Goal: Communication & Community: Answer question/provide support

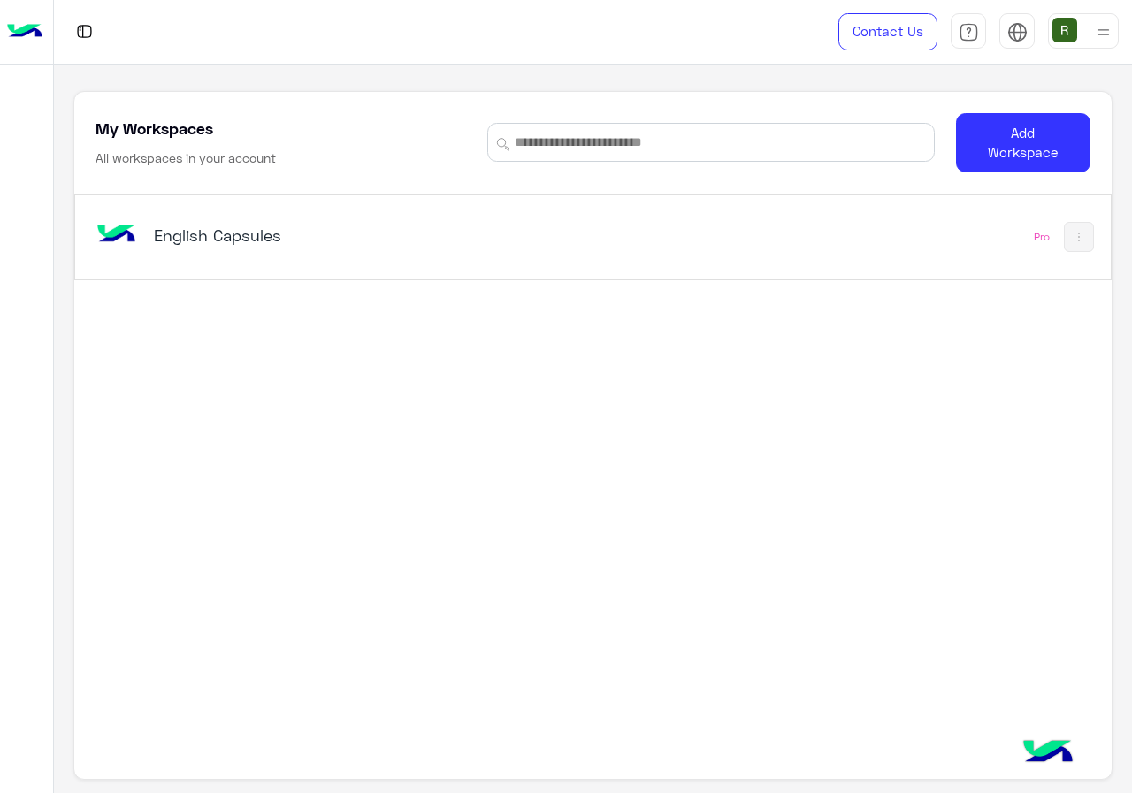
click at [331, 237] on h5 "English Capsules" at bounding box center [334, 235] width 361 height 21
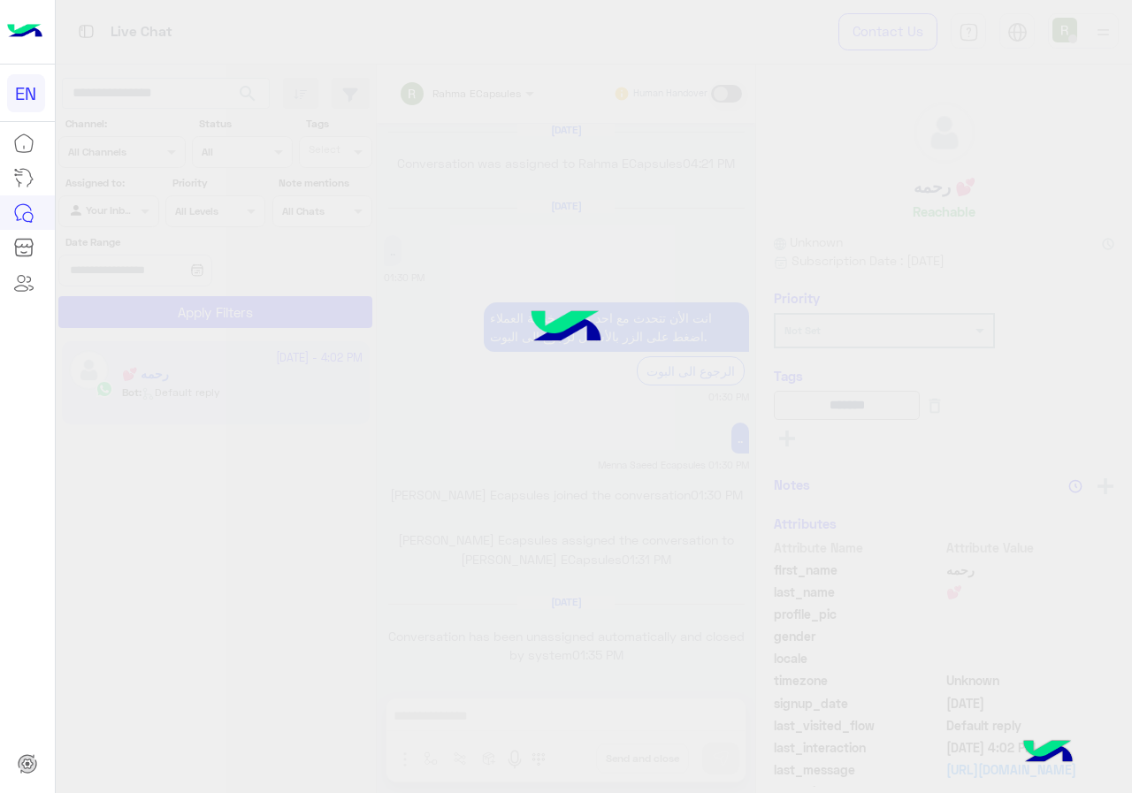
scroll to position [1126, 0]
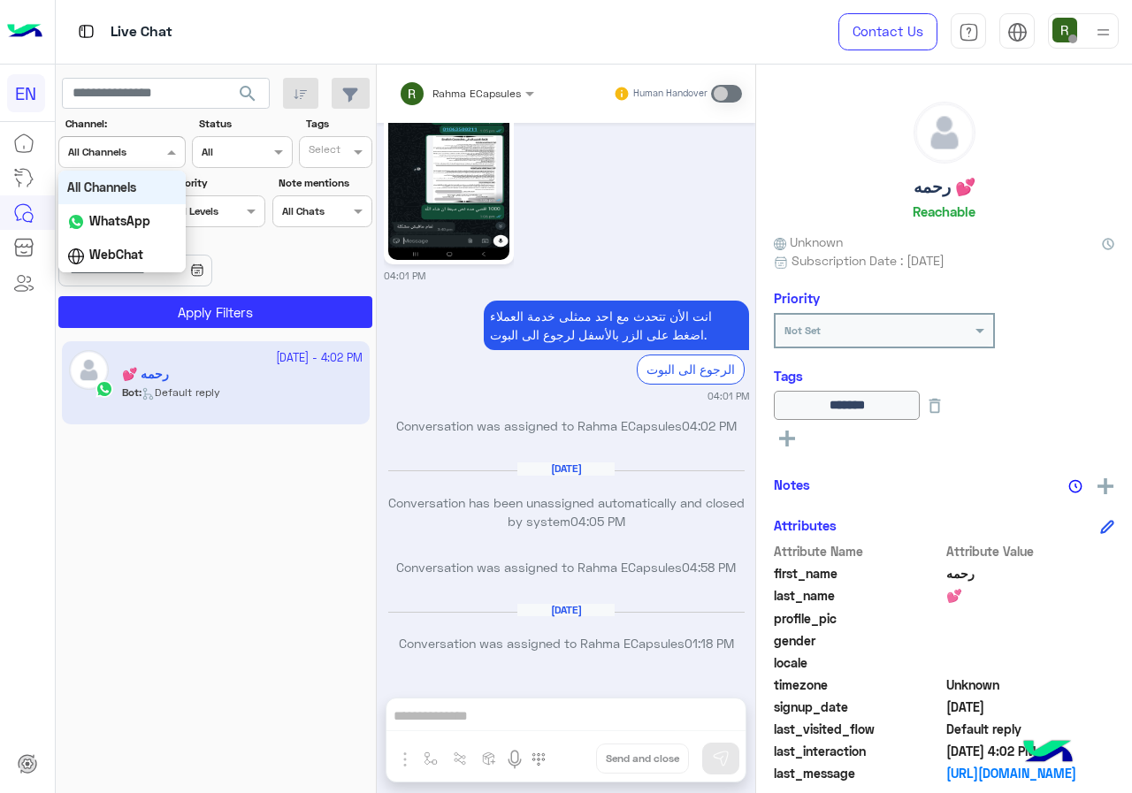
click at [124, 152] on input "text" at bounding box center [100, 150] width 65 height 16
click at [124, 216] on b "WhatsApp" at bounding box center [119, 220] width 61 height 15
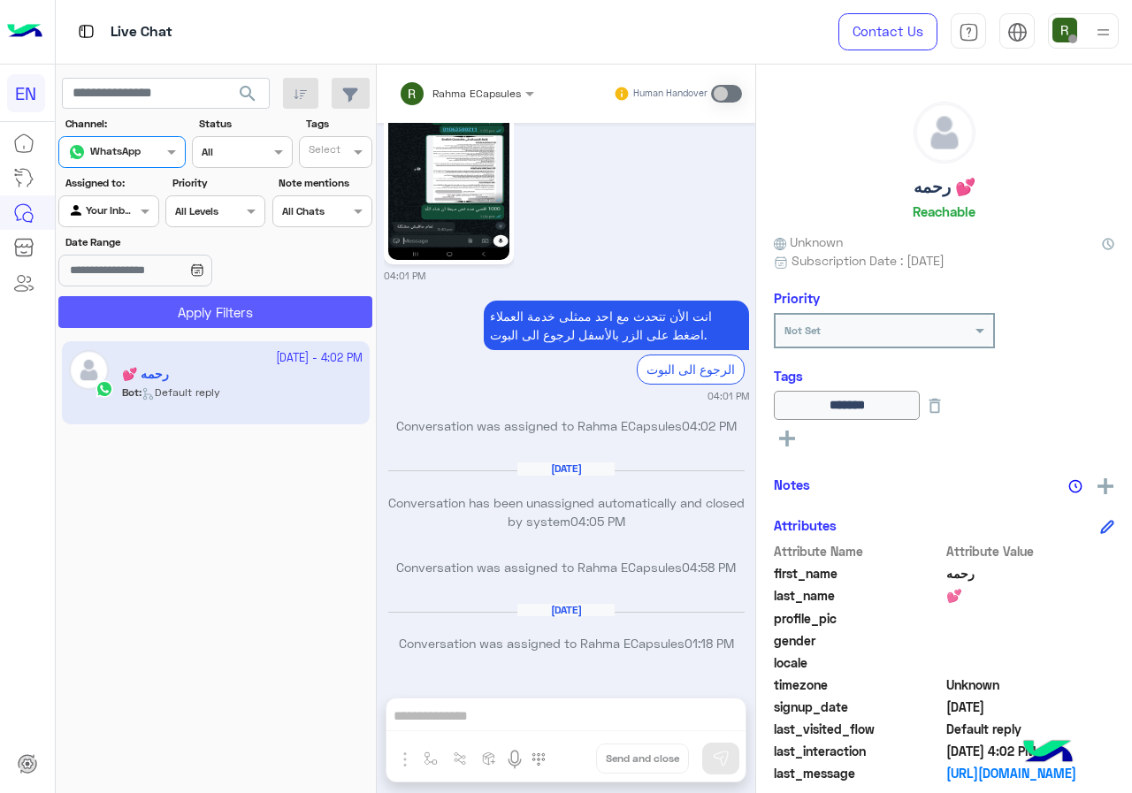
click at [139, 326] on button "Apply Filters" at bounding box center [215, 312] width 314 height 32
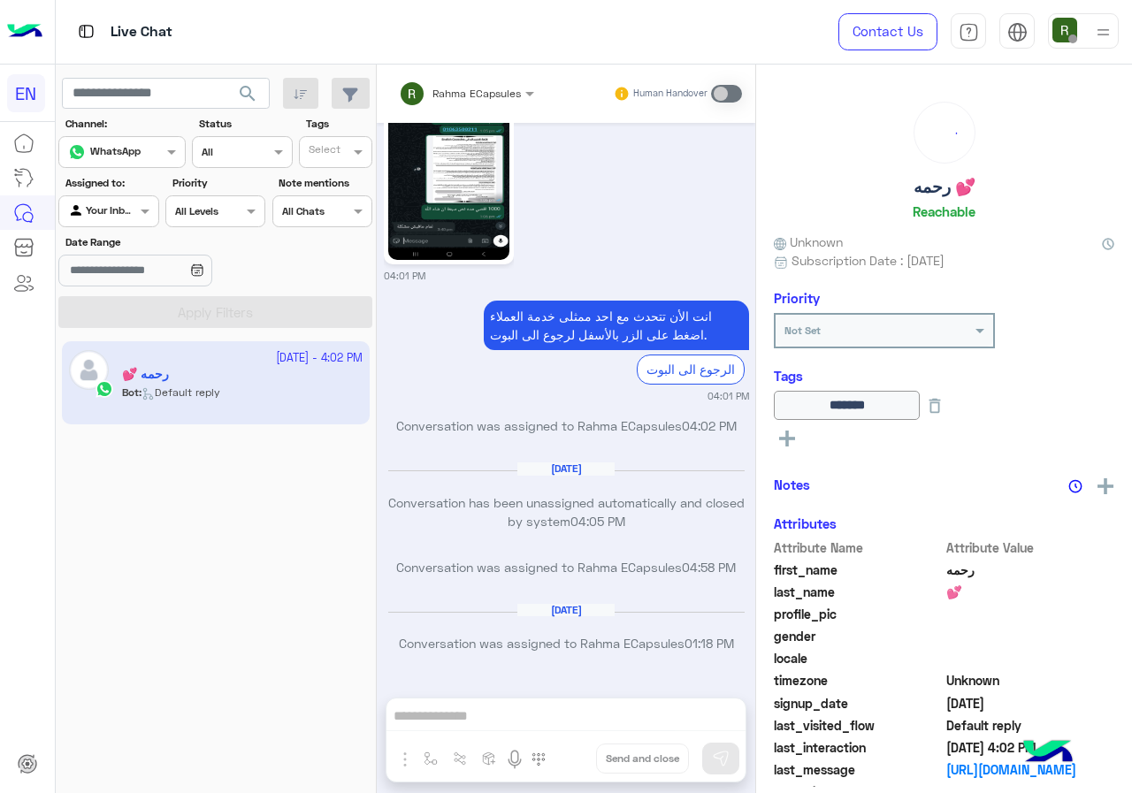
click at [113, 220] on div "Your Inbox" at bounding box center [101, 211] width 67 height 18
click at [125, 336] on div "Your Team" at bounding box center [109, 348] width 103 height 34
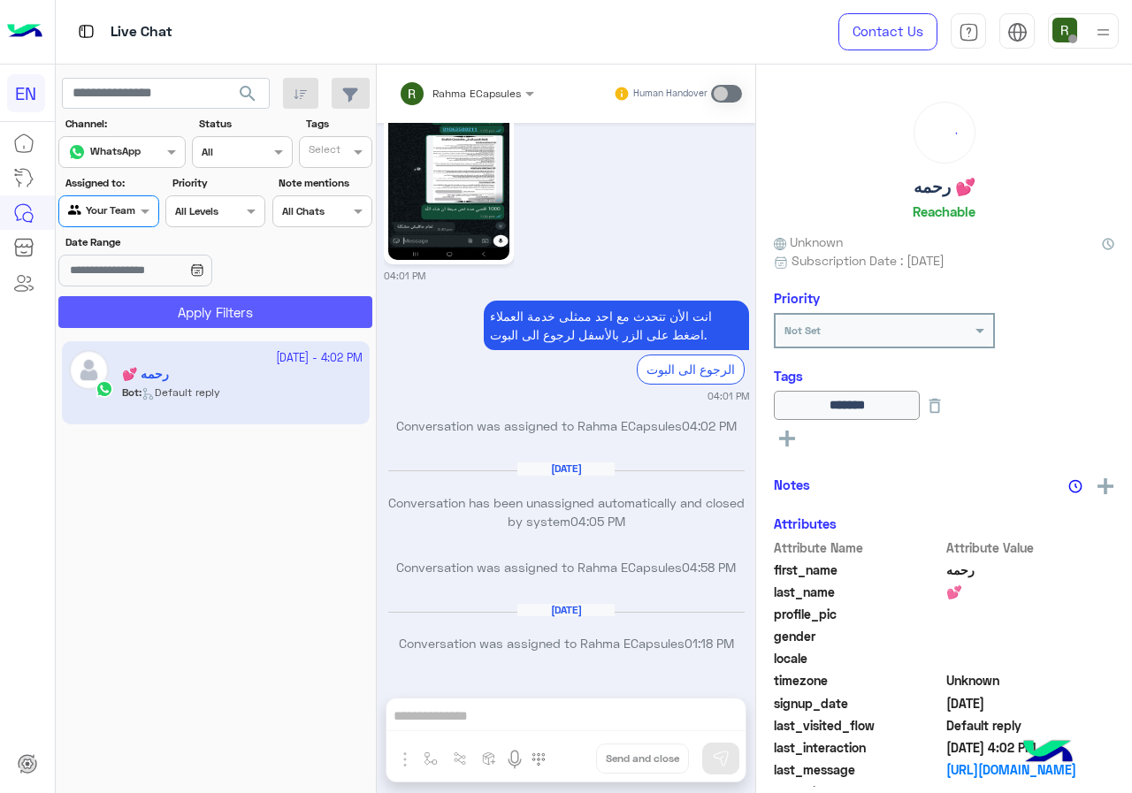
click at [130, 312] on button "Apply Filters" at bounding box center [215, 312] width 314 height 32
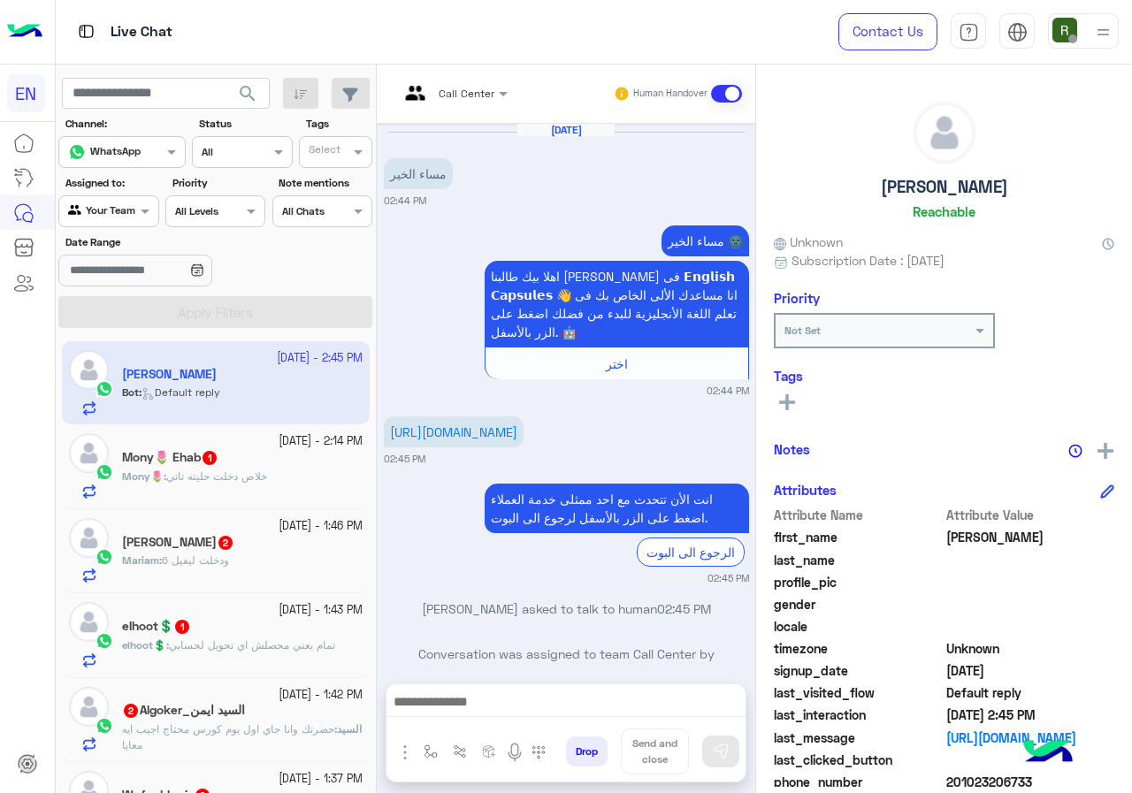
scroll to position [159, 0]
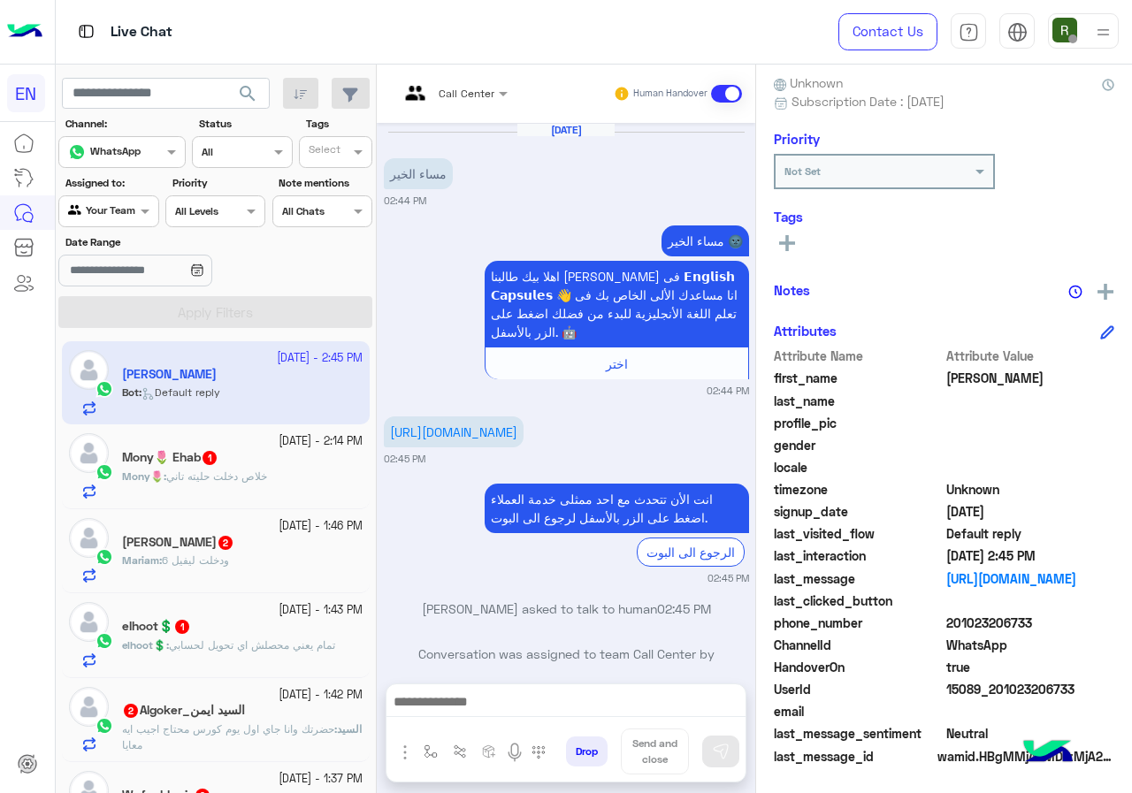
drag, startPoint x: 958, startPoint y: 618, endPoint x: 1029, endPoint y: 617, distance: 70.7
click at [1029, 617] on span "201023206733" at bounding box center [1030, 623] width 169 height 19
copy span "01023206733"
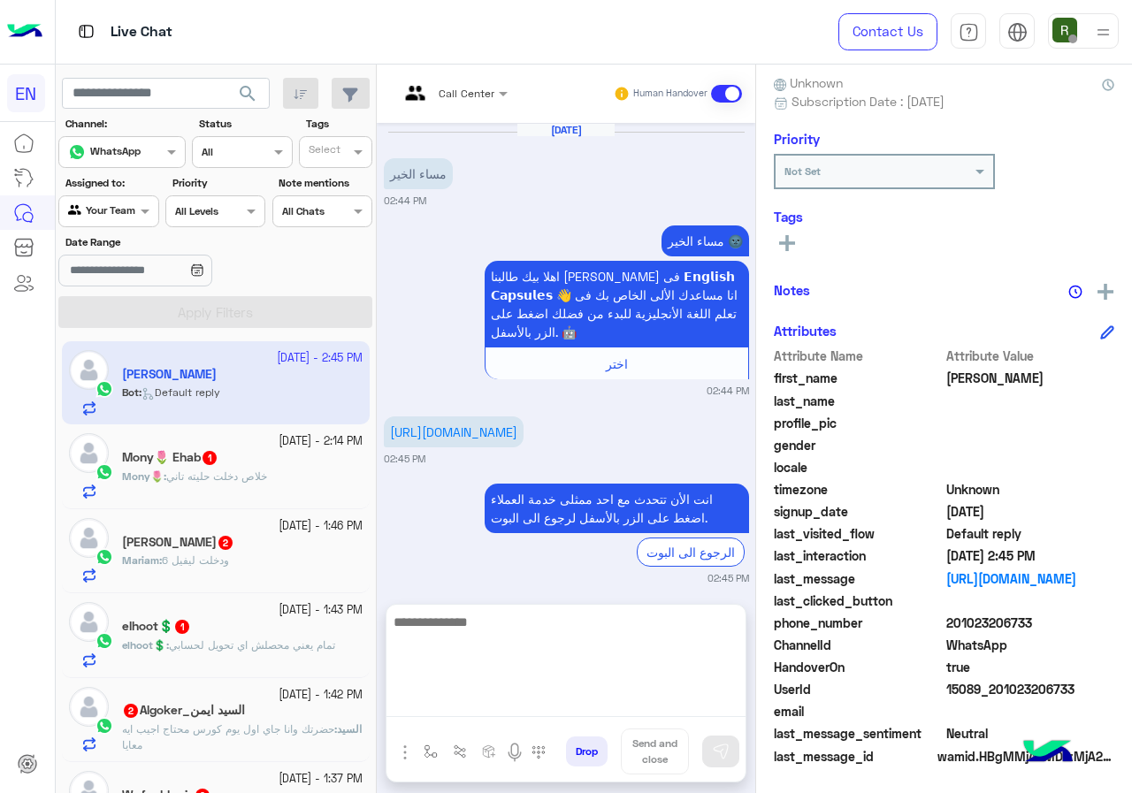
click at [584, 696] on textarea at bounding box center [565, 664] width 359 height 106
type textarea "*"
type textarea "**********"
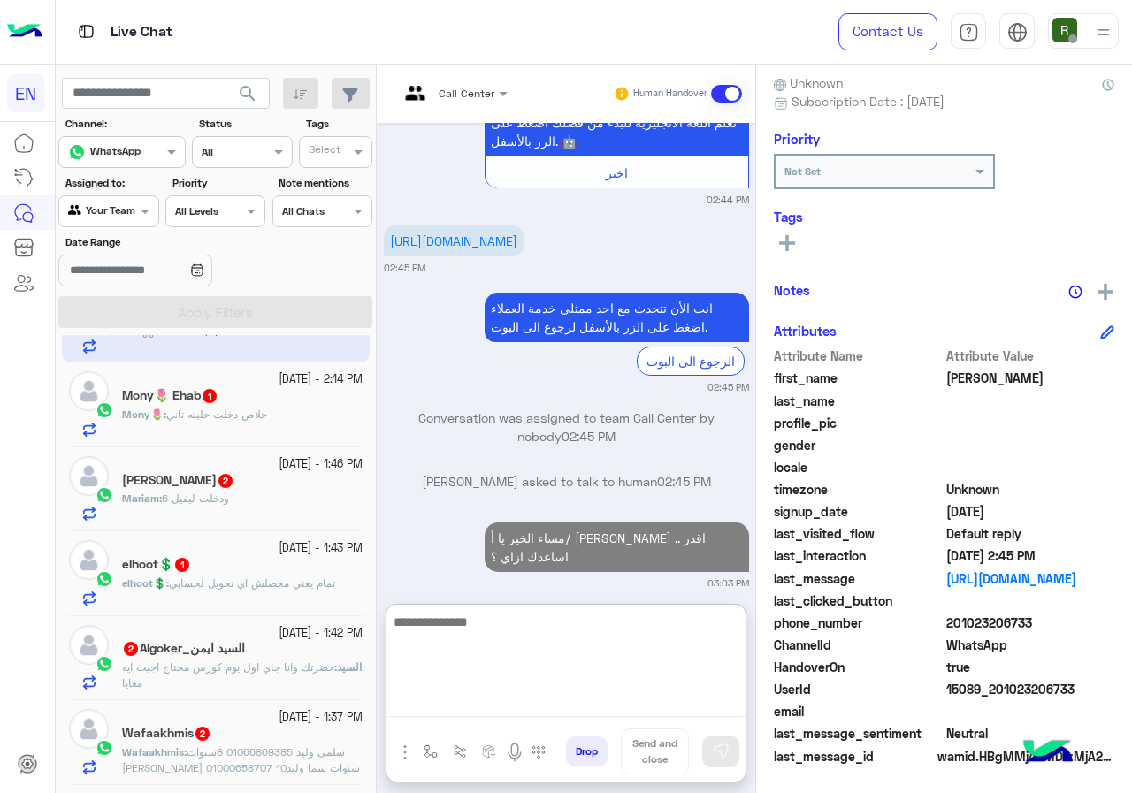
scroll to position [88, 0]
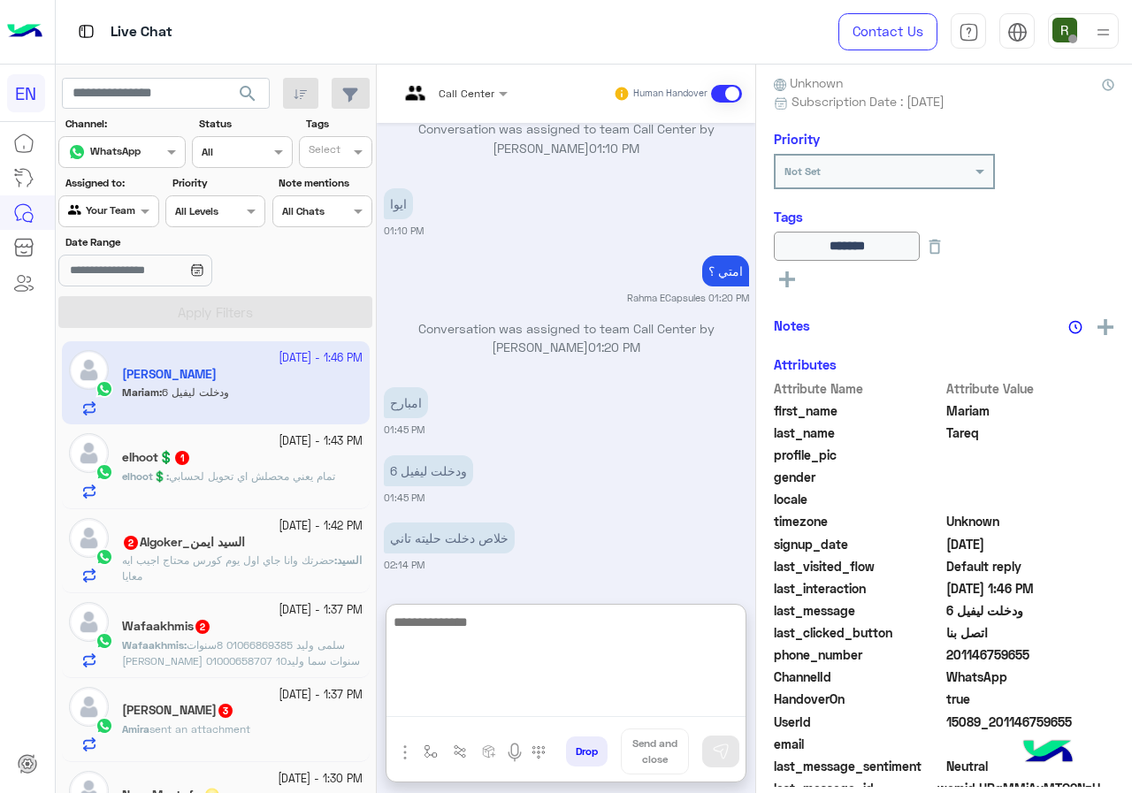
scroll to position [265, 0]
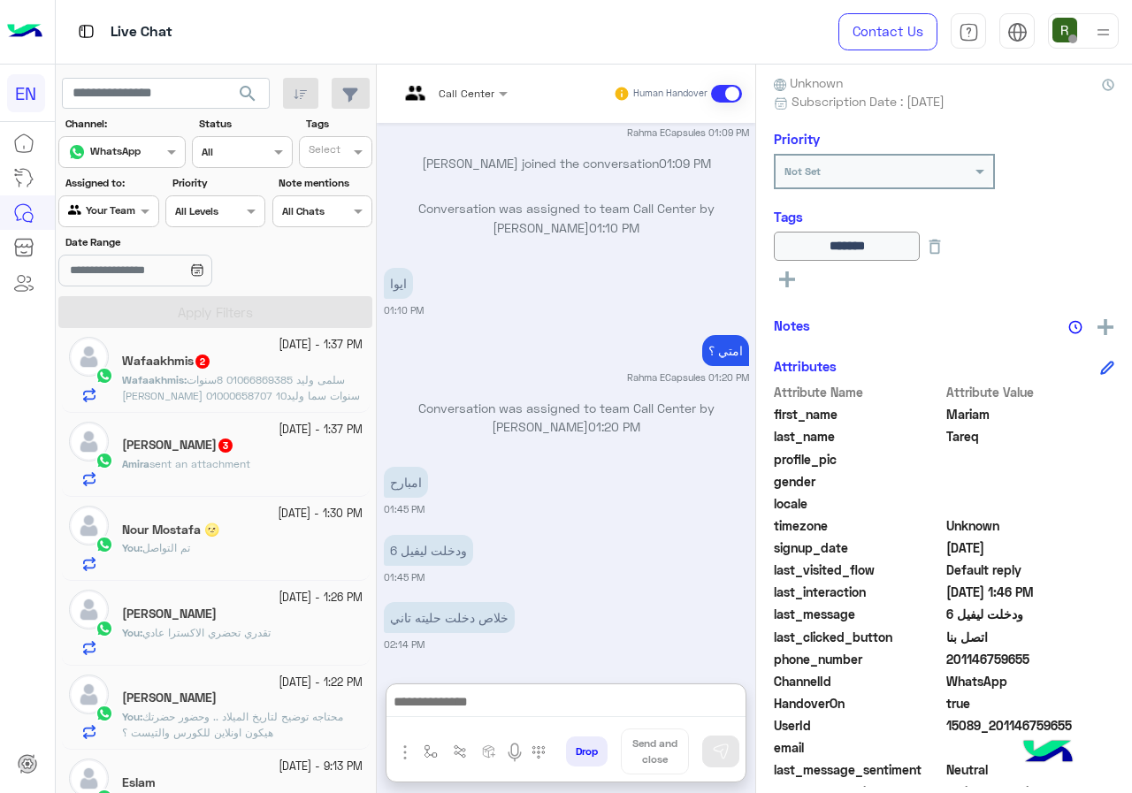
click at [243, 473] on div "Amira sent an attachment" at bounding box center [242, 471] width 240 height 31
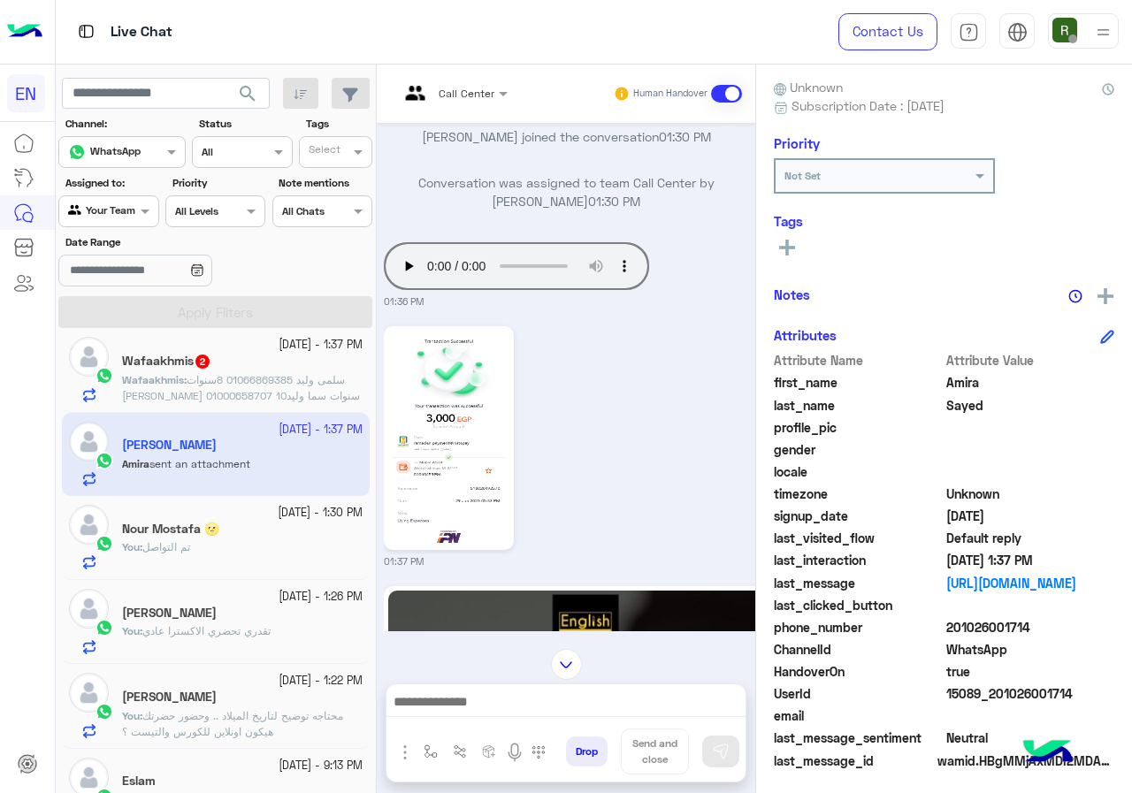
scroll to position [917, 0]
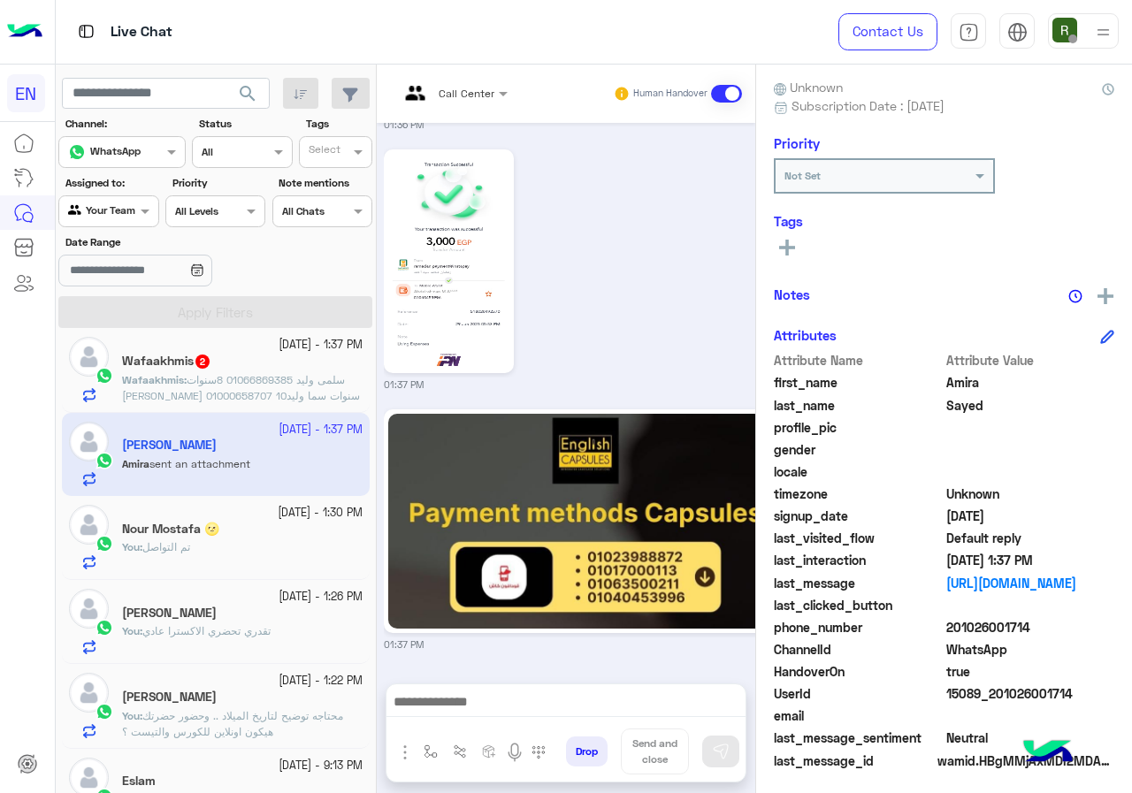
drag, startPoint x: 950, startPoint y: 628, endPoint x: 1053, endPoint y: 627, distance: 102.6
click at [1053, 627] on span "201026001714" at bounding box center [1030, 627] width 169 height 19
copy span "01026001714"
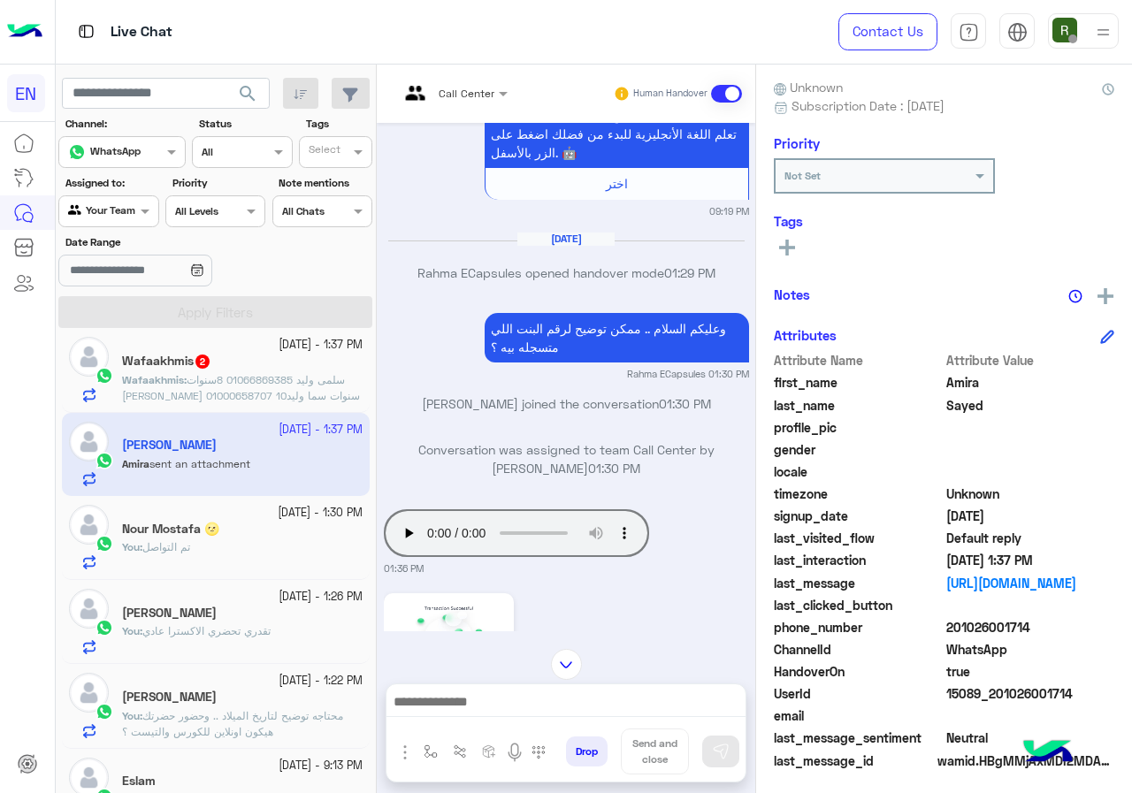
scroll to position [475, 0]
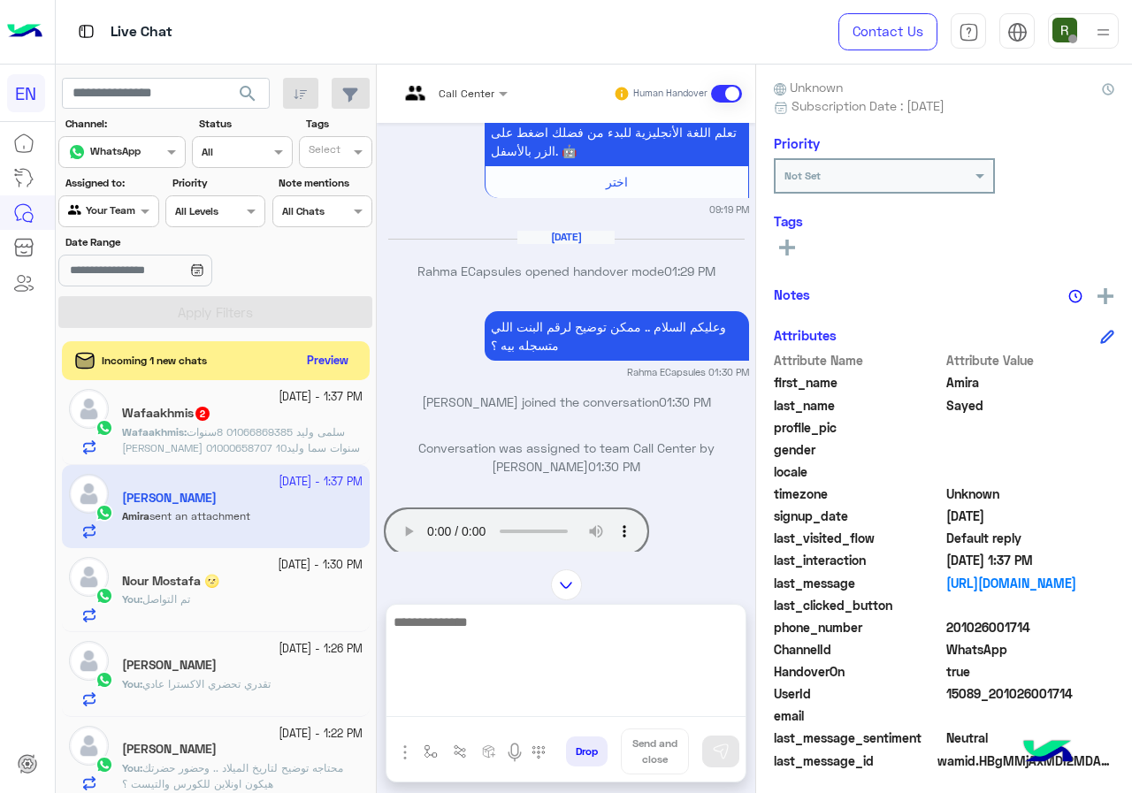
click at [514, 699] on textarea at bounding box center [565, 664] width 359 height 106
type textarea "**********"
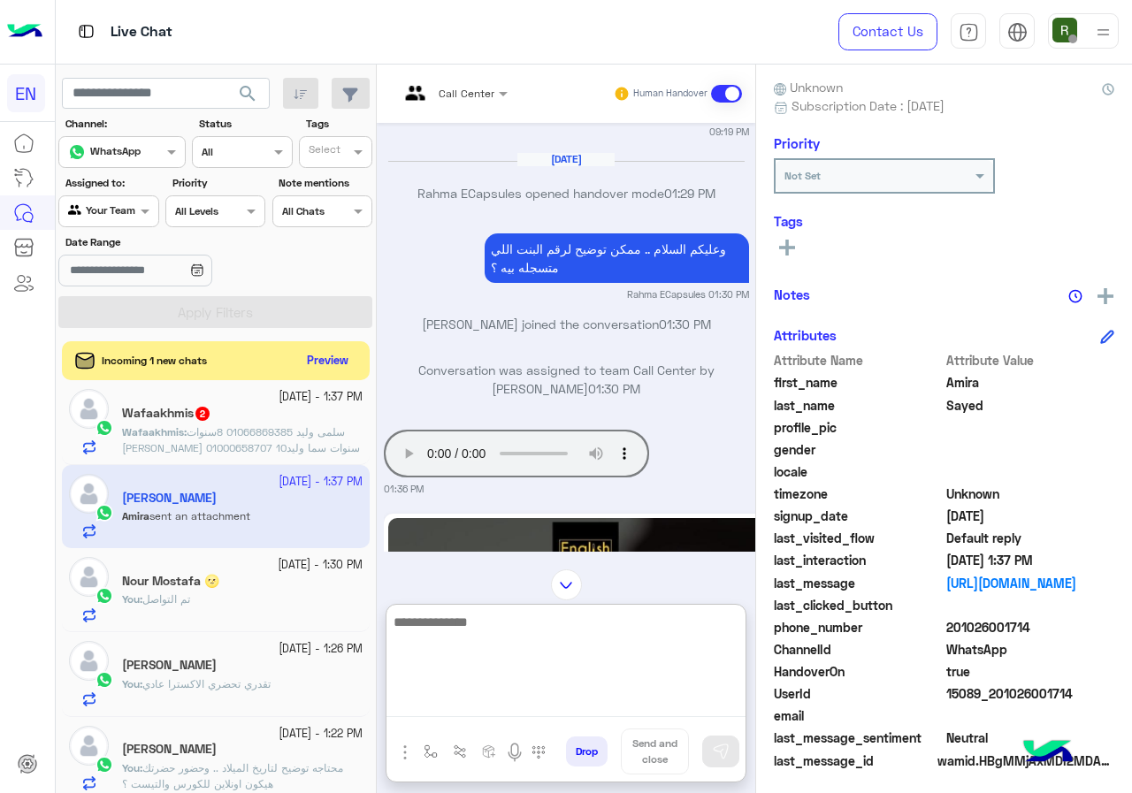
scroll to position [818, 0]
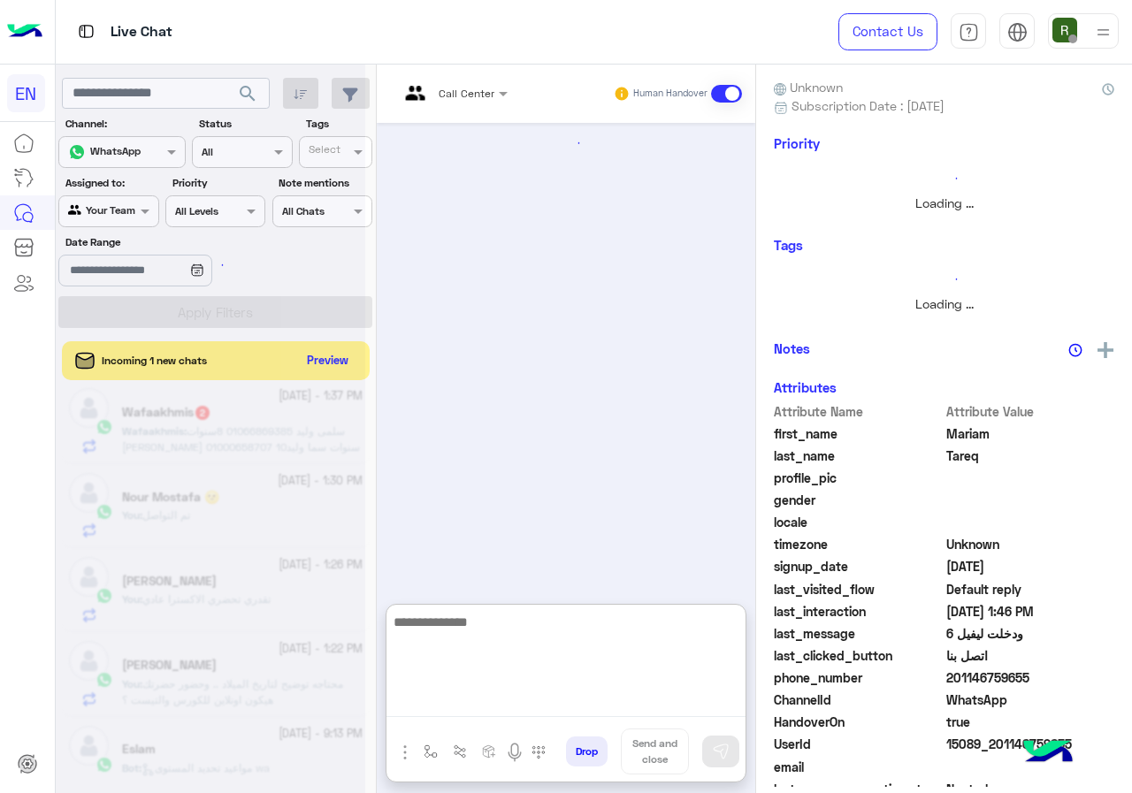
scroll to position [265, 0]
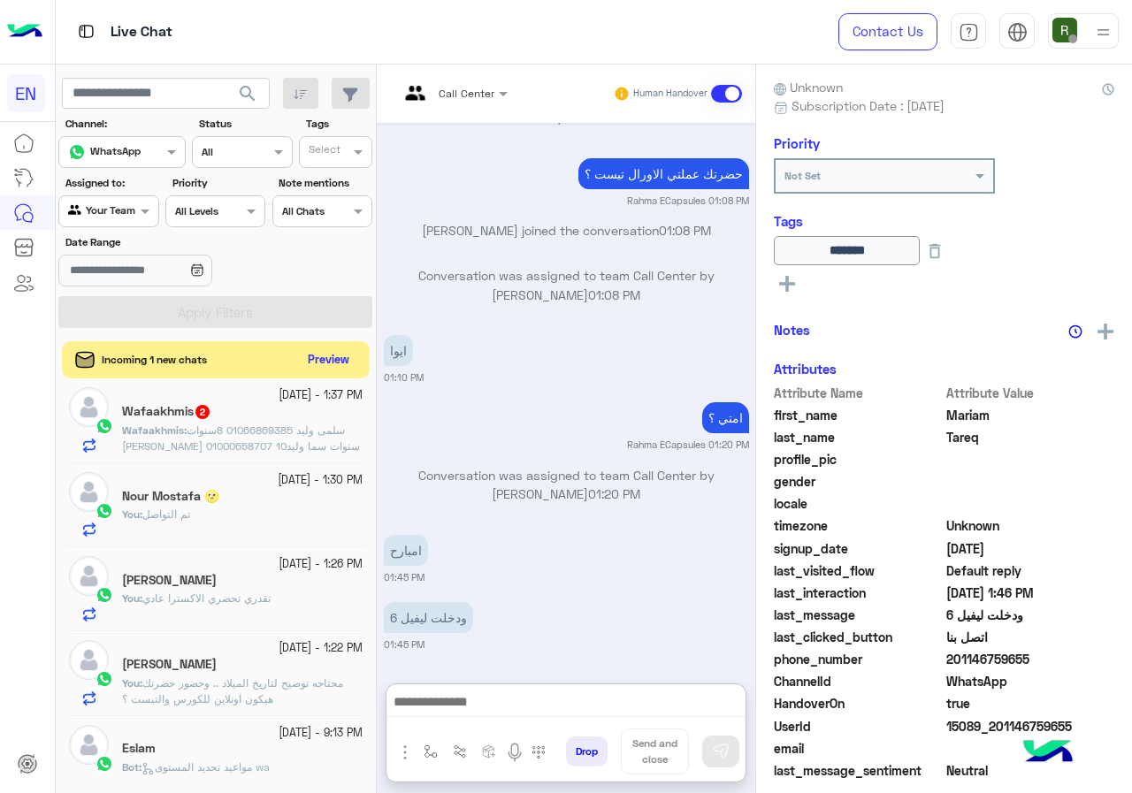
click at [323, 358] on button "Preview" at bounding box center [328, 360] width 55 height 24
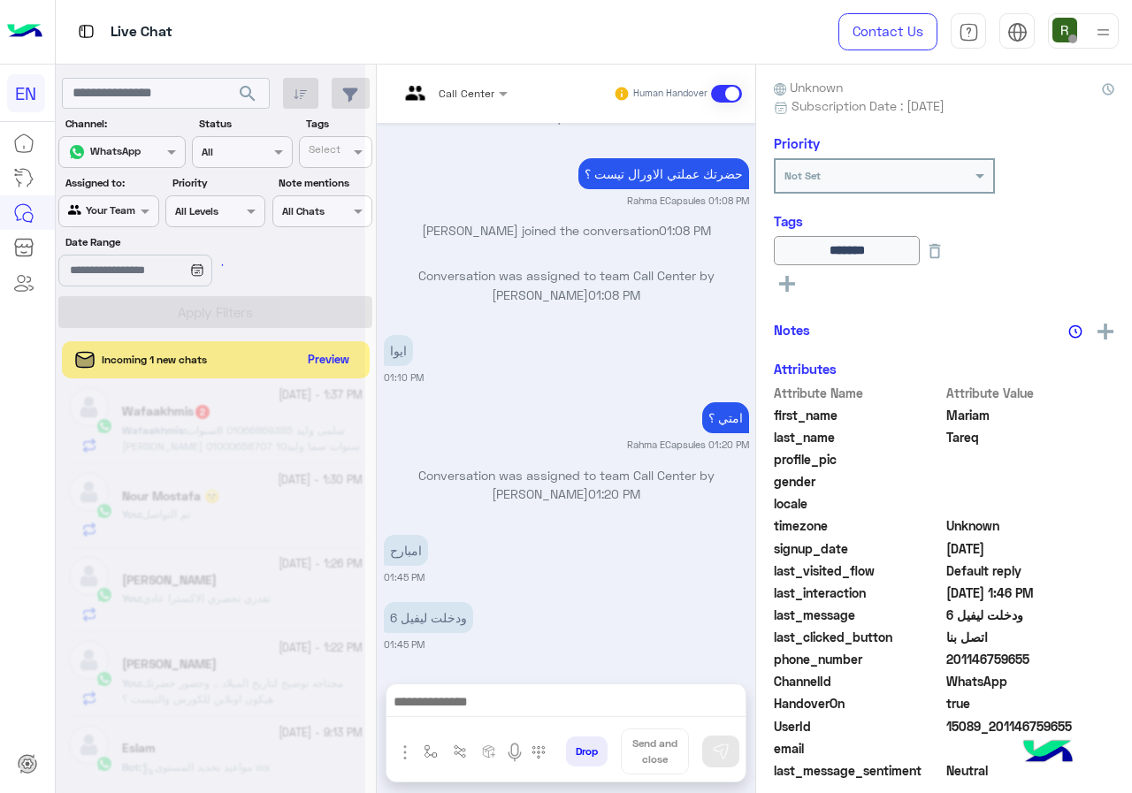
scroll to position [1756, 0]
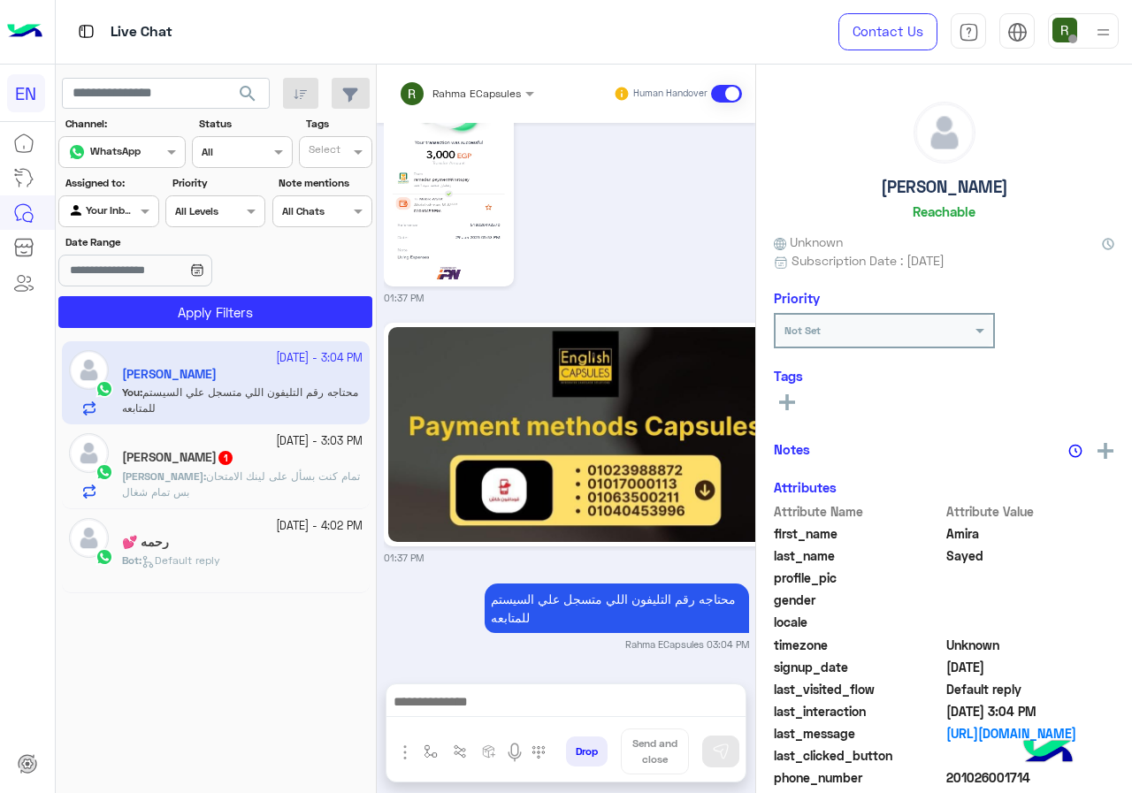
click at [456, 65] on div "Rahma ECapsules Human Handover" at bounding box center [566, 94] width 378 height 58
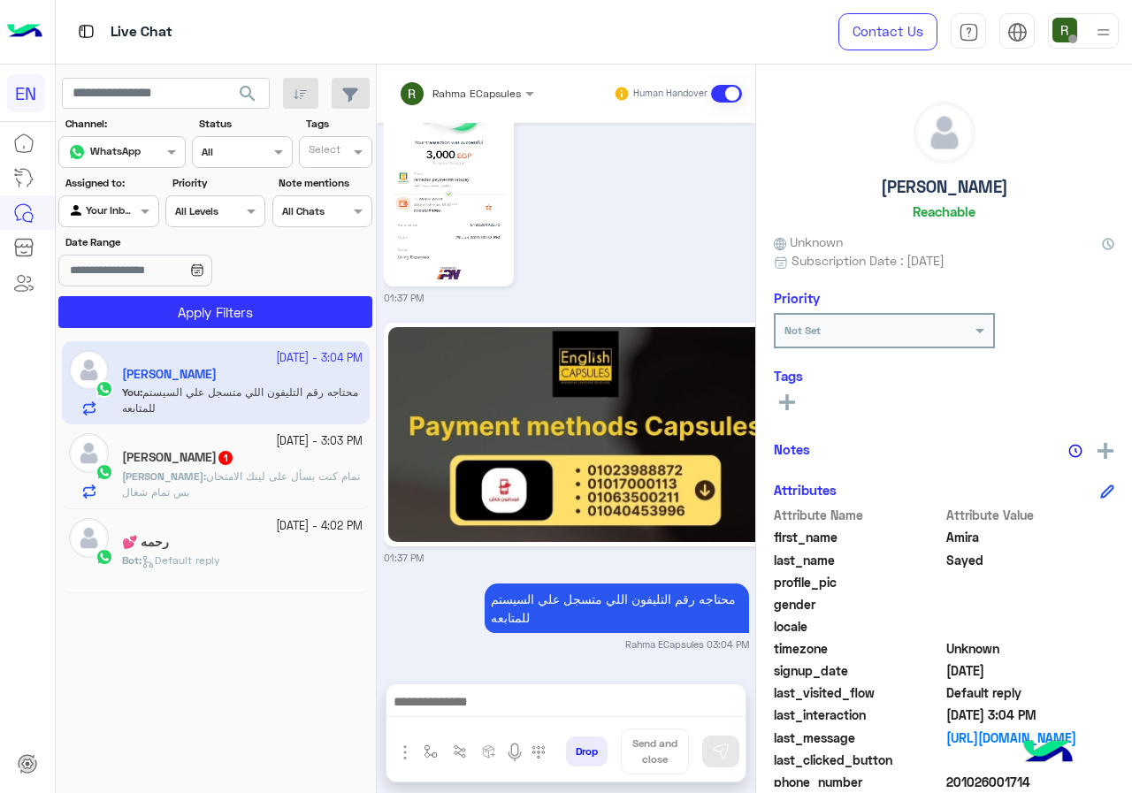
click at [459, 75] on div "Rahma ECapsules Human Handover" at bounding box center [566, 94] width 378 height 58
click at [461, 86] on input "text" at bounding box center [443, 91] width 89 height 16
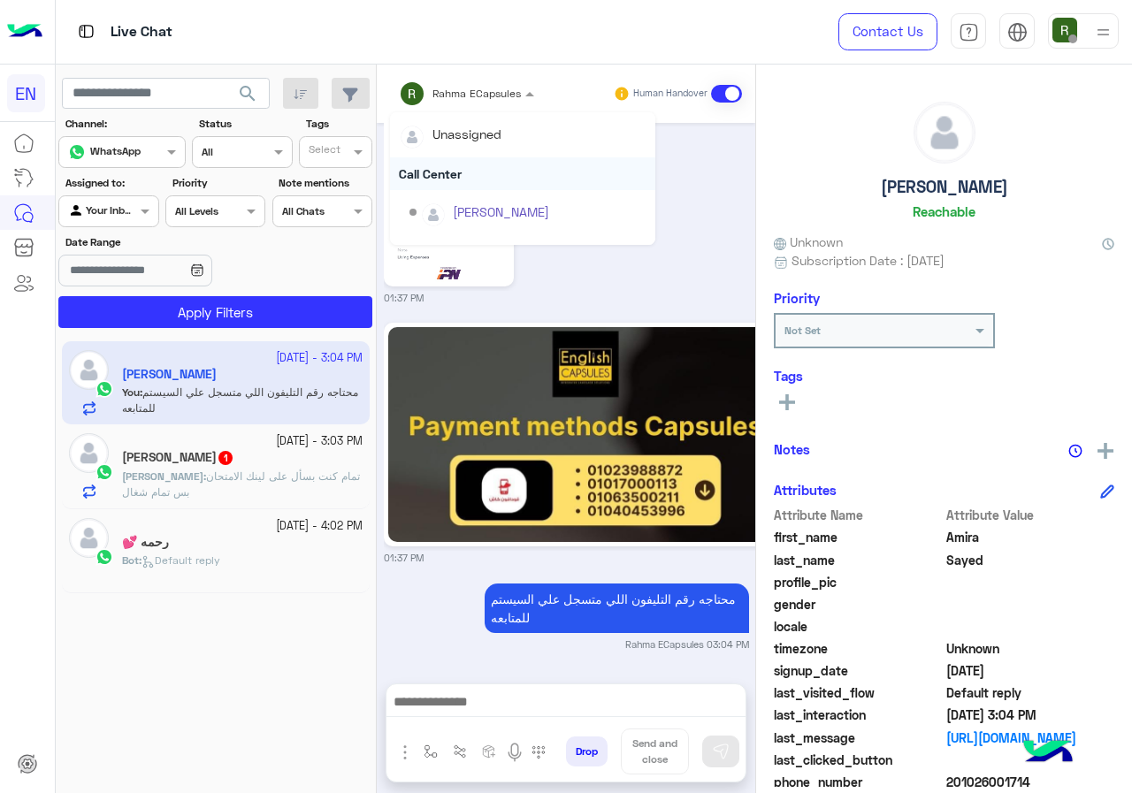
click at [464, 166] on div "Call Center" at bounding box center [522, 173] width 265 height 33
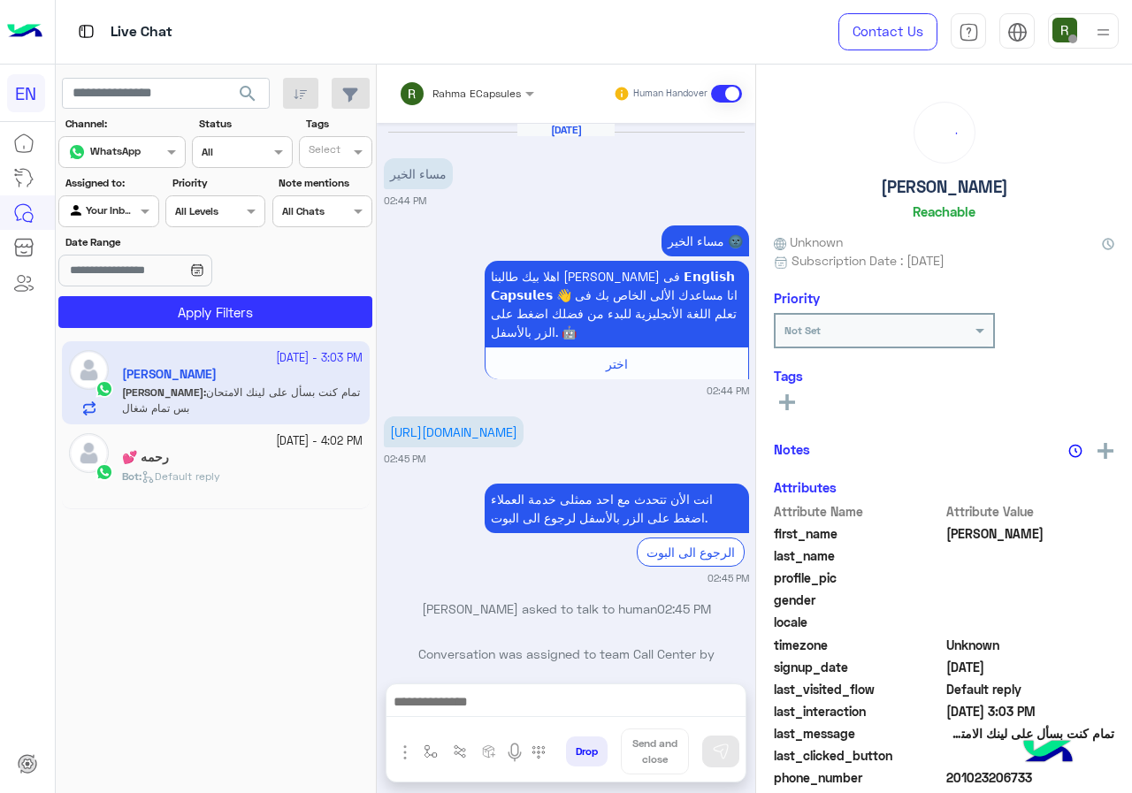
scroll to position [242, 0]
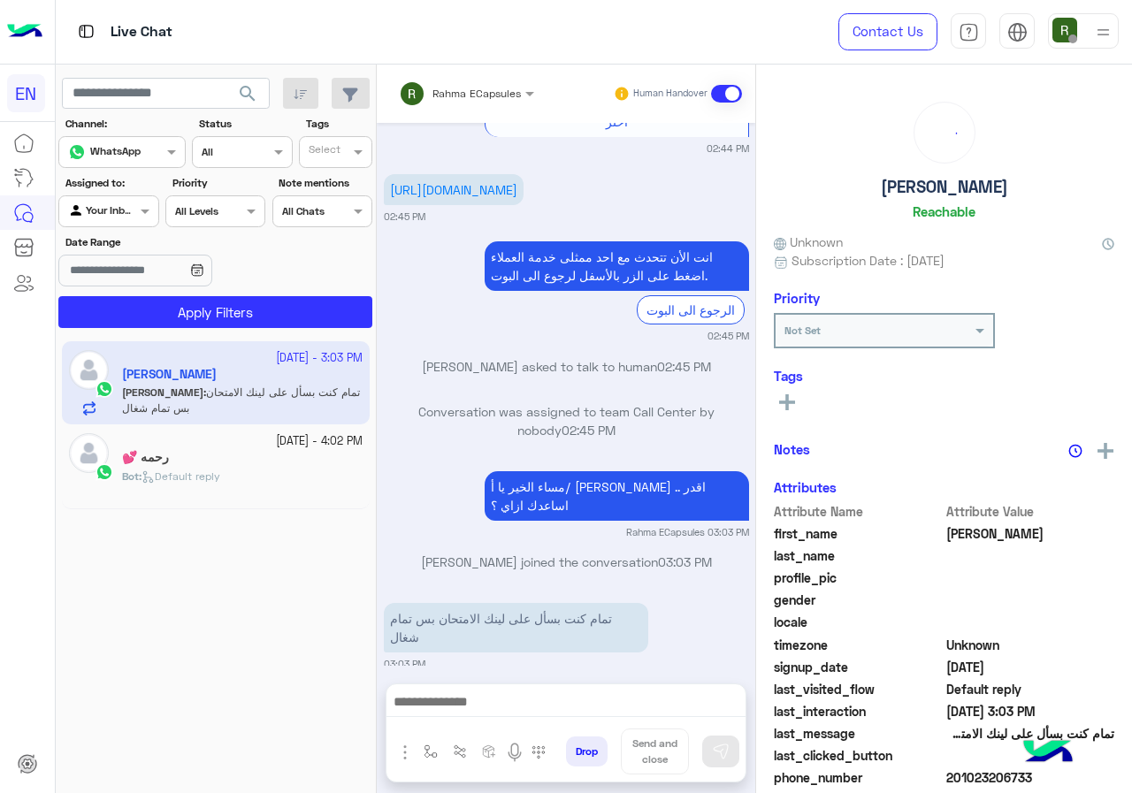
click at [580, 718] on div at bounding box center [565, 706] width 359 height 44
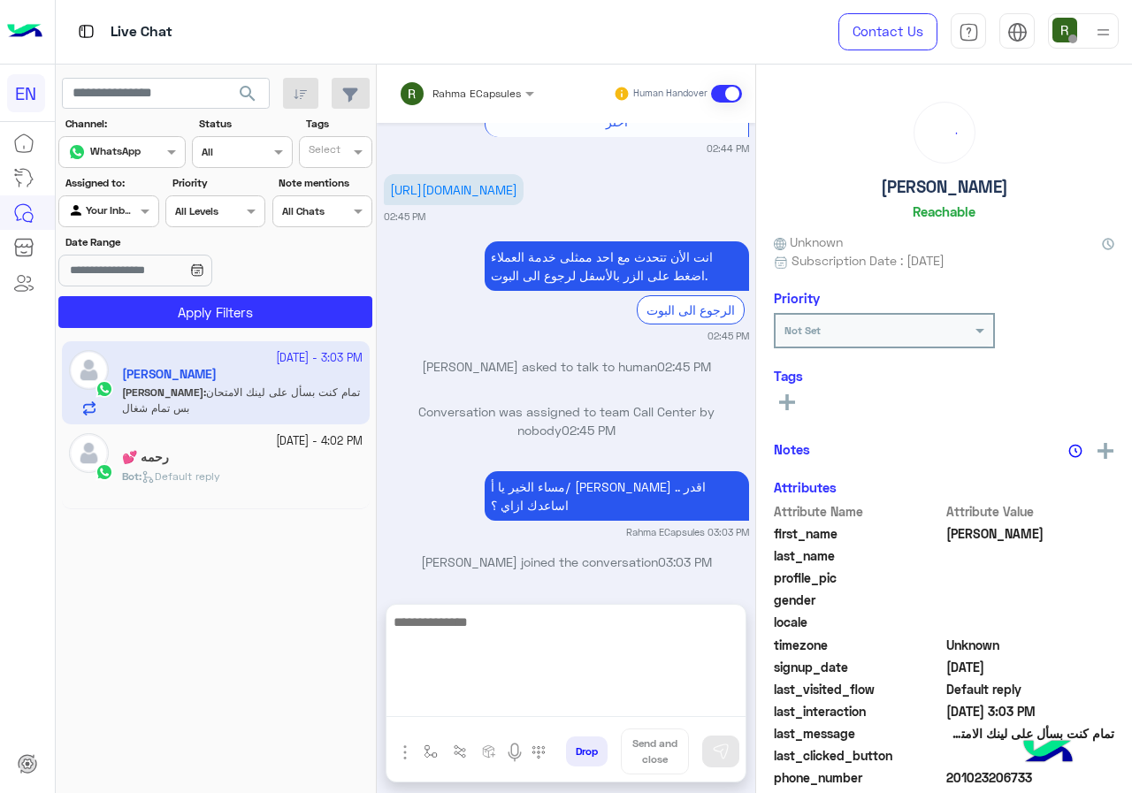
click at [577, 699] on textarea at bounding box center [565, 664] width 359 height 106
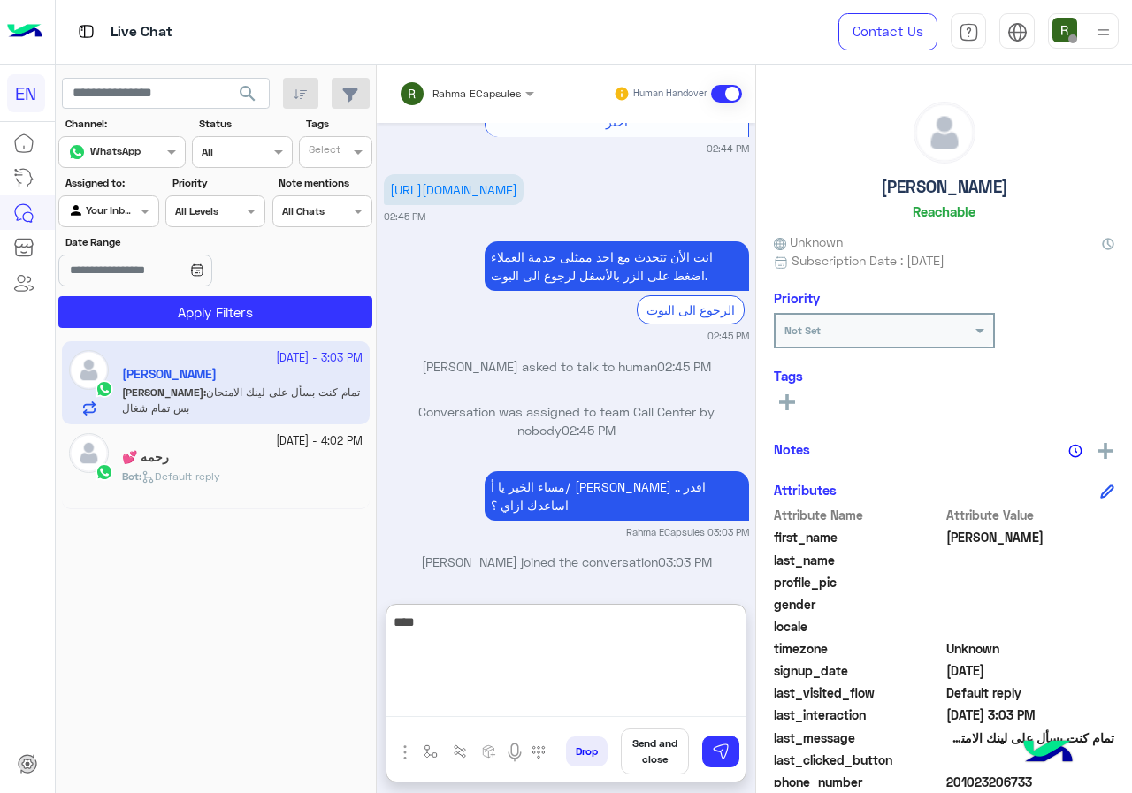
type textarea "****"
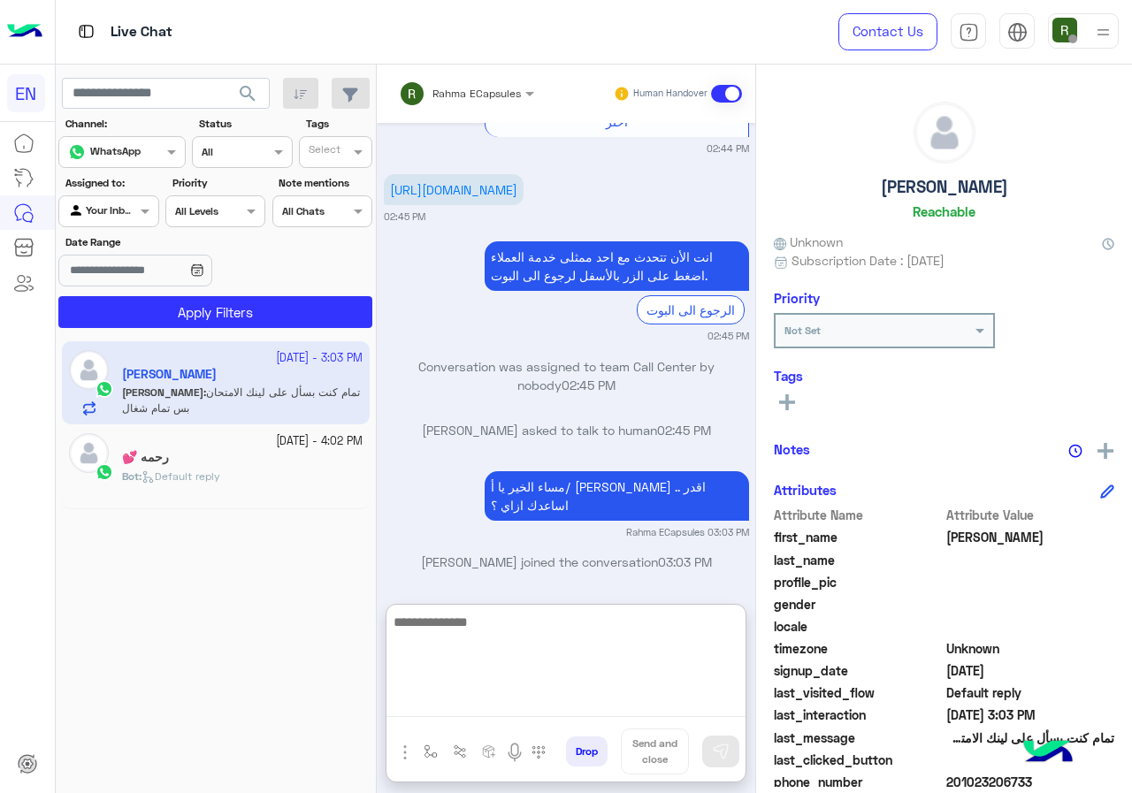
scroll to position [390, 0]
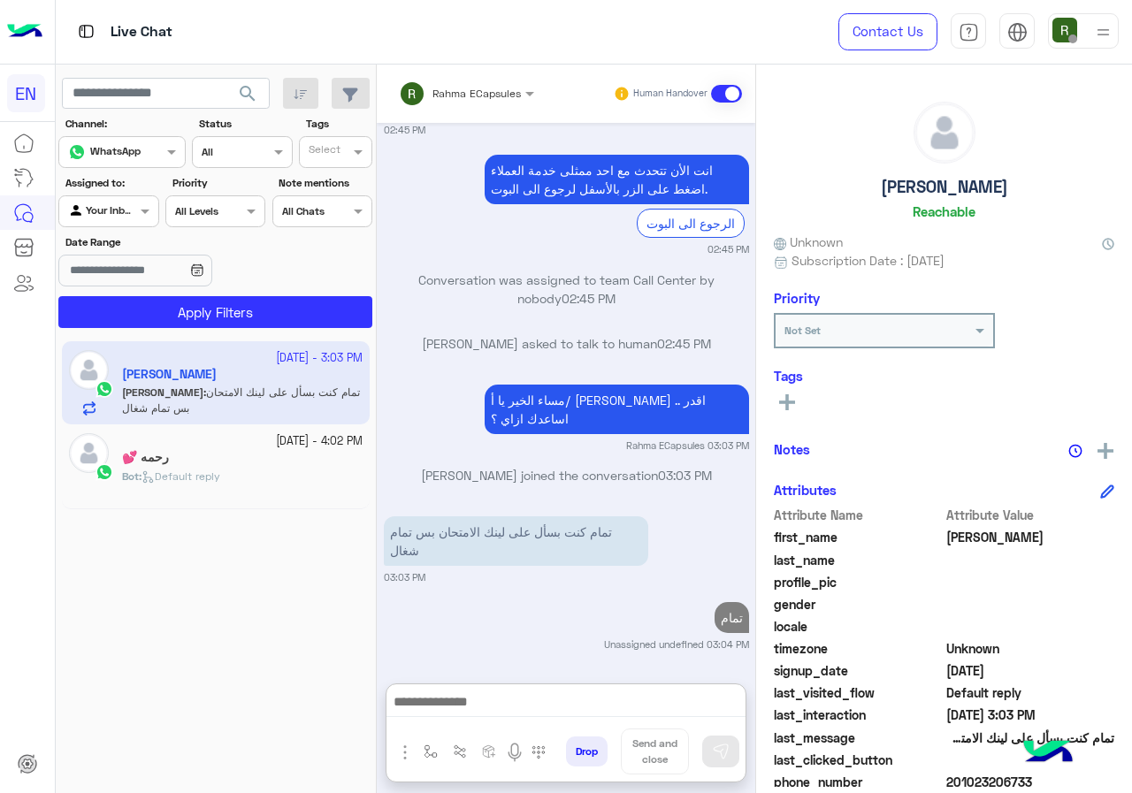
click at [495, 87] on div at bounding box center [466, 90] width 153 height 17
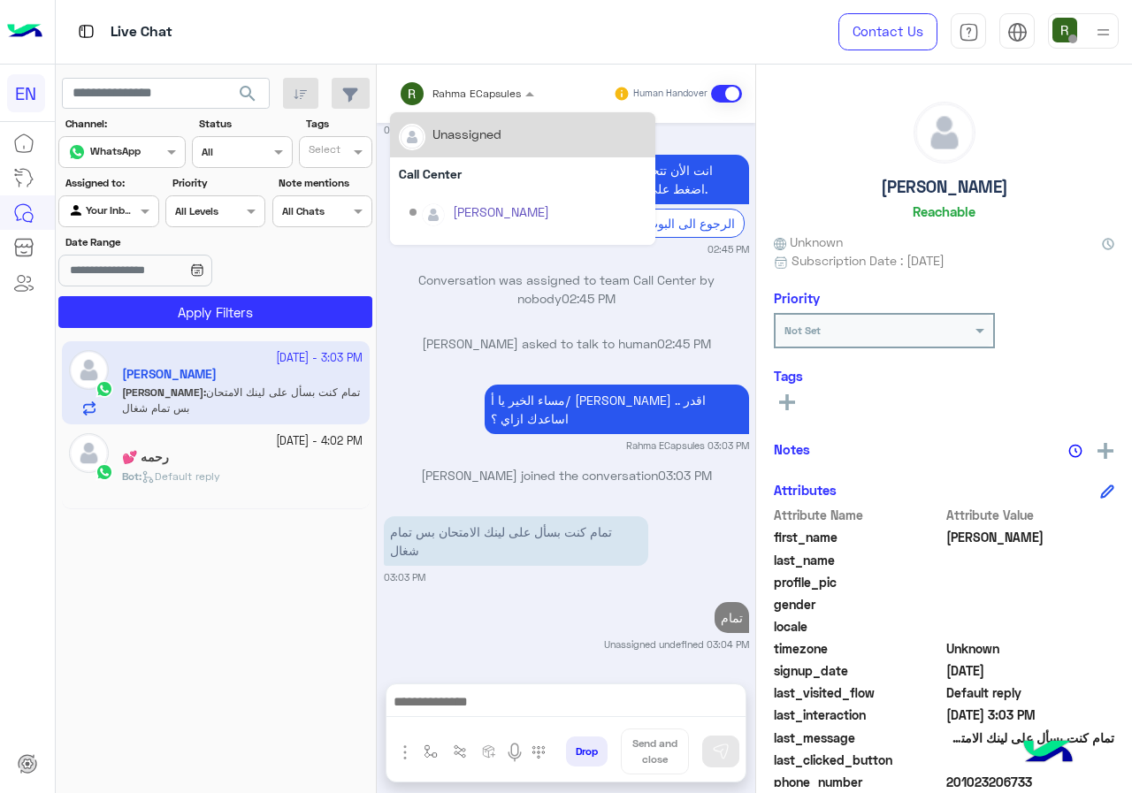
scroll to position [310, 0]
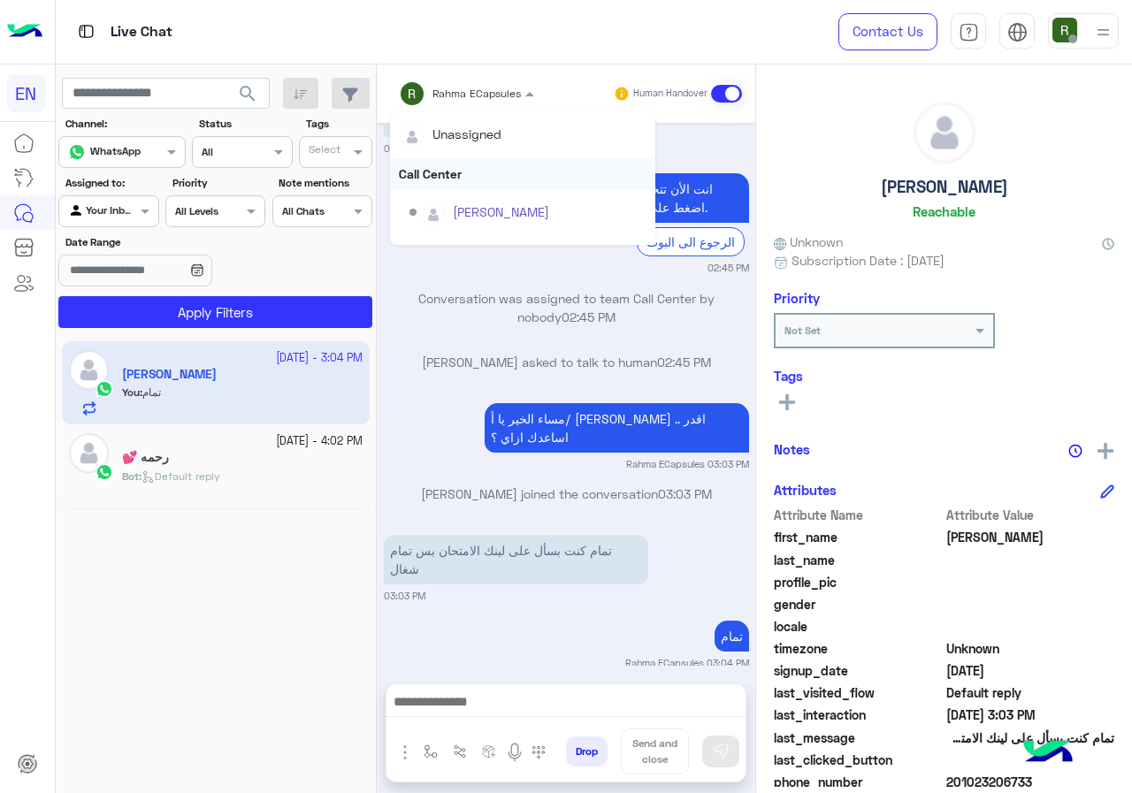
click at [465, 178] on div "Call Center" at bounding box center [522, 173] width 265 height 33
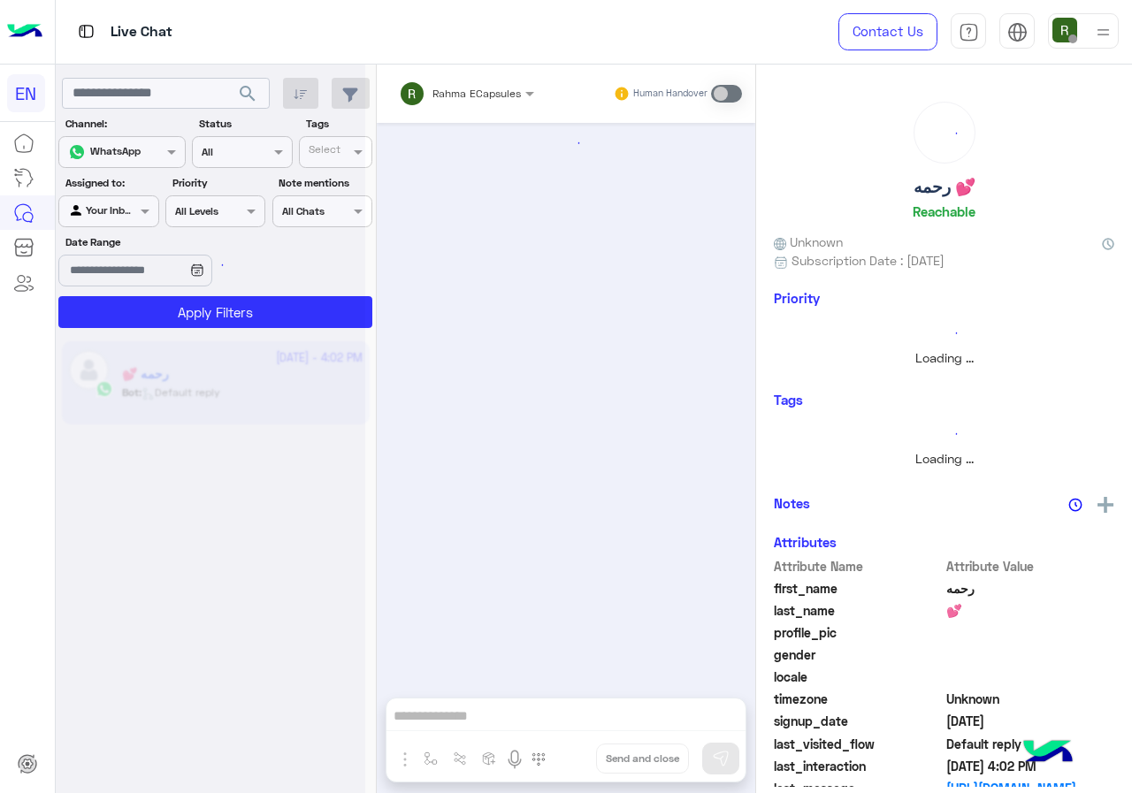
scroll to position [1126, 0]
click at [135, 198] on div "Agent Filter Your Inbox" at bounding box center [108, 211] width 100 height 32
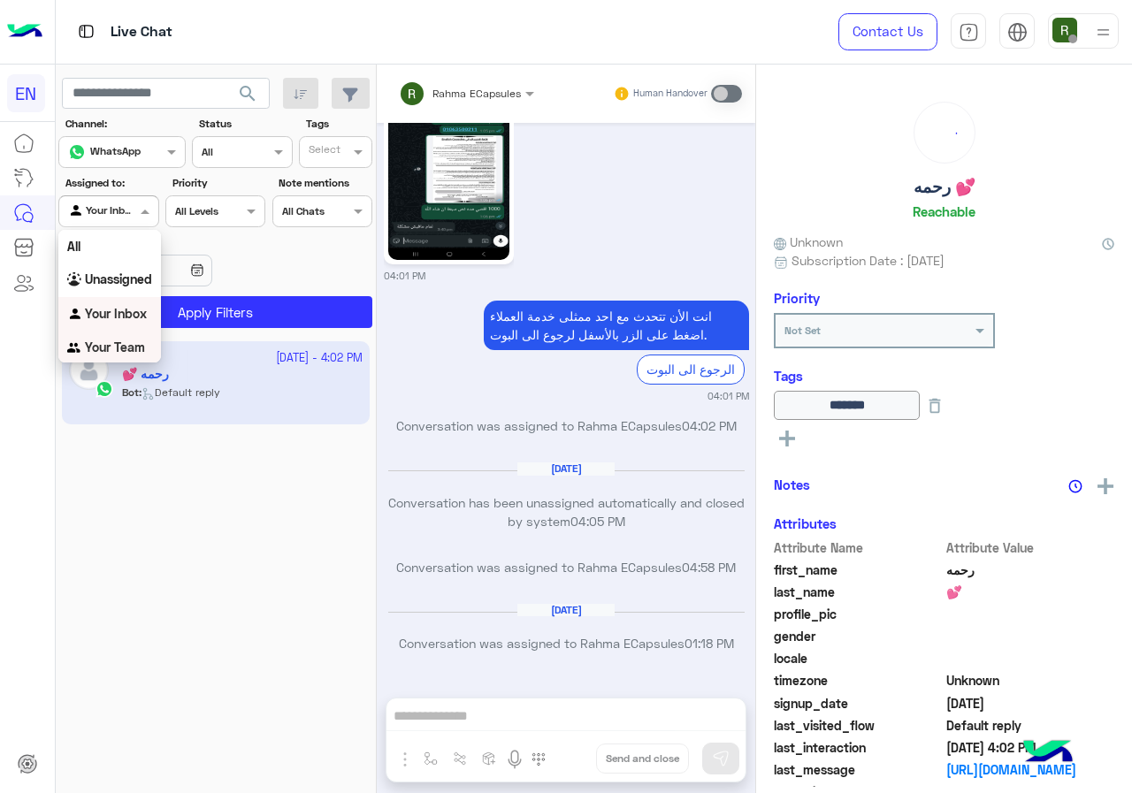
click at [114, 337] on div "Your Team" at bounding box center [109, 348] width 103 height 34
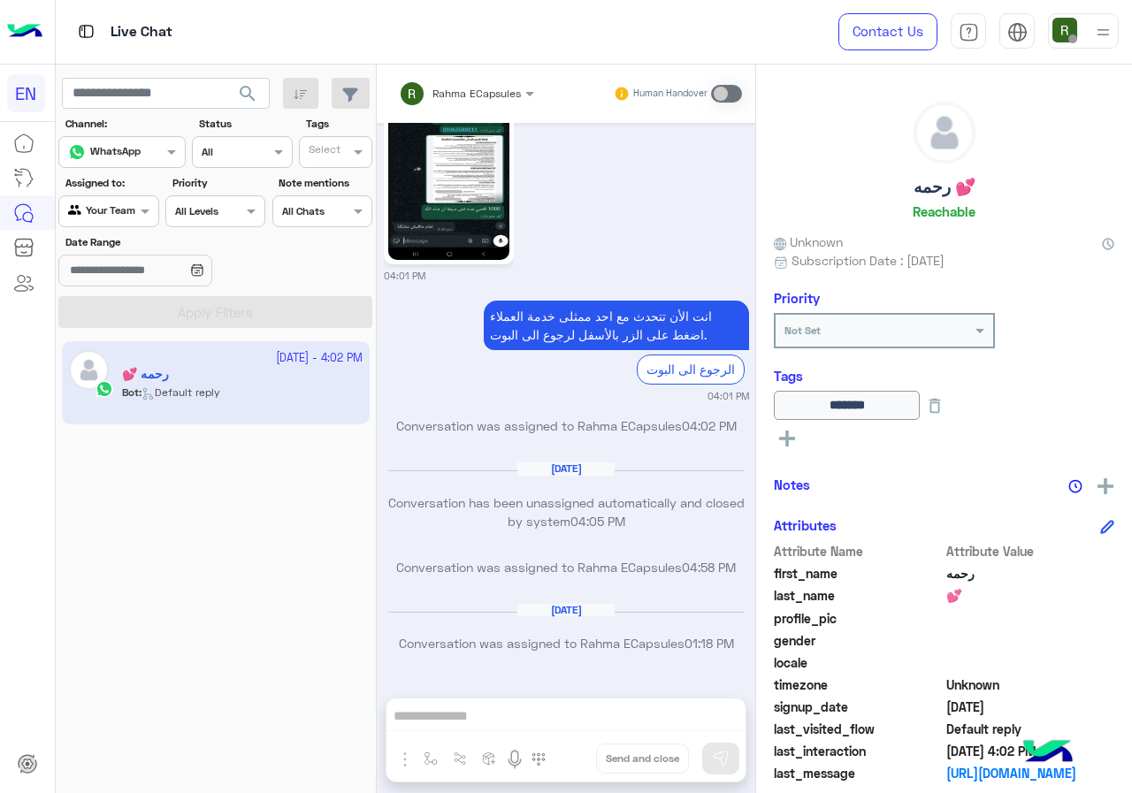
click at [232, 97] on button "search" at bounding box center [247, 97] width 43 height 38
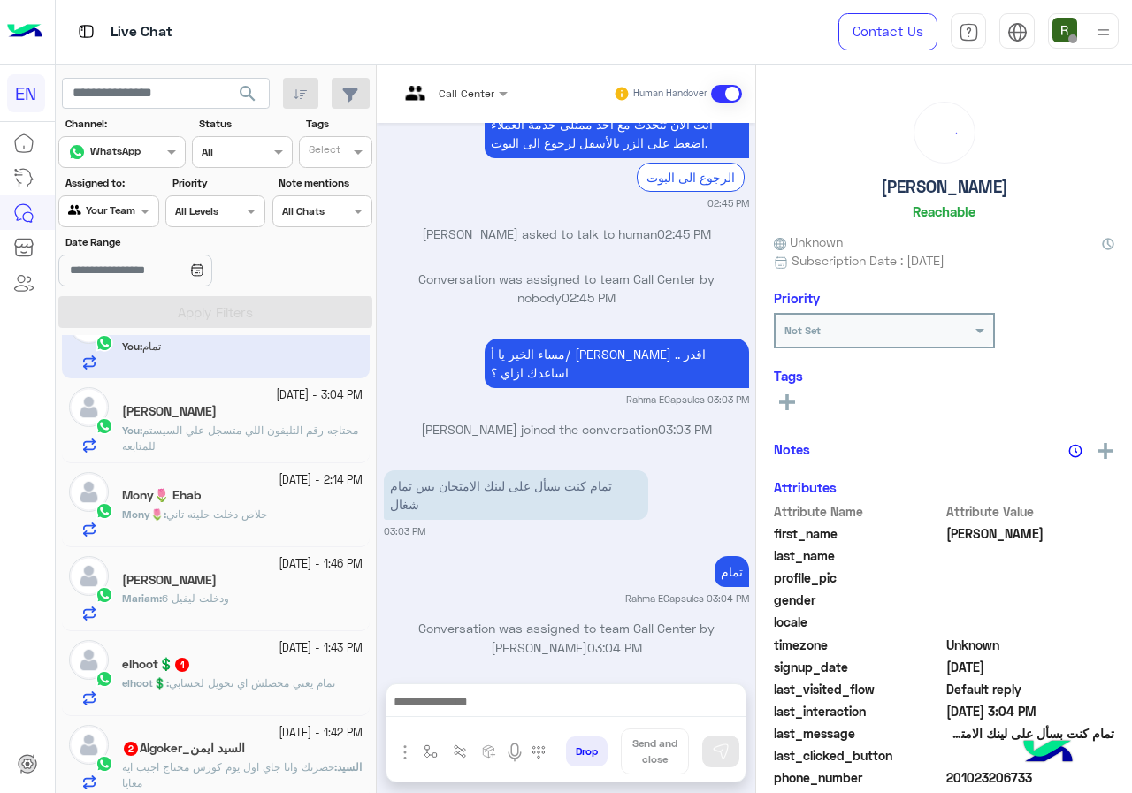
scroll to position [88, 0]
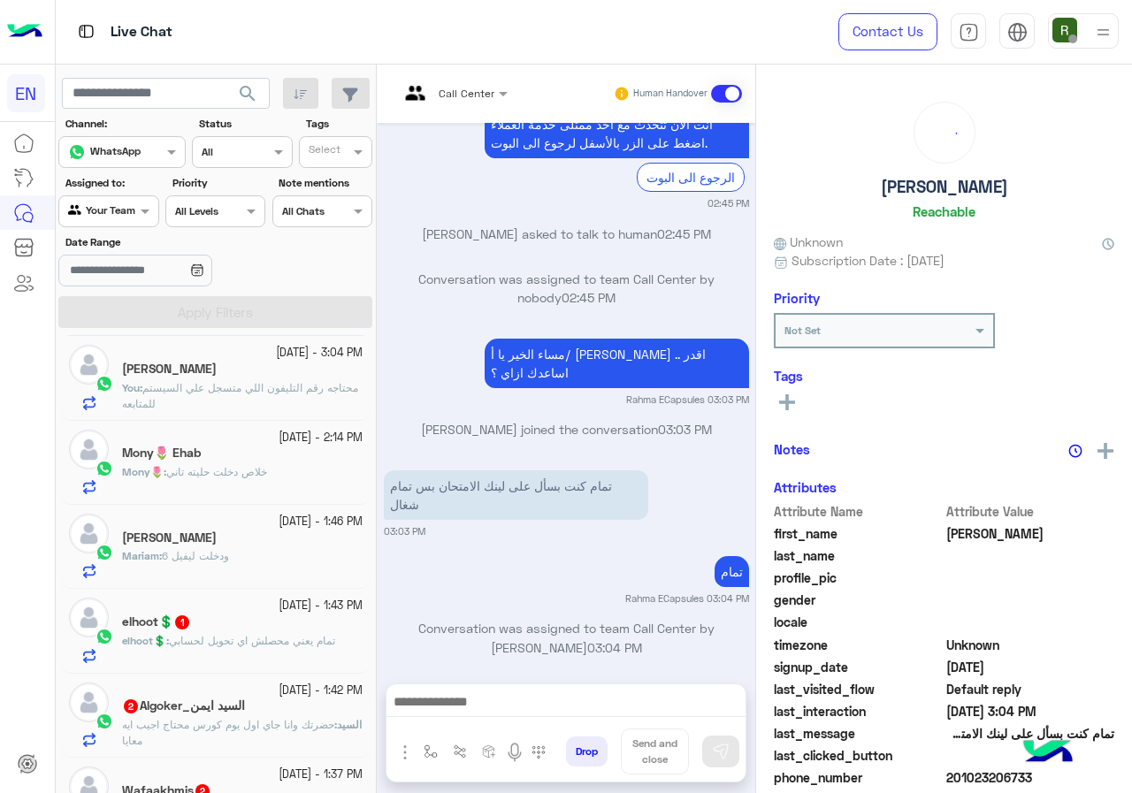
click at [244, 483] on div "Mony🌷 : خلاص دخلت حليته تاني" at bounding box center [242, 479] width 240 height 31
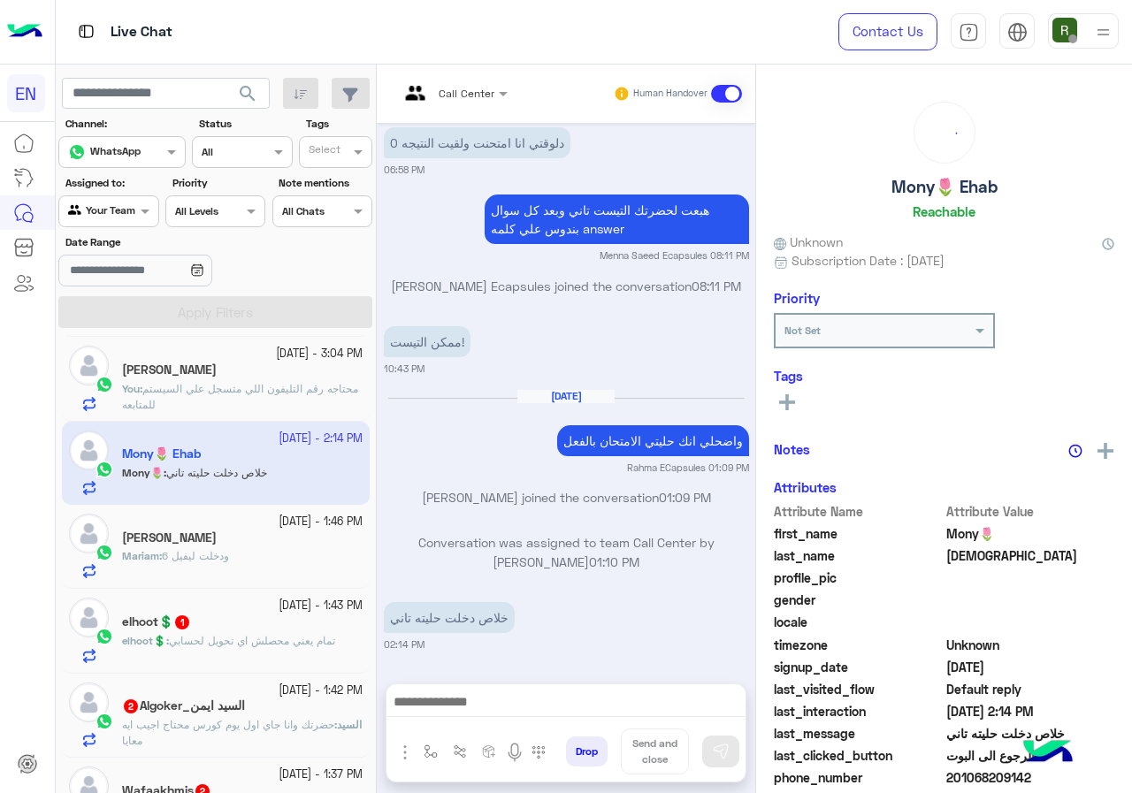
scroll to position [1286, 0]
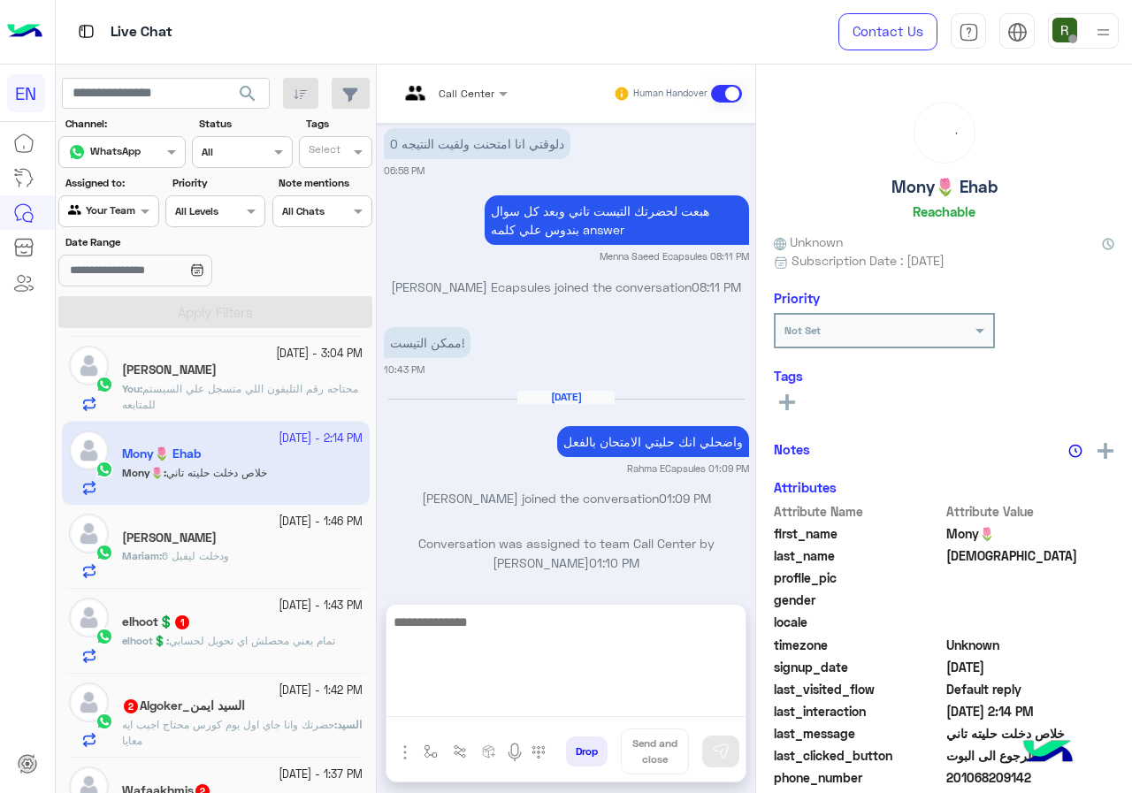
click at [571, 707] on textarea at bounding box center [565, 664] width 359 height 106
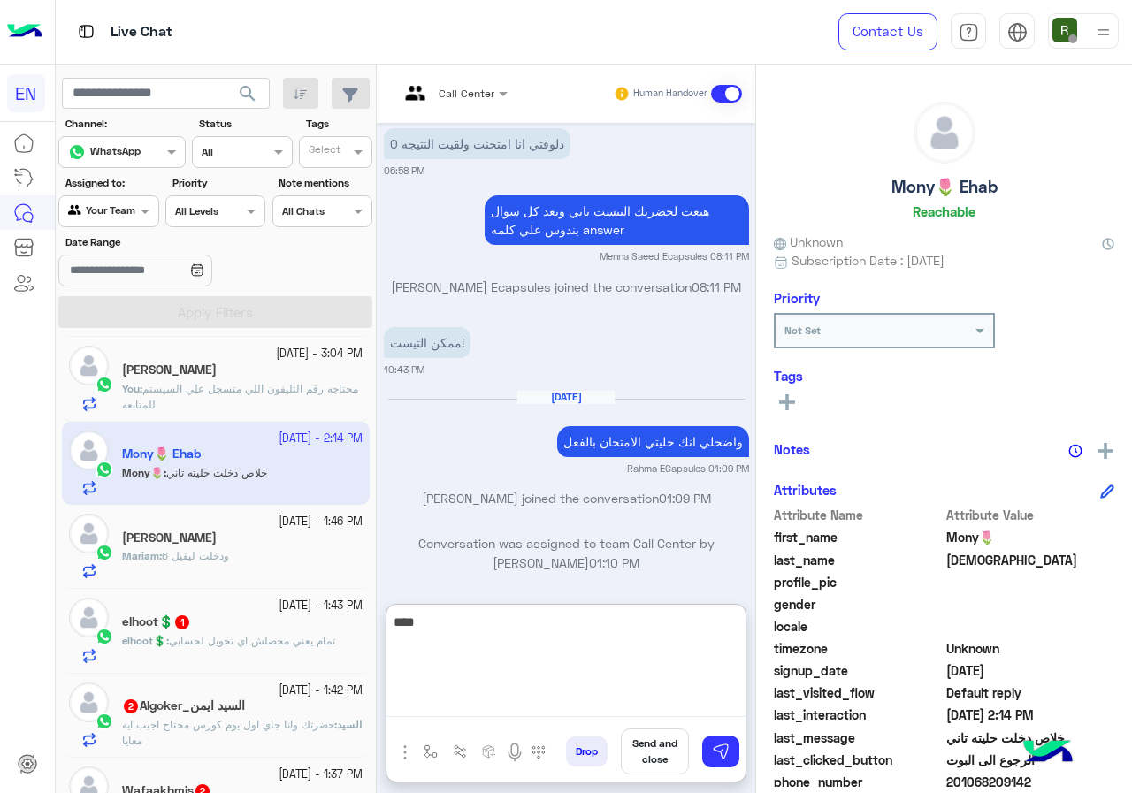
type textarea "****"
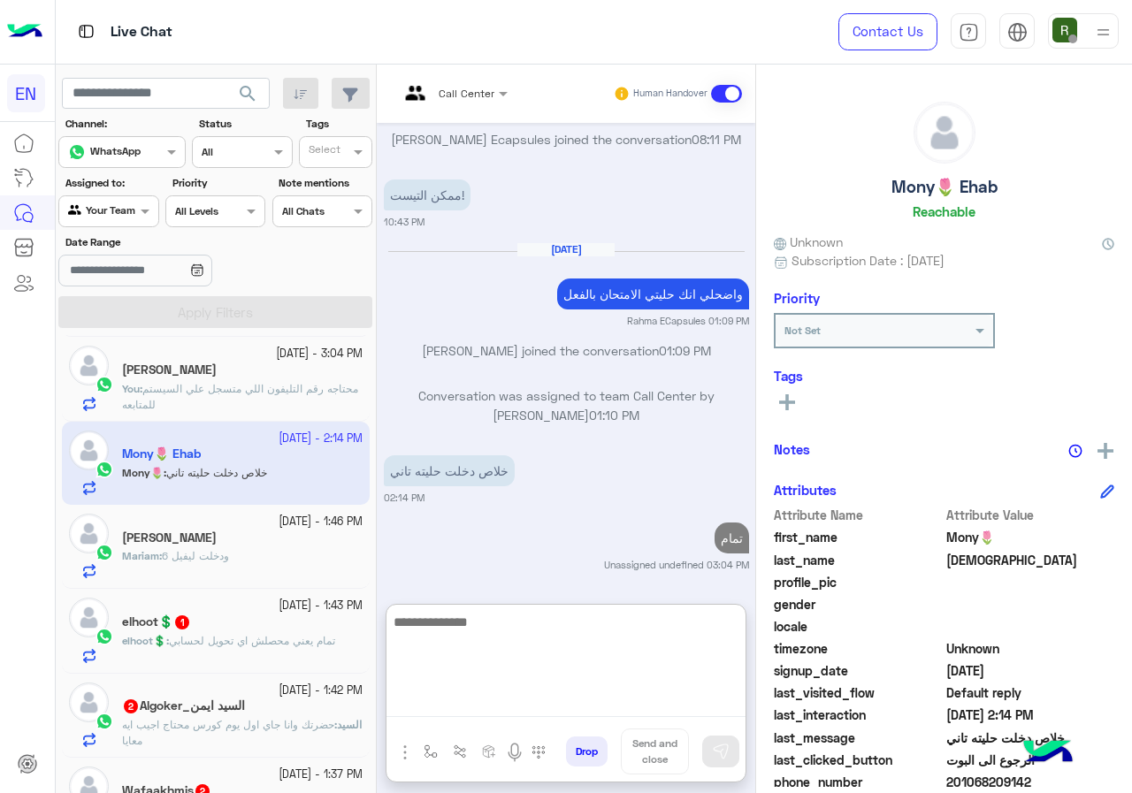
scroll to position [177, 0]
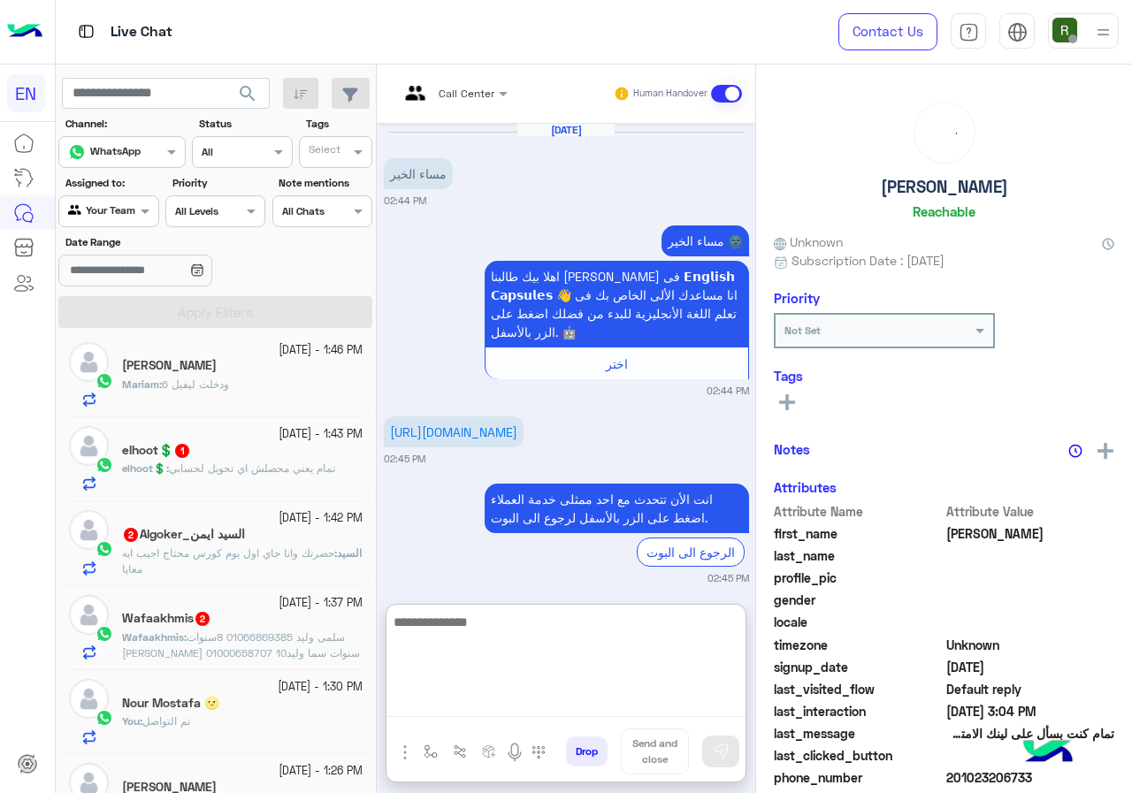
scroll to position [454, 0]
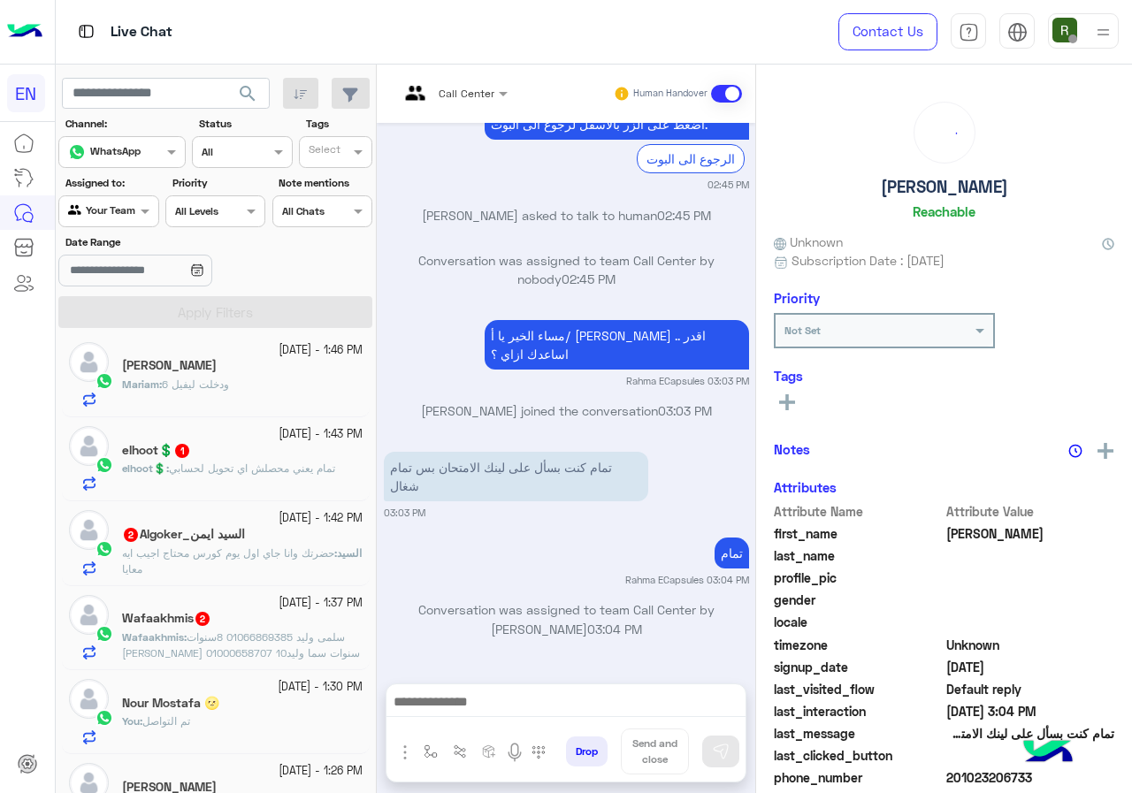
click at [224, 407] on div "Mariam : ودخلت ليفيل 6" at bounding box center [242, 392] width 240 height 31
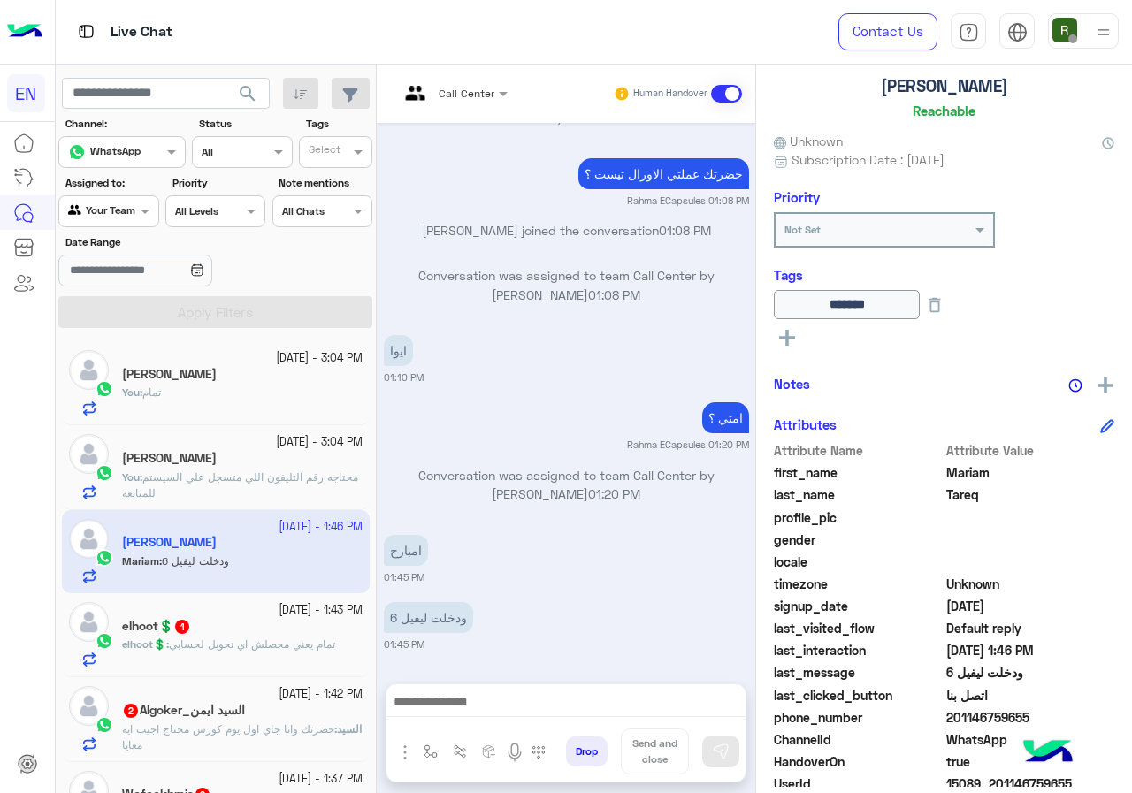
scroll to position [195, 0]
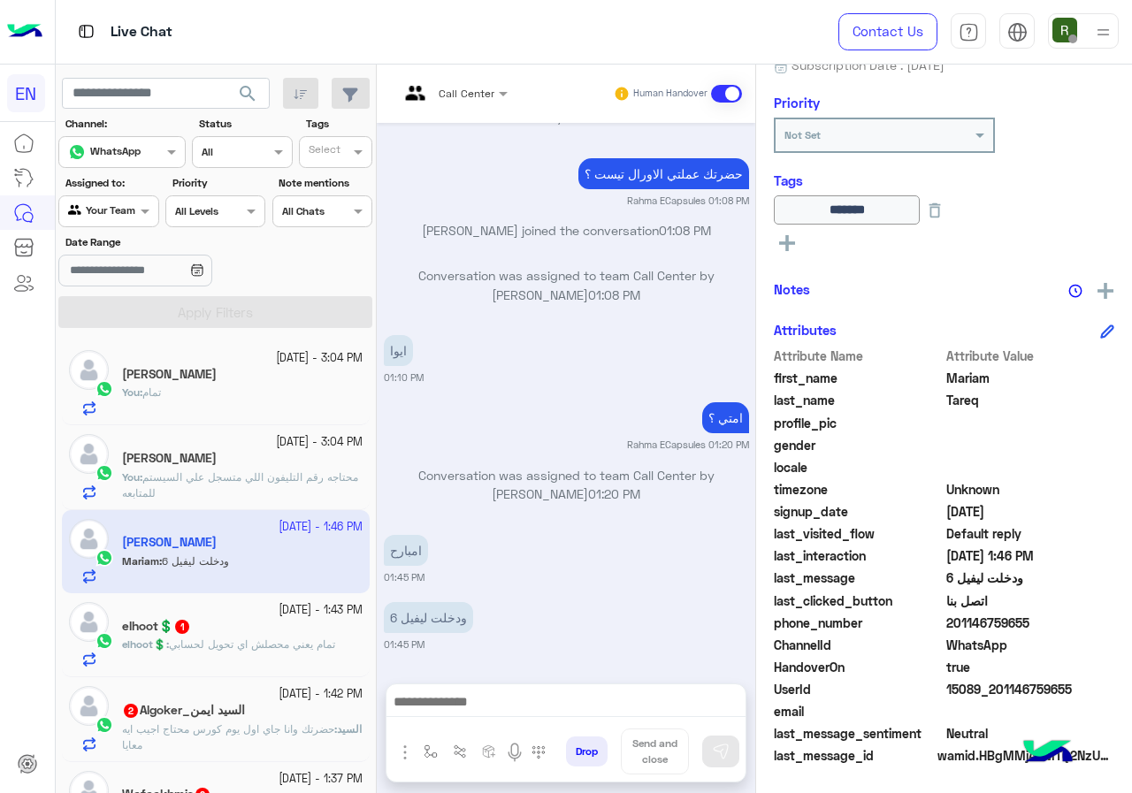
drag, startPoint x: 950, startPoint y: 622, endPoint x: 1048, endPoint y: 622, distance: 98.1
click at [1048, 622] on span "201146759655" at bounding box center [1030, 623] width 169 height 19
copy span "01146759655"
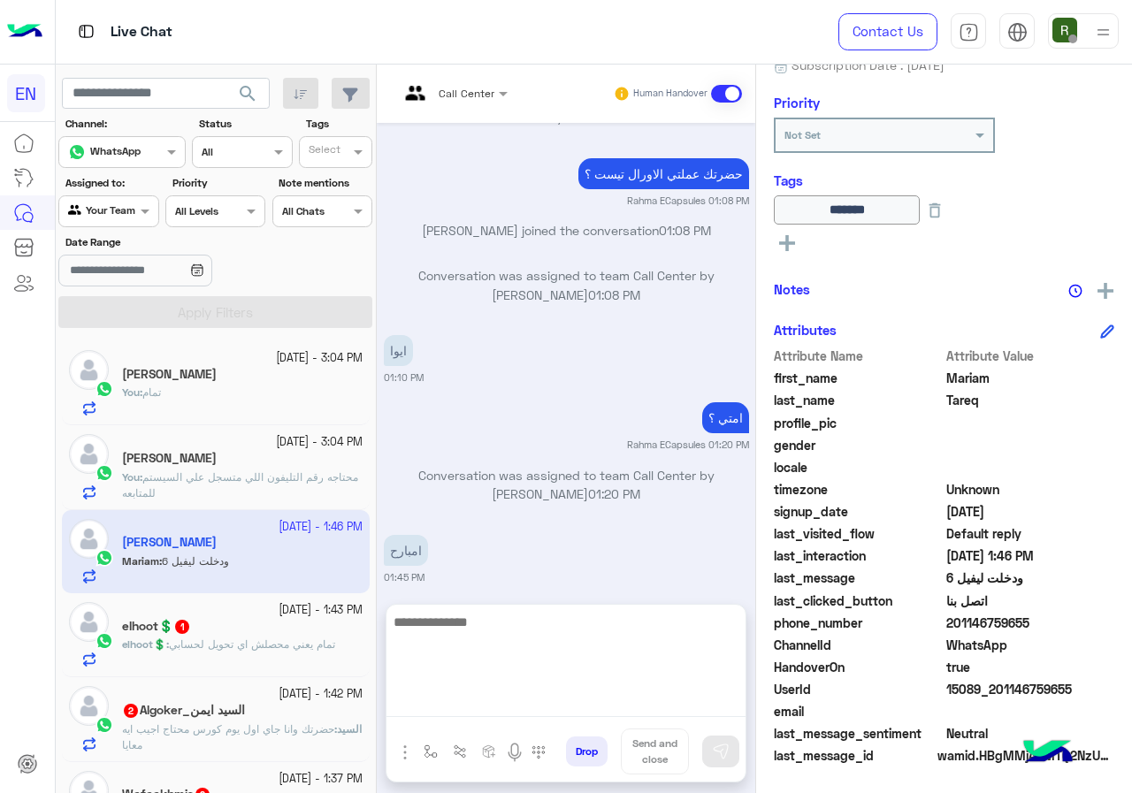
click at [589, 714] on textarea at bounding box center [565, 664] width 359 height 106
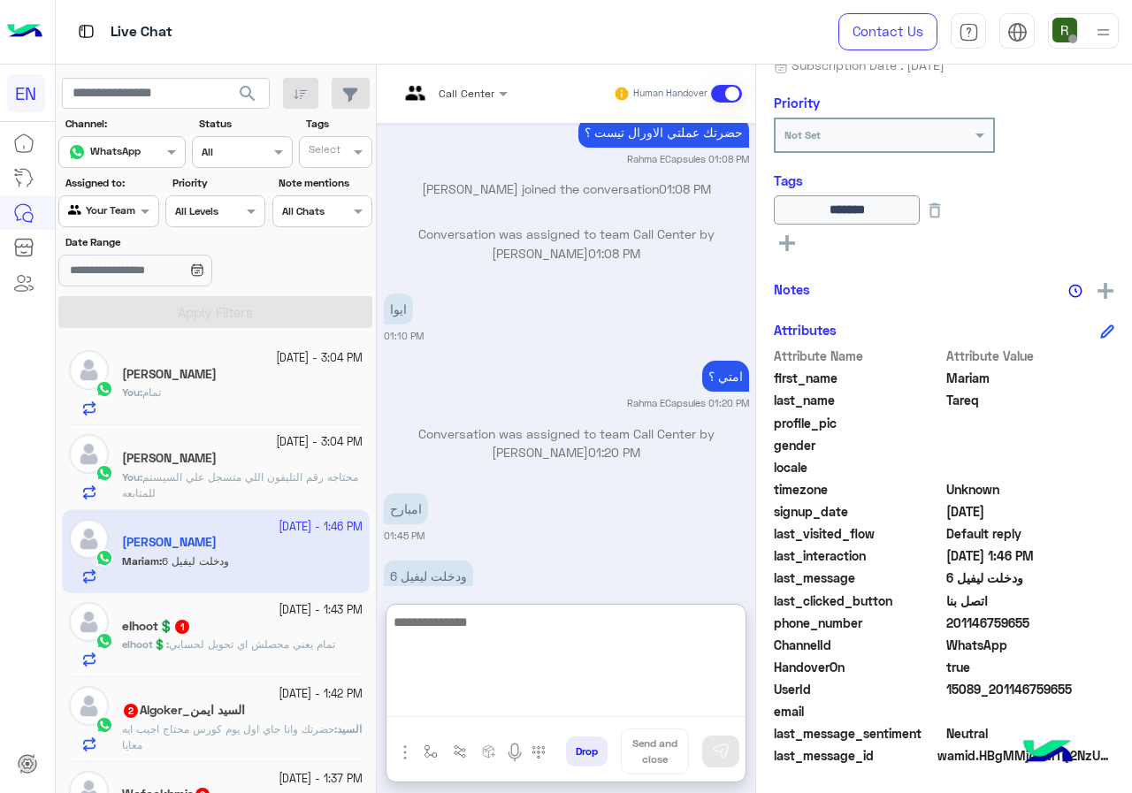
scroll to position [1835, 0]
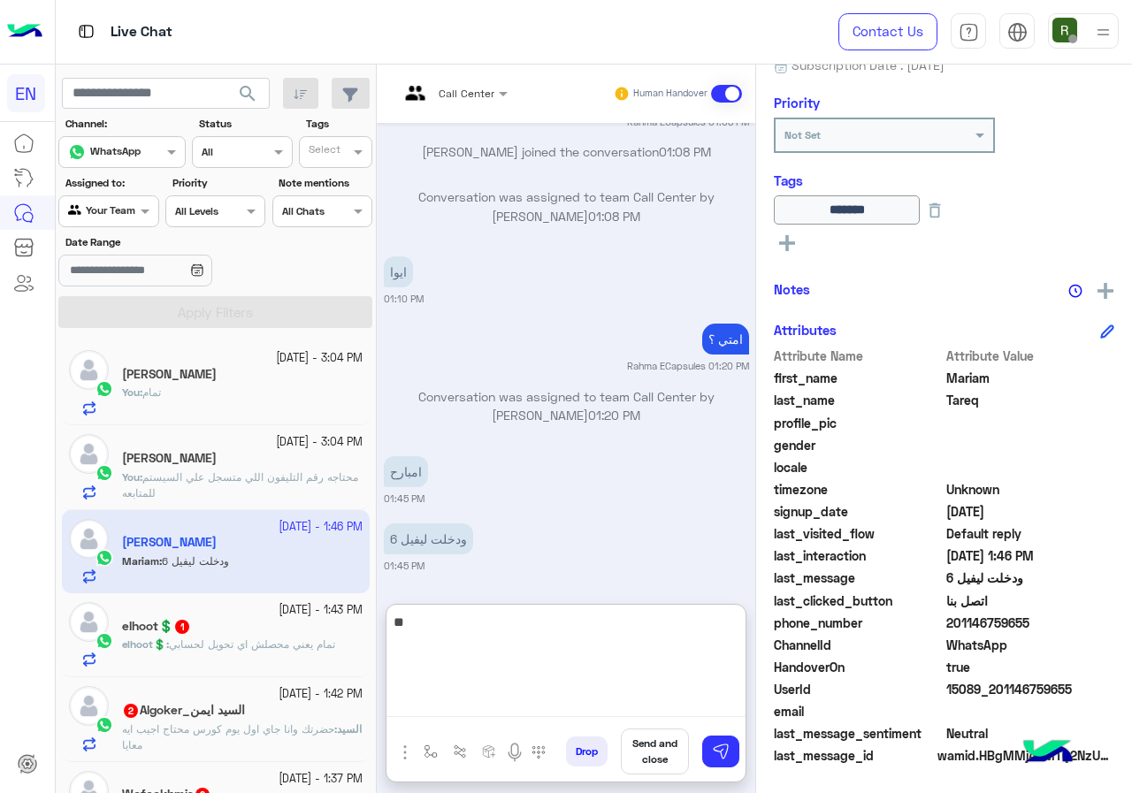
type textarea "*"
type textarea "**********"
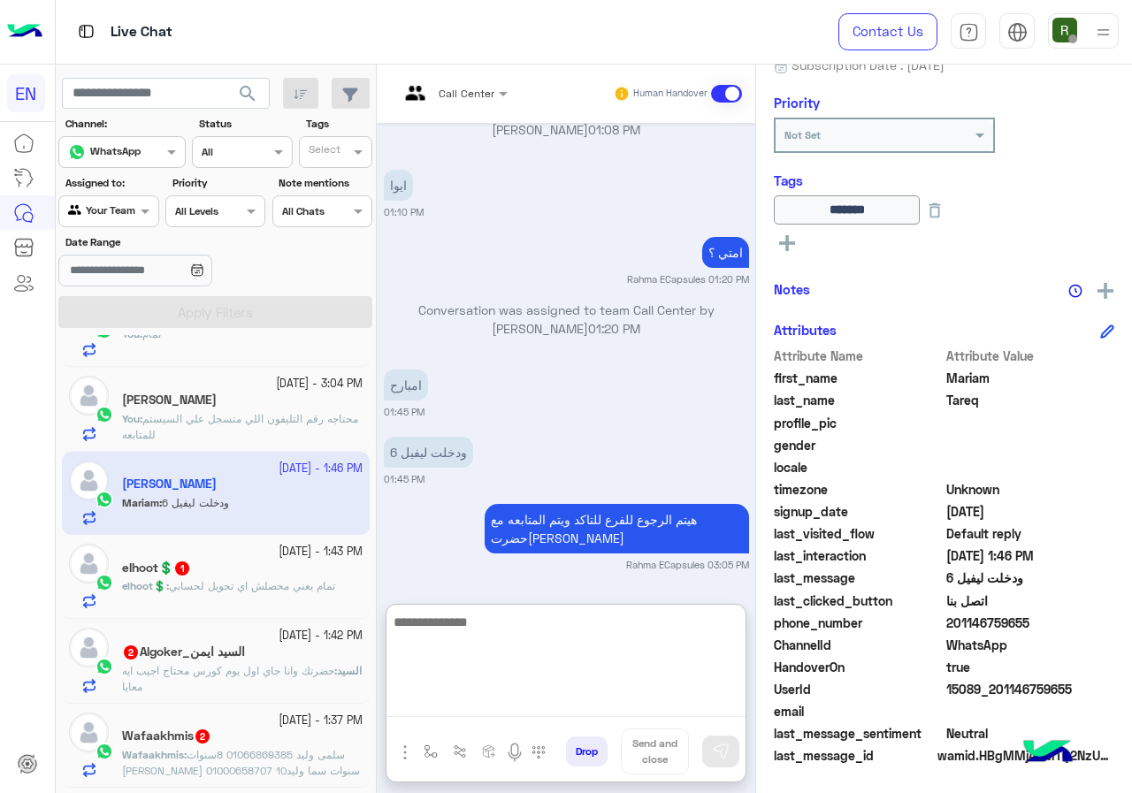
scroll to position [88, 0]
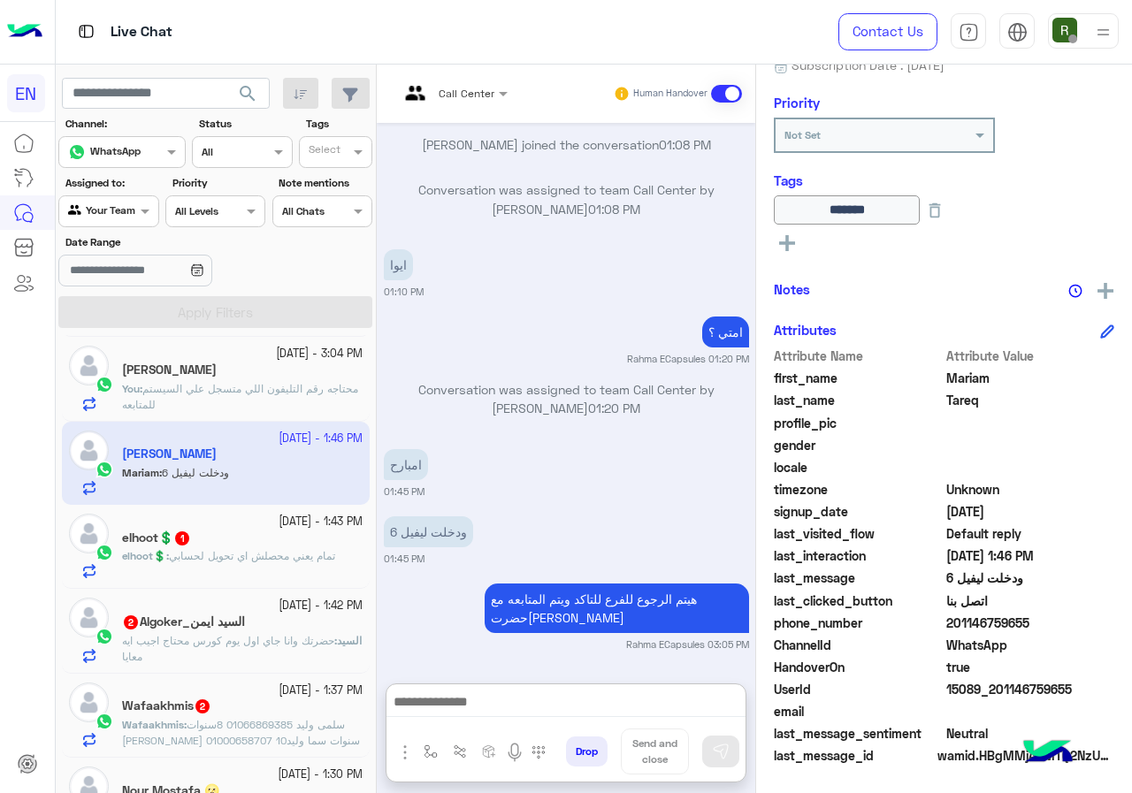
click at [205, 554] on span "تمام يعني محصلش اي تحويل لحسابي" at bounding box center [252, 555] width 166 height 13
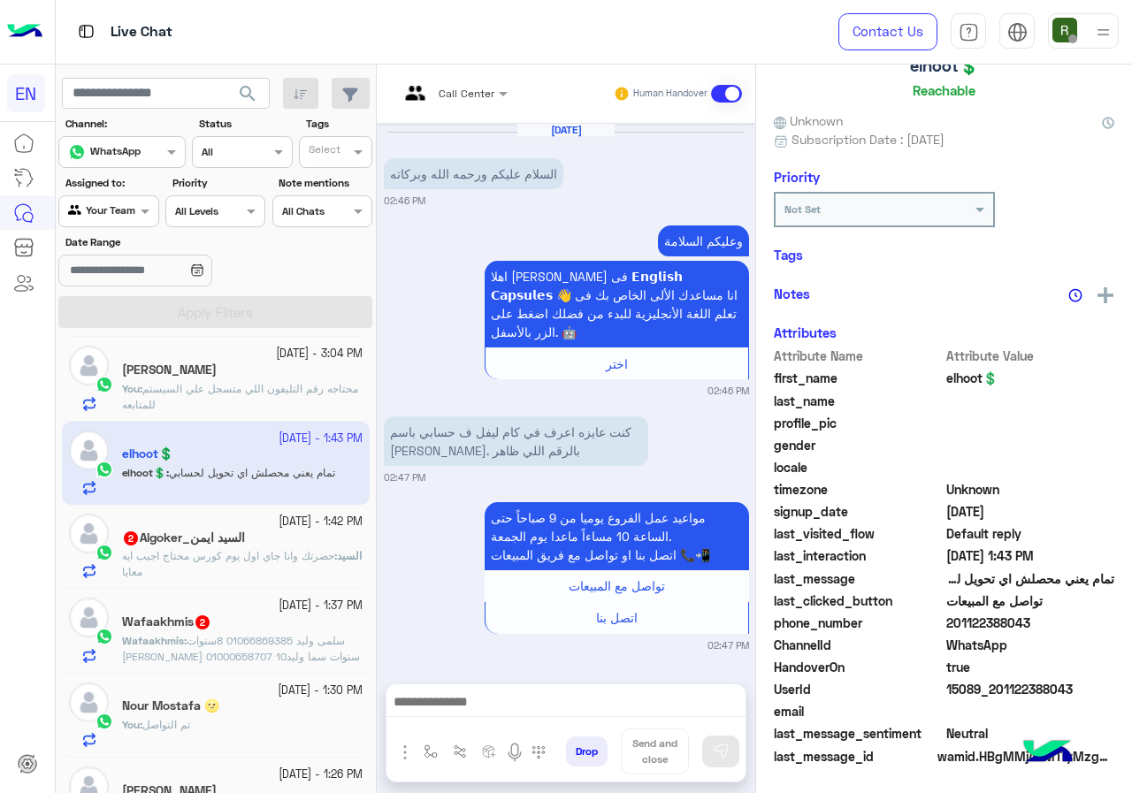
scroll to position [210, 0]
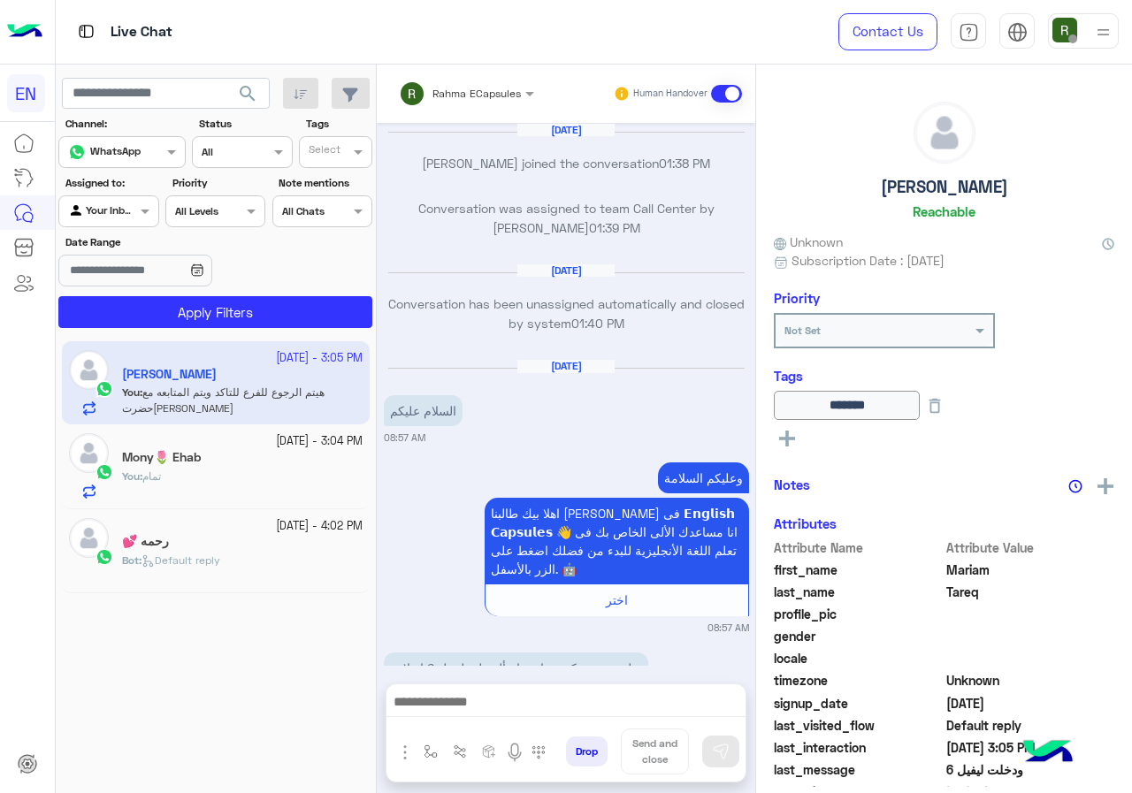
scroll to position [1663, 0]
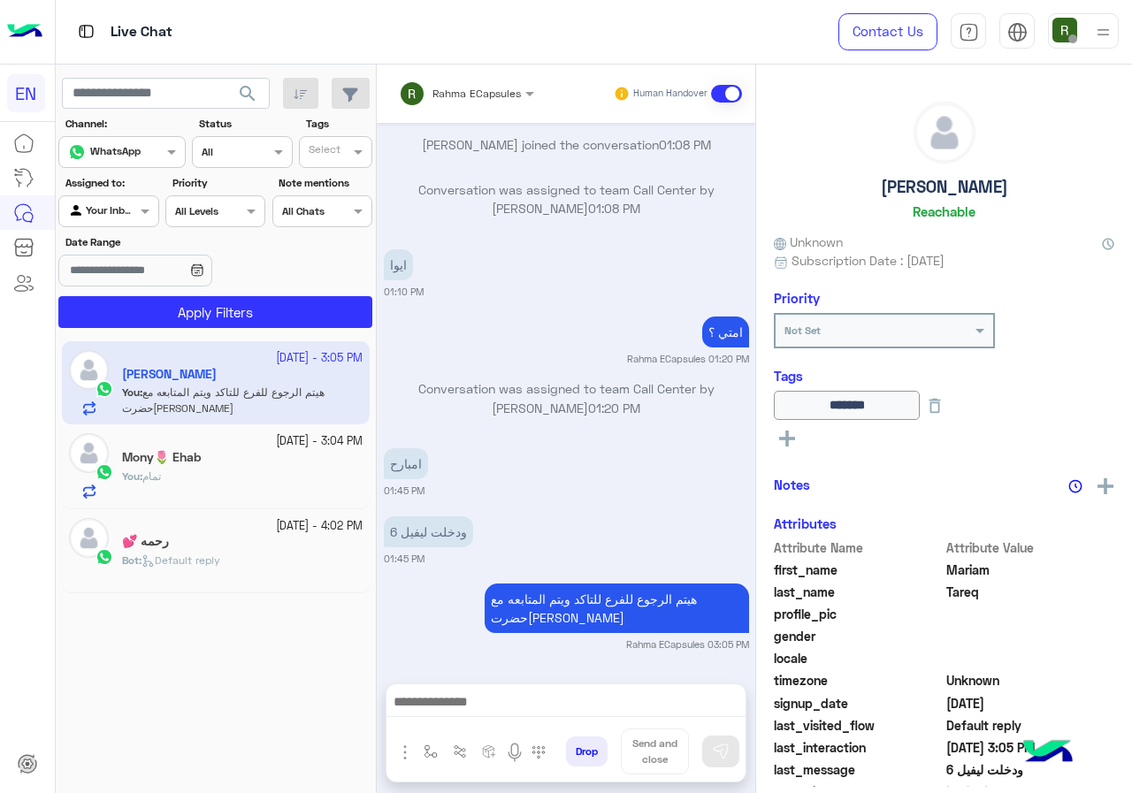
click at [457, 91] on input "text" at bounding box center [443, 91] width 89 height 16
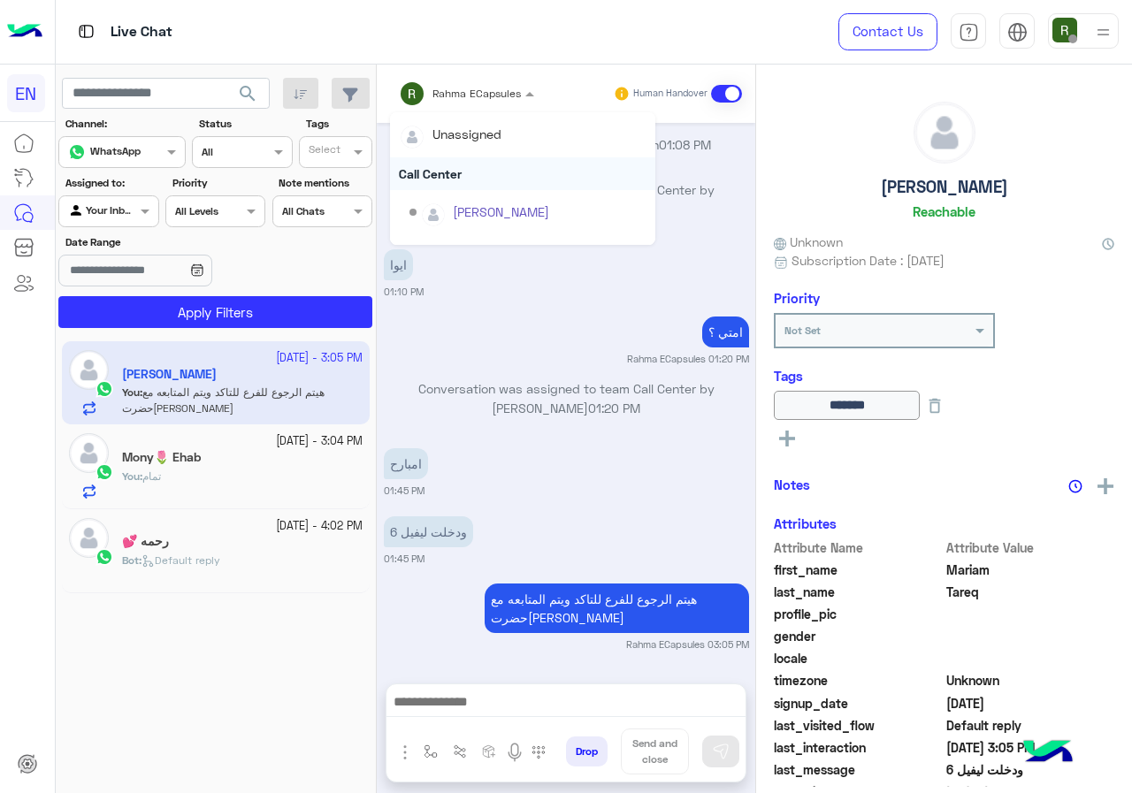
click at [458, 165] on div "Call Center" at bounding box center [522, 173] width 265 height 33
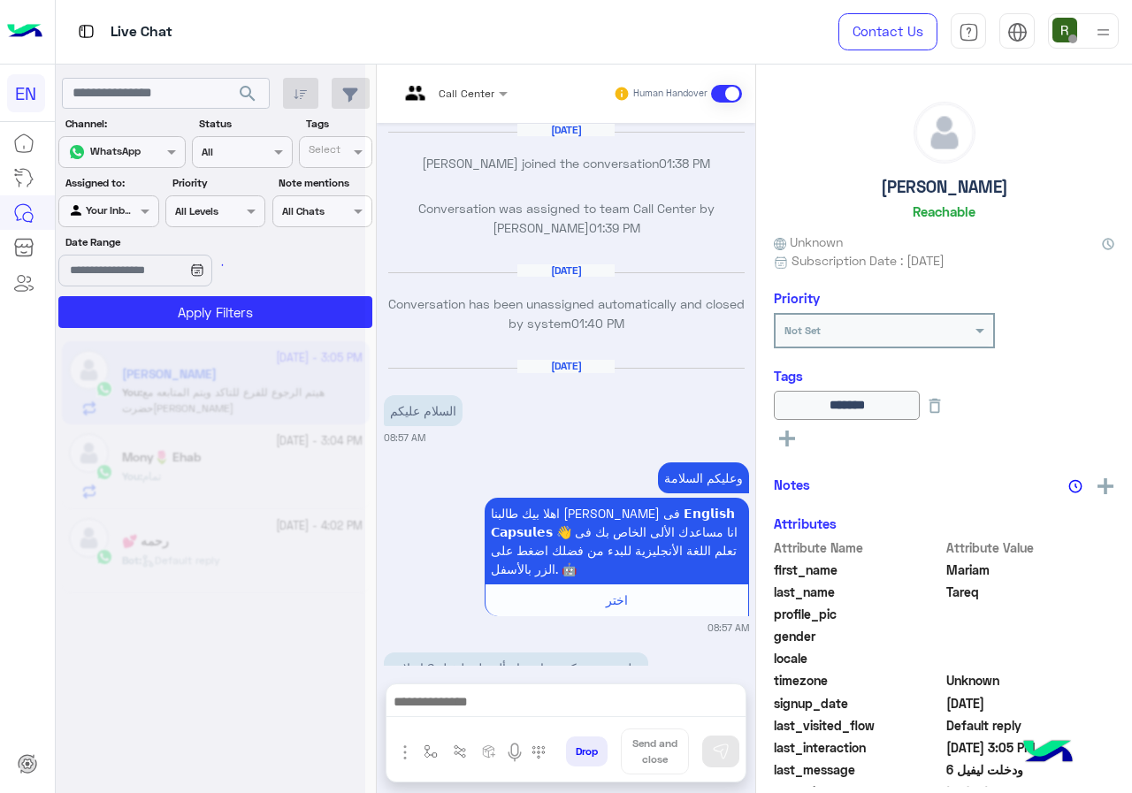
click at [460, 92] on input "text" at bounding box center [431, 91] width 65 height 16
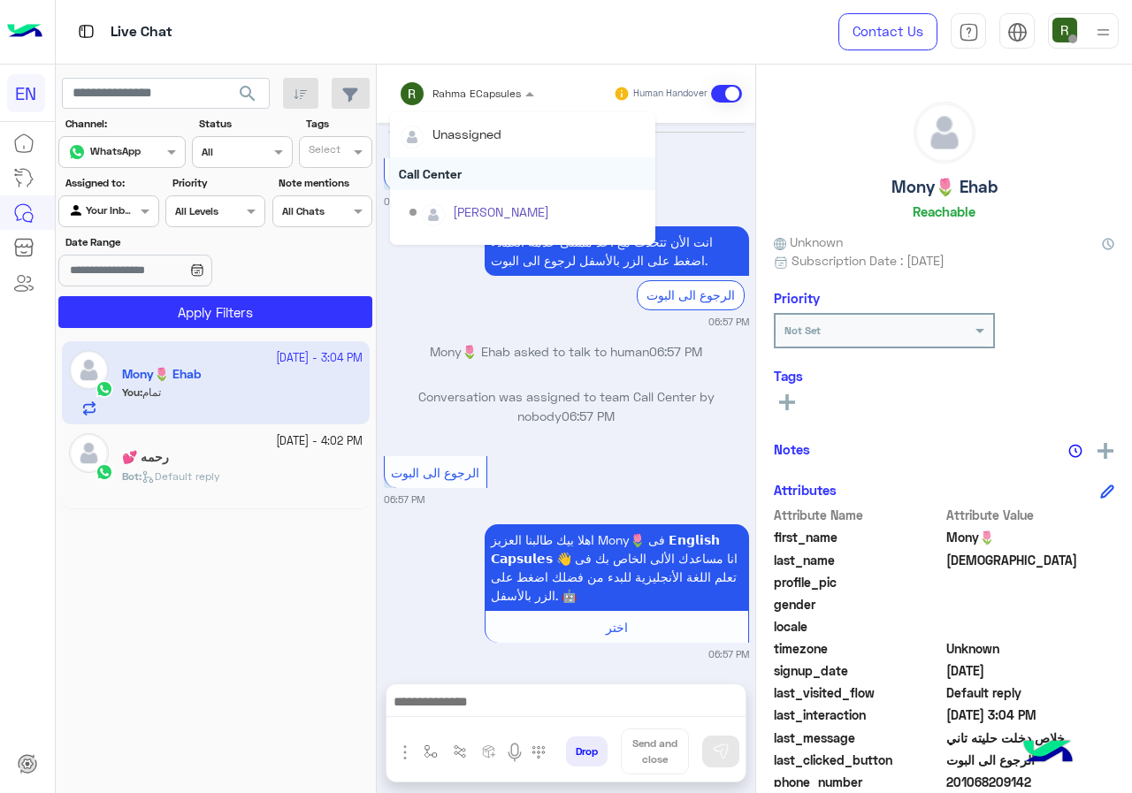
scroll to position [1186, 0]
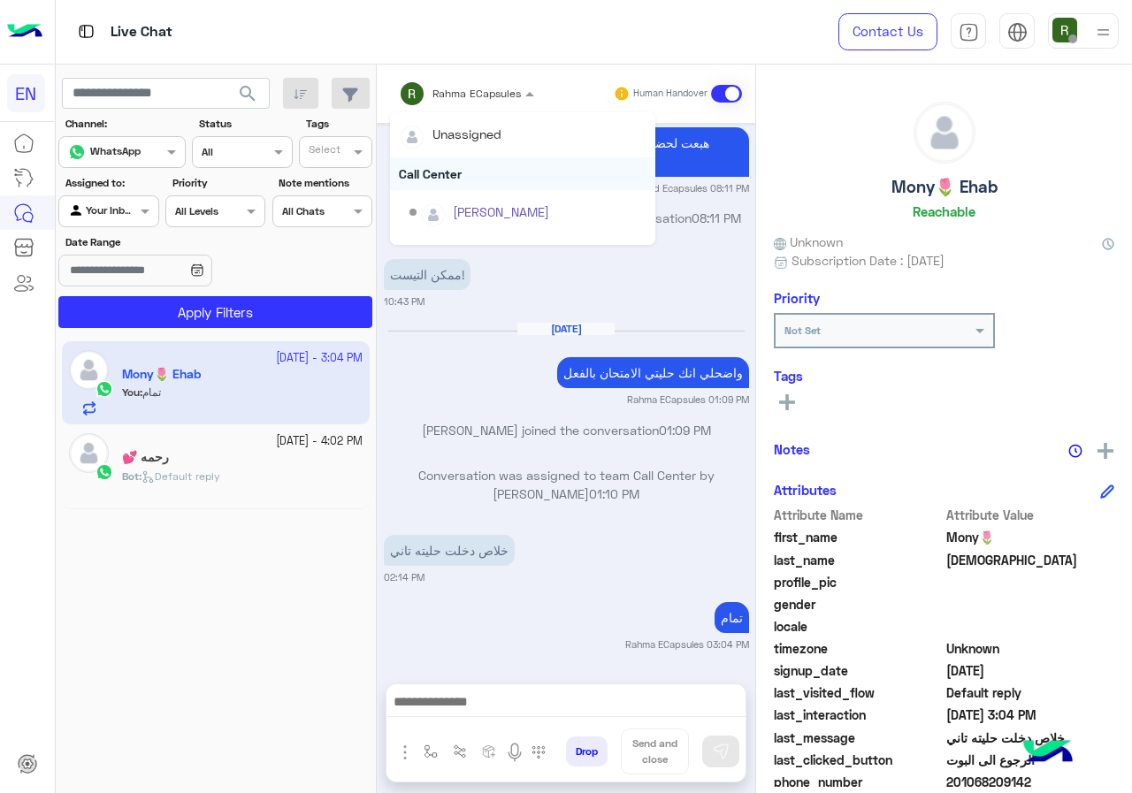
click at [449, 176] on div "Call Center" at bounding box center [522, 173] width 265 height 33
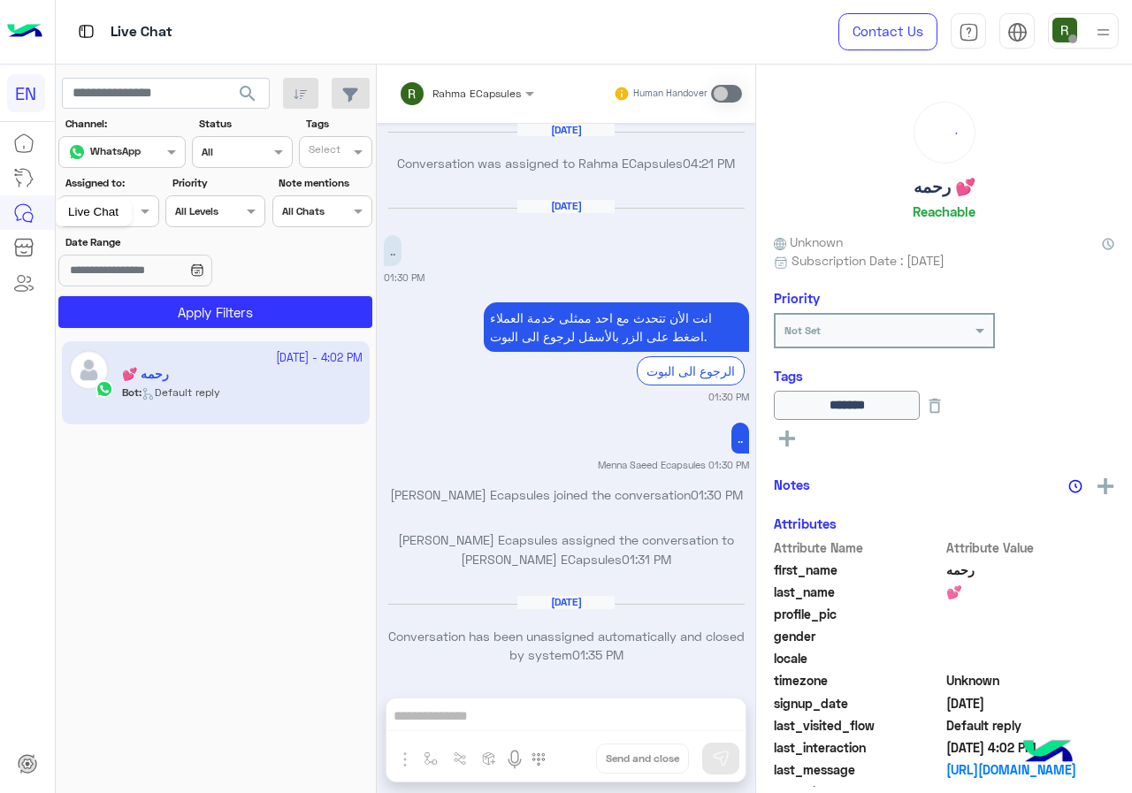
scroll to position [1126, 0]
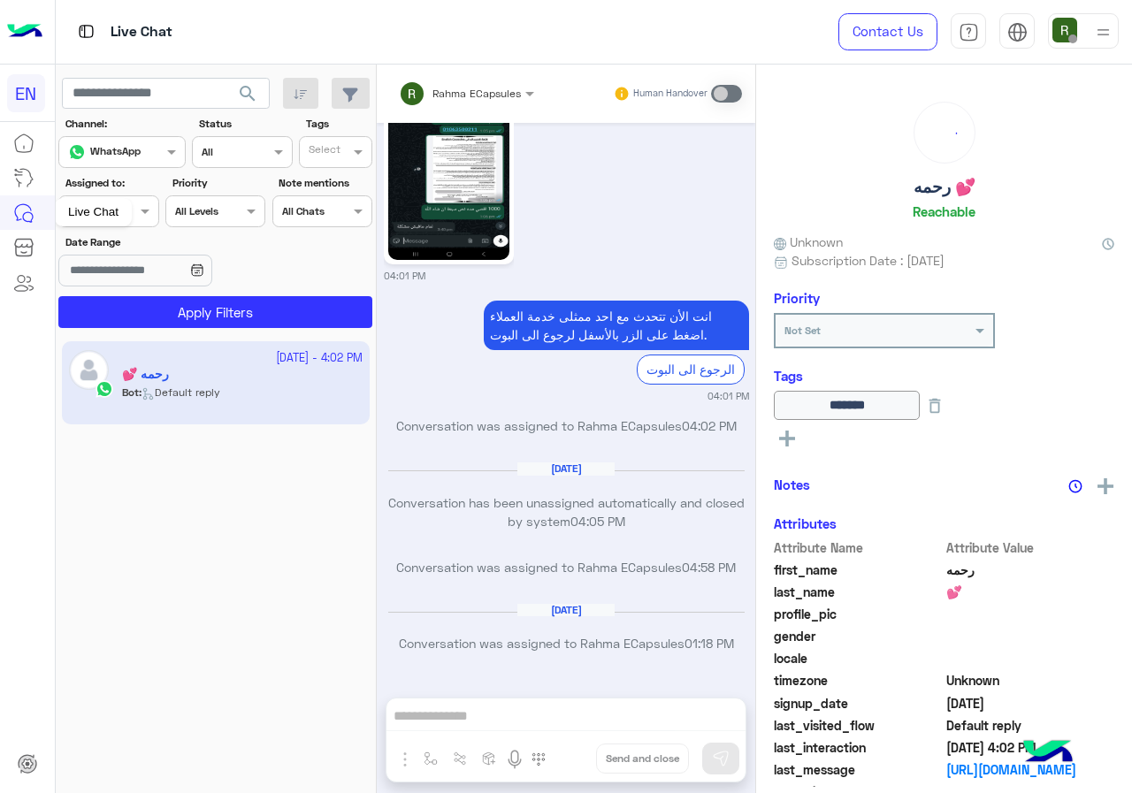
click at [113, 218] on div "Live Chat" at bounding box center [93, 212] width 77 height 28
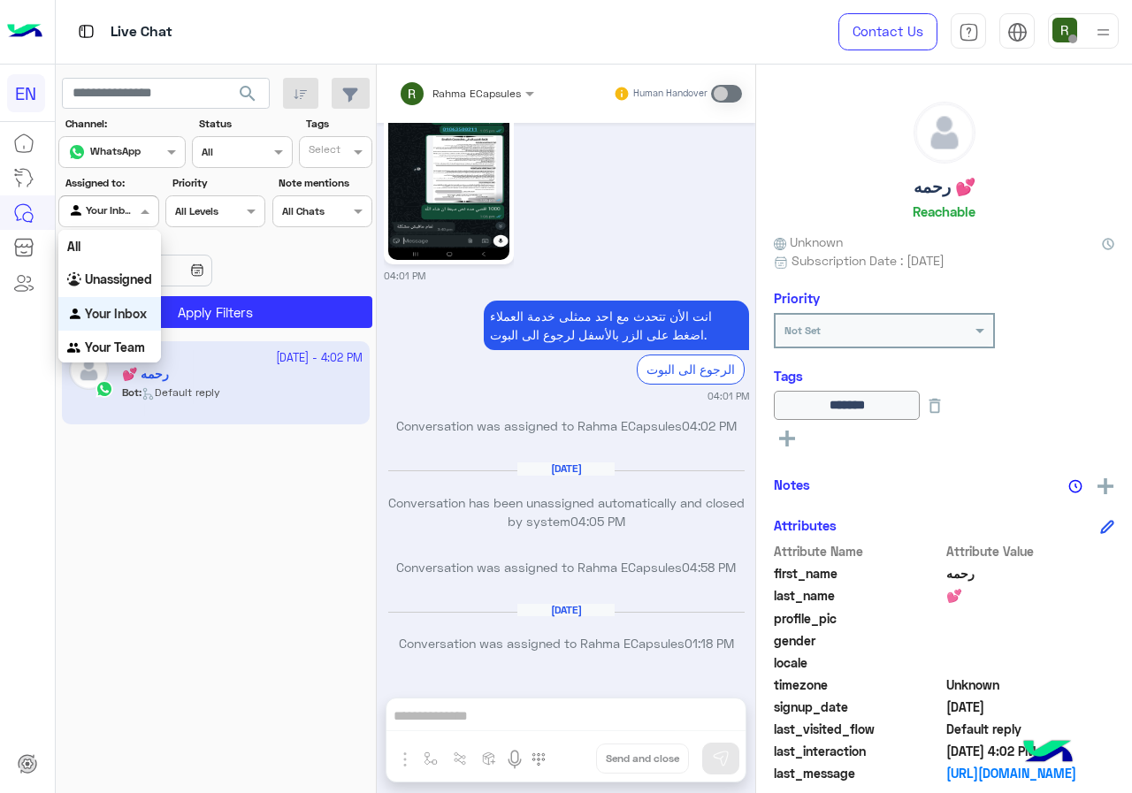
click at [136, 214] on span at bounding box center [147, 211] width 22 height 19
click at [129, 353] on b "Your Team" at bounding box center [115, 346] width 60 height 15
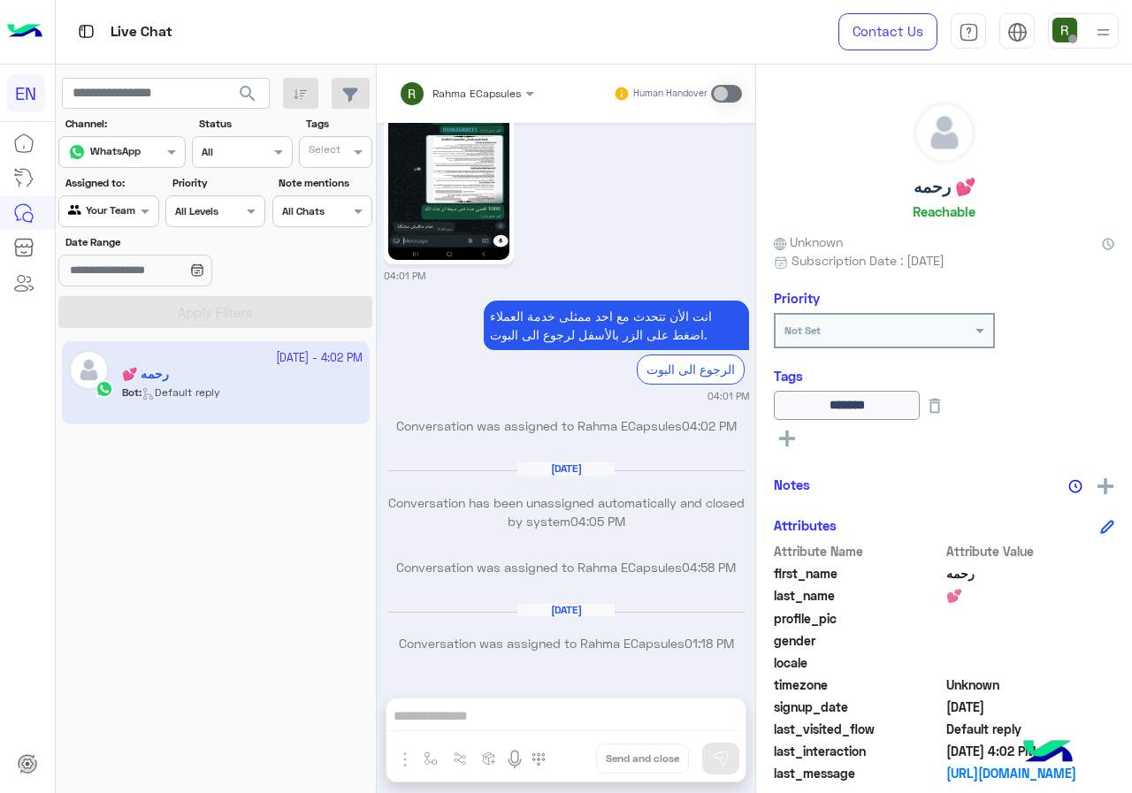
click at [257, 94] on span "search" at bounding box center [247, 93] width 21 height 21
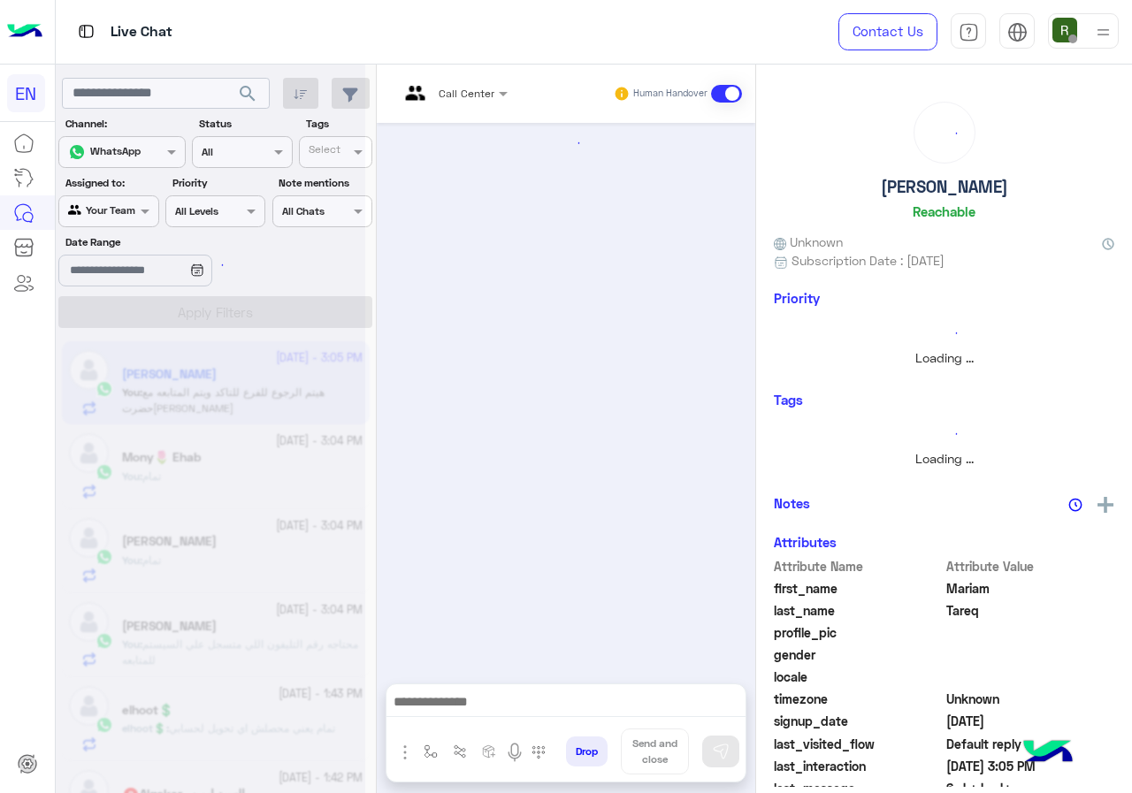
scroll to position [1682, 0]
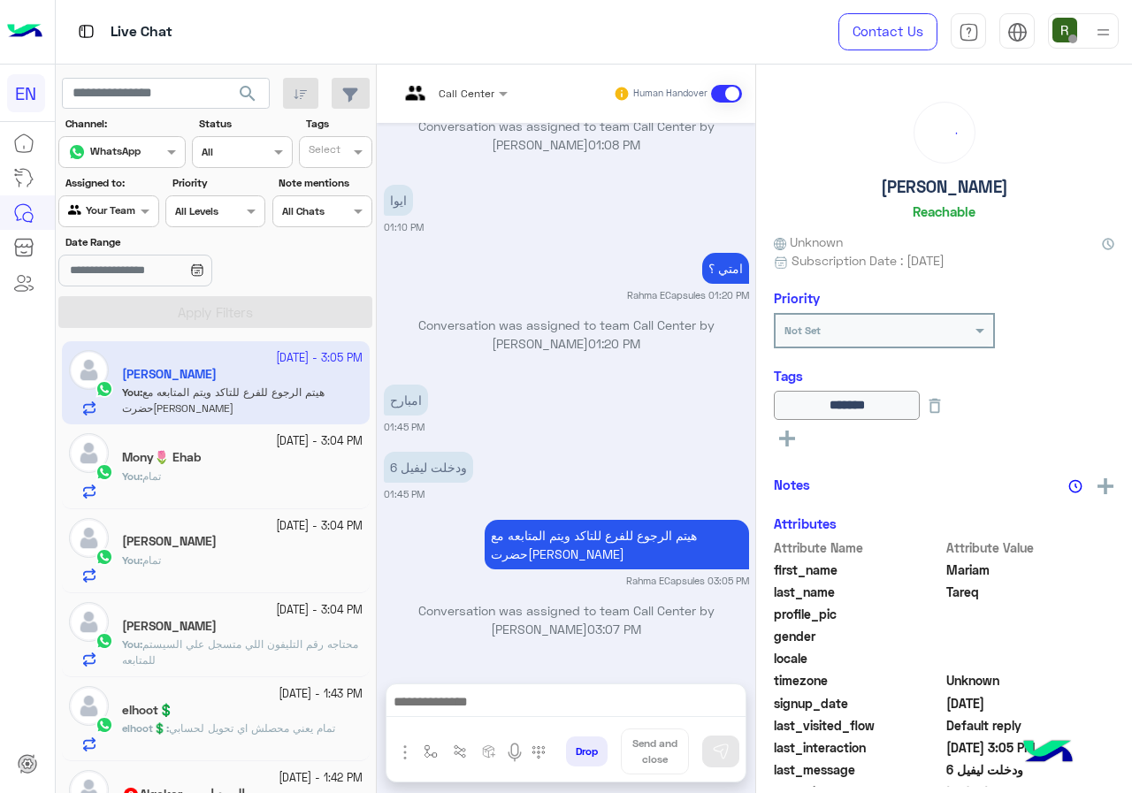
click at [258, 633] on div "[PERSON_NAME]" at bounding box center [242, 628] width 240 height 19
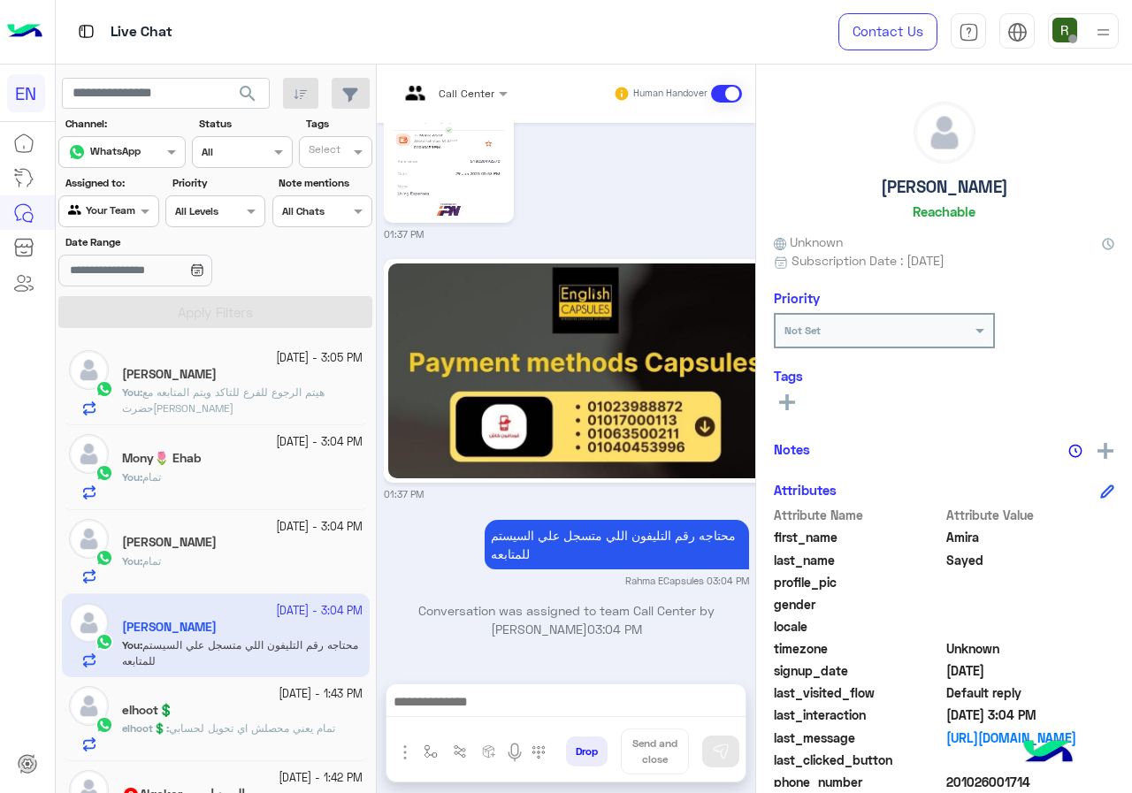
scroll to position [88, 0]
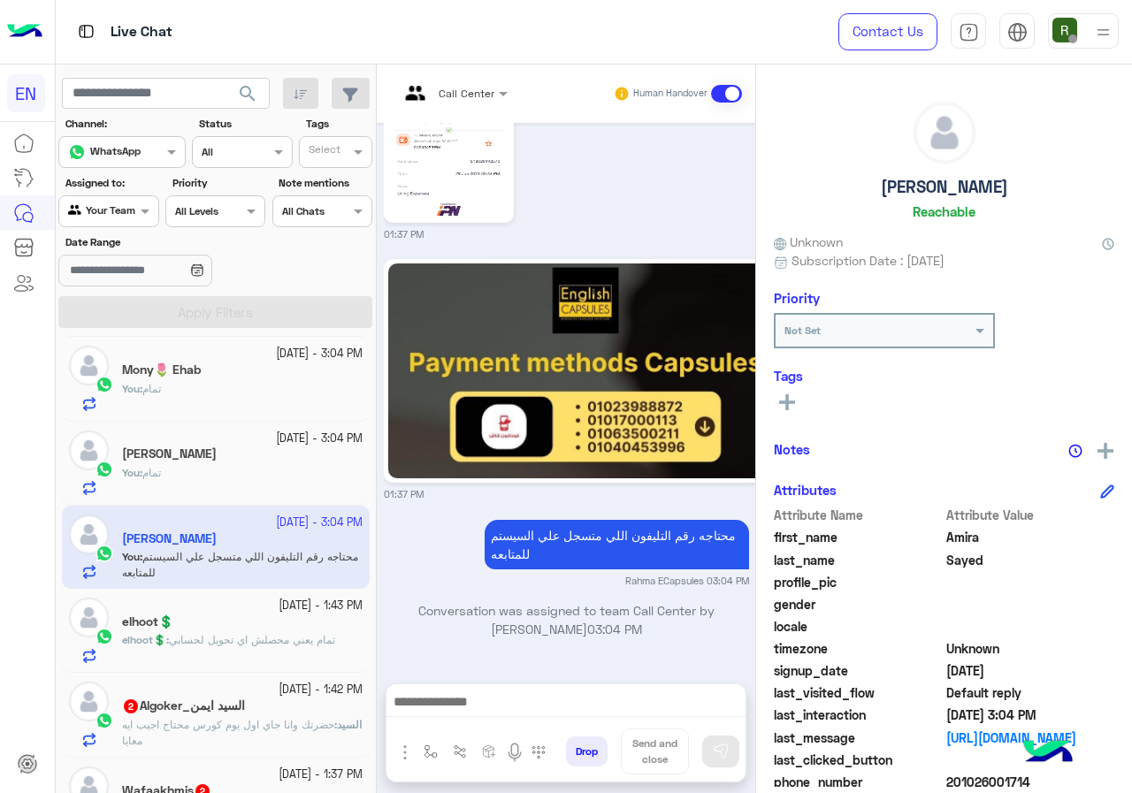
click at [175, 609] on div "[DATE] - 1:43 PM" at bounding box center [242, 606] width 240 height 17
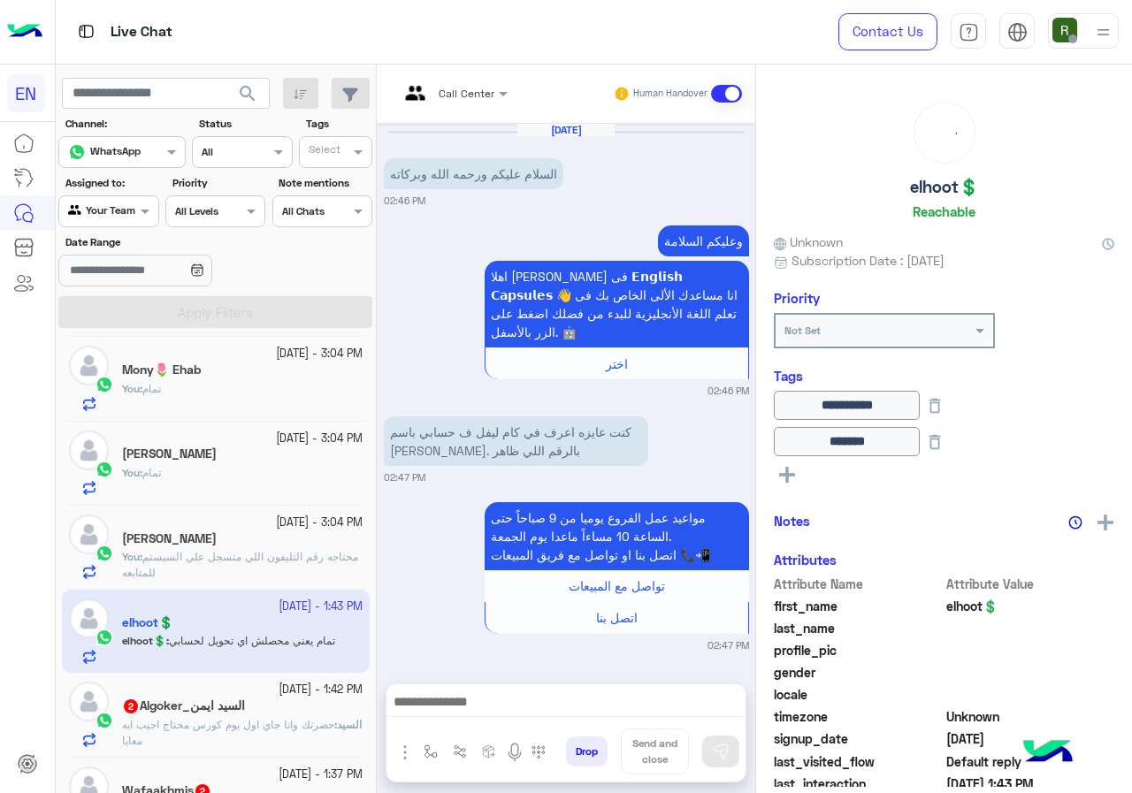
scroll to position [1491, 0]
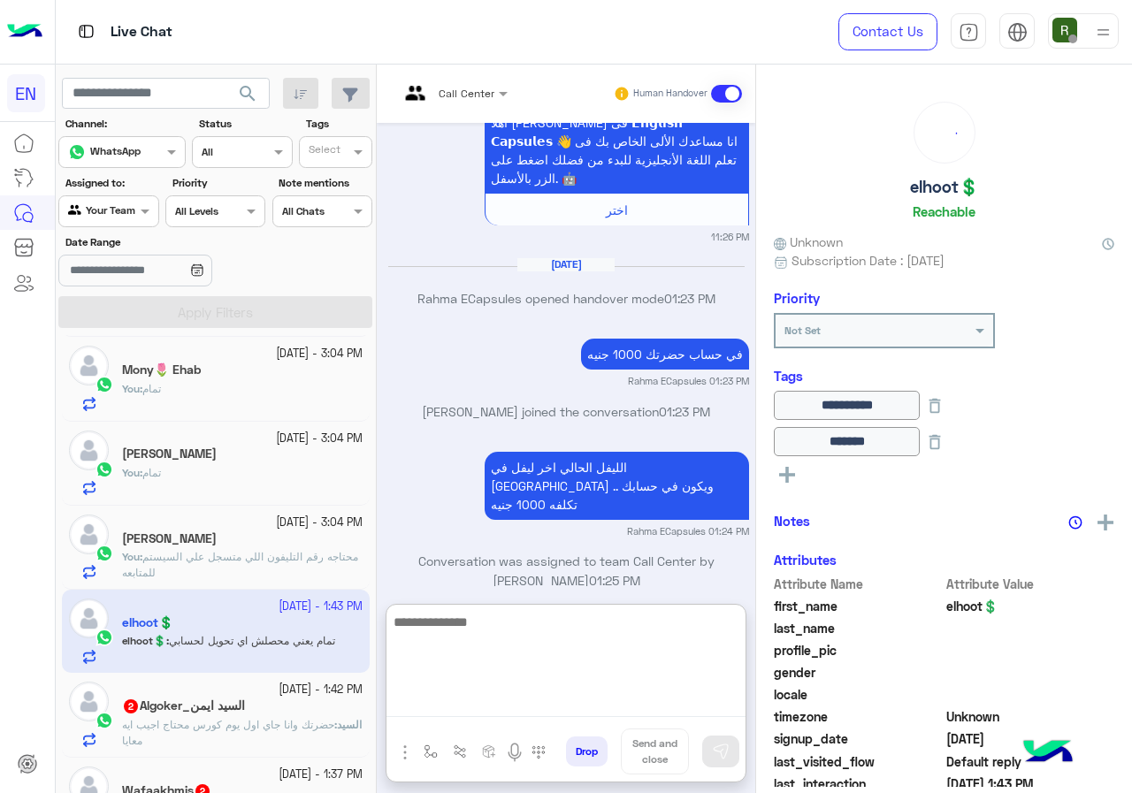
click at [499, 702] on textarea at bounding box center [565, 664] width 359 height 106
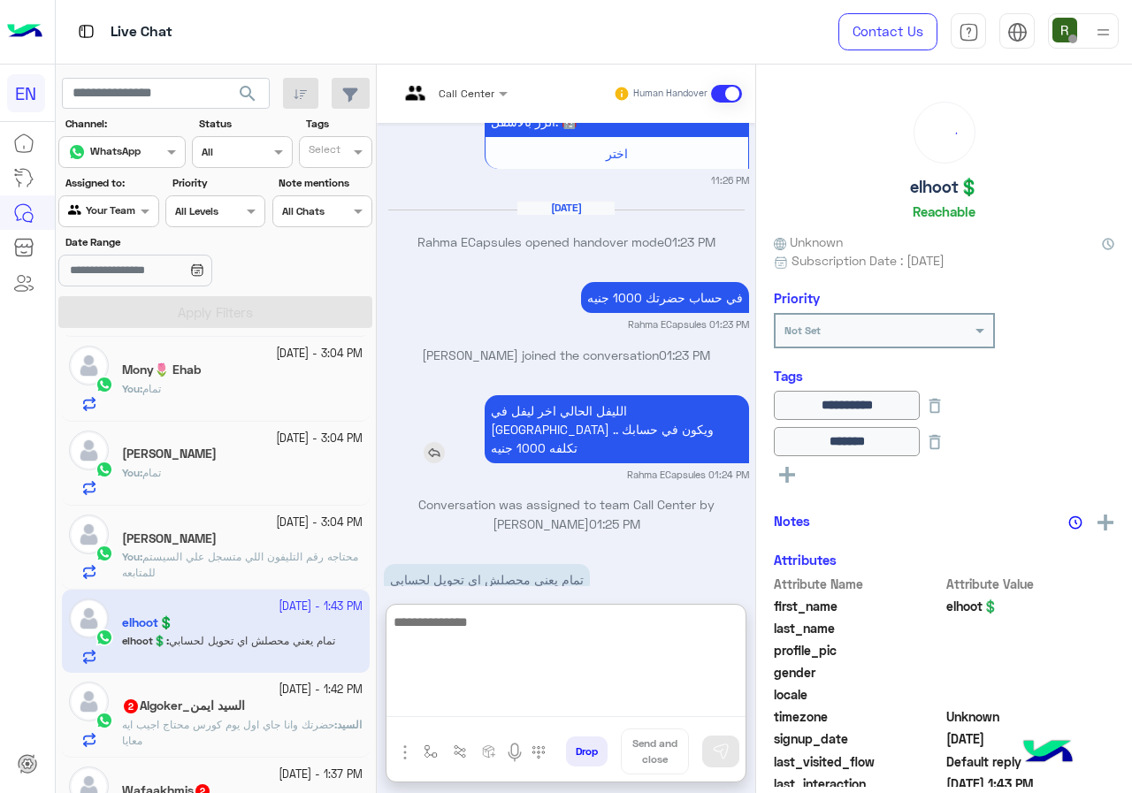
scroll to position [1569, 0]
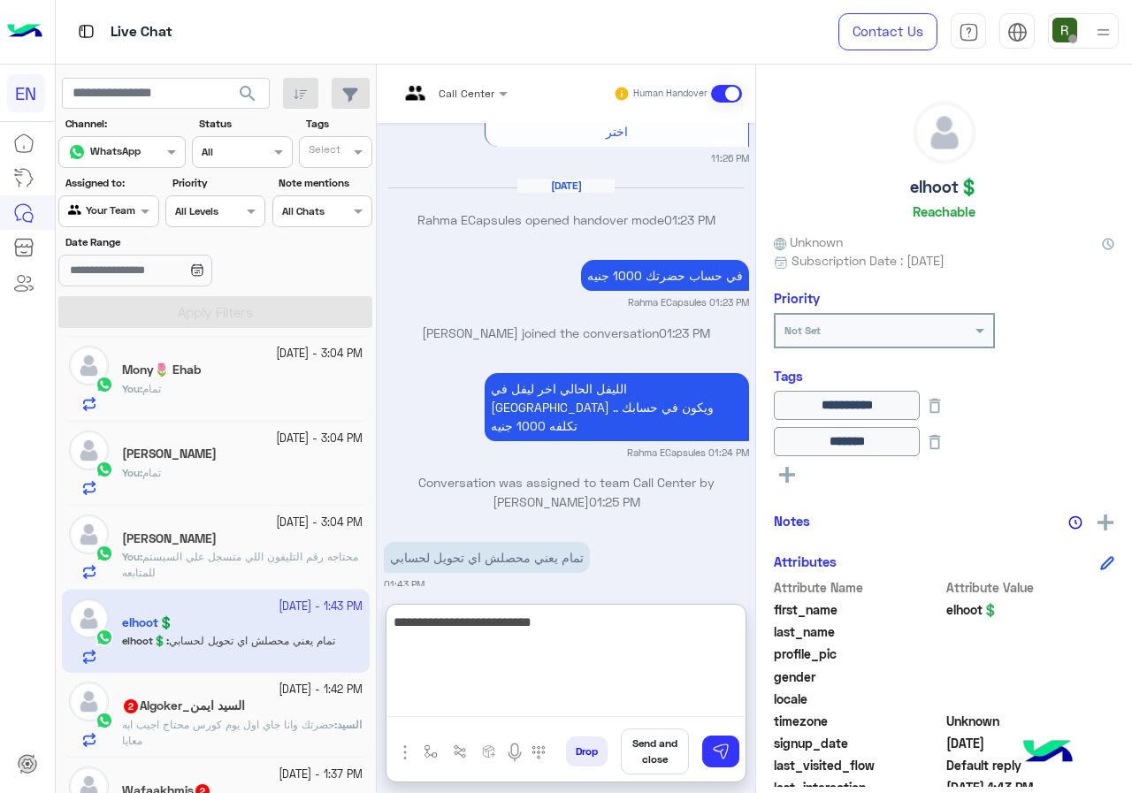
type textarea "**********"
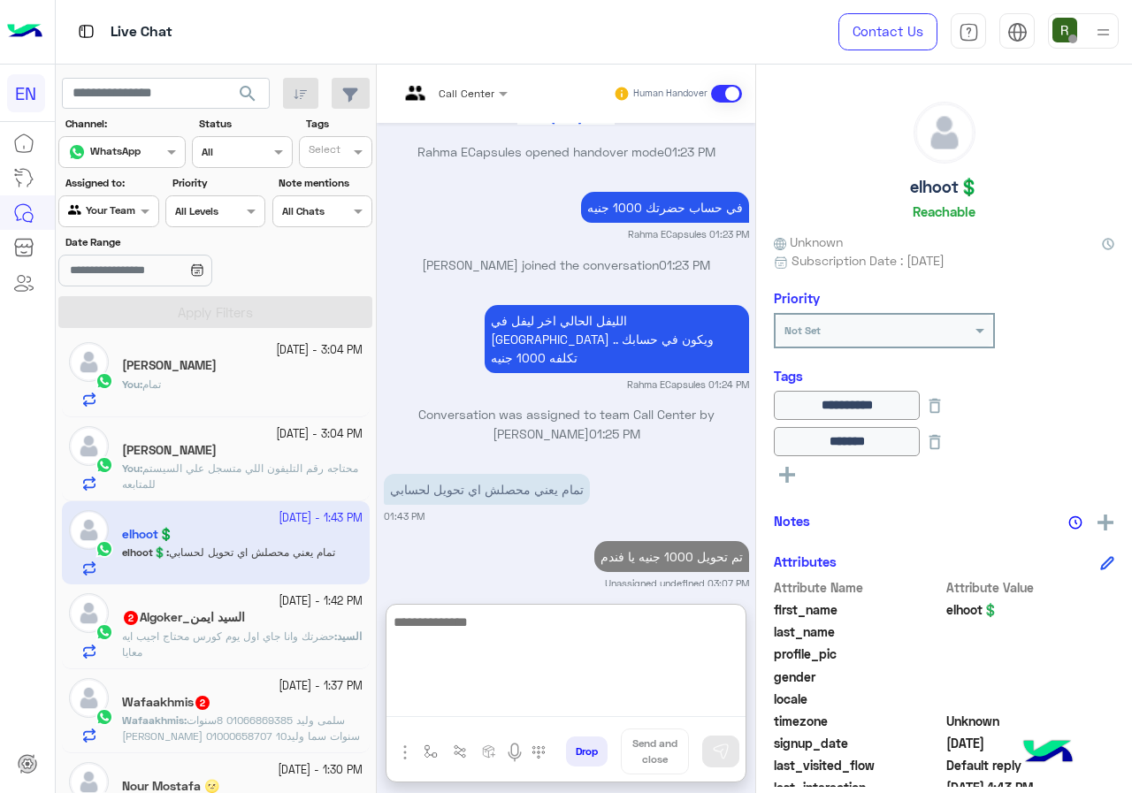
scroll to position [265, 0]
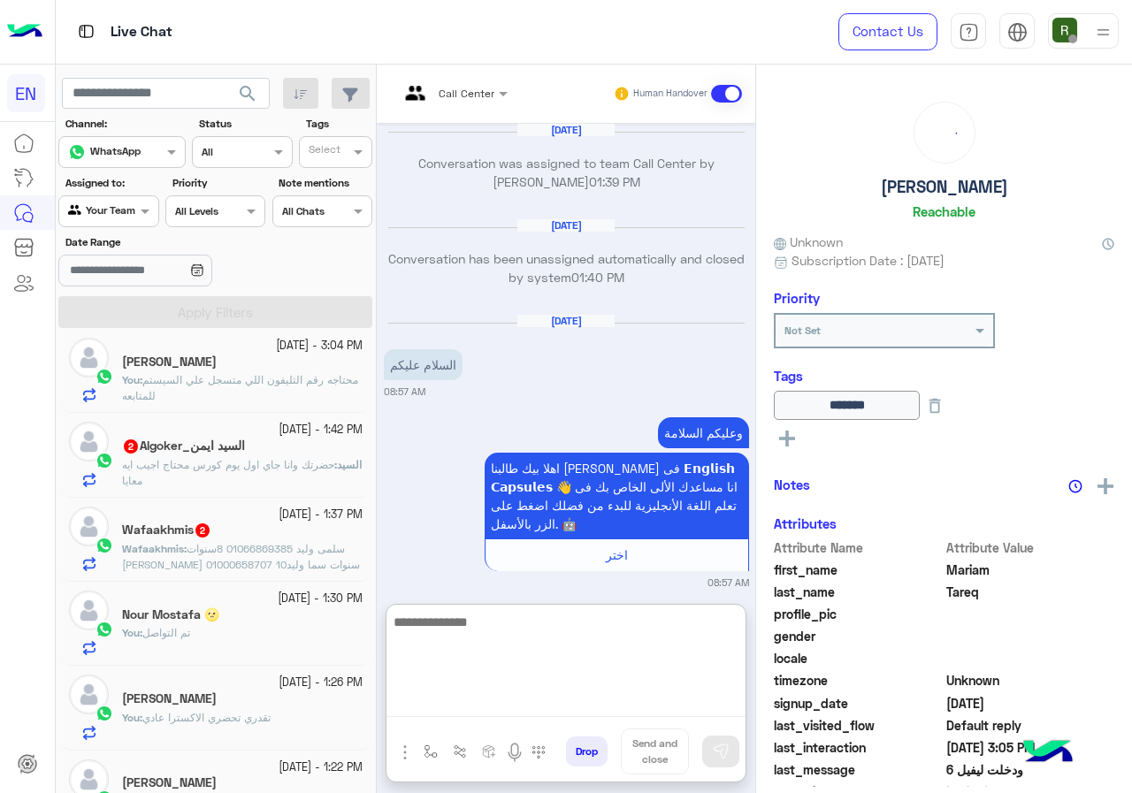
scroll to position [1761, 0]
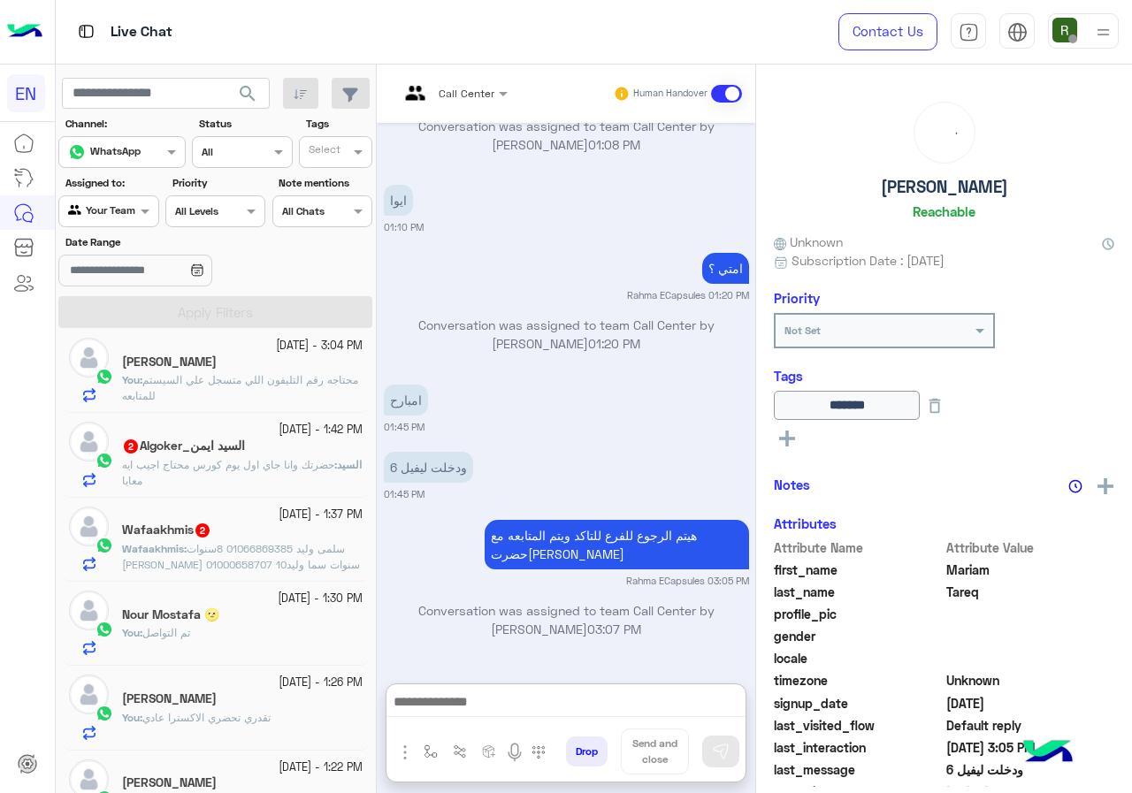
click at [230, 454] on div "السيد ايمن_Algoker 2" at bounding box center [242, 448] width 240 height 19
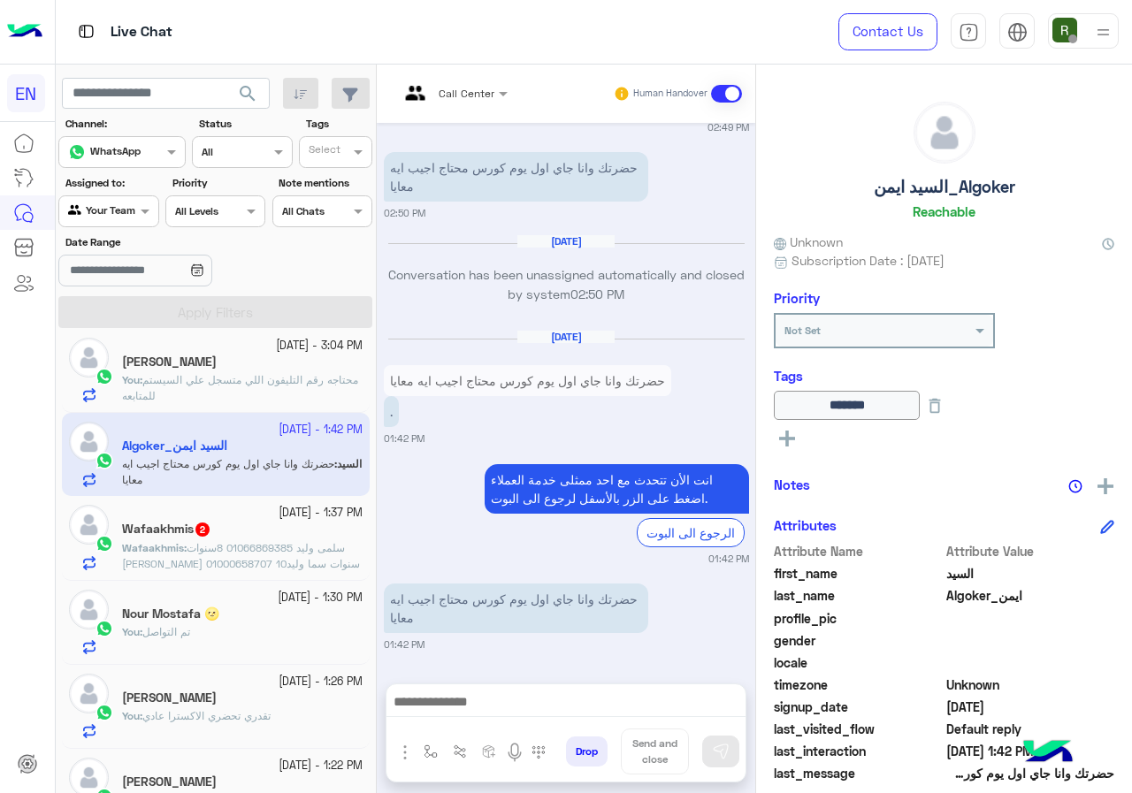
scroll to position [195, 0]
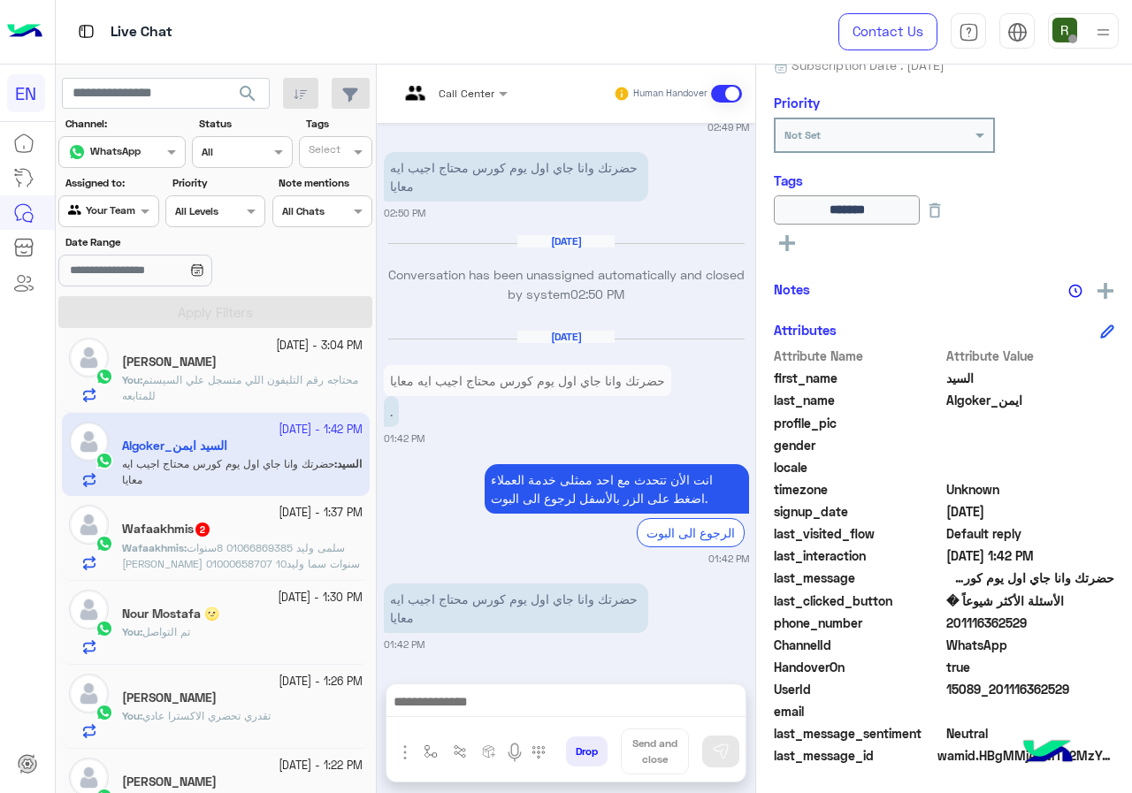
drag, startPoint x: 948, startPoint y: 624, endPoint x: 1040, endPoint y: 629, distance: 92.1
click at [1040, 629] on span "201116362529" at bounding box center [1030, 623] width 169 height 19
copy span "01116362529"
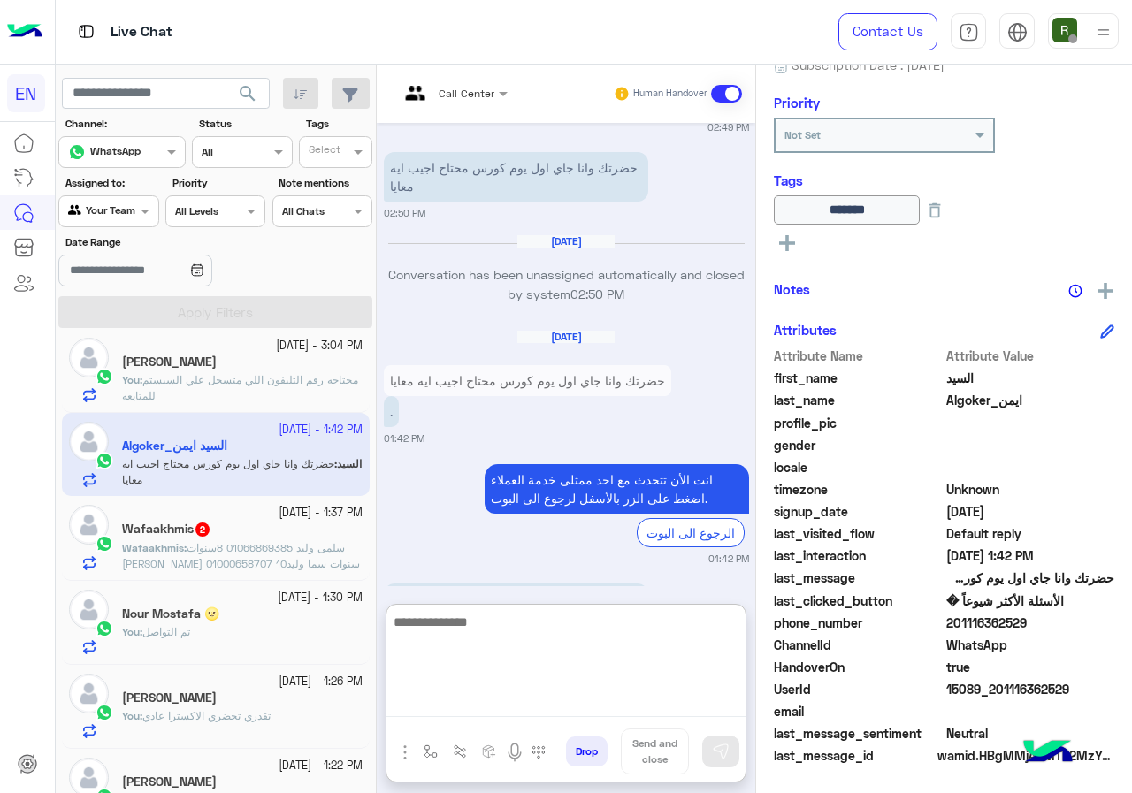
click at [500, 693] on textarea at bounding box center [565, 664] width 359 height 106
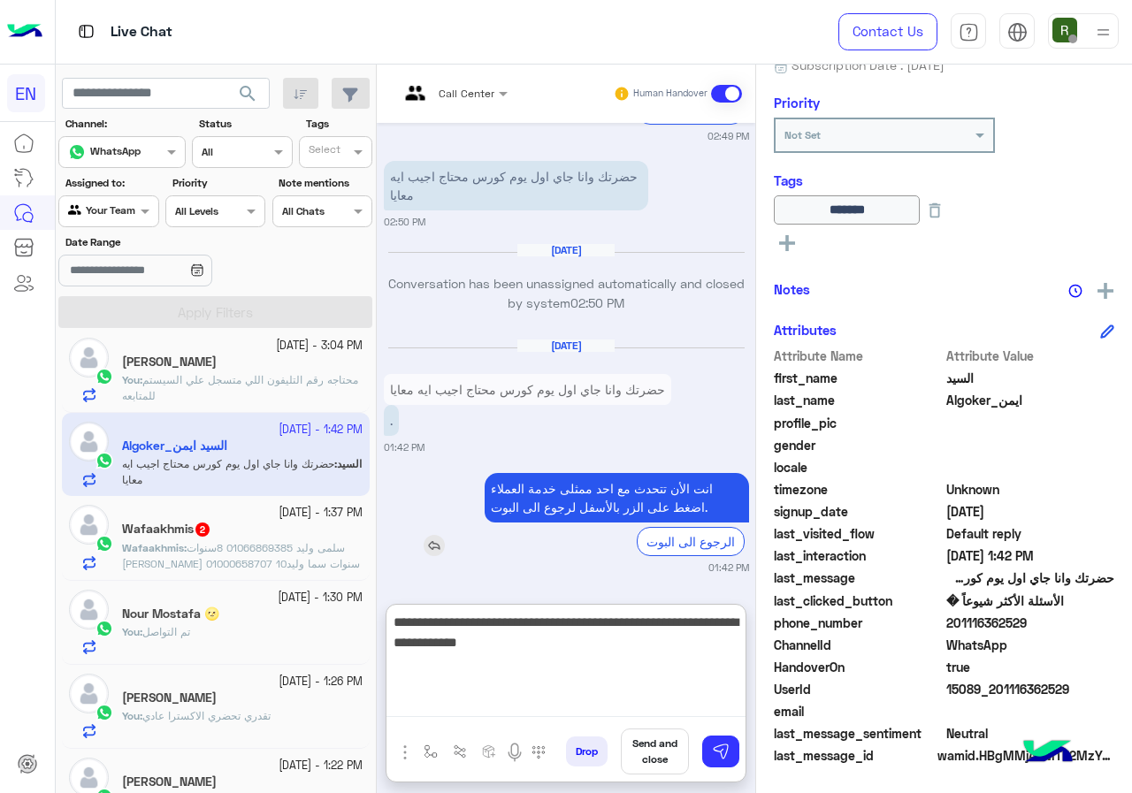
scroll to position [1420, 0]
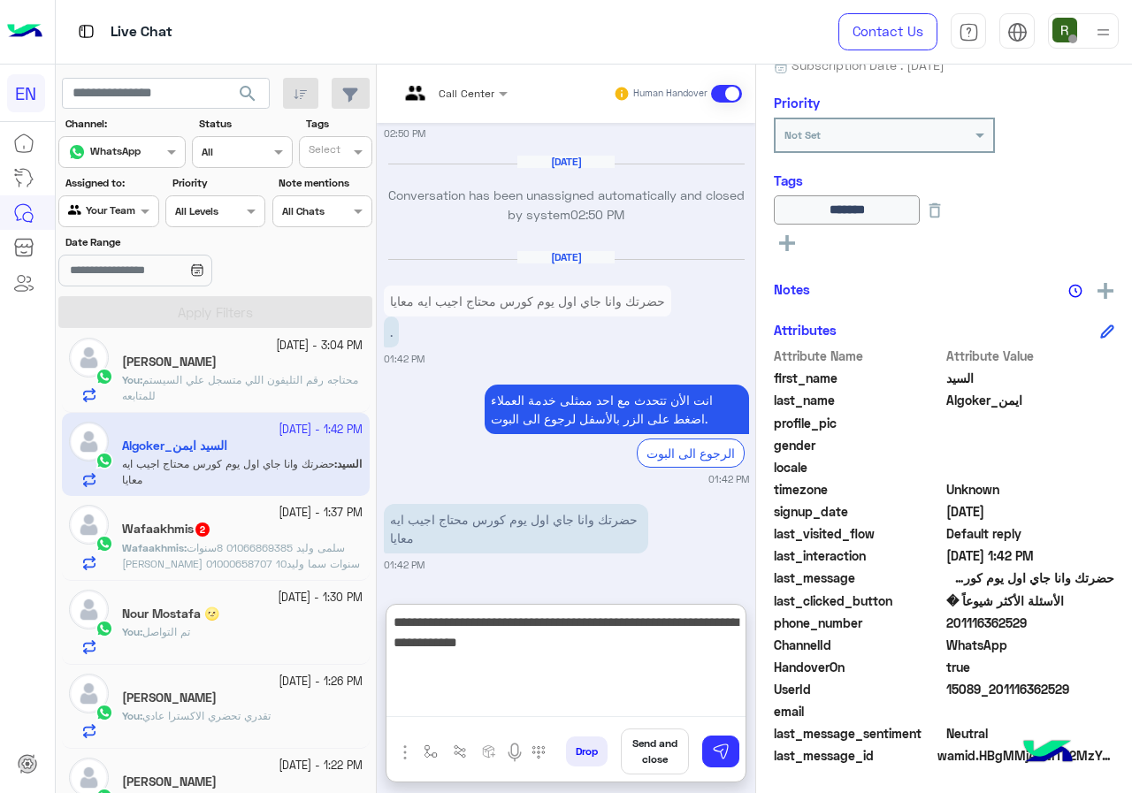
click at [539, 627] on textarea "**********" at bounding box center [565, 664] width 359 height 106
click at [535, 630] on textarea "**********" at bounding box center [565, 664] width 359 height 106
click at [540, 647] on textarea "**********" at bounding box center [565, 664] width 359 height 106
type textarea "**********"
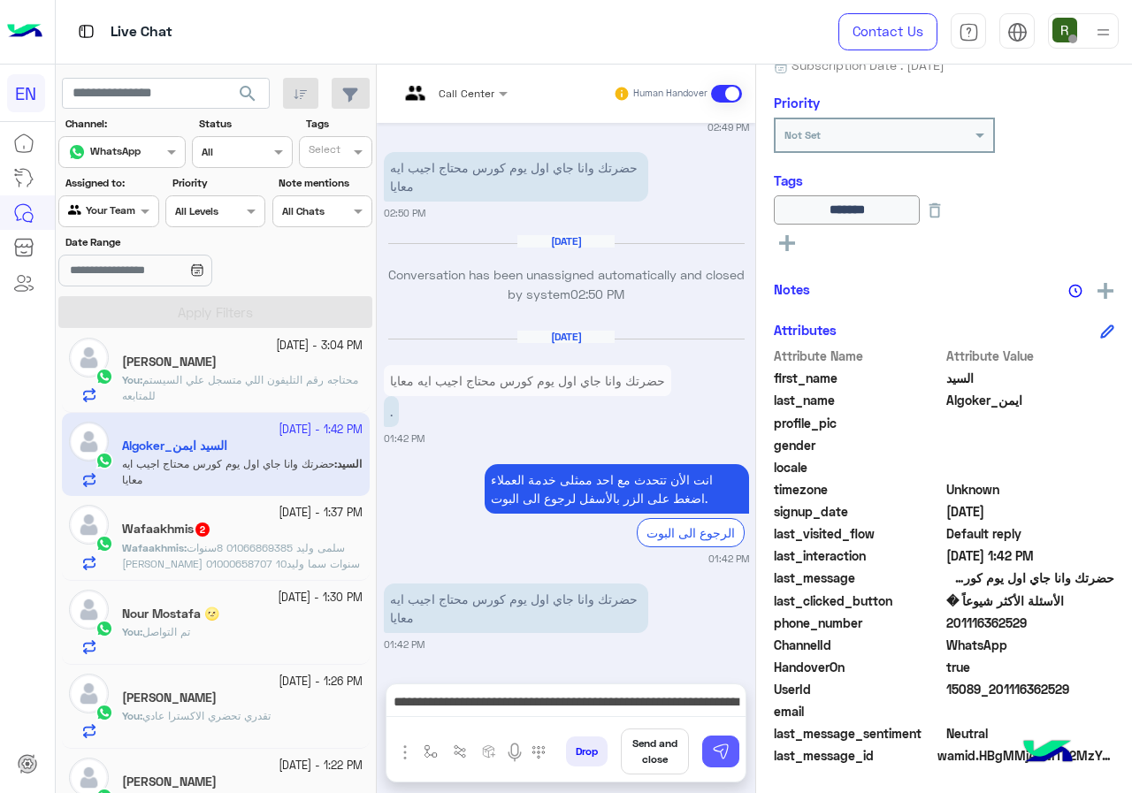
click at [714, 750] on img at bounding box center [721, 752] width 18 height 18
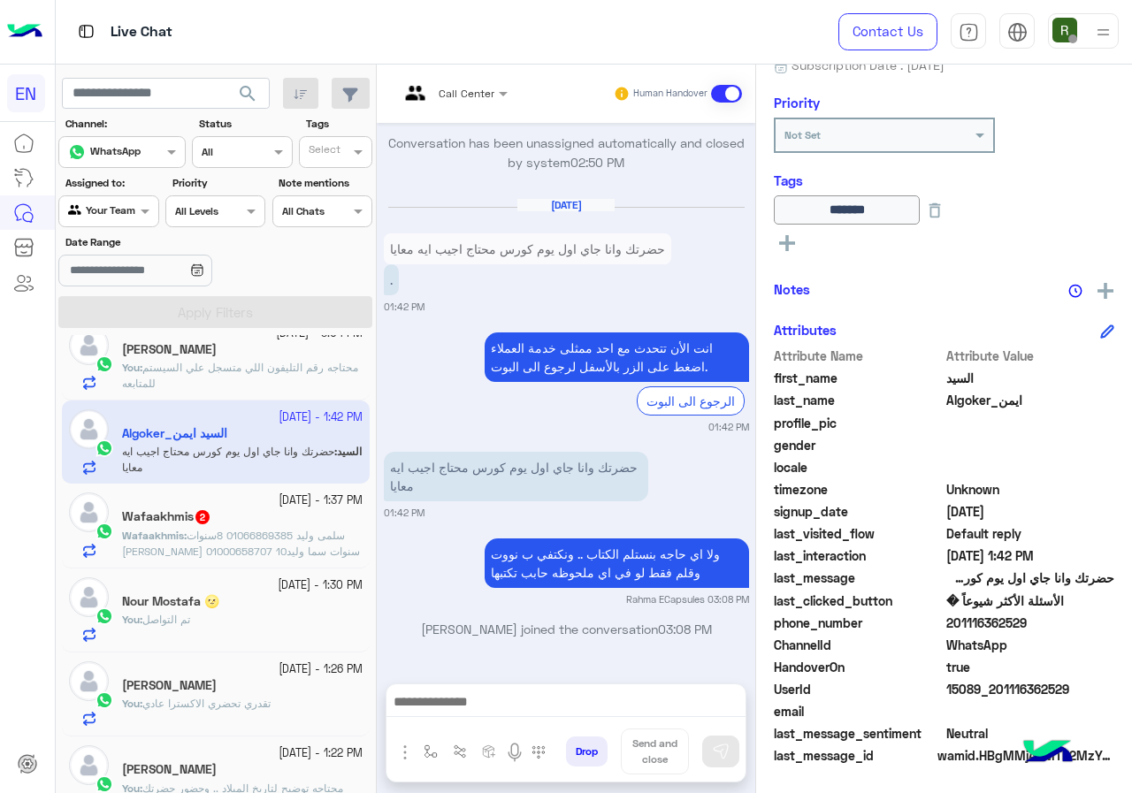
scroll to position [354, 0]
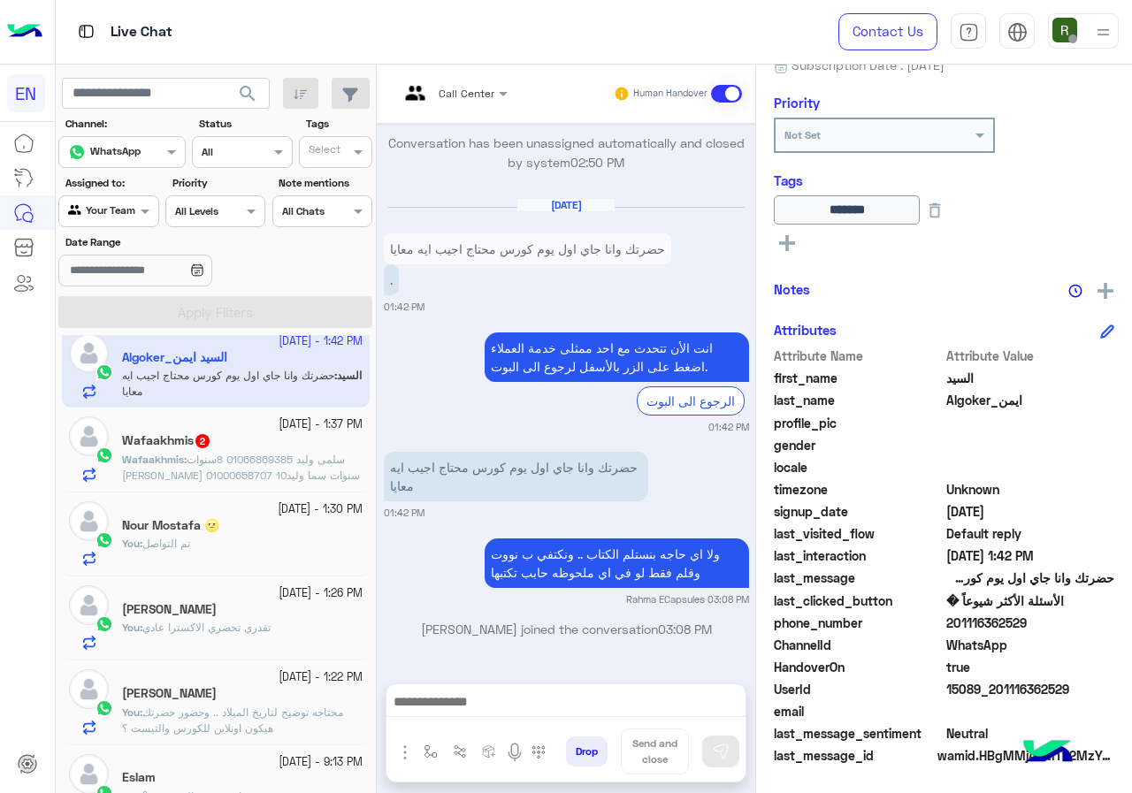
click at [212, 478] on span "سلمى وليد 01066869385 8سنوات [PERSON_NAME] 01000658707 10سنوات سما وليد 0105097…" at bounding box center [241, 483] width 238 height 61
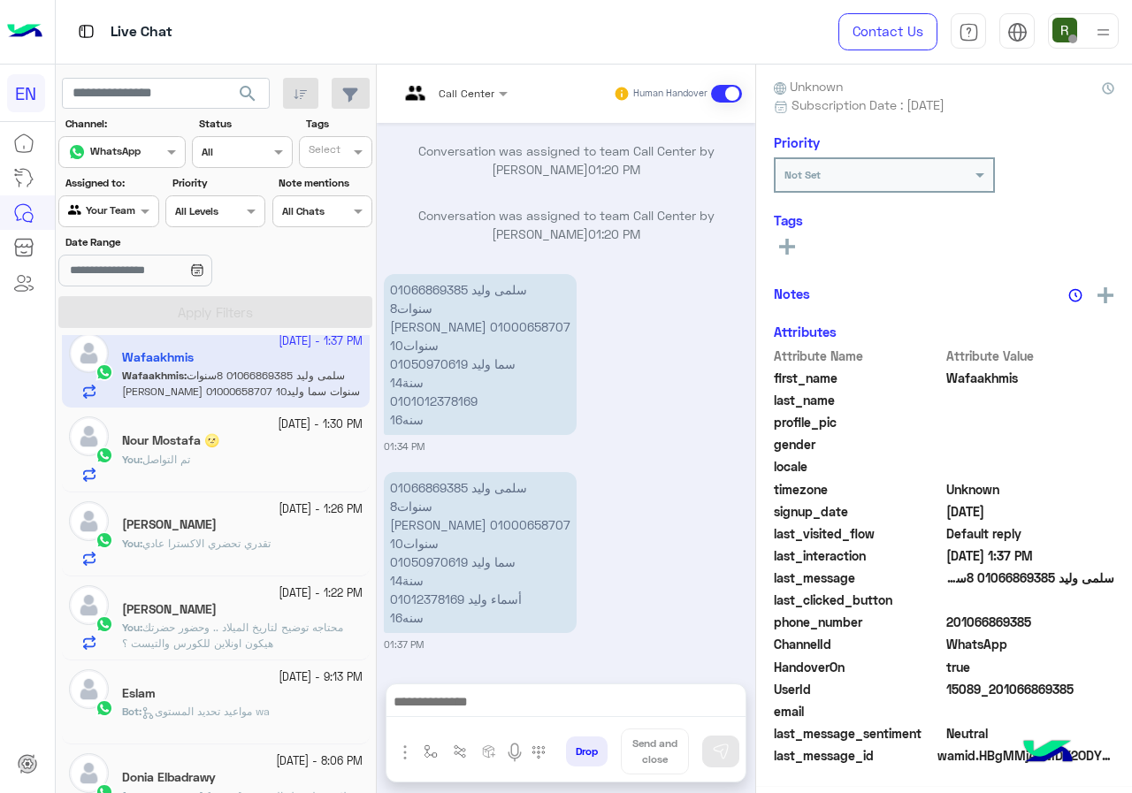
scroll to position [155, 0]
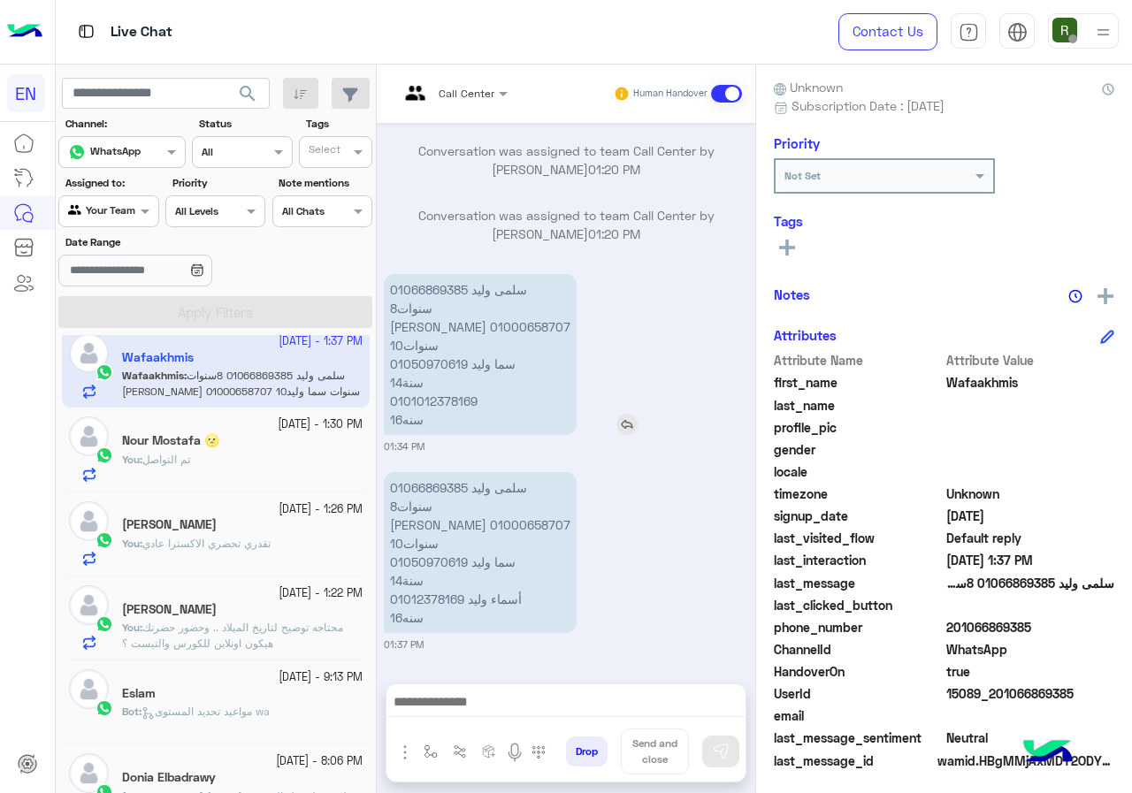
click at [444, 286] on p "سلمى وليد 01066869385 8سنوات سارة وليد 01000658707 10سنوات سما وليد 01050970619…" at bounding box center [480, 354] width 193 height 161
copy p "01066869385"
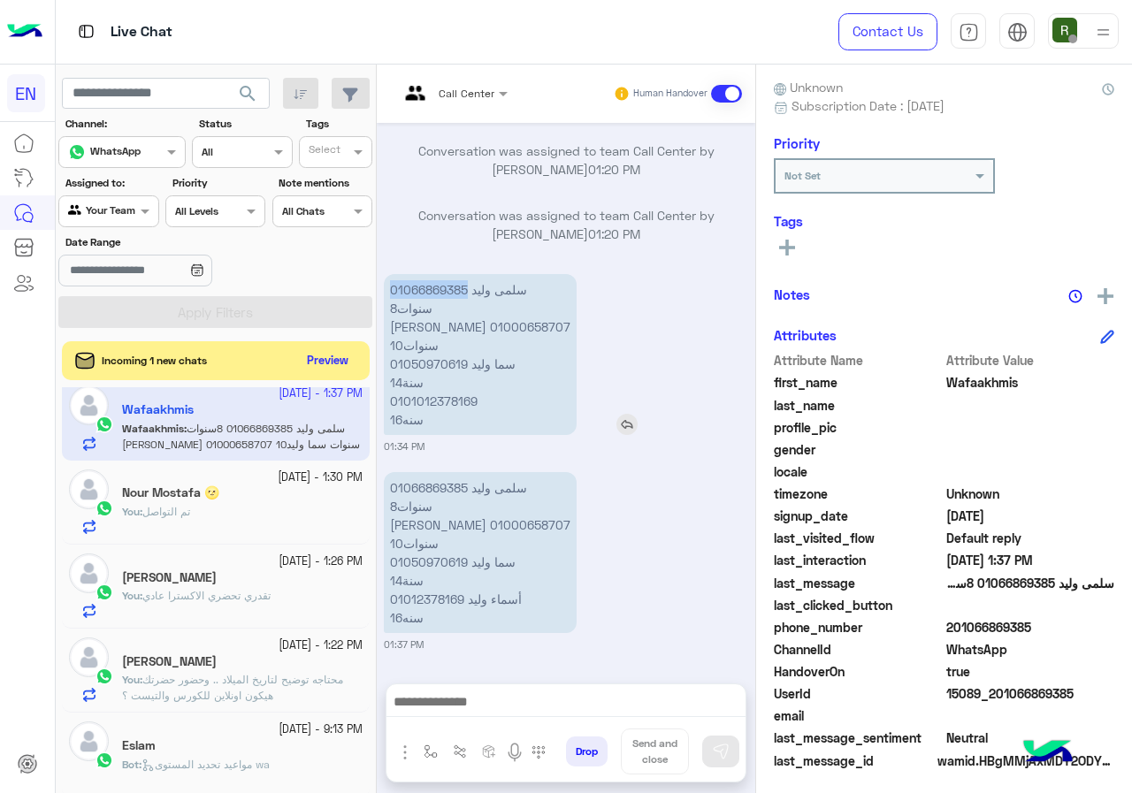
copy p "01066869385"
click at [410, 330] on p "سلمى وليد 01066869385 8سنوات سارة وليد 01000658707 10سنوات سما وليد 01050970619…" at bounding box center [480, 354] width 193 height 161
copy p "01000658707"
click at [437, 290] on p "سلمى وليد 01066869385 8سنوات سارة وليد 01000658707 10سنوات سما وليد 01050970619…" at bounding box center [480, 354] width 193 height 161
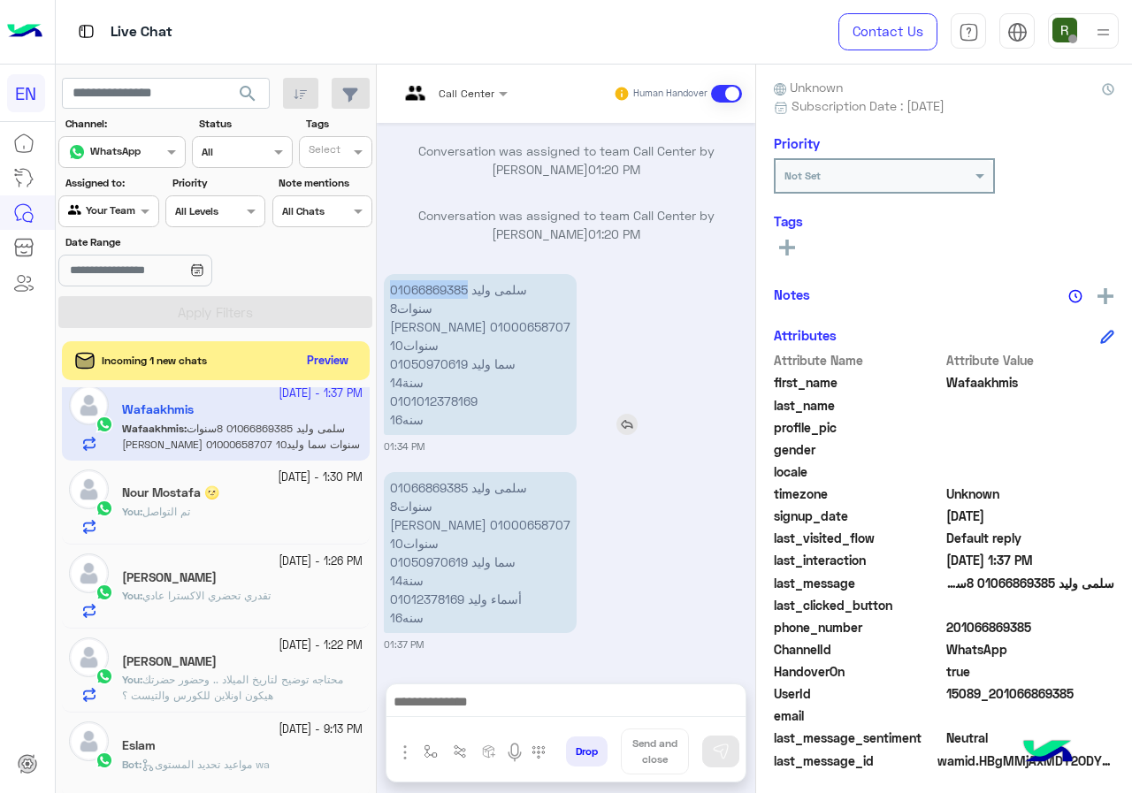
click at [437, 290] on p "سلمى وليد 01066869385 8سنوات سارة وليد 01000658707 10سنوات سما وليد 01050970619…" at bounding box center [480, 354] width 193 height 161
copy p "01066869385"
click at [468, 305] on p "سلمى وليد 01066869385 8سنوات سارة وليد 01000658707 10سنوات سما وليد 01050970619…" at bounding box center [480, 354] width 193 height 161
click at [469, 296] on p "سلمى وليد 01066869385 8سنوات سارة وليد 01000658707 10سنوات سما وليد 01050970619…" at bounding box center [480, 354] width 193 height 161
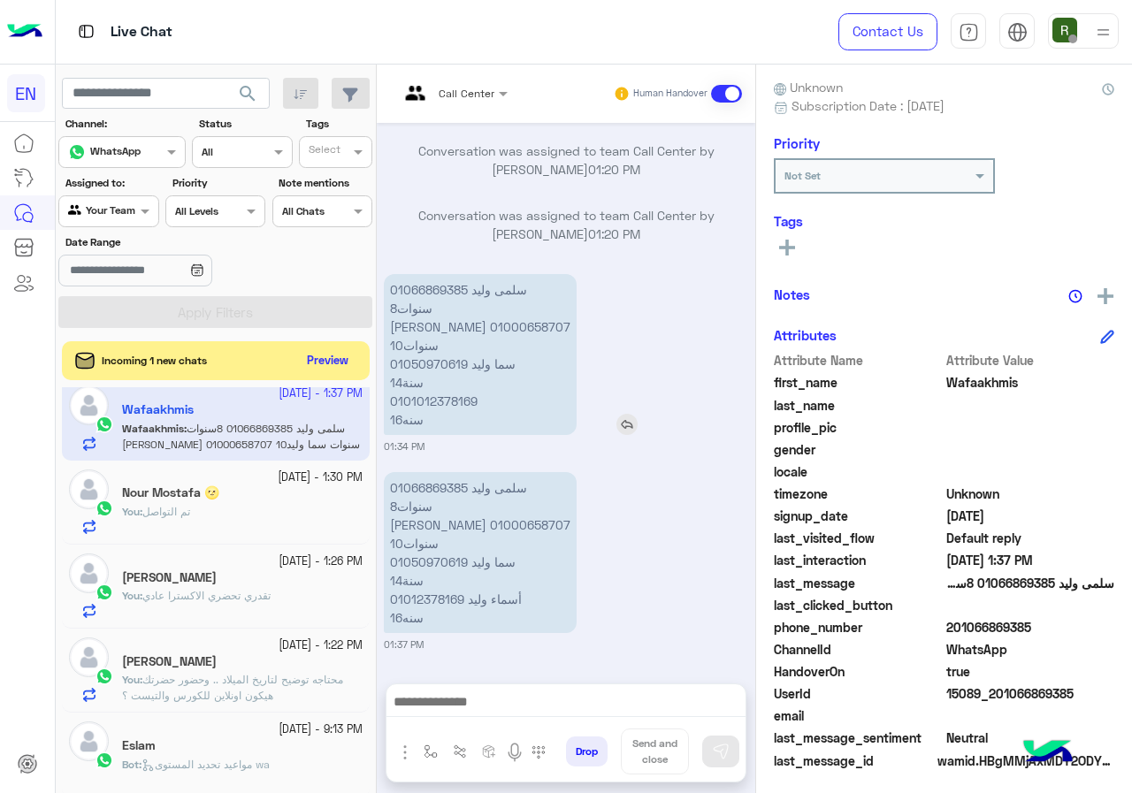
drag, startPoint x: 469, startPoint y: 296, endPoint x: 453, endPoint y: 424, distance: 129.2
click at [453, 424] on p "سلمى وليد 01066869385 8سنوات سارة وليد 01000658707 10سنوات سما وليد 01050970619…" at bounding box center [480, 354] width 193 height 161
copy app-msgs-text
click at [494, 597] on p "سلمى وليد 01066869385 8سنوات سارة وليد 01000658707 10سنوات سما وليد 01050970619…" at bounding box center [480, 552] width 193 height 161
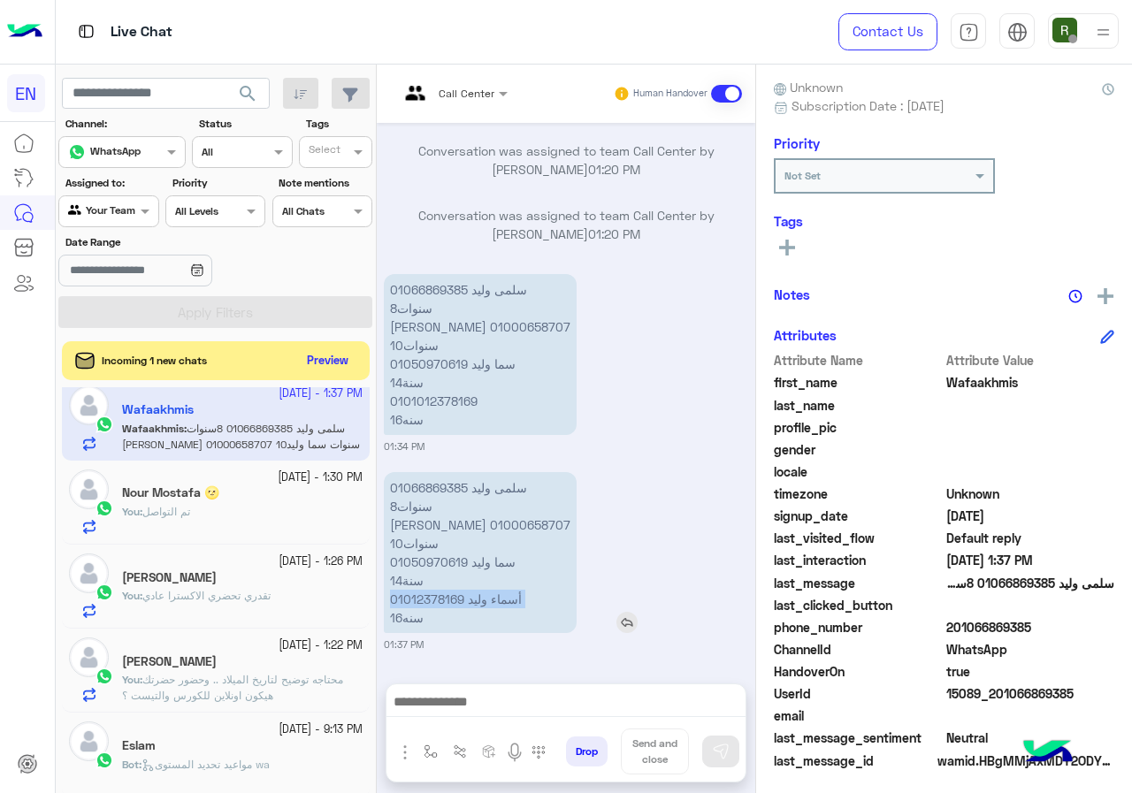
click at [494, 597] on p "سلمى وليد 01066869385 8سنوات سارة وليد 01000658707 10سنوات سما وليد 01050970619…" at bounding box center [480, 552] width 193 height 161
drag, startPoint x: 498, startPoint y: 599, endPoint x: 558, endPoint y: 399, distance: 209.5
click at [558, 399] on div "سلمى وليد 01066869385 8سنوات سارة وليد 01000658707 10سنوات سما وليد 01050970619…" at bounding box center [531, 354] width 294 height 161
drag, startPoint x: 523, startPoint y: 599, endPoint x: 467, endPoint y: 605, distance: 56.0
click at [467, 605] on p "سلمى وليد 01066869385 8سنوات سارة وليد 01000658707 10سنوات سما وليد 01050970619…" at bounding box center [480, 552] width 193 height 161
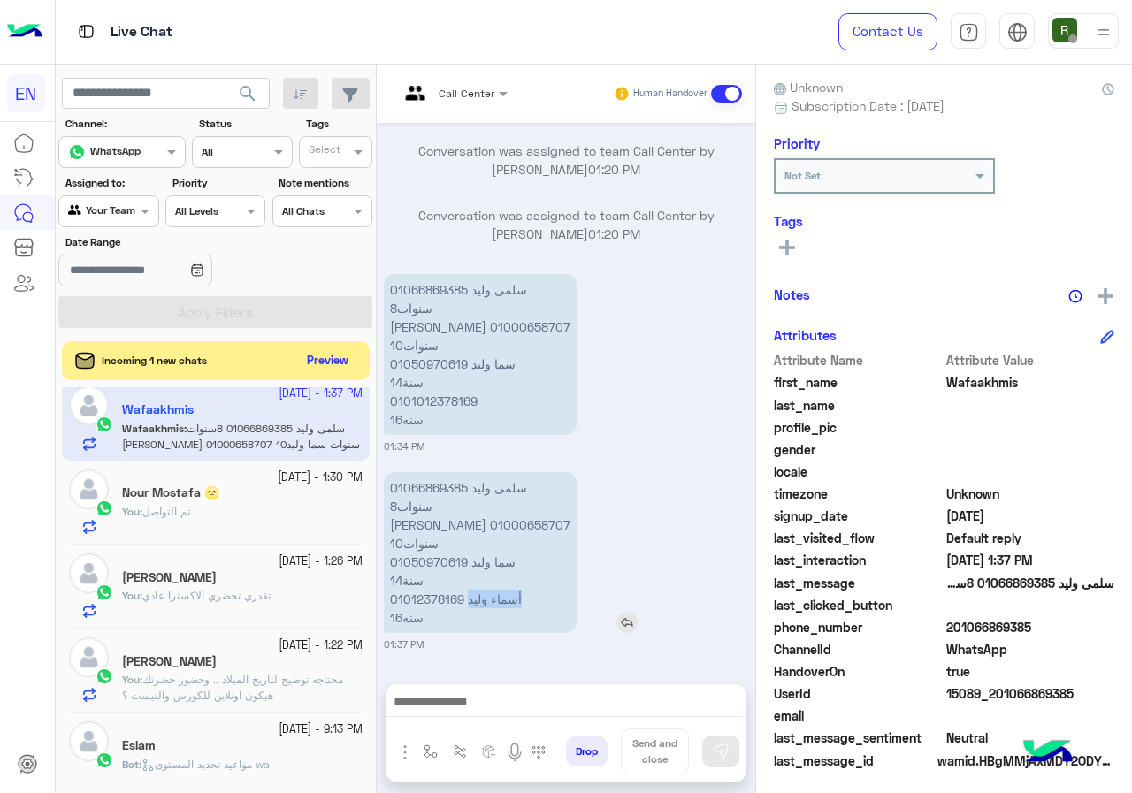
copy p "أسماء وليد"
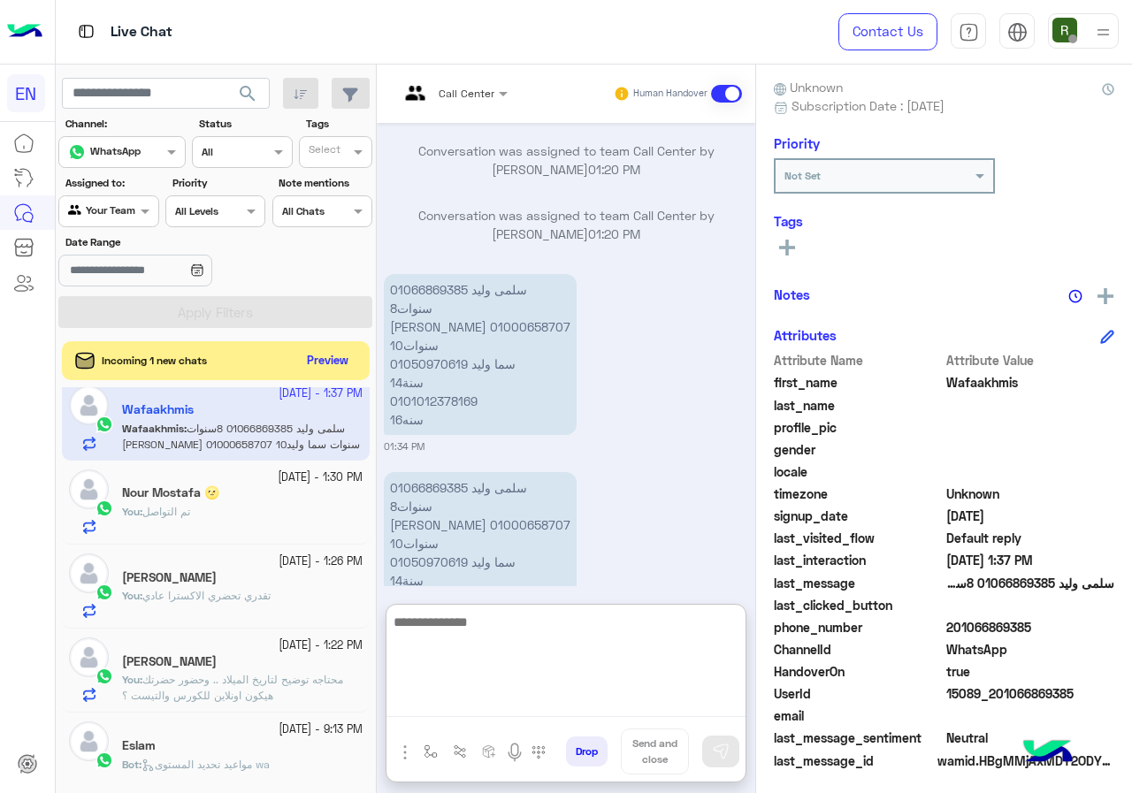
click at [527, 690] on textarea at bounding box center [565, 664] width 359 height 106
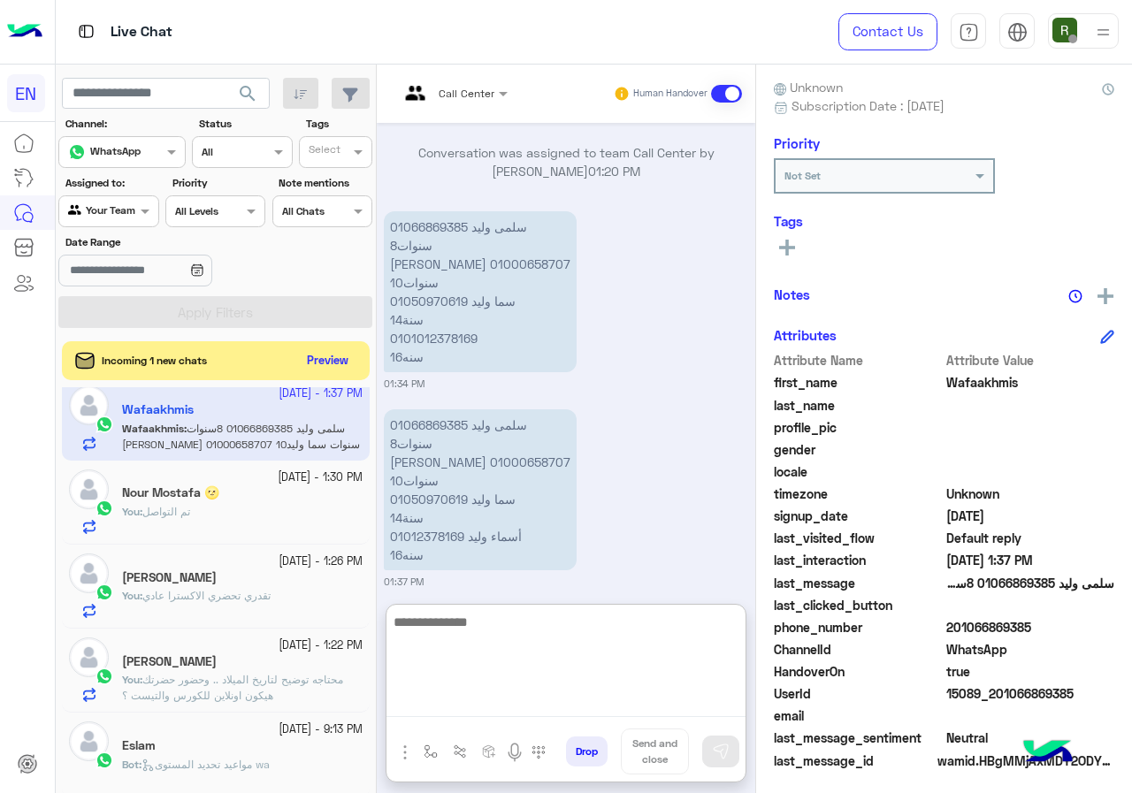
scroll to position [576, 0]
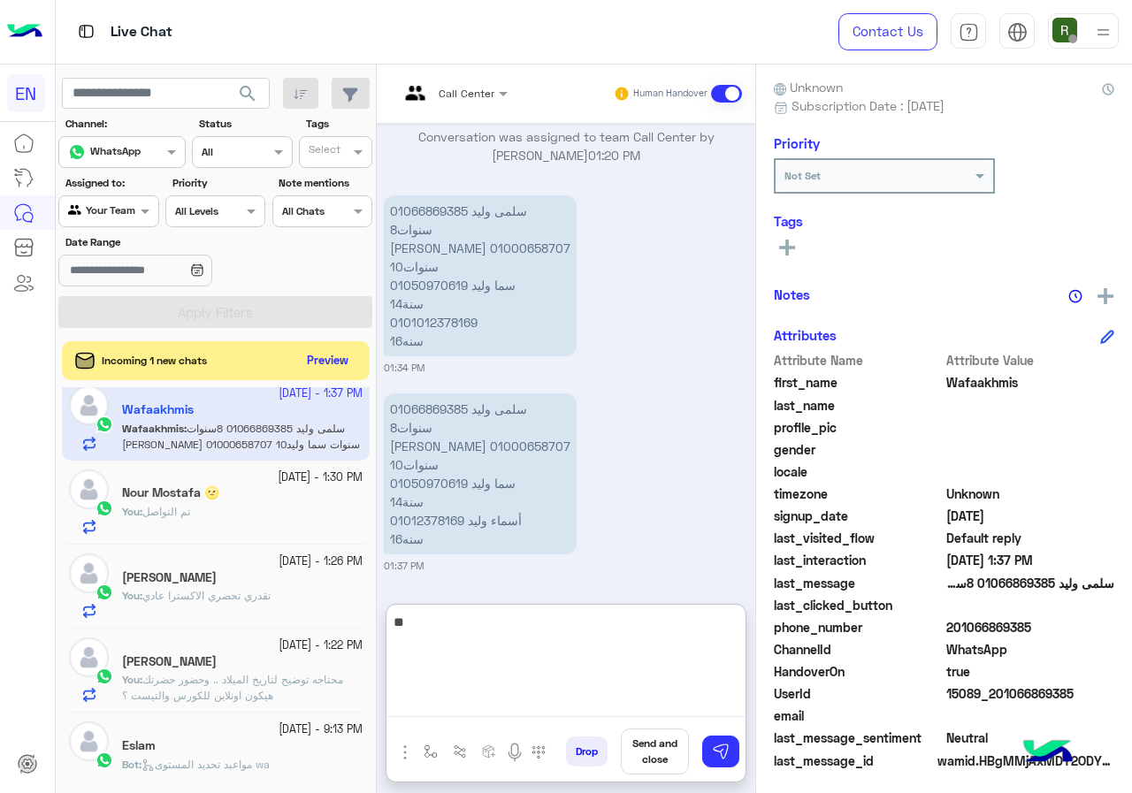
type textarea "*"
click at [600, 628] on textarea "**********" at bounding box center [565, 664] width 359 height 106
click at [488, 640] on textarea "**********" at bounding box center [565, 664] width 359 height 106
click at [392, 627] on textarea "**********" at bounding box center [565, 664] width 359 height 106
type textarea "**********"
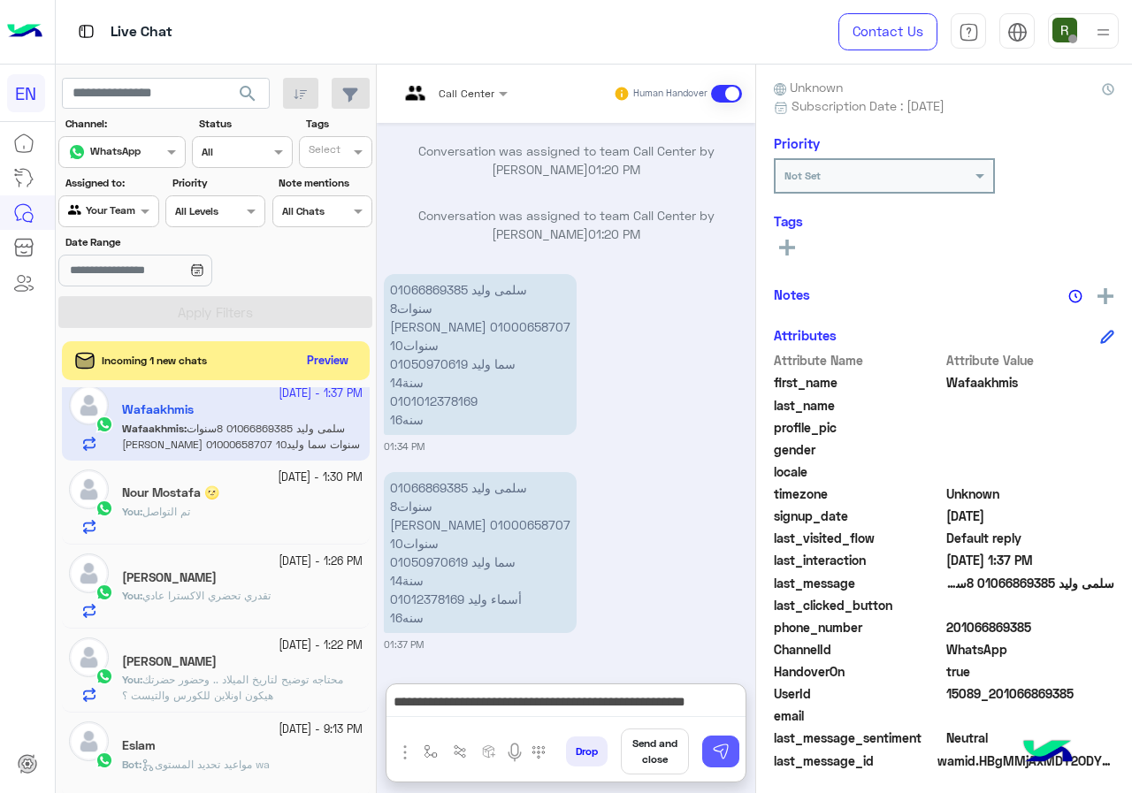
click at [722, 742] on button at bounding box center [720, 752] width 37 height 32
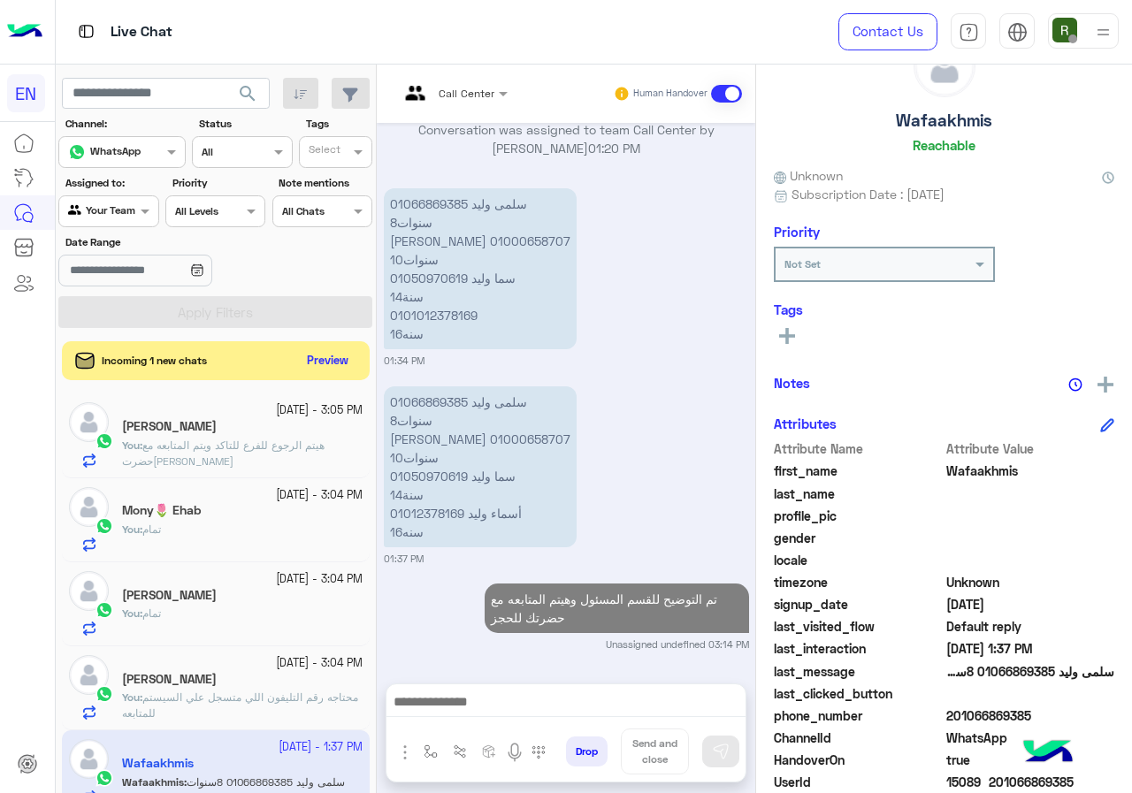
scroll to position [0, 0]
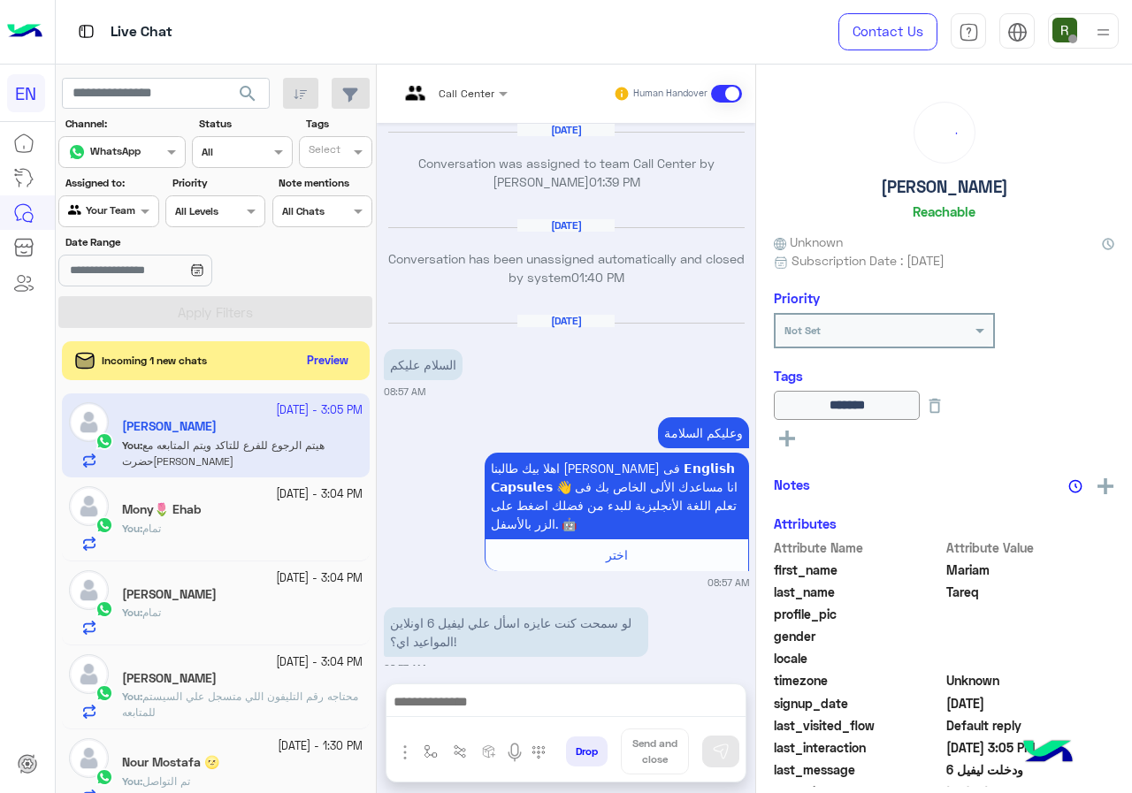
scroll to position [1682, 0]
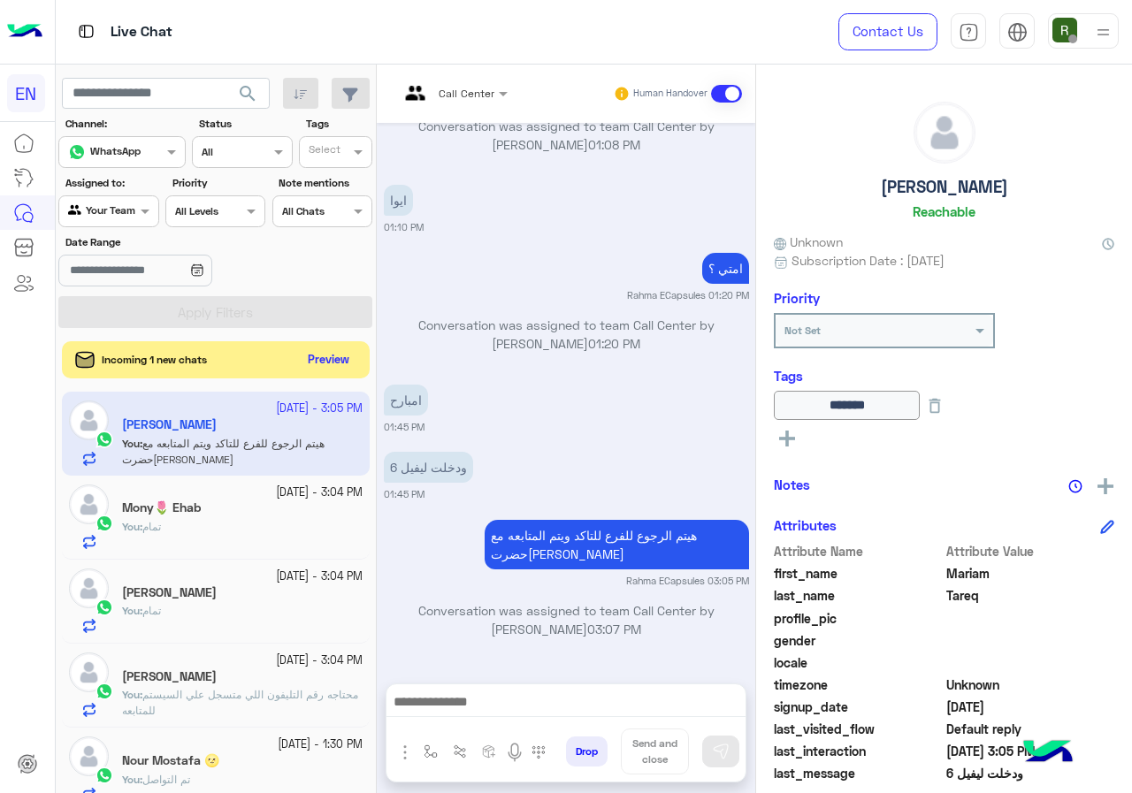
click at [326, 365] on button "Preview" at bounding box center [328, 360] width 55 height 24
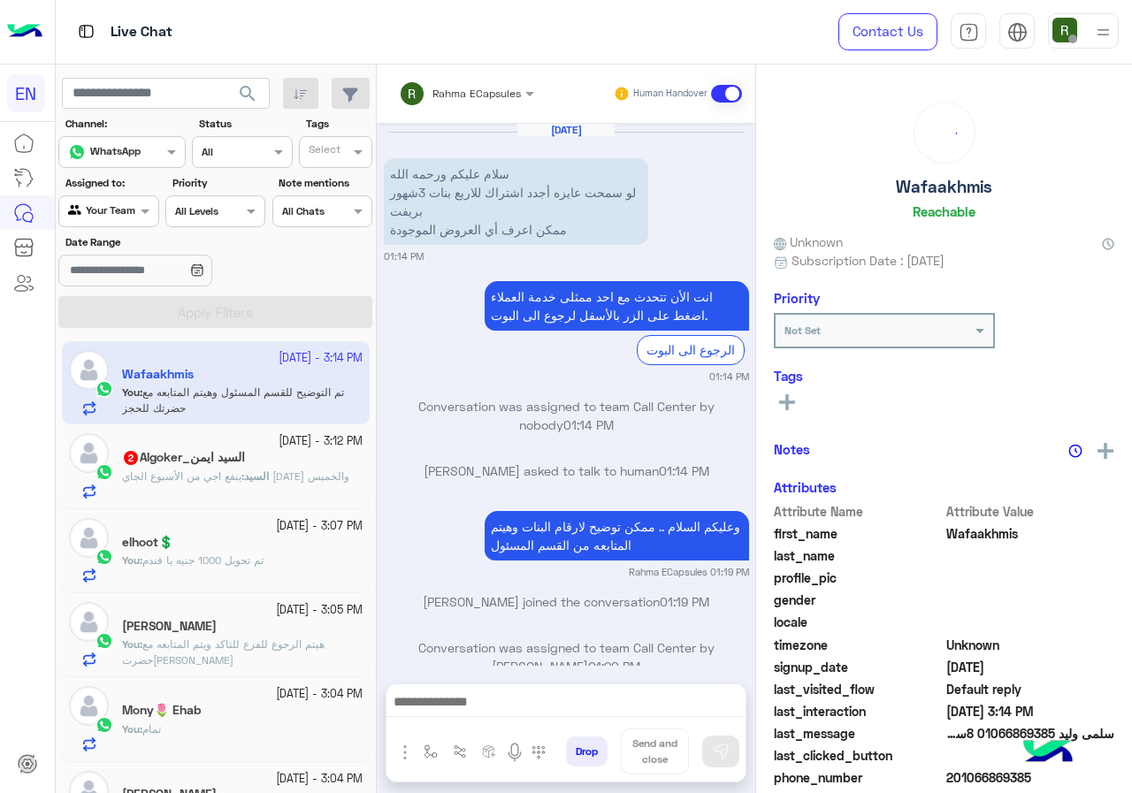
scroll to position [583, 0]
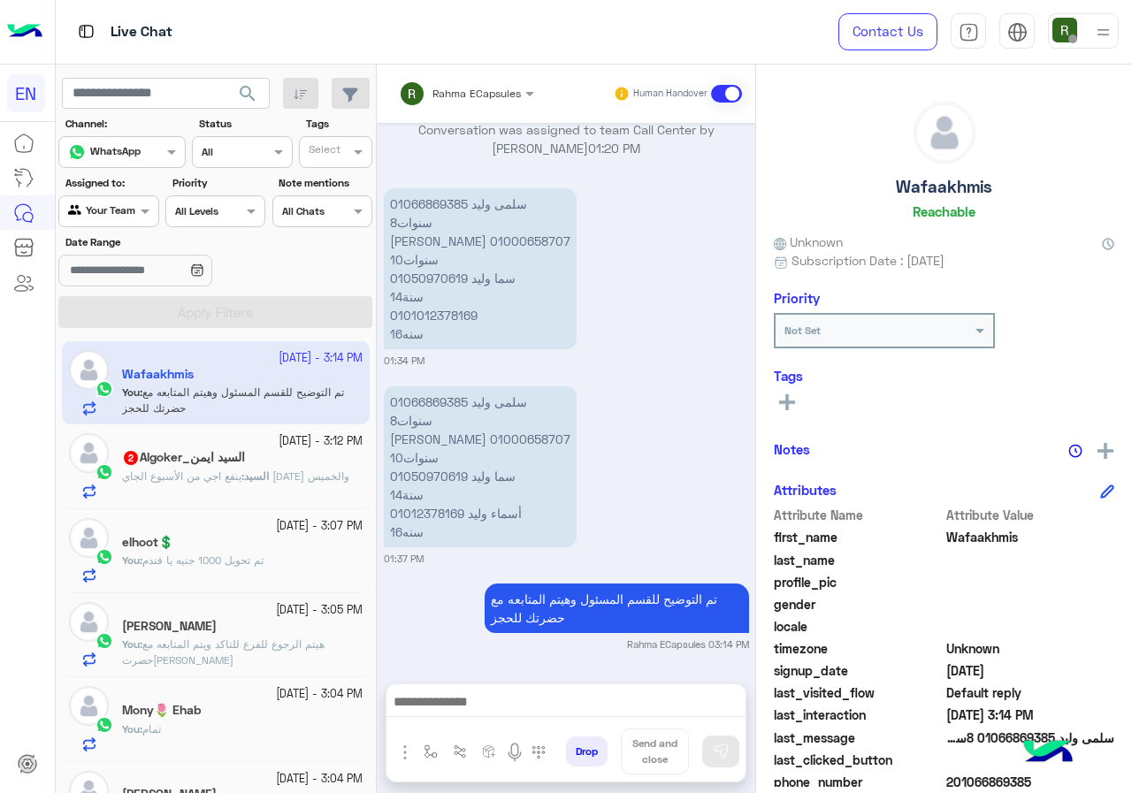
click at [280, 472] on span "ينفع اجي من الأسبوع الجاي الاثنين والخميس" at bounding box center [235, 475] width 227 height 13
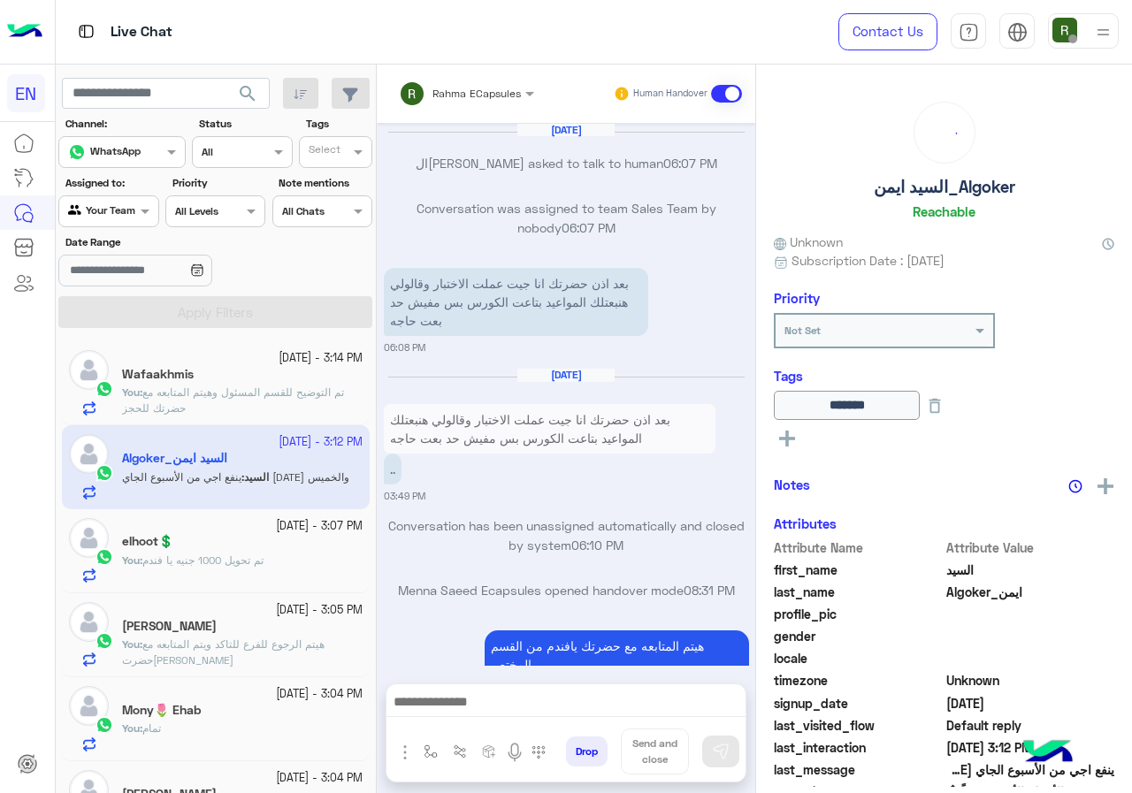
scroll to position [1209, 0]
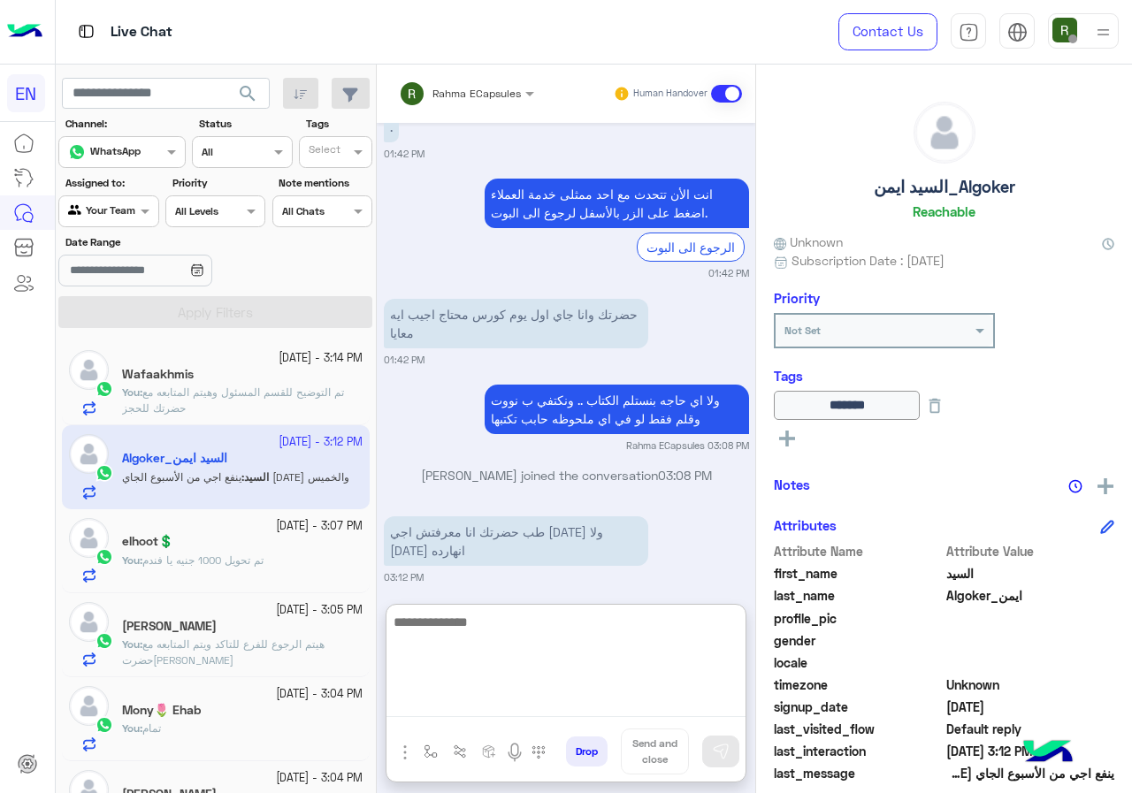
click at [601, 693] on textarea at bounding box center [565, 664] width 359 height 106
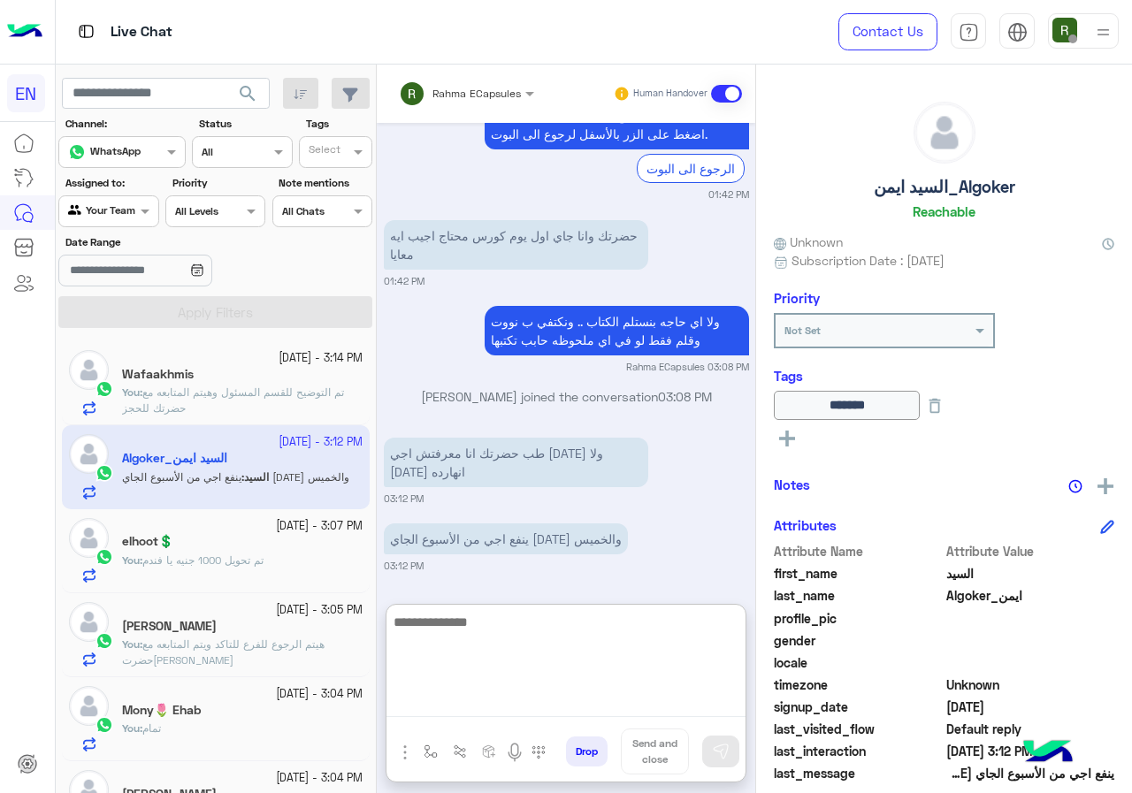
click at [552, 629] on textarea at bounding box center [565, 664] width 359 height 106
click at [591, 636] on textarea at bounding box center [565, 664] width 359 height 106
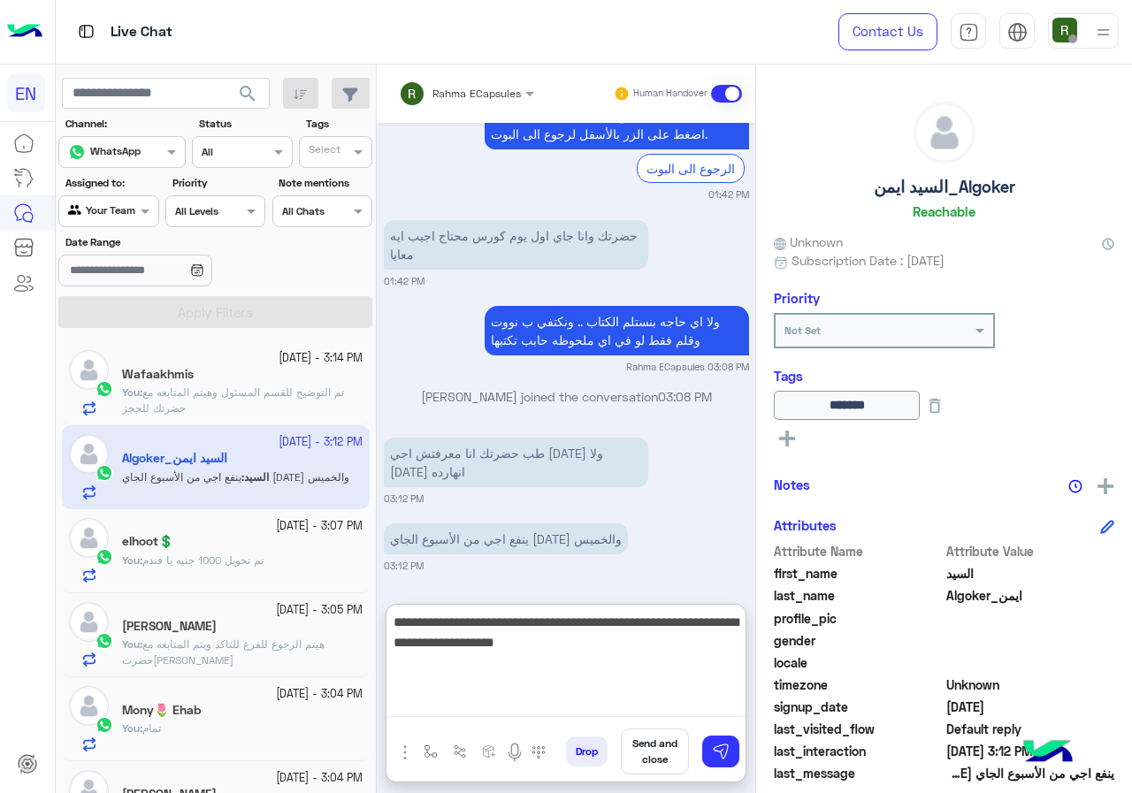
type textarea "**********"
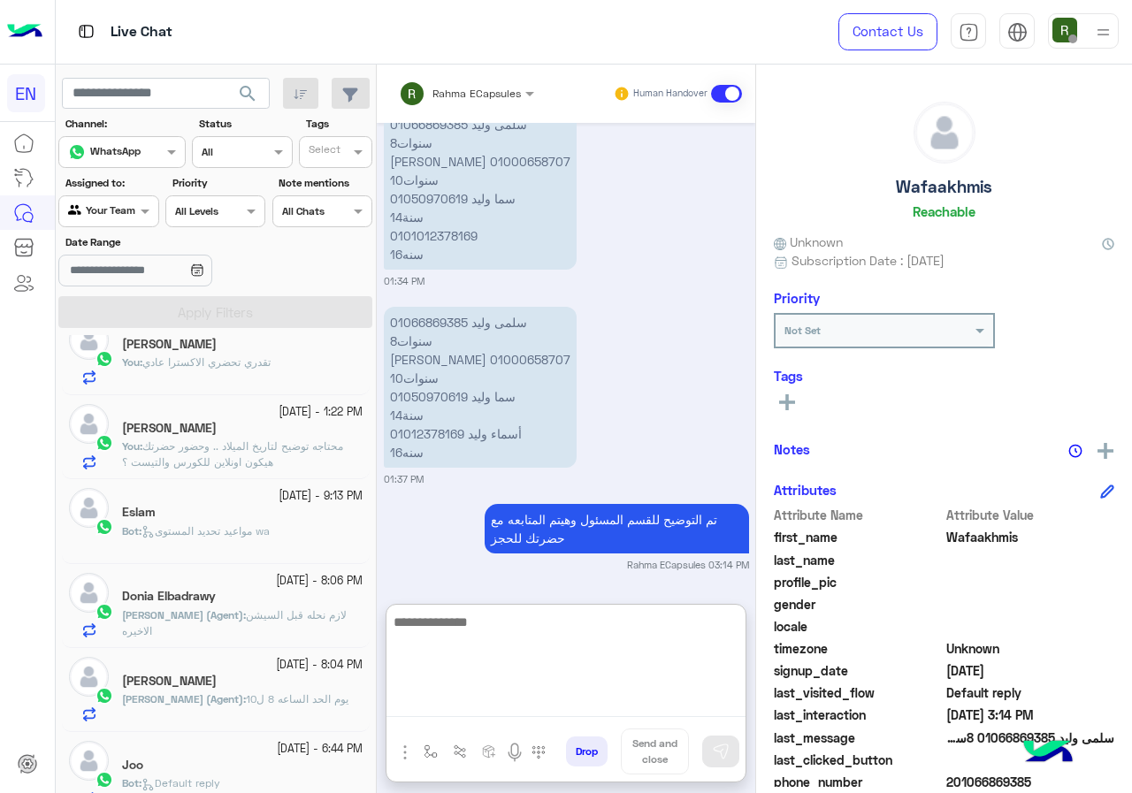
scroll to position [707, 0]
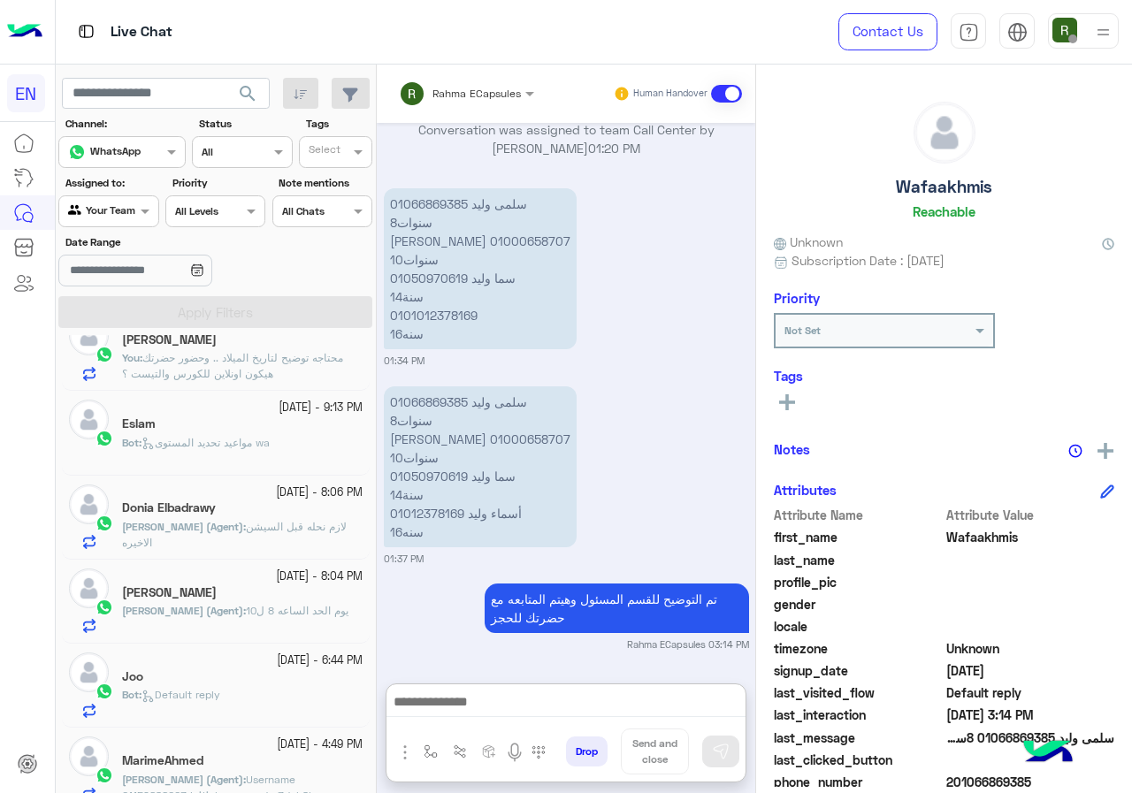
click at [111, 215] on div at bounding box center [108, 209] width 98 height 17
click at [116, 309] on b "Your Inbox" at bounding box center [116, 312] width 62 height 15
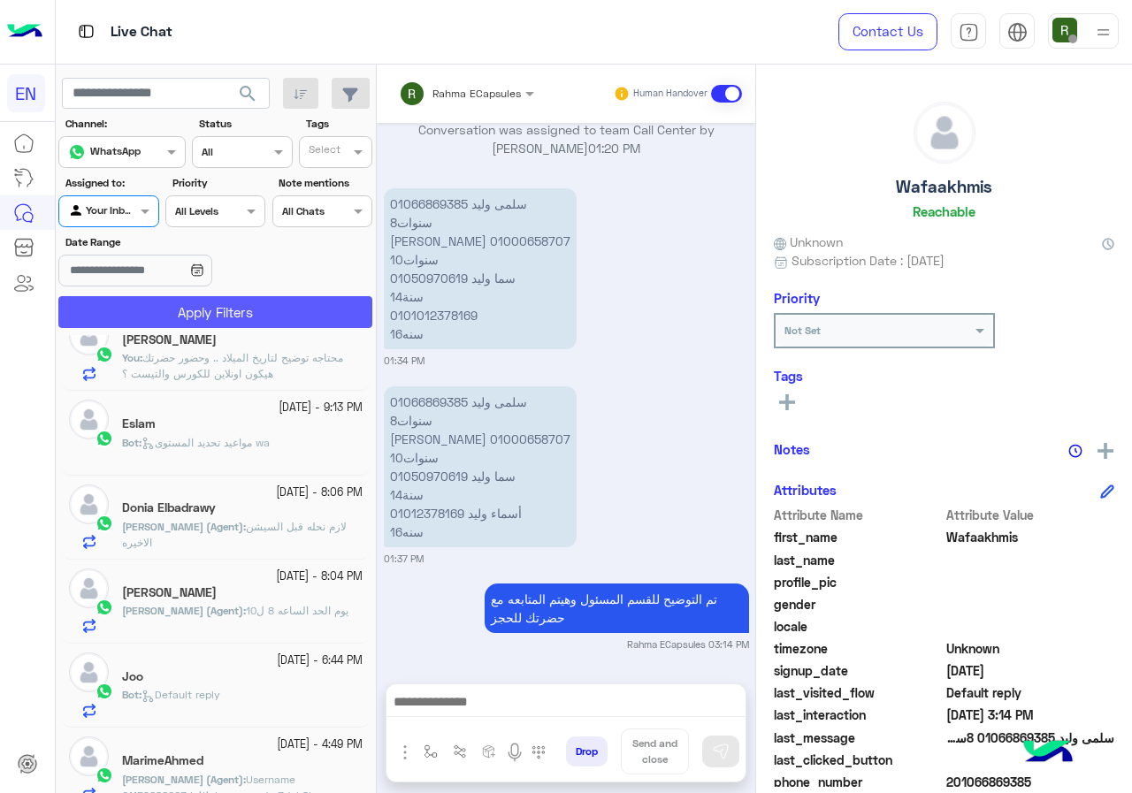
click at [133, 317] on button "Apply Filters" at bounding box center [215, 312] width 314 height 32
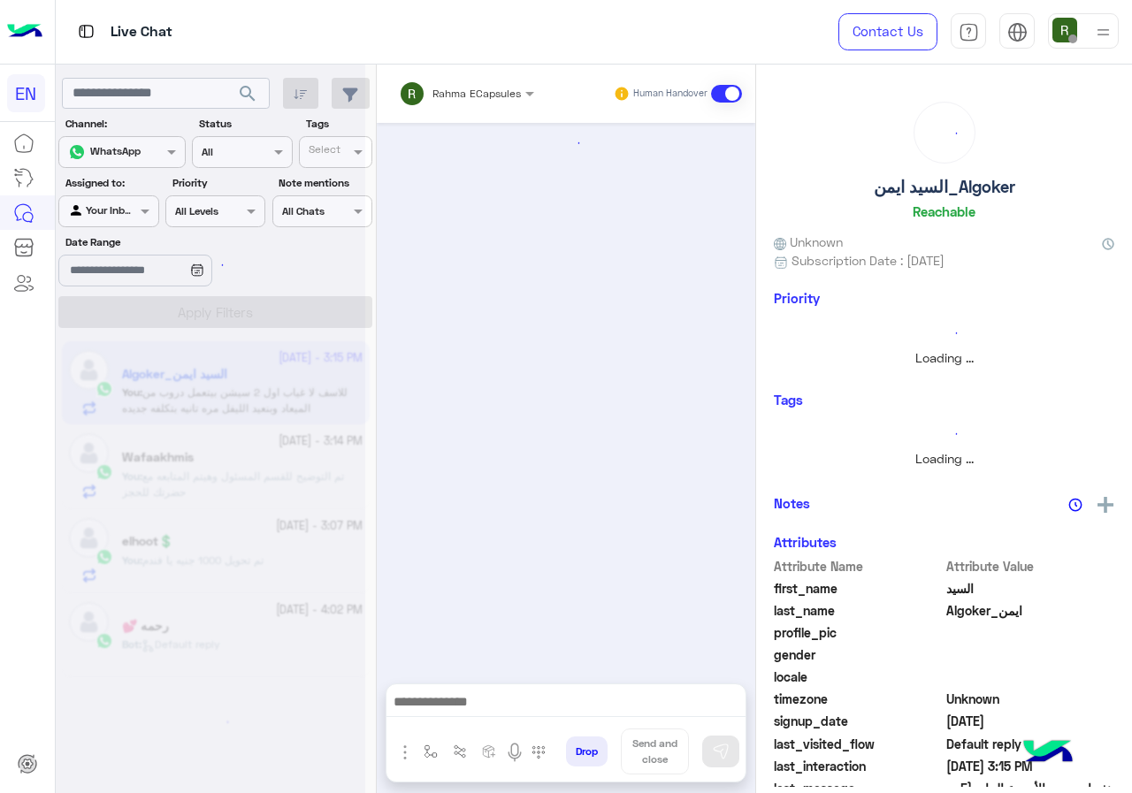
scroll to position [1250, 0]
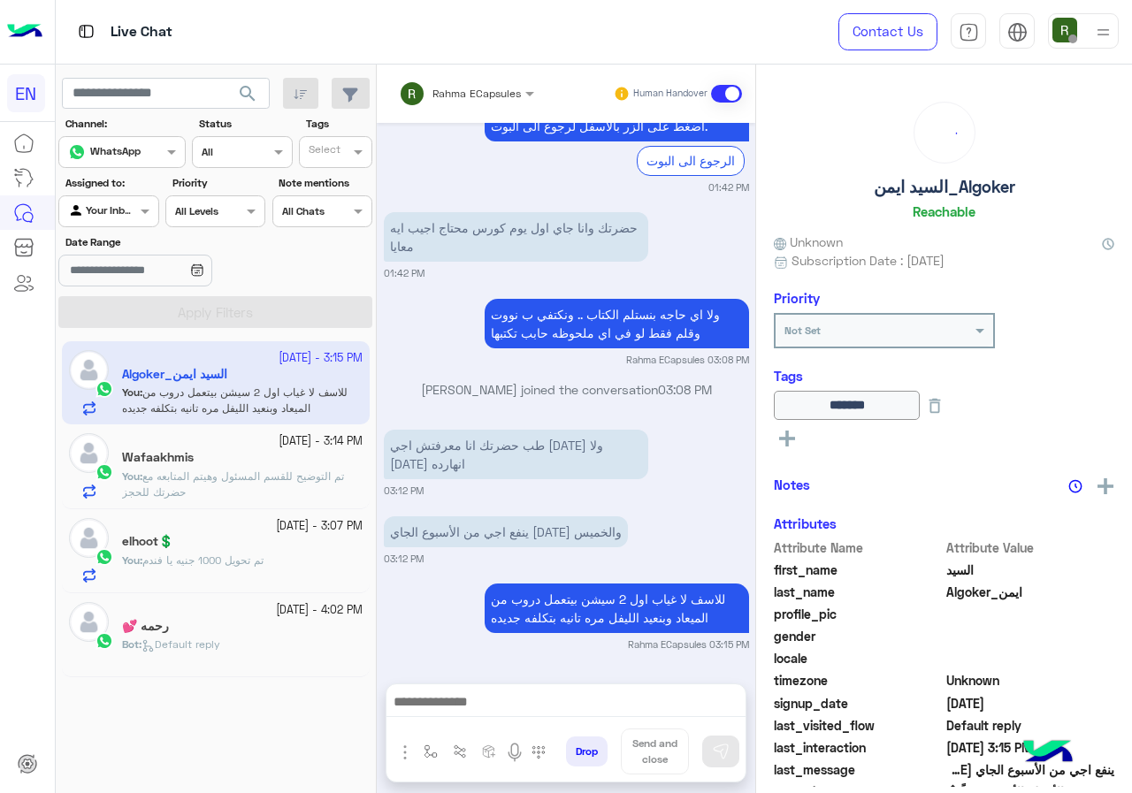
click at [437, 79] on div "Rahma ECapsules" at bounding box center [460, 93] width 122 height 35
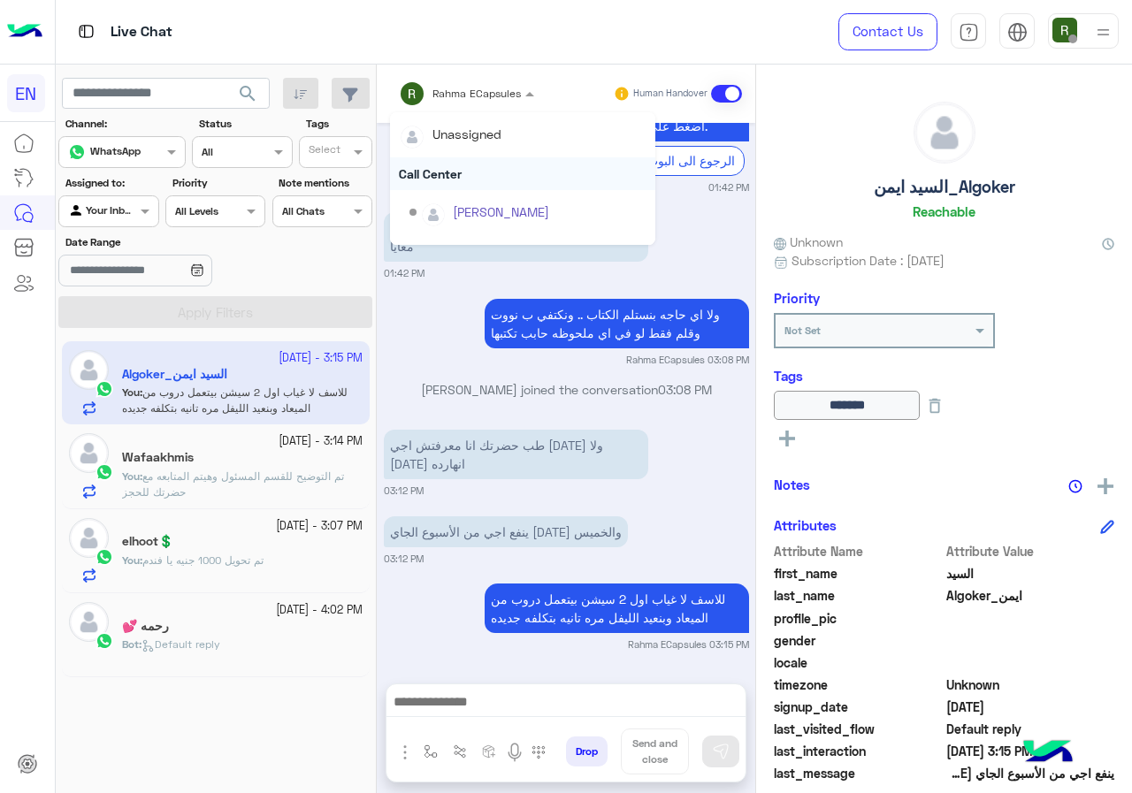
click at [475, 179] on div "Call Center" at bounding box center [522, 173] width 265 height 33
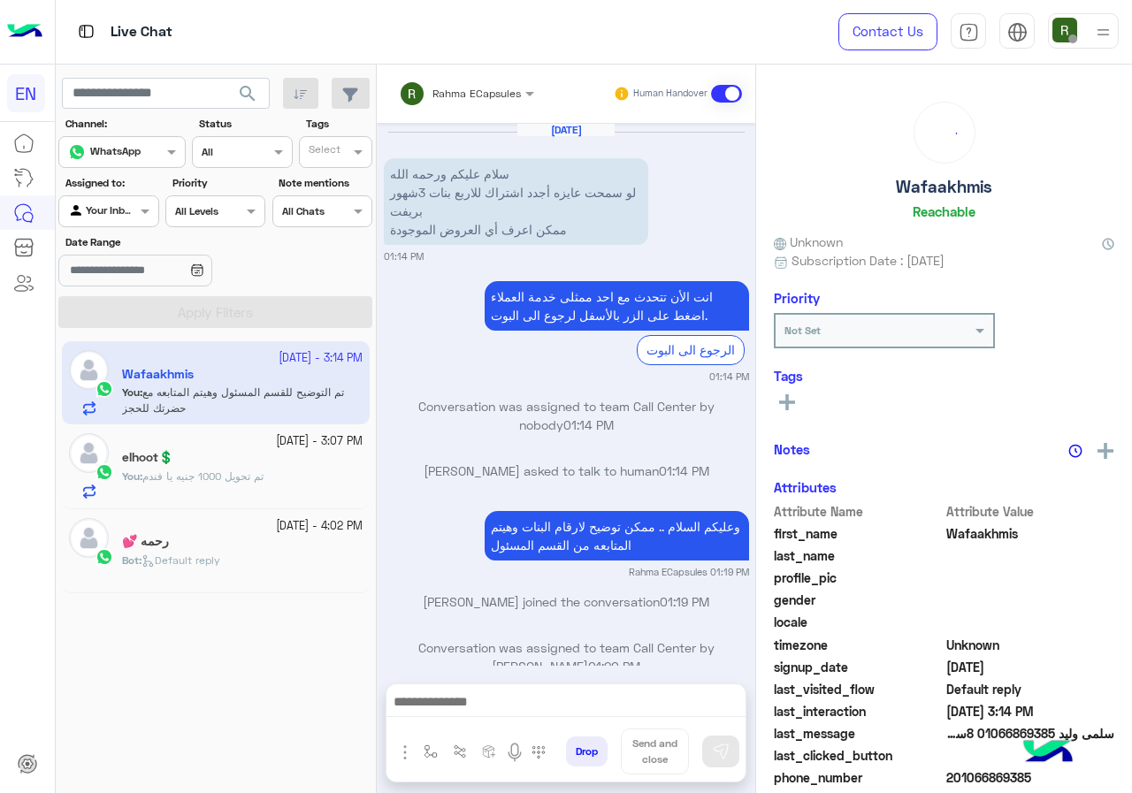
scroll to position [583, 0]
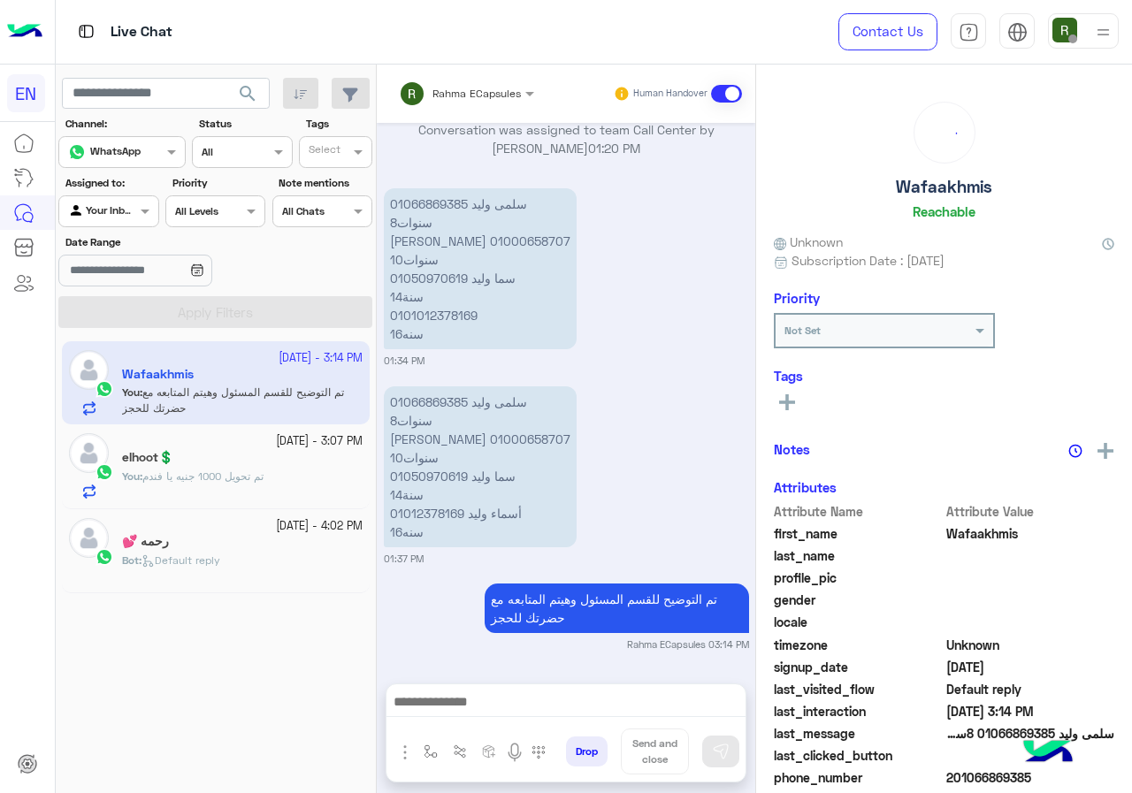
click at [452, 83] on input "text" at bounding box center [443, 91] width 89 height 16
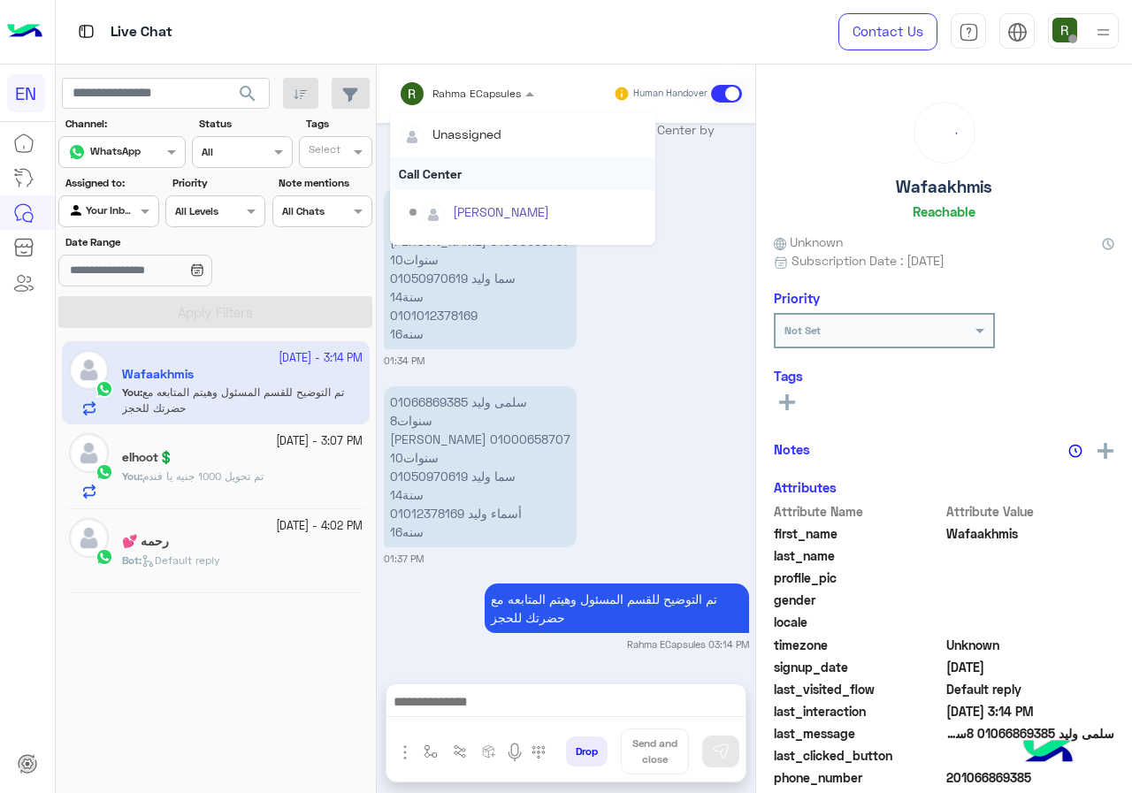
click at [448, 169] on div "Call Center" at bounding box center [522, 173] width 265 height 33
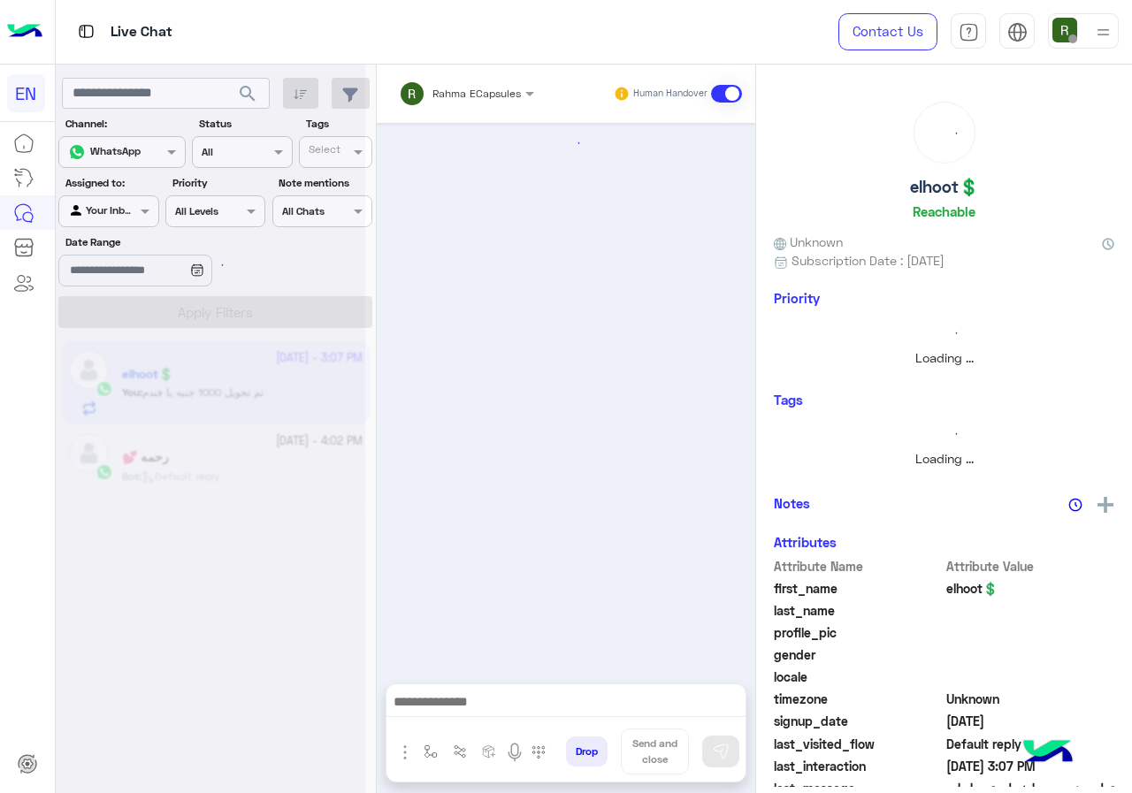
click at [445, 80] on div "Rahma ECapsules" at bounding box center [460, 93] width 122 height 35
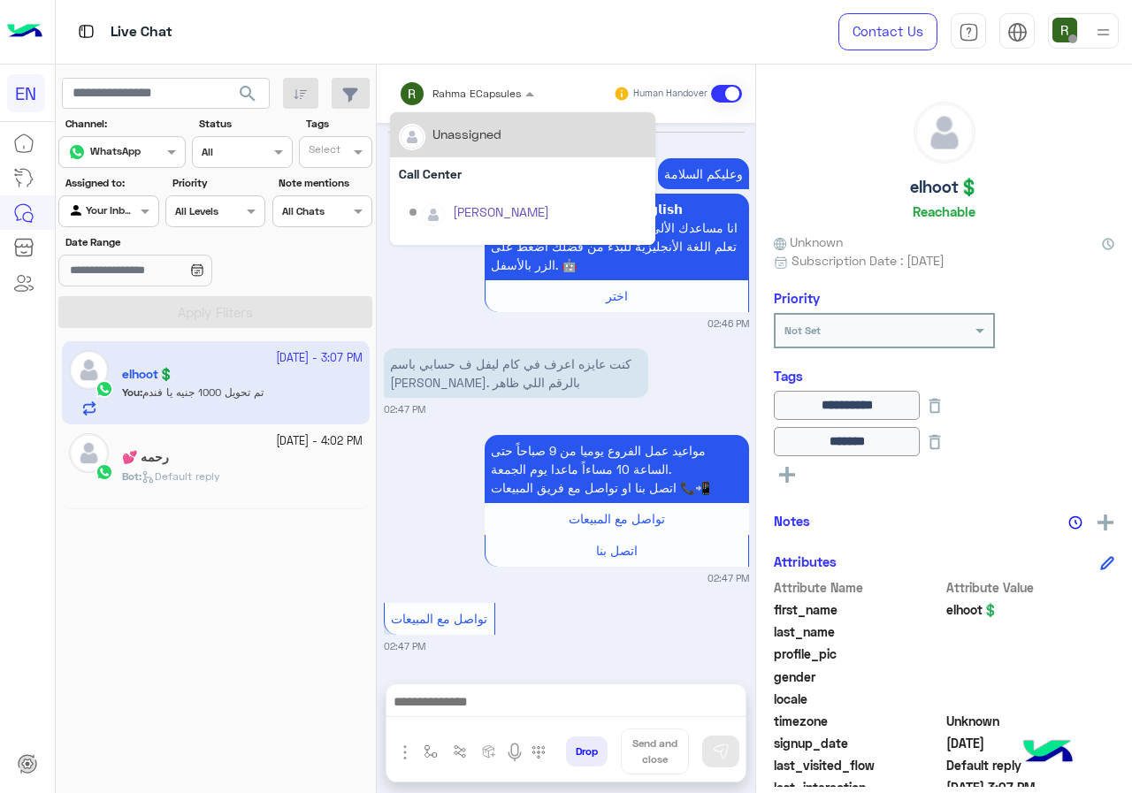
scroll to position [1491, 0]
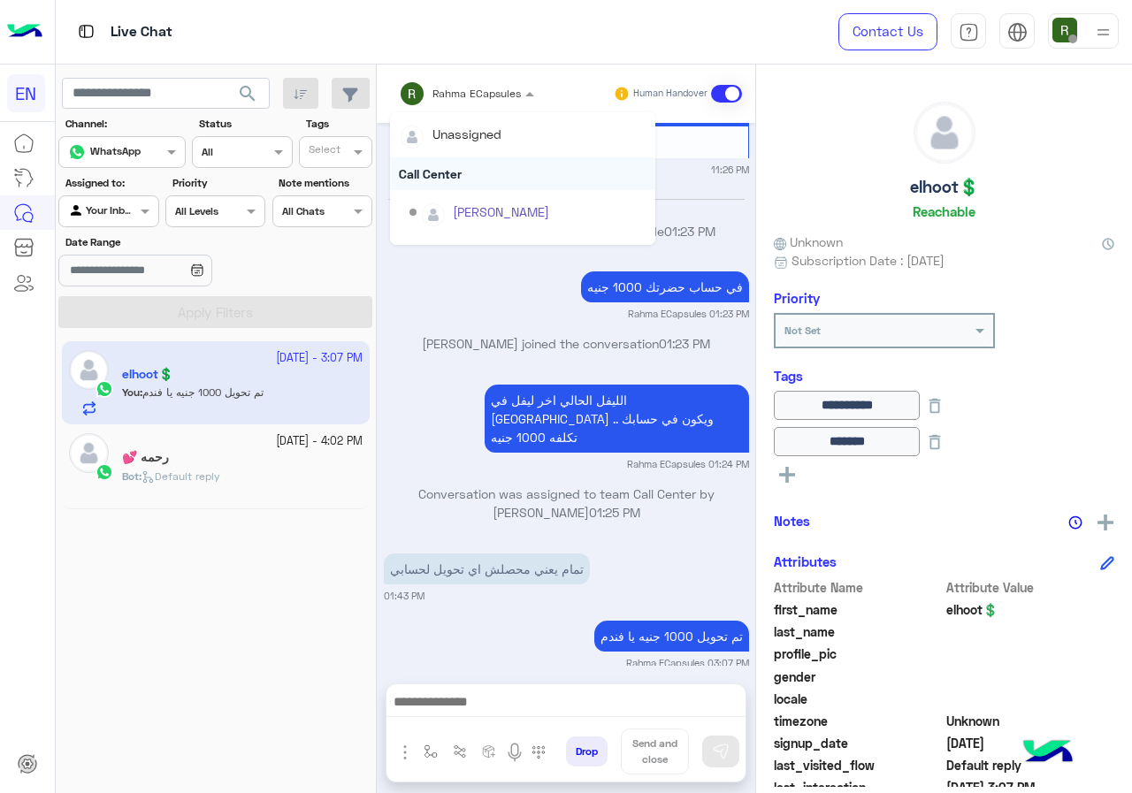
click at [435, 167] on div "Call Center" at bounding box center [522, 173] width 265 height 33
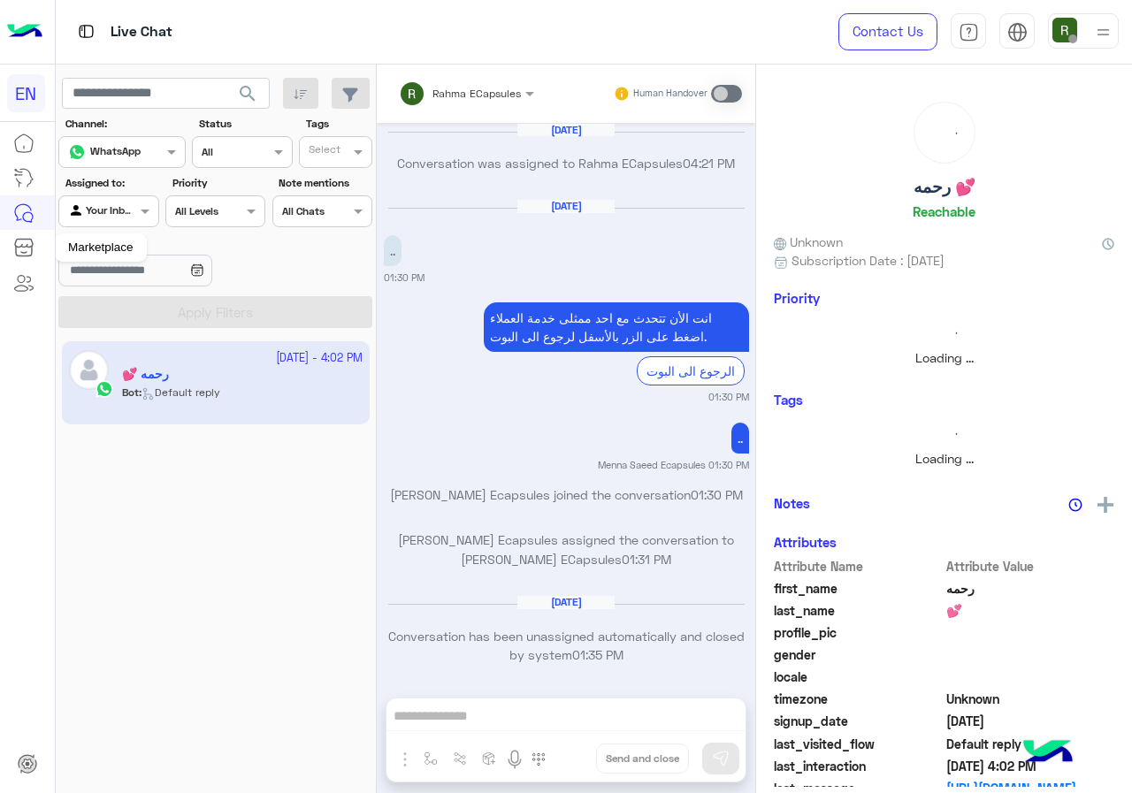
scroll to position [1126, 0]
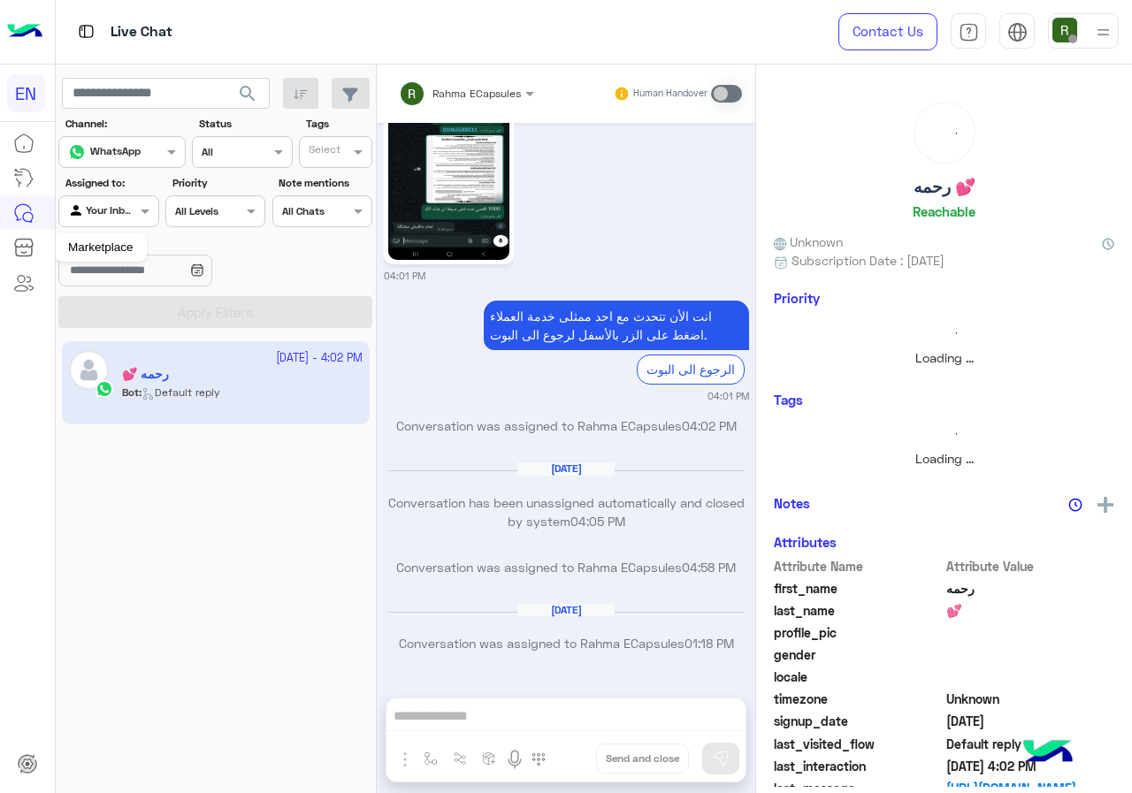
click at [139, 223] on mat-tooltip-component "Marketplace" at bounding box center [101, 247] width 92 height 53
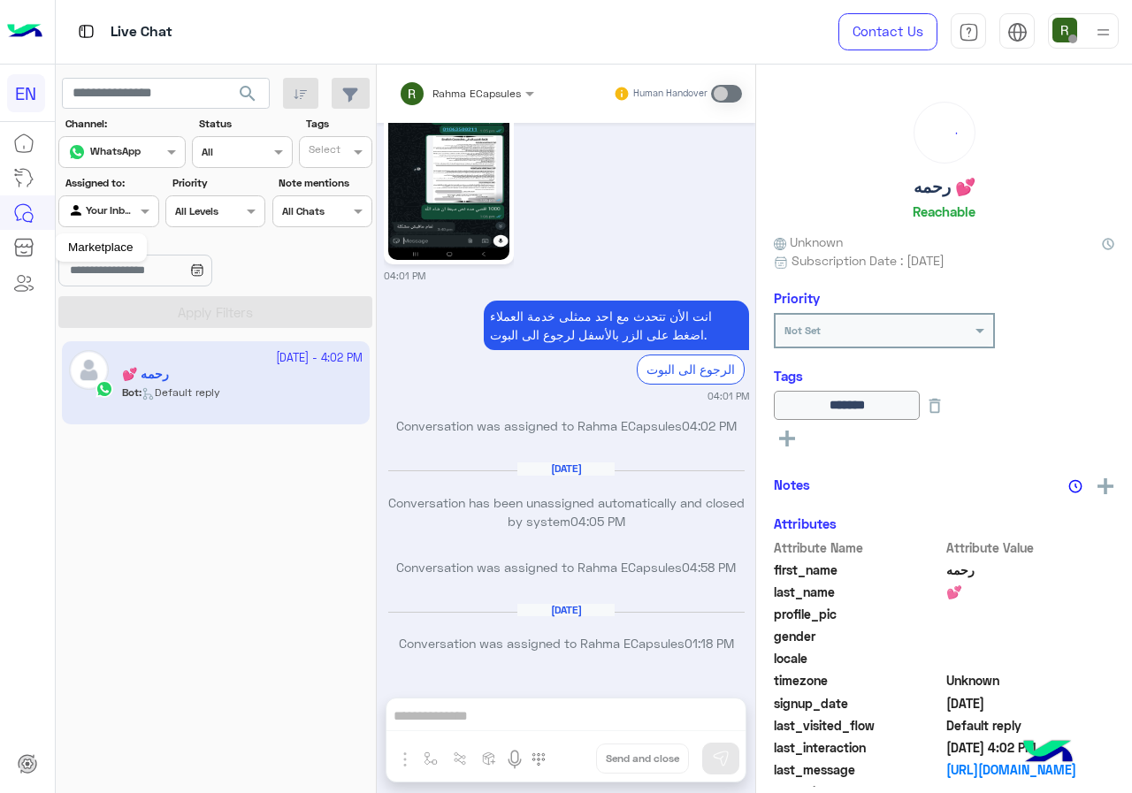
click at [127, 216] on div at bounding box center [108, 209] width 98 height 17
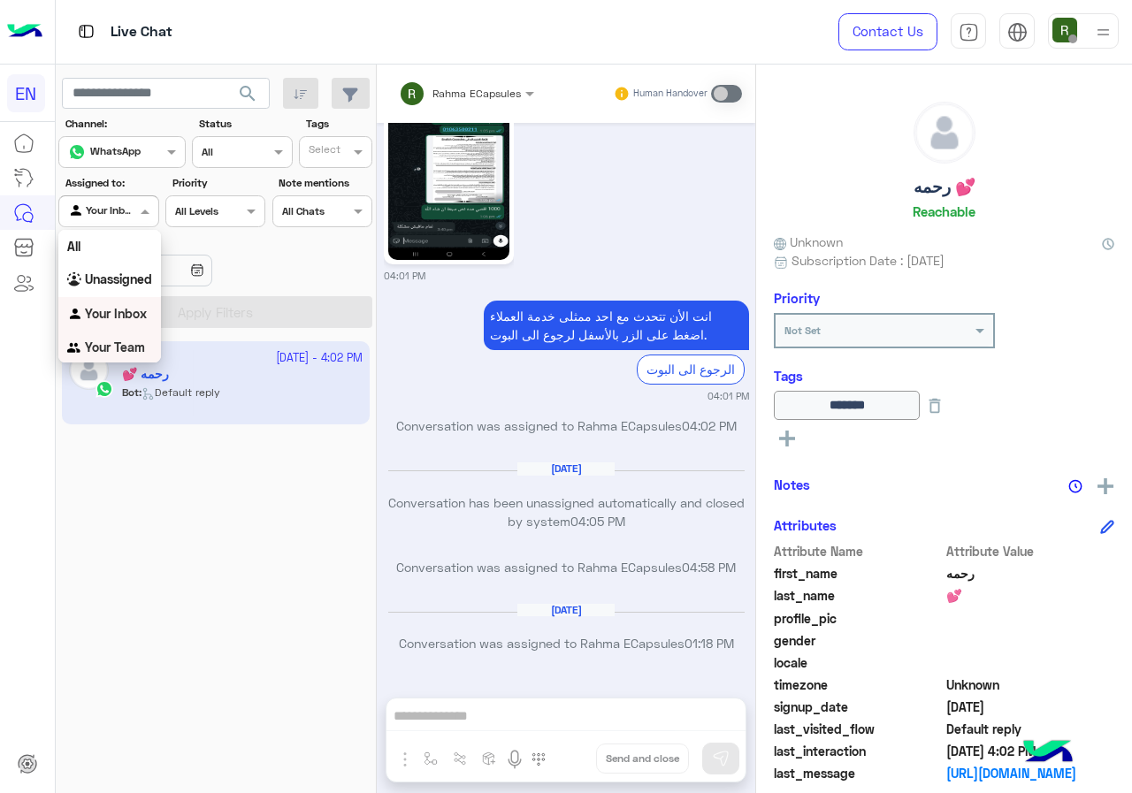
click at [113, 340] on b "Your Team" at bounding box center [115, 346] width 60 height 15
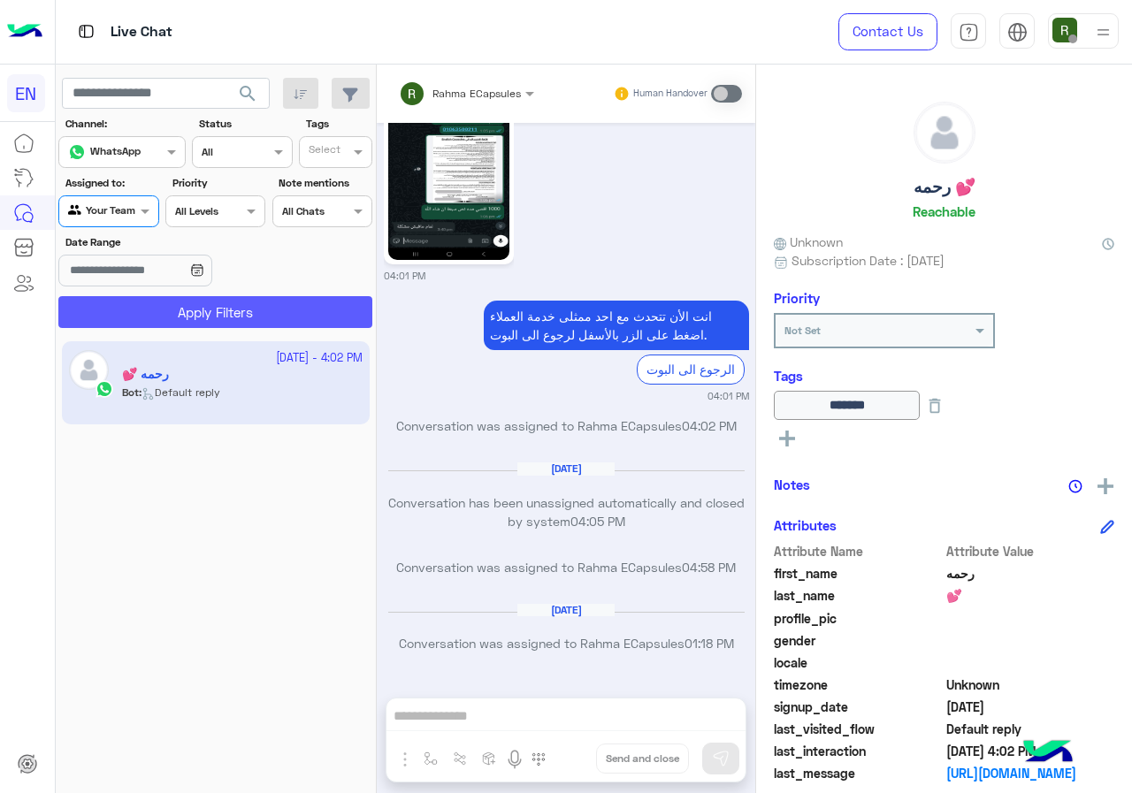
click at [122, 318] on button "Apply Filters" at bounding box center [215, 312] width 314 height 32
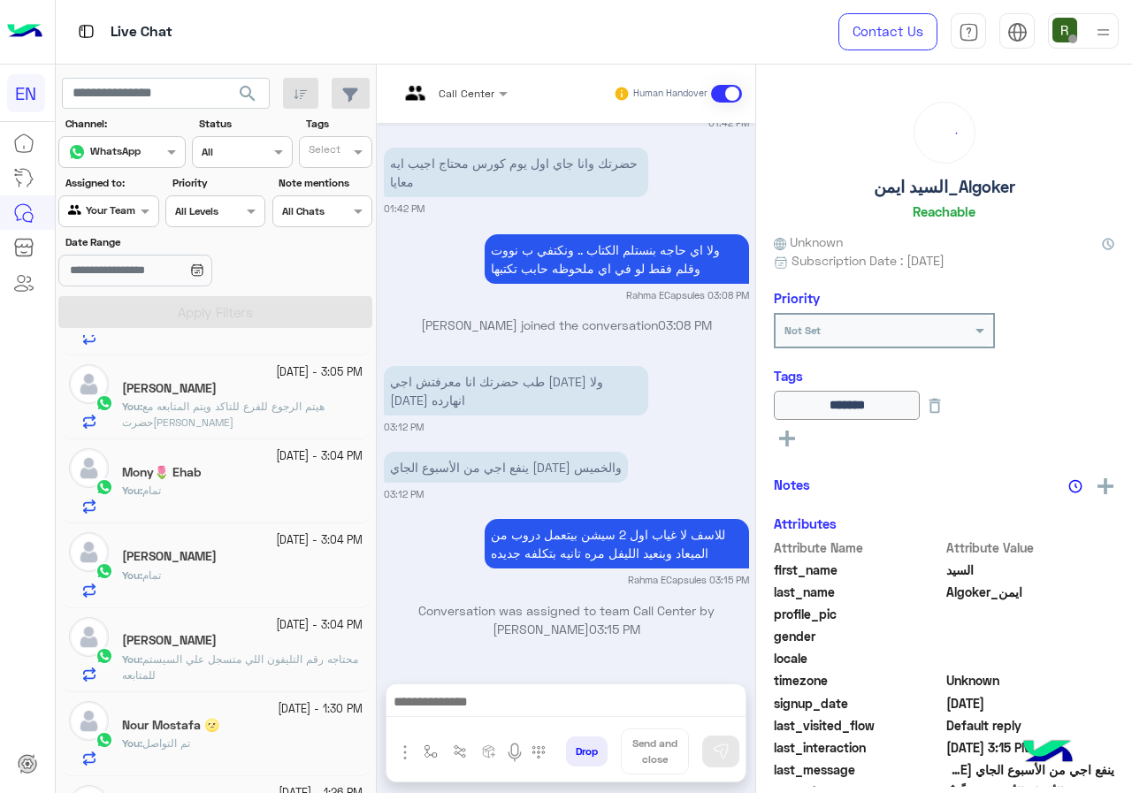
scroll to position [265, 0]
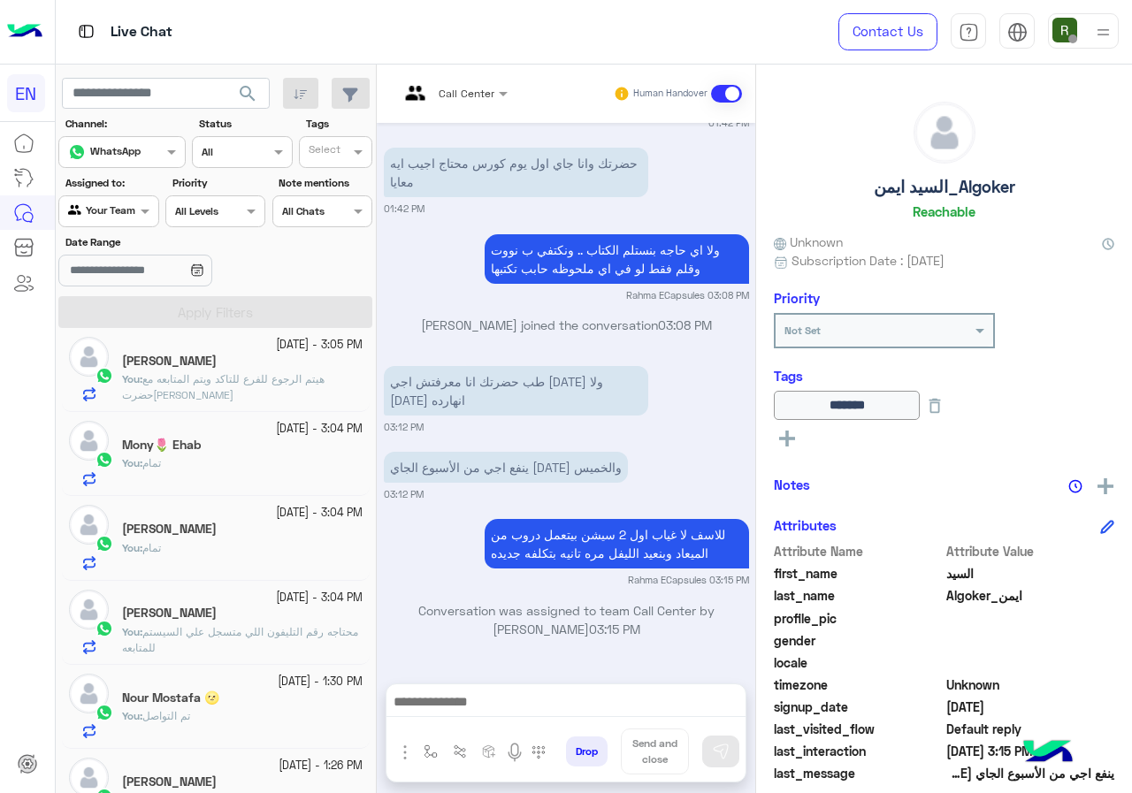
click at [130, 226] on div "Agent Filter Your Team" at bounding box center [108, 211] width 100 height 32
click at [124, 273] on b "Unassigned" at bounding box center [118, 276] width 67 height 15
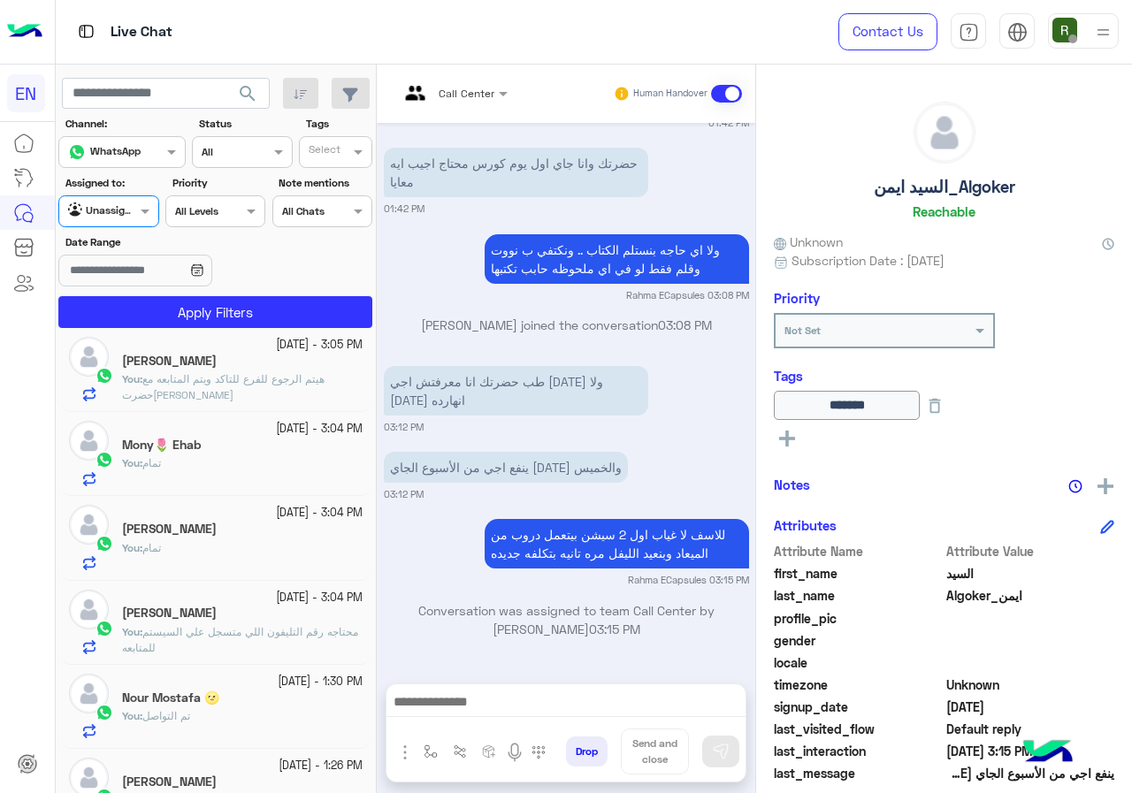
click at [188, 291] on section "Channel: Channel WhatsApp Status Channel All Tags Select Assigned to: Agent Fil…" at bounding box center [216, 222] width 294 height 212
click at [188, 297] on button "Apply Filters" at bounding box center [215, 312] width 314 height 32
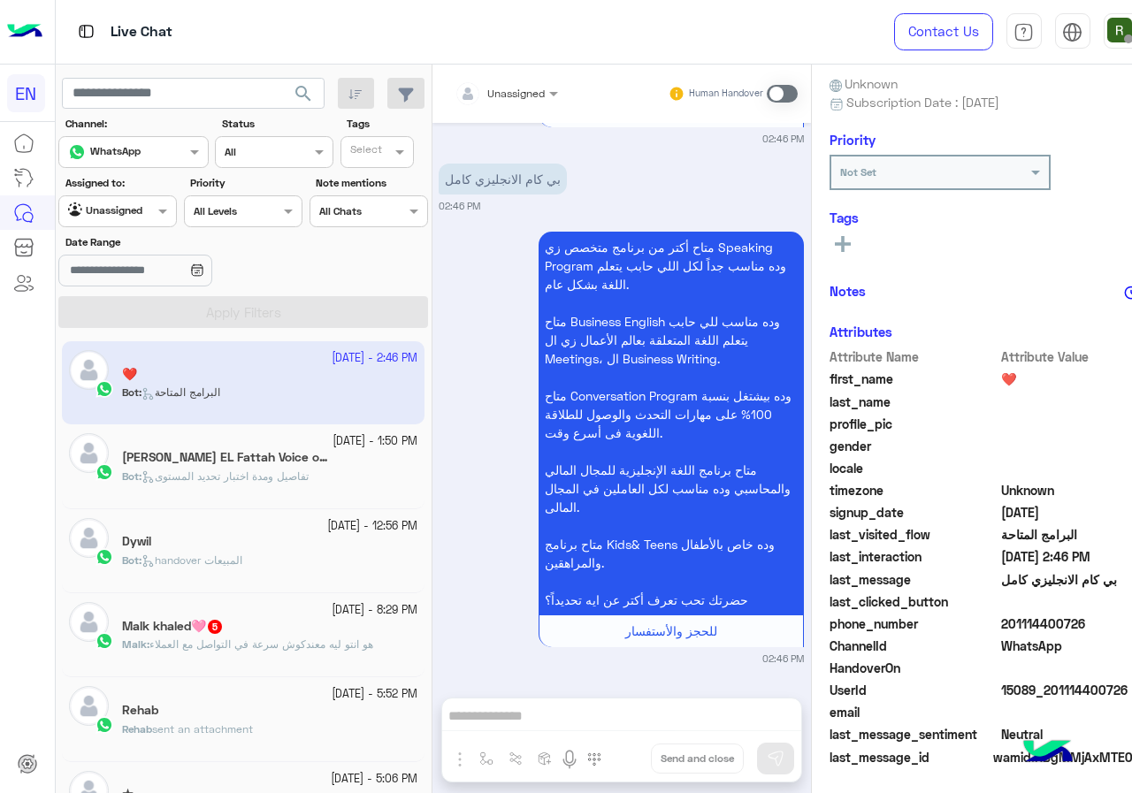
scroll to position [159, 0]
drag, startPoint x: 950, startPoint y: 619, endPoint x: 1063, endPoint y: 618, distance: 112.3
click at [1063, 618] on span "201114400726" at bounding box center [1085, 623] width 169 height 19
copy span "01114400726"
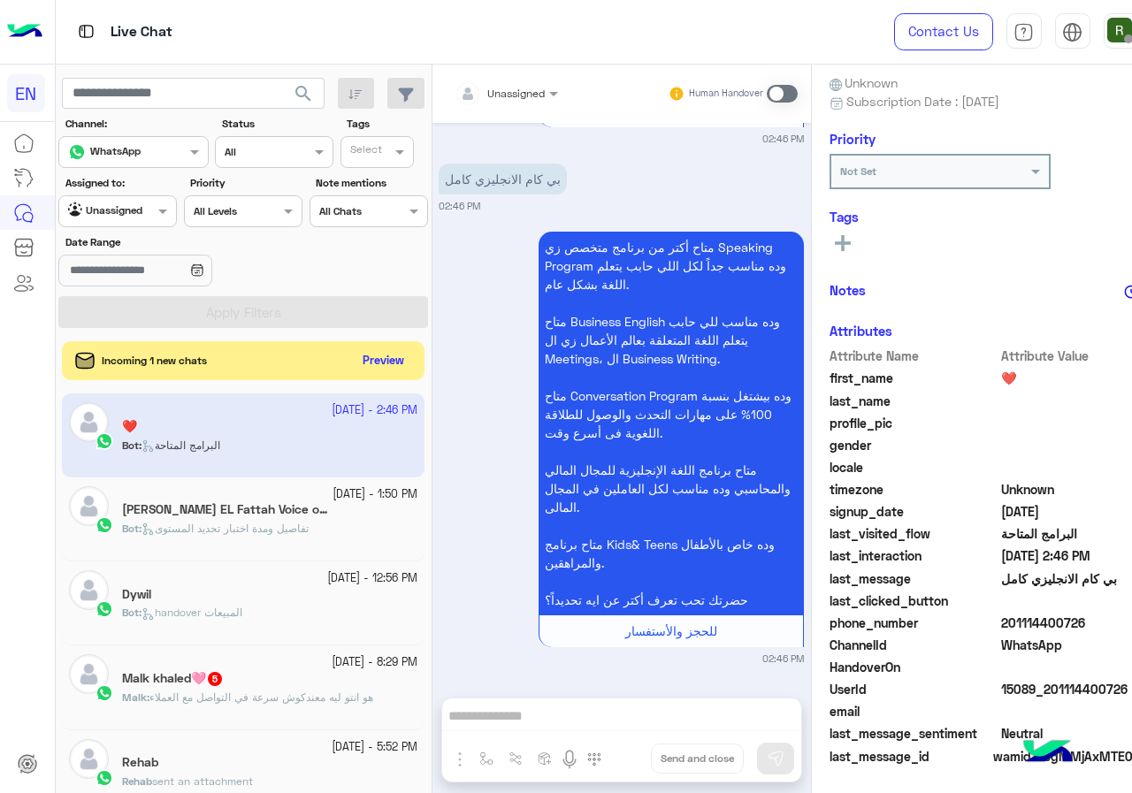
click at [343, 344] on div "Incoming 1 new chats Preview" at bounding box center [243, 360] width 362 height 39
click at [356, 353] on button "Preview" at bounding box center [383, 360] width 55 height 24
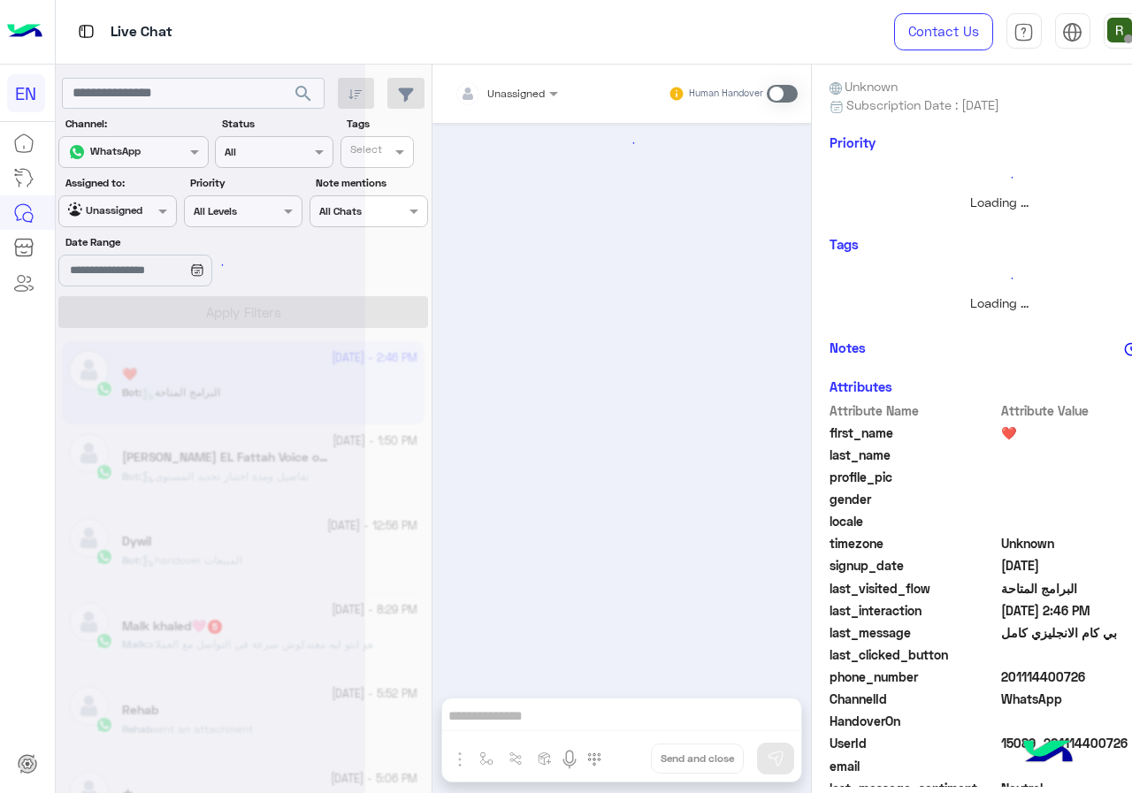
scroll to position [1034, 0]
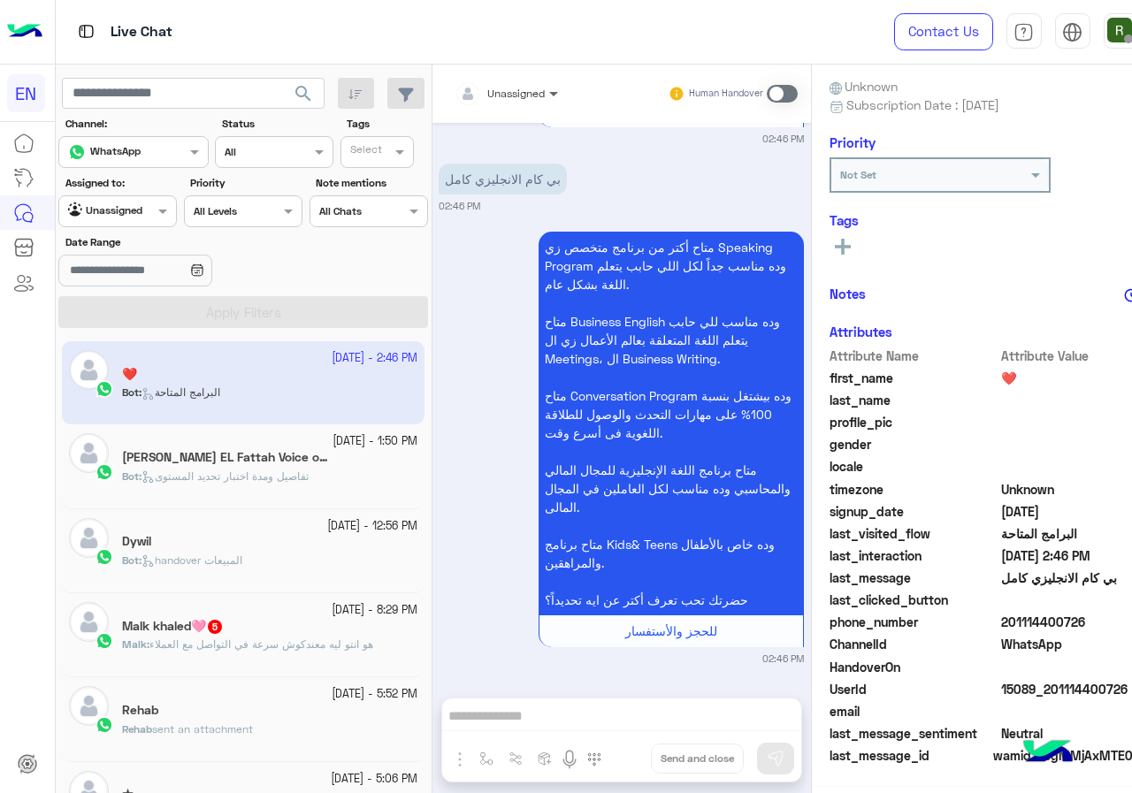
click at [545, 94] on span at bounding box center [556, 93] width 22 height 19
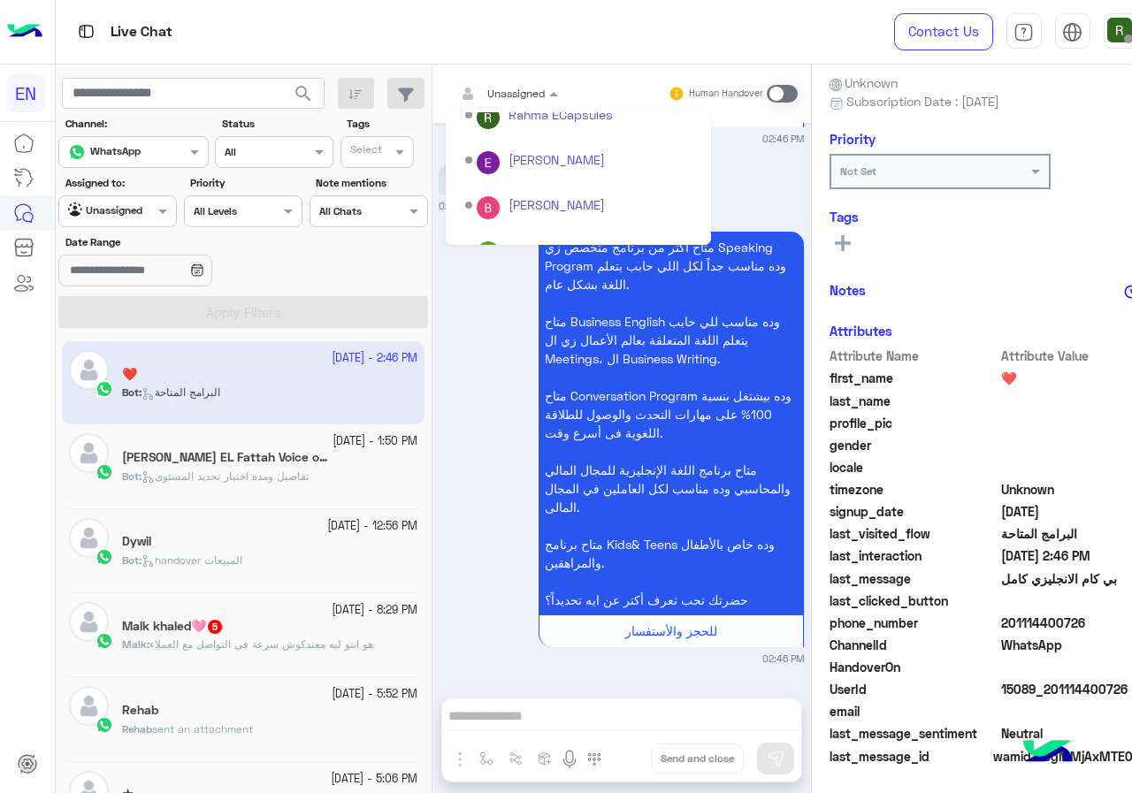
scroll to position [294, 0]
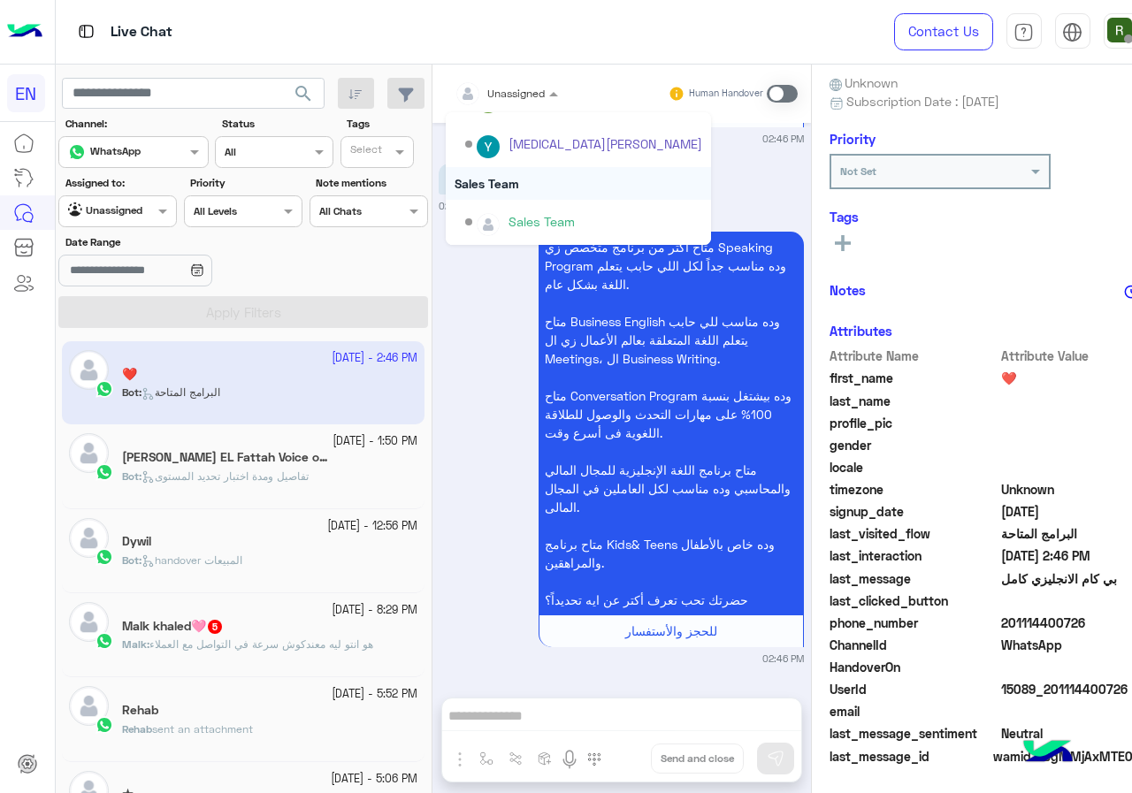
click at [491, 182] on div "Sales Team" at bounding box center [578, 183] width 265 height 33
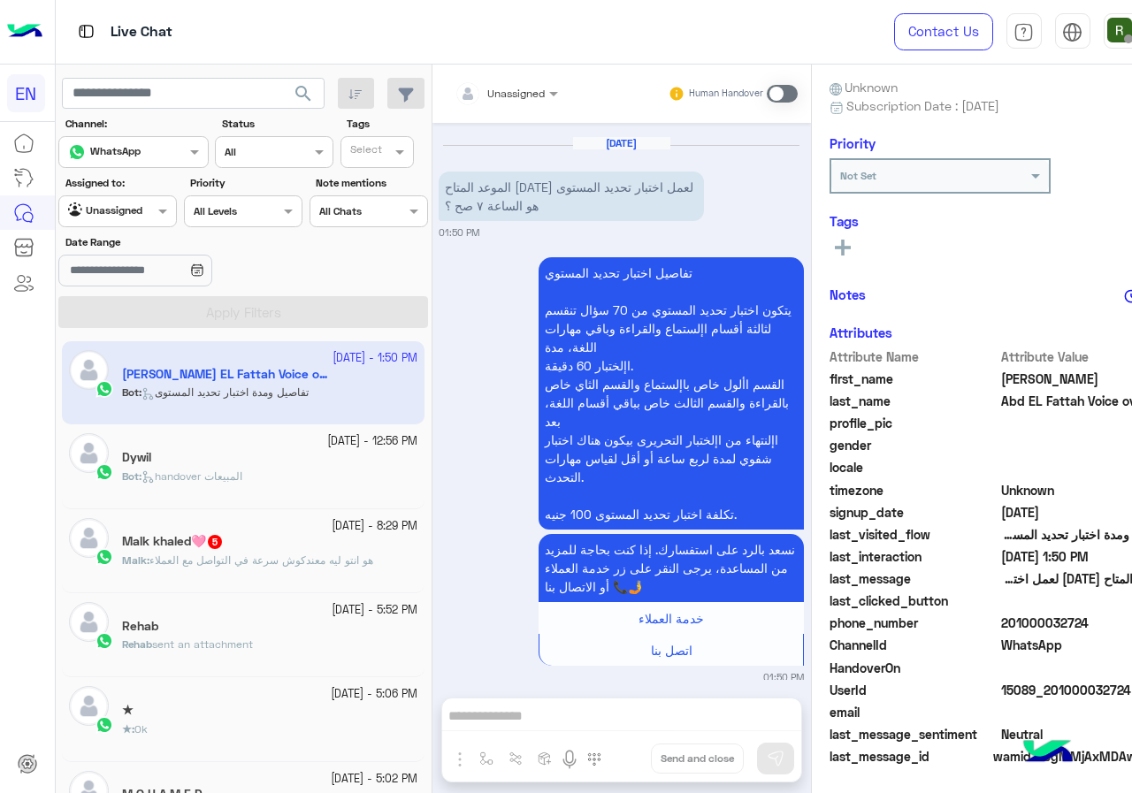
drag, startPoint x: 953, startPoint y: 626, endPoint x: 1068, endPoint y: 624, distance: 114.9
click at [1068, 624] on span "201000032724" at bounding box center [1085, 623] width 169 height 19
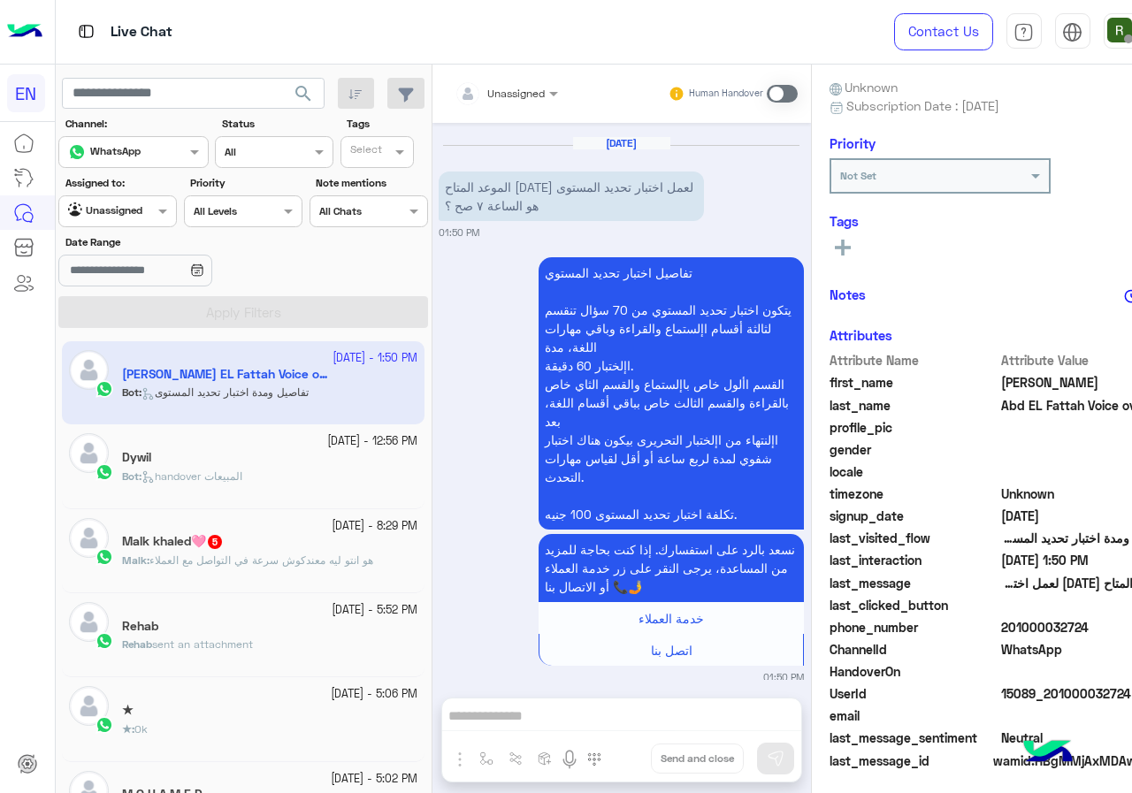
click at [767, 99] on span at bounding box center [782, 94] width 31 height 18
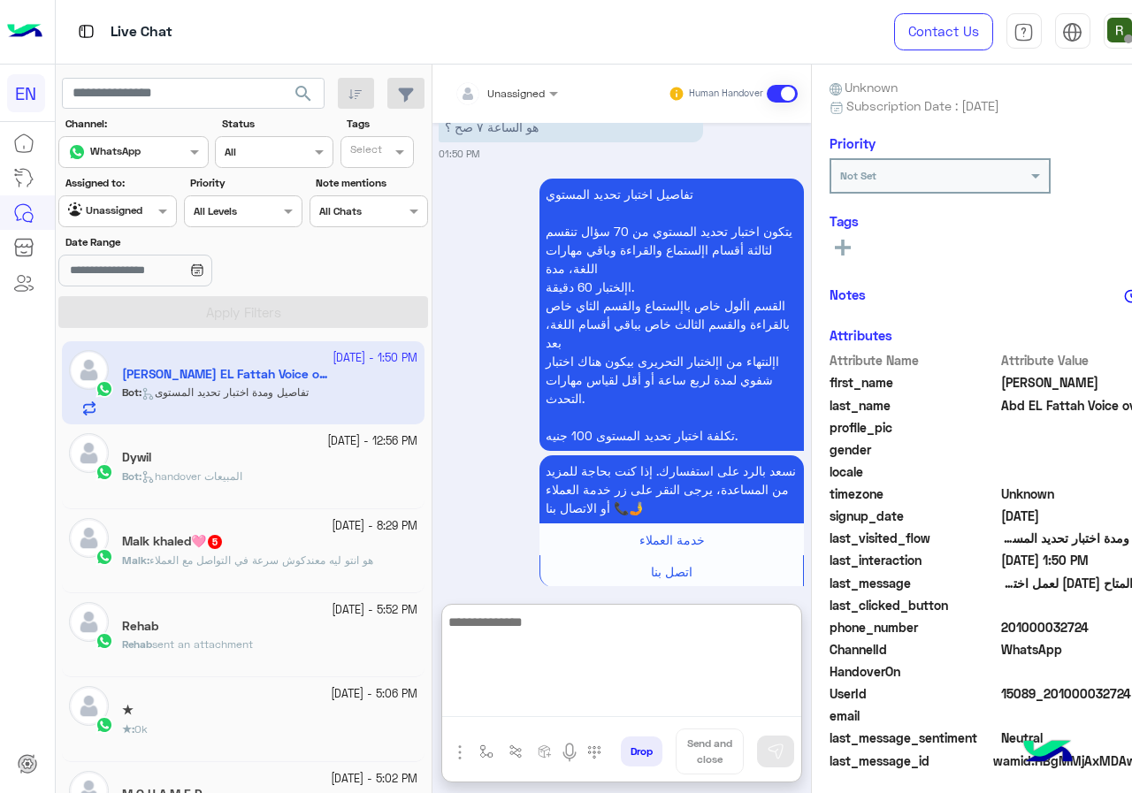
drag, startPoint x: 480, startPoint y: 702, endPoint x: 475, endPoint y: 685, distance: 17.6
click at [481, 702] on textarea at bounding box center [621, 664] width 359 height 106
click at [445, 685] on textarea at bounding box center [621, 664] width 359 height 106
type textarea "**********"
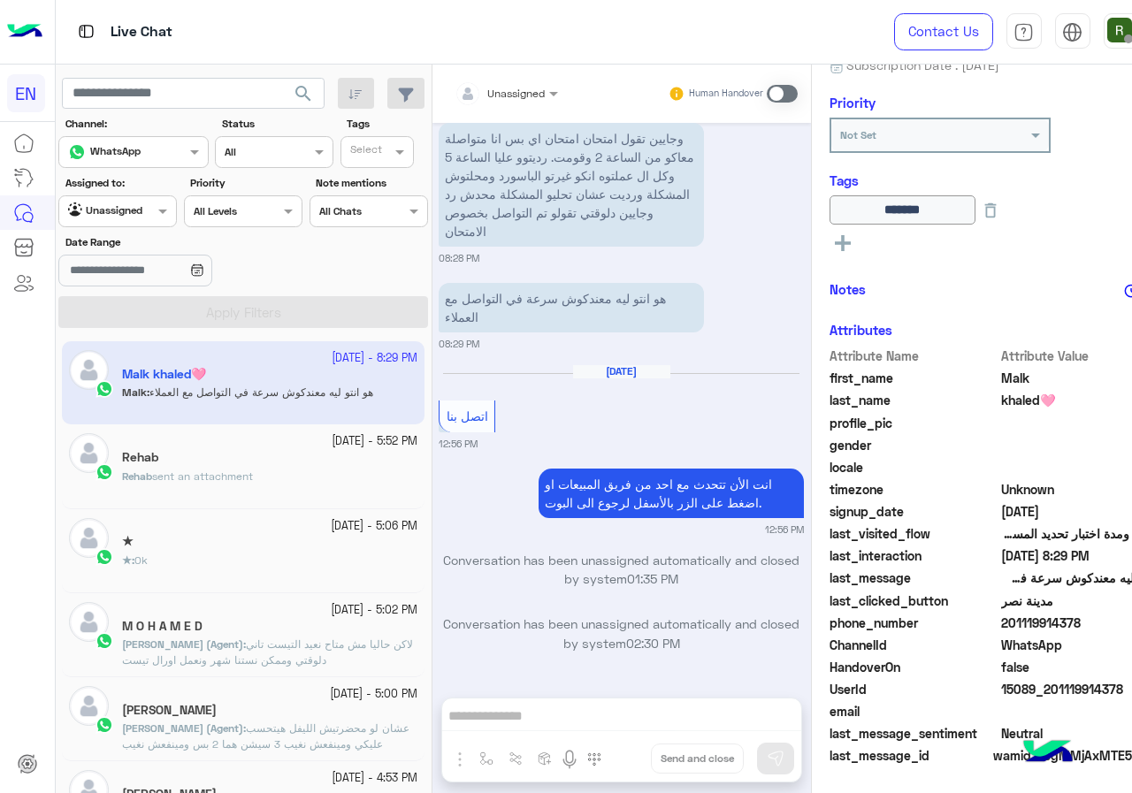
scroll to position [5138, 0]
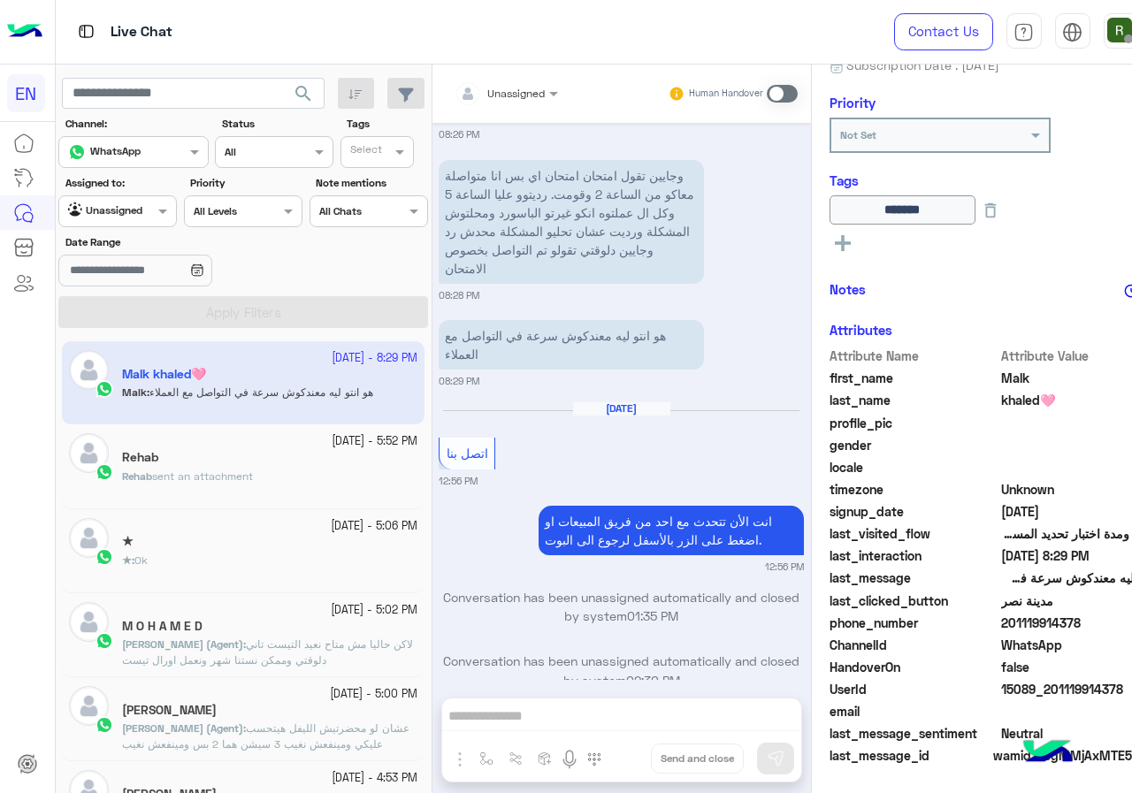
drag, startPoint x: 950, startPoint y: 621, endPoint x: 1049, endPoint y: 623, distance: 99.1
click at [1049, 623] on span "201119914378" at bounding box center [1085, 623] width 169 height 19
copy span "01119914378"
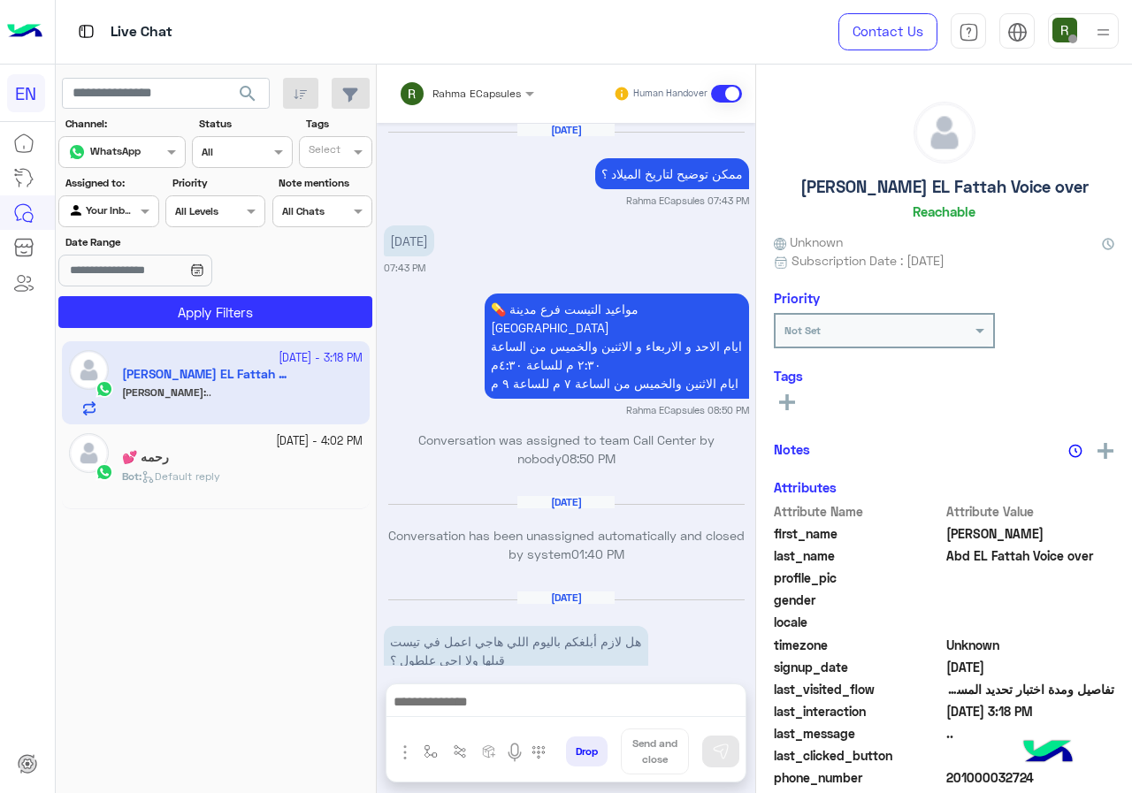
scroll to position [1598, 0]
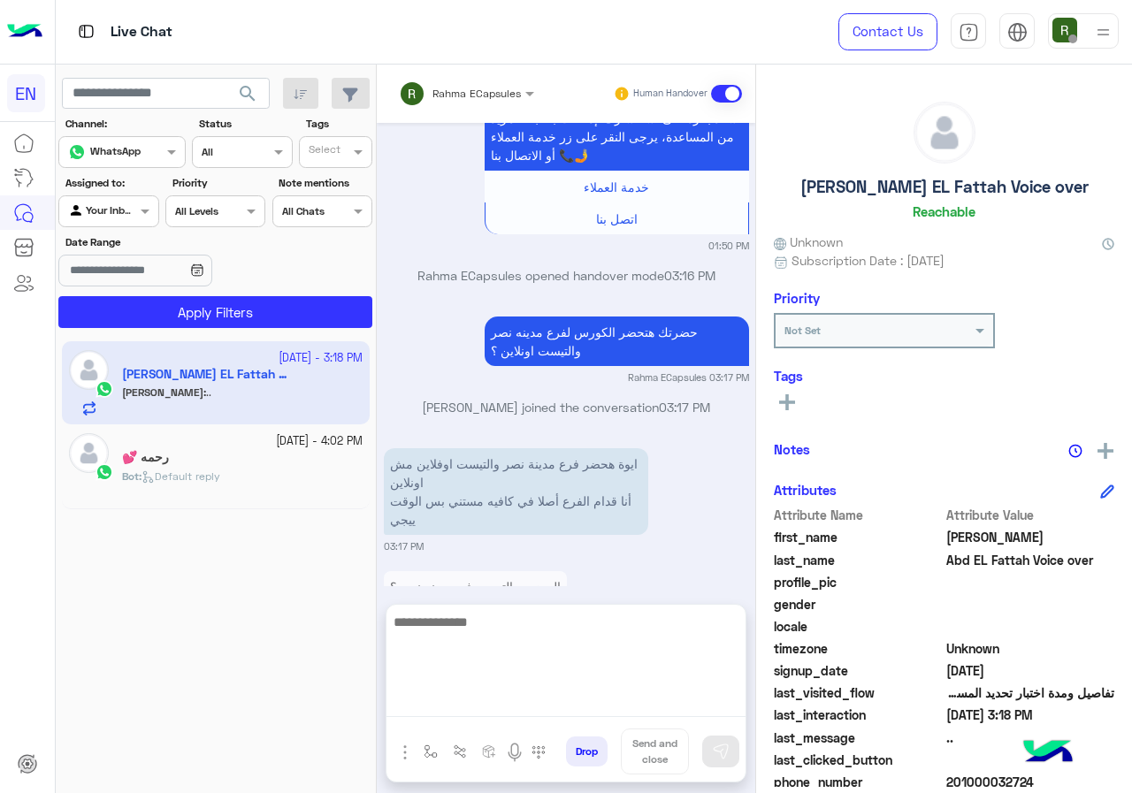
click at [507, 697] on textarea at bounding box center [565, 664] width 359 height 106
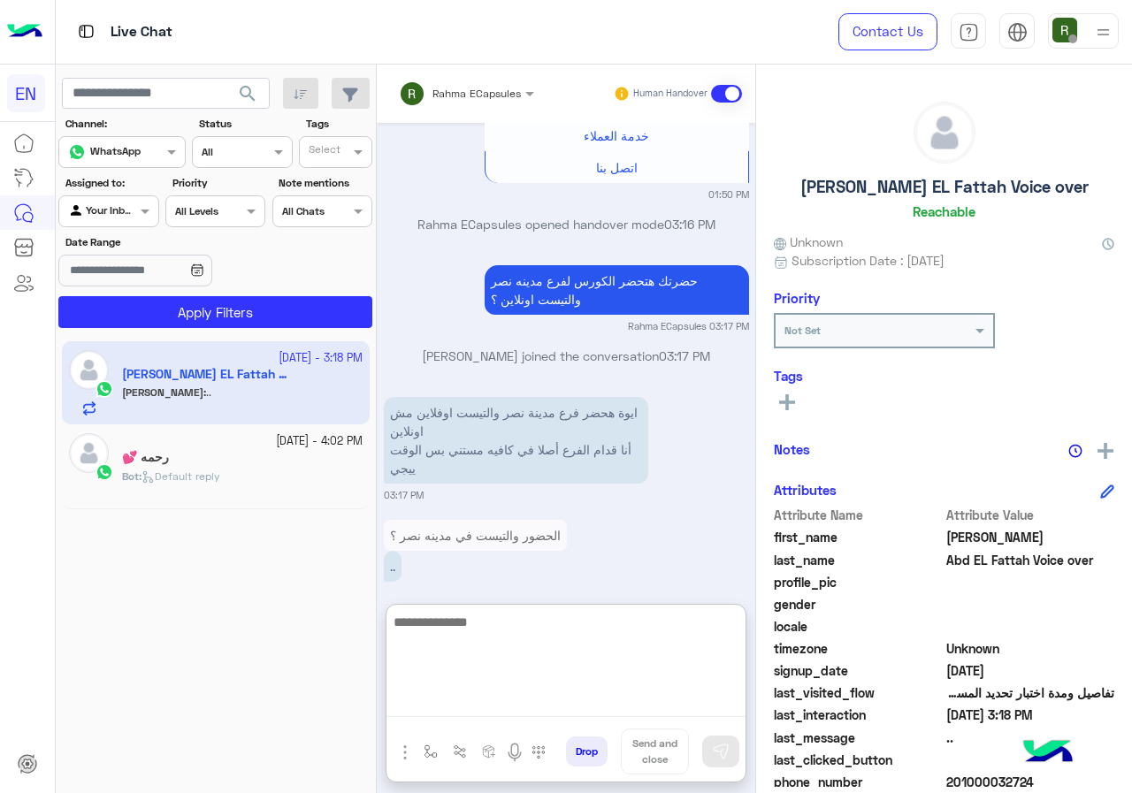
scroll to position [1677, 0]
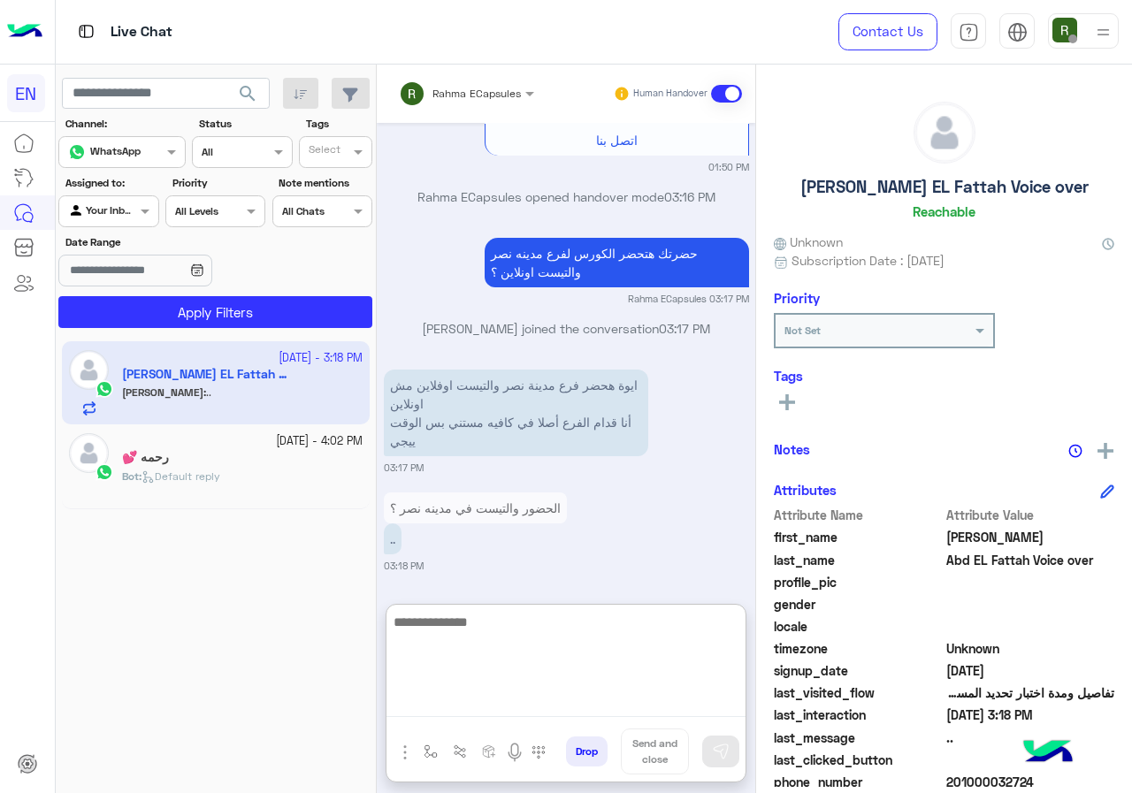
click at [530, 630] on textarea at bounding box center [565, 664] width 359 height 106
click at [553, 623] on textarea "**********" at bounding box center [565, 664] width 359 height 106
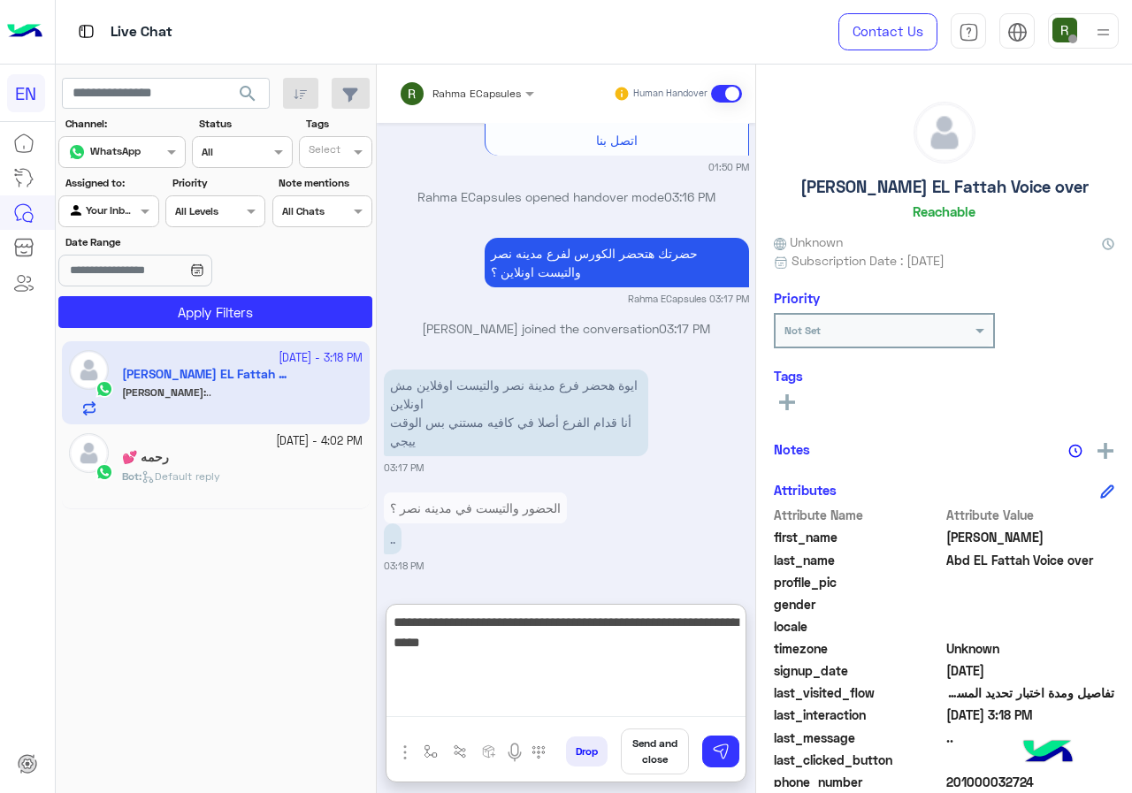
type textarea "**********"
click at [614, 638] on textarea "**********" at bounding box center [565, 664] width 359 height 106
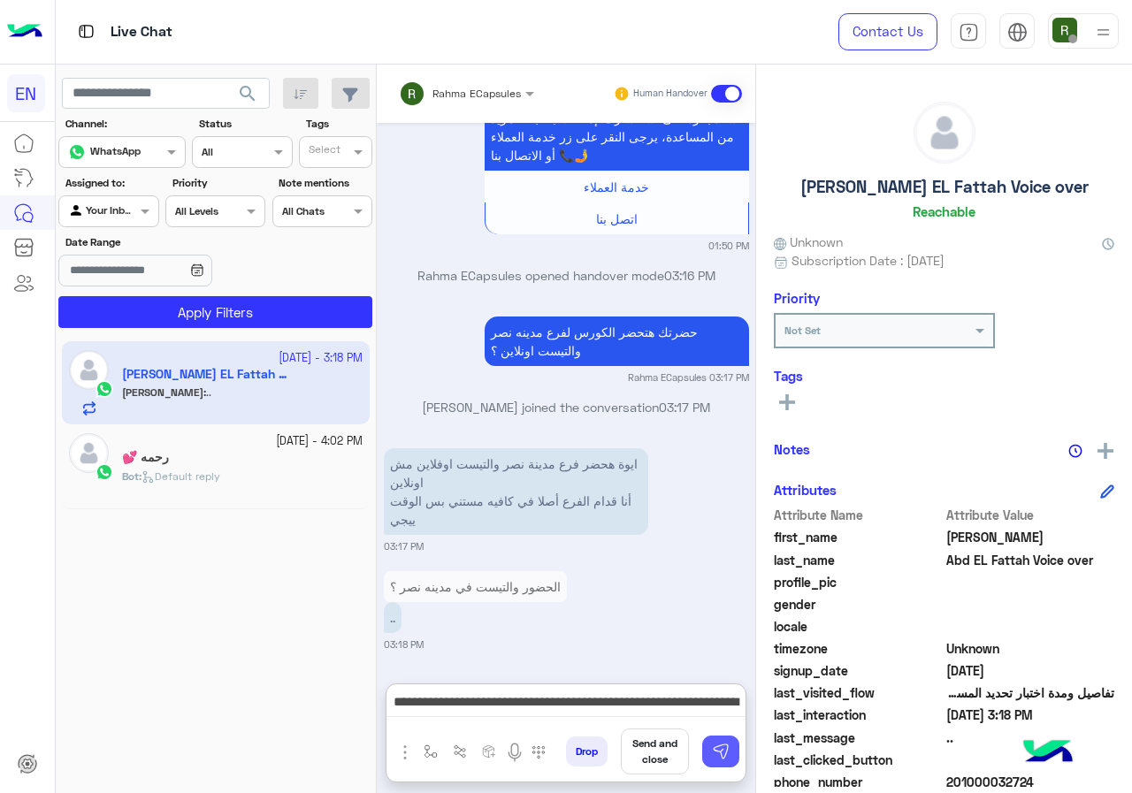
click at [719, 749] on img at bounding box center [721, 752] width 18 height 18
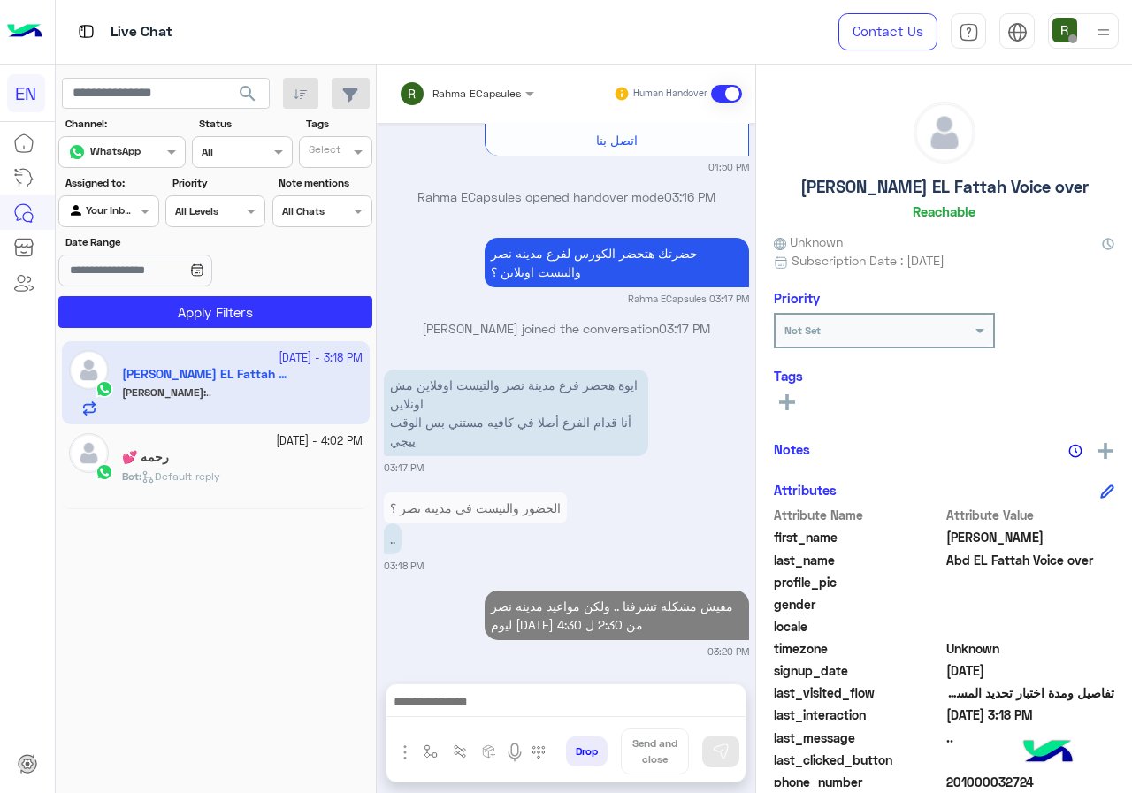
scroll to position [1684, 0]
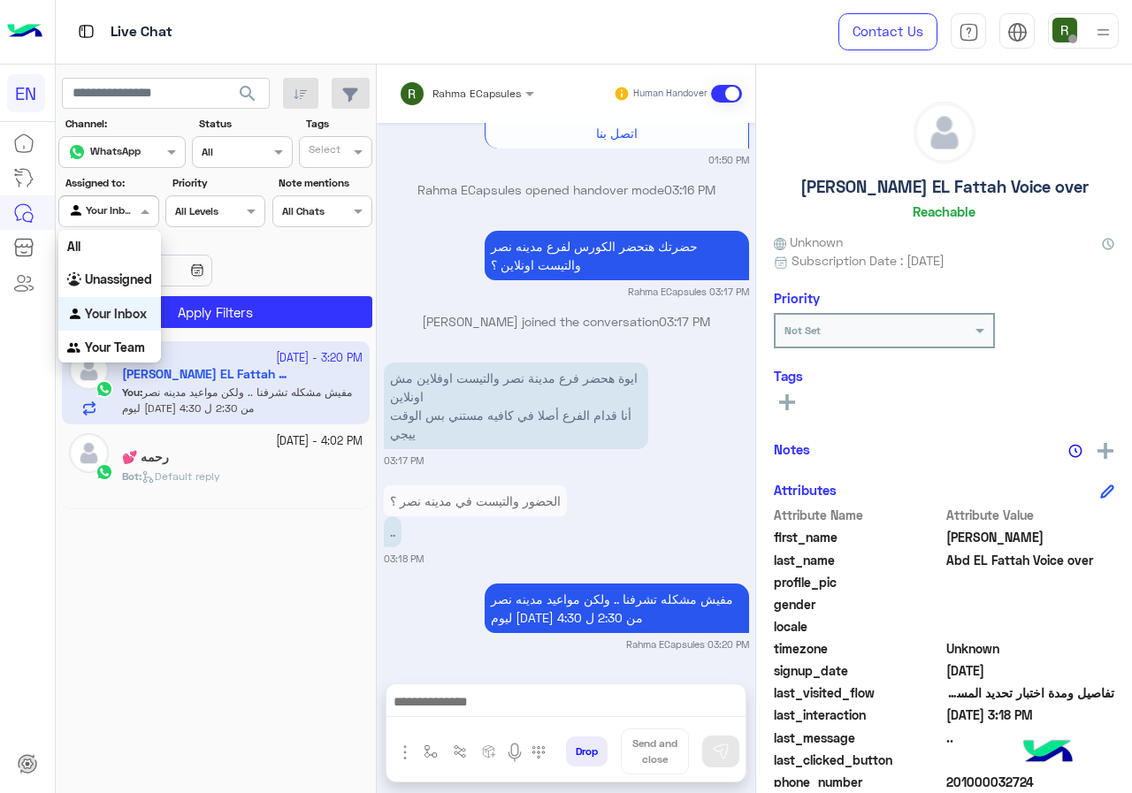
click at [118, 220] on div "Your Inbox" at bounding box center [101, 211] width 67 height 18
click at [472, 86] on input "text" at bounding box center [443, 91] width 89 height 16
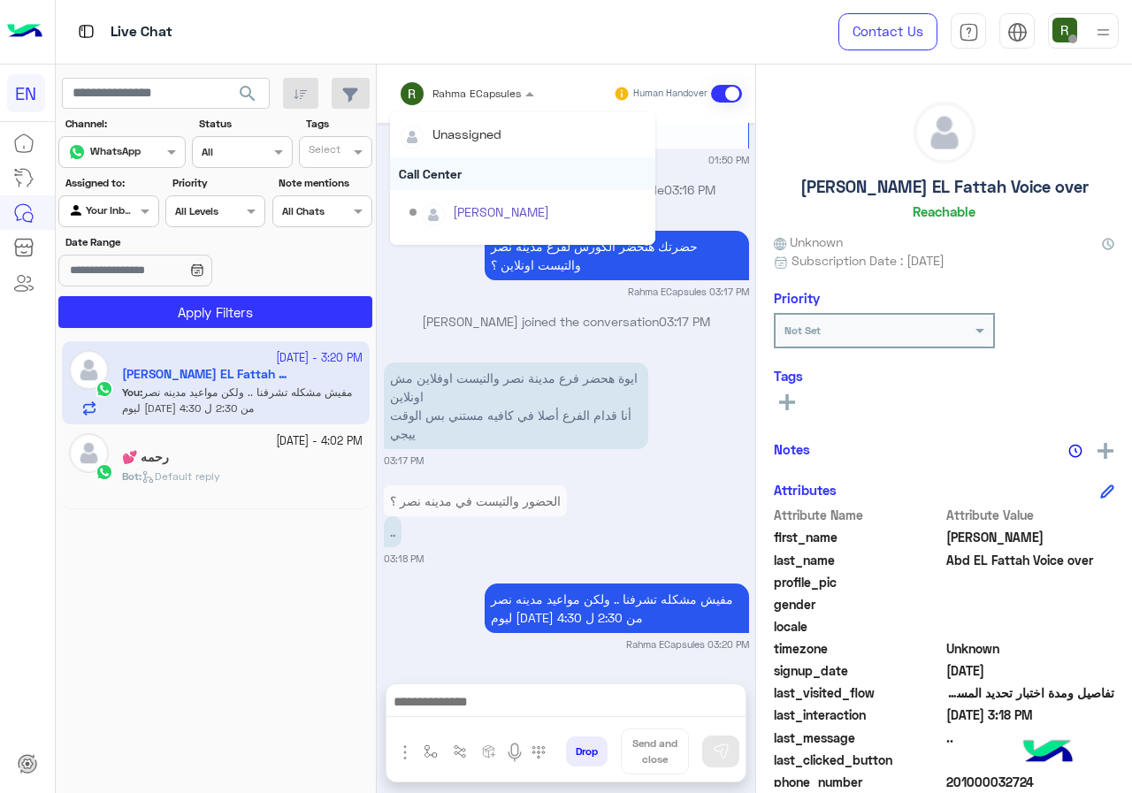
click at [470, 184] on div "Call Center" at bounding box center [522, 173] width 265 height 33
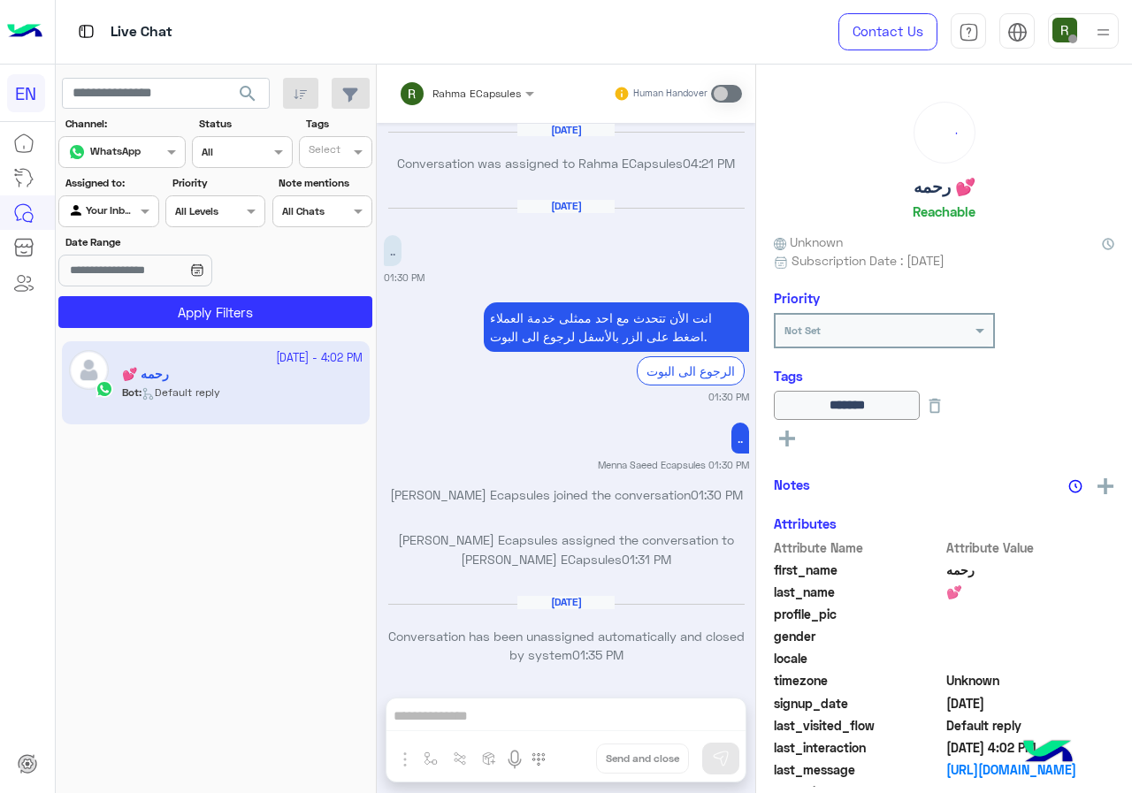
scroll to position [1126, 0]
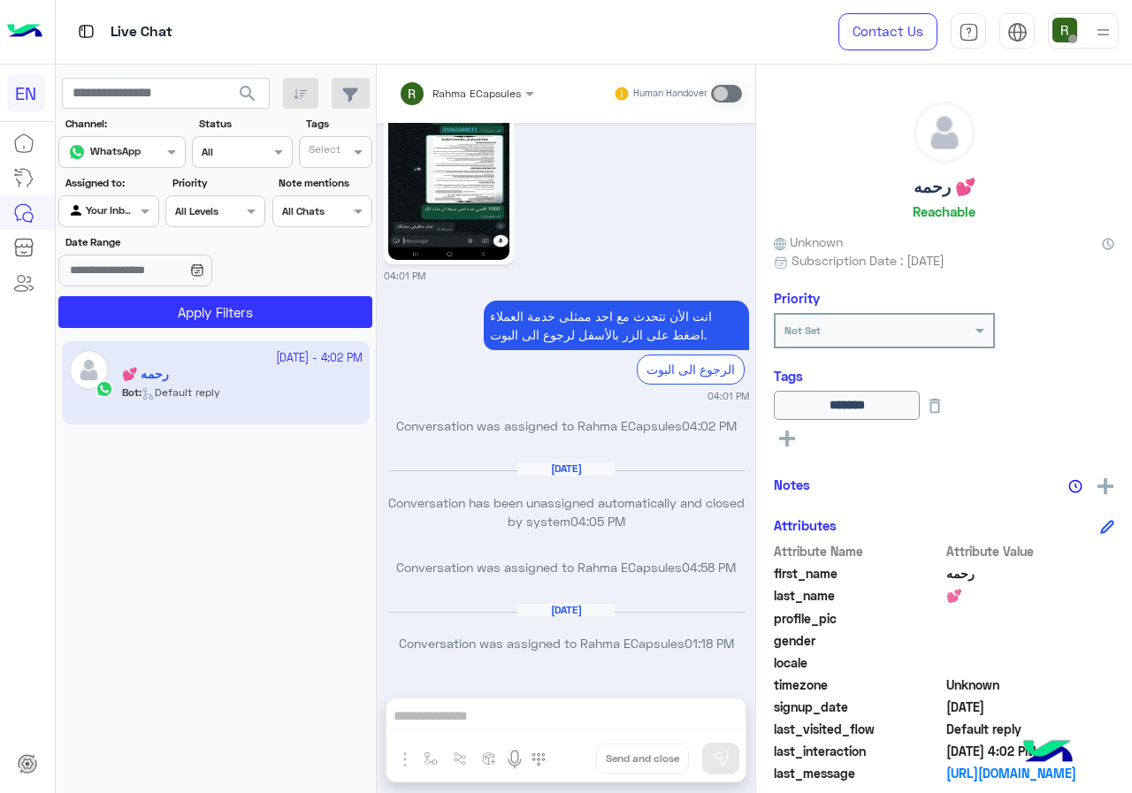
click at [116, 204] on div at bounding box center [108, 209] width 98 height 17
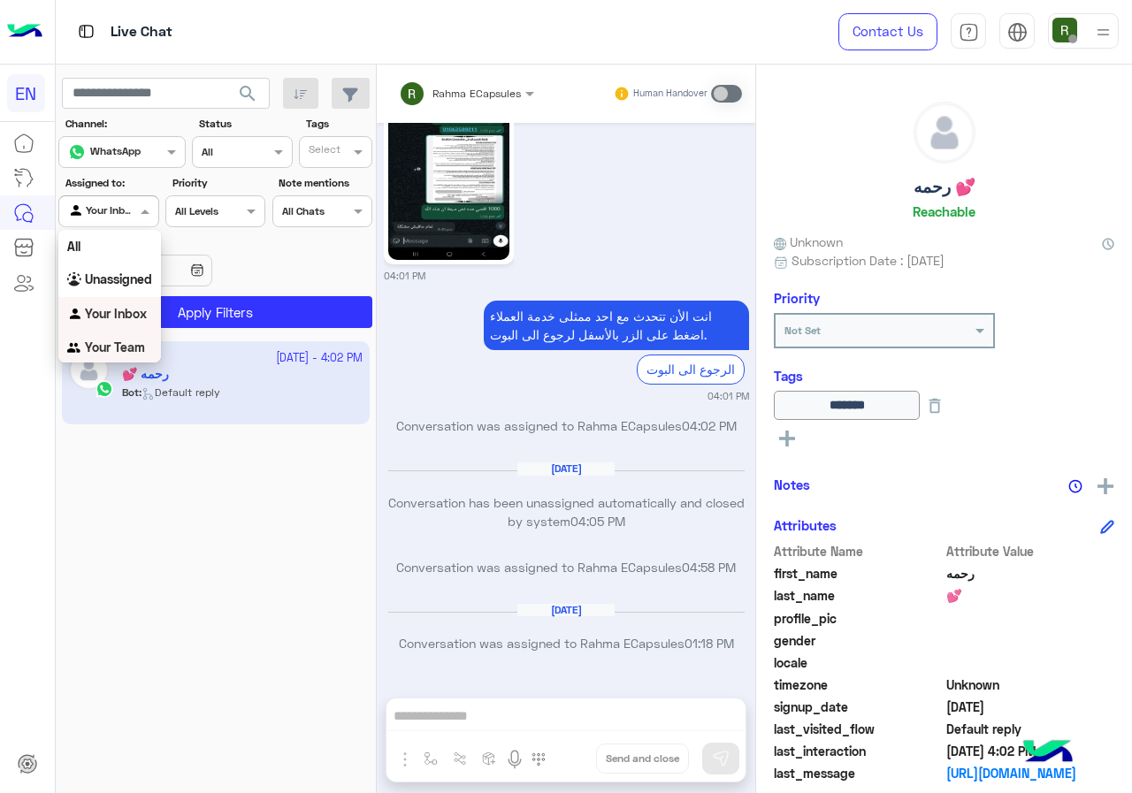
click at [118, 338] on div "Your Team" at bounding box center [109, 348] width 103 height 34
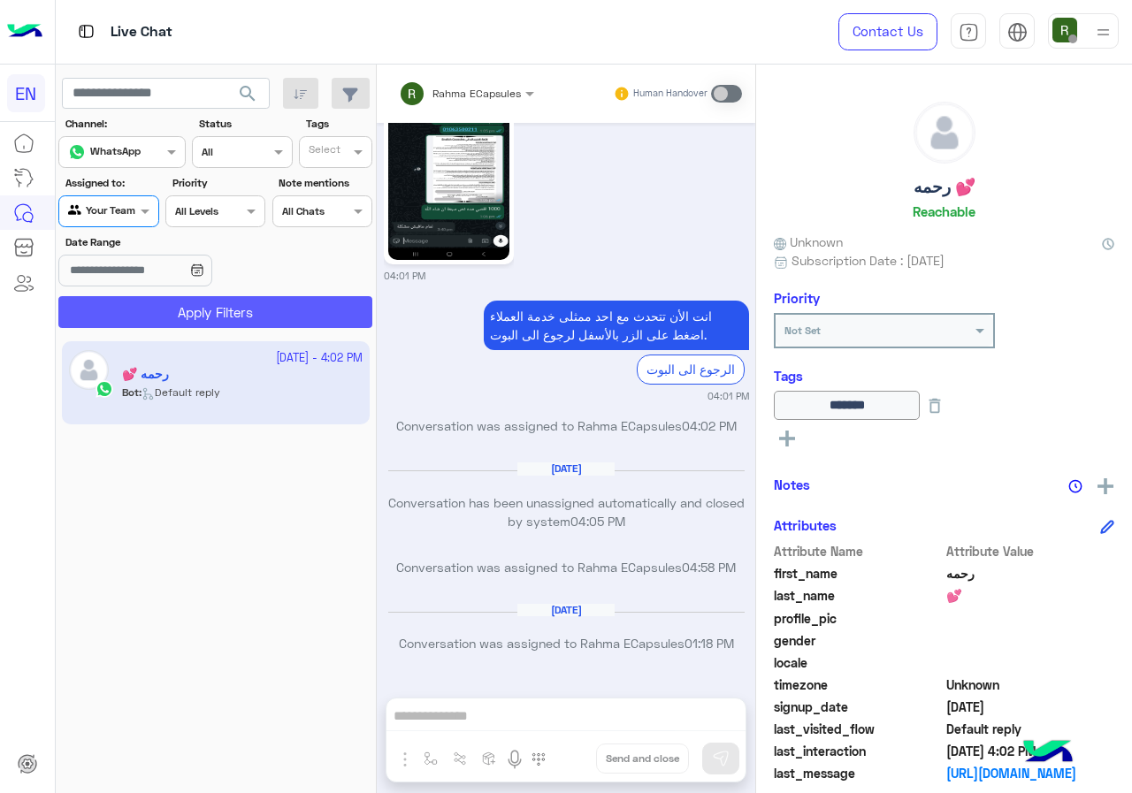
click at [132, 318] on button "Apply Filters" at bounding box center [215, 312] width 314 height 32
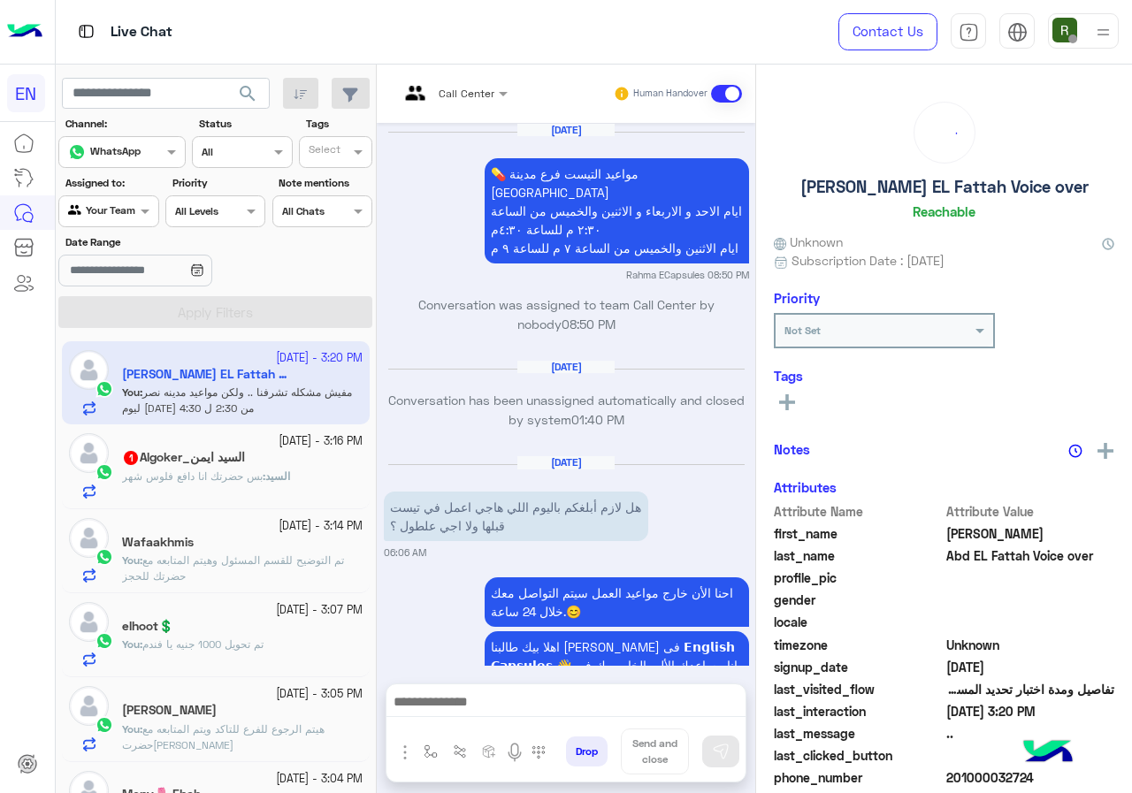
scroll to position [1613, 0]
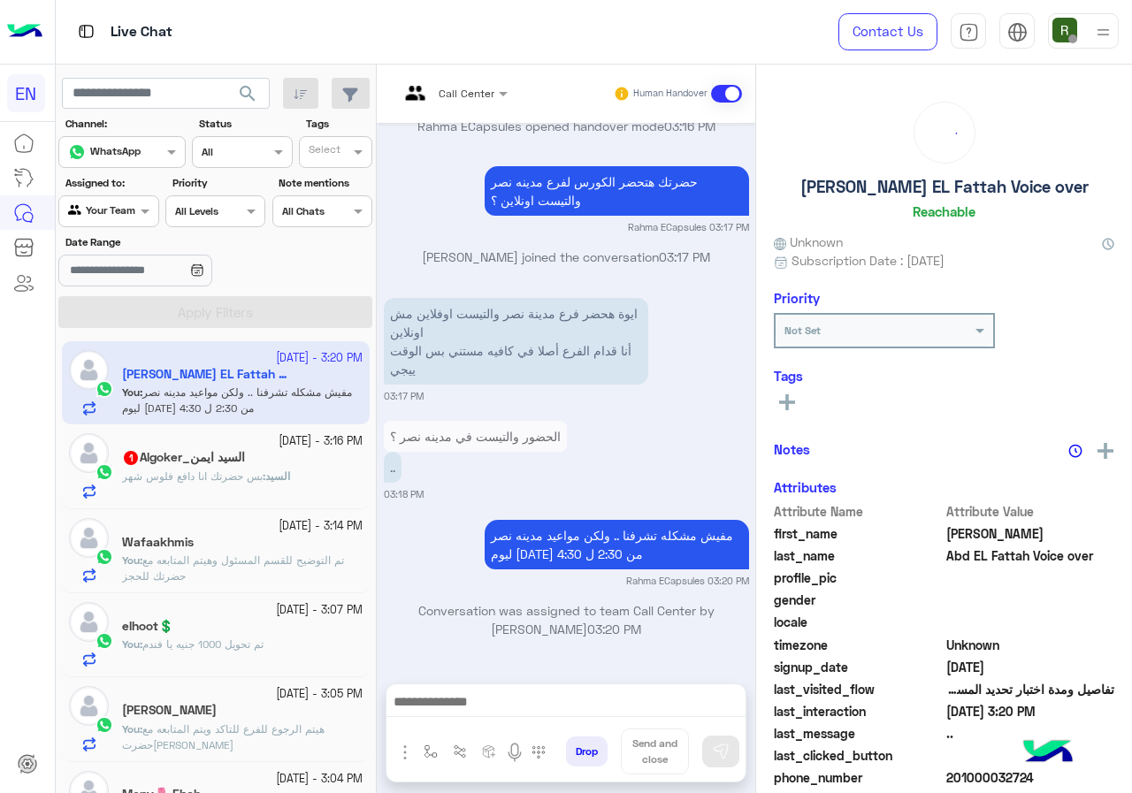
click at [152, 464] on h5 "السيد ايمن_Algoker 1" at bounding box center [183, 457] width 123 height 15
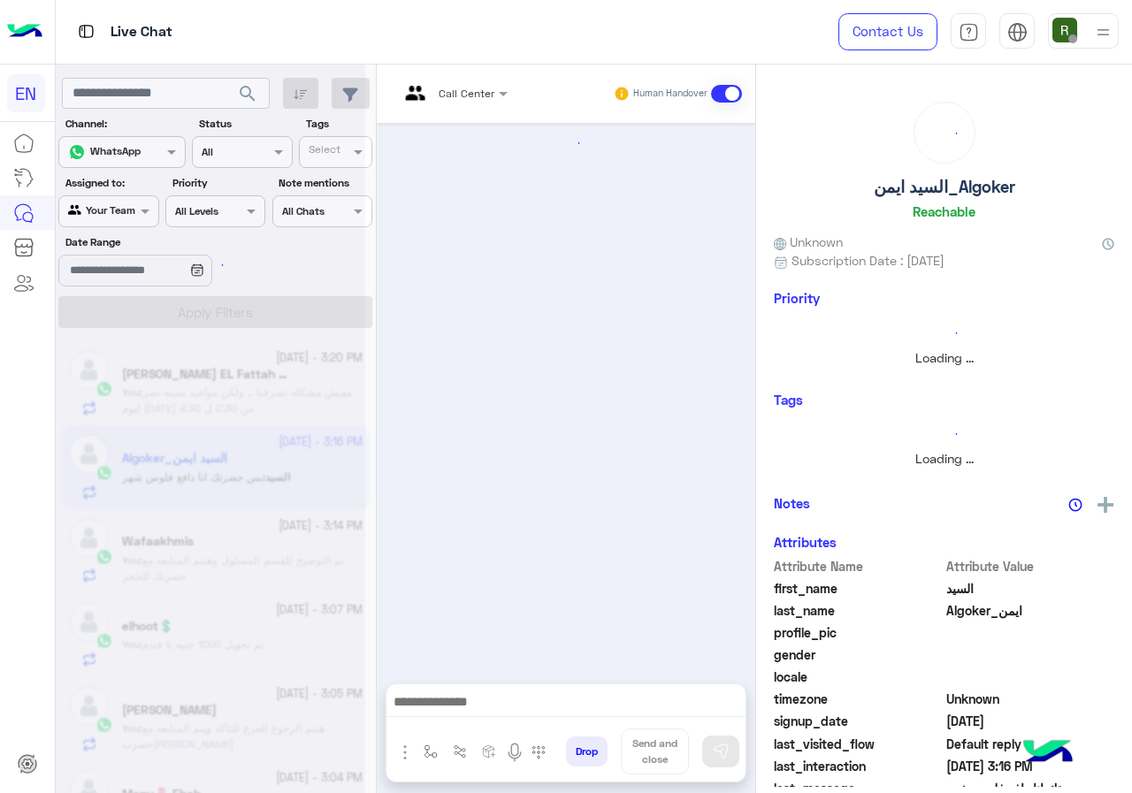
scroll to position [1182, 0]
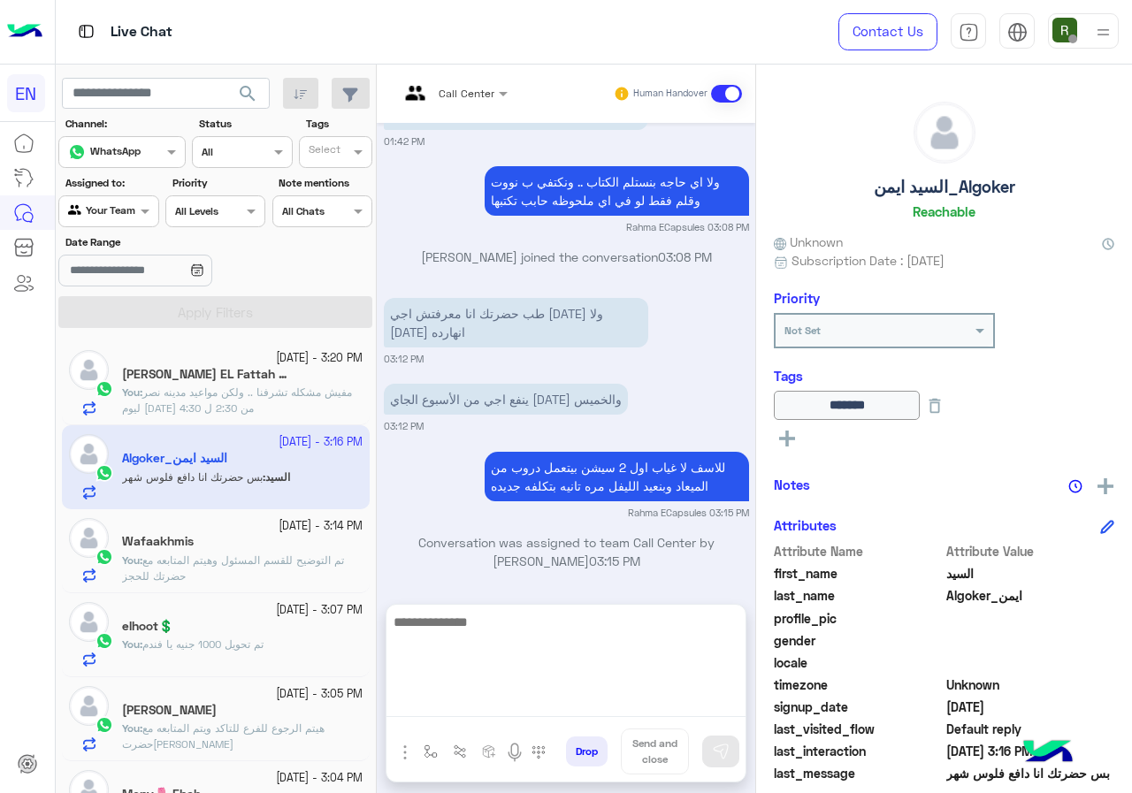
click at [554, 699] on textarea at bounding box center [565, 664] width 359 height 106
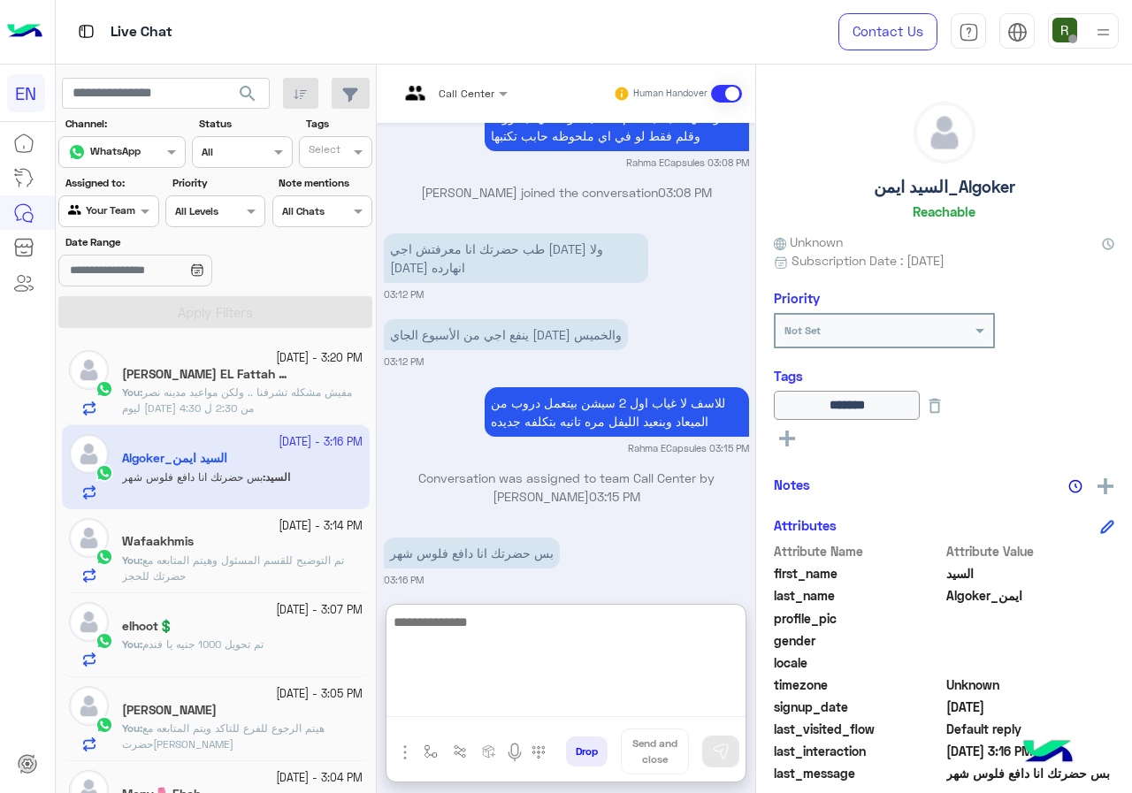
scroll to position [1261, 0]
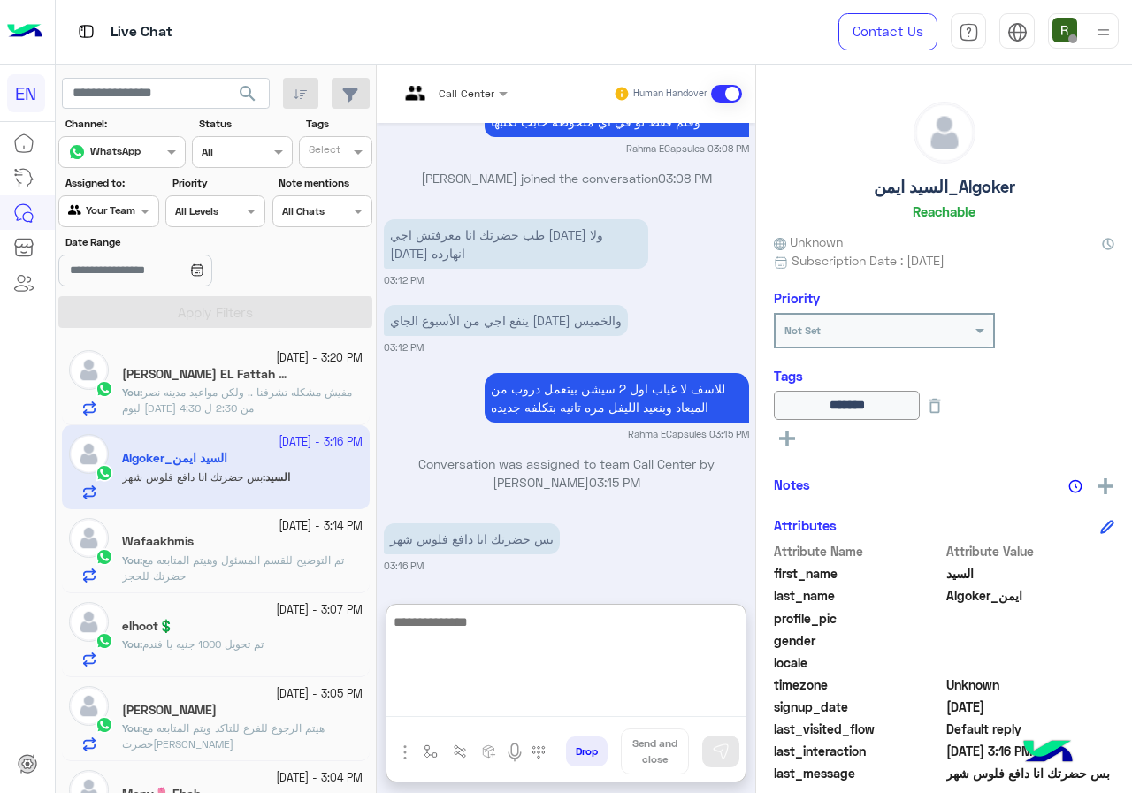
click at [554, 633] on textarea at bounding box center [565, 664] width 359 height 106
type textarea "*"
type textarea "**********"
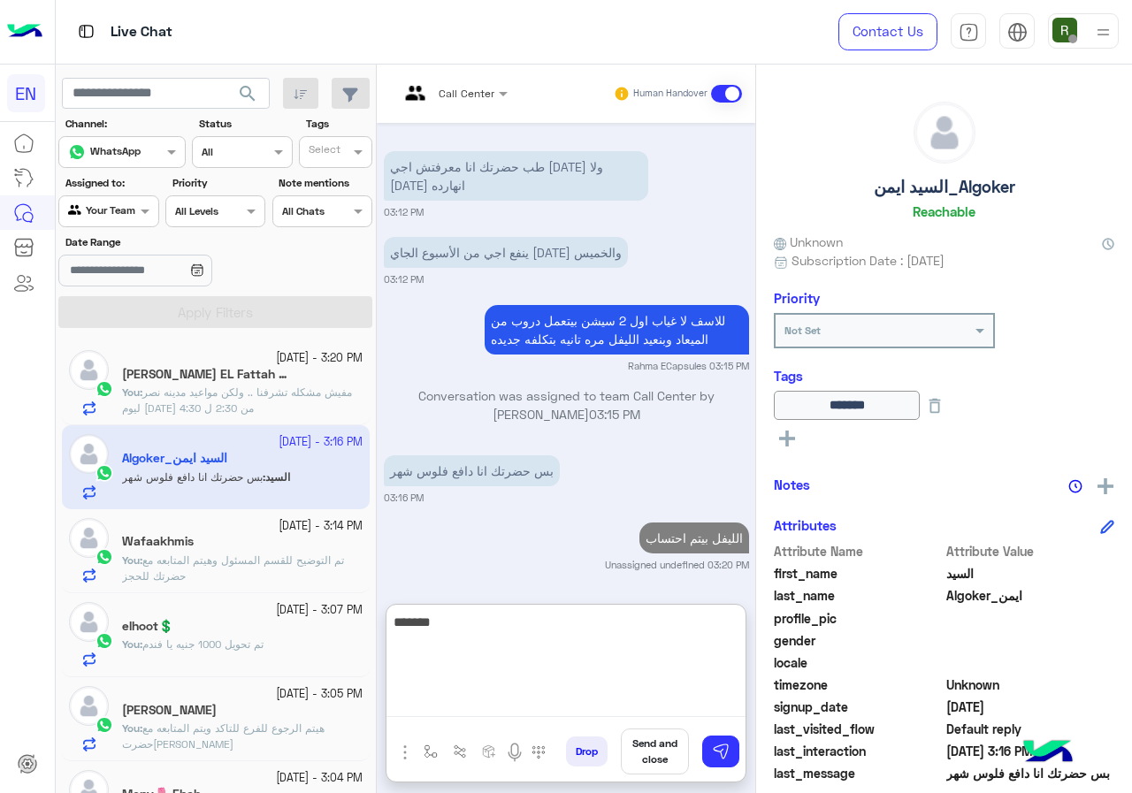
type textarea "********"
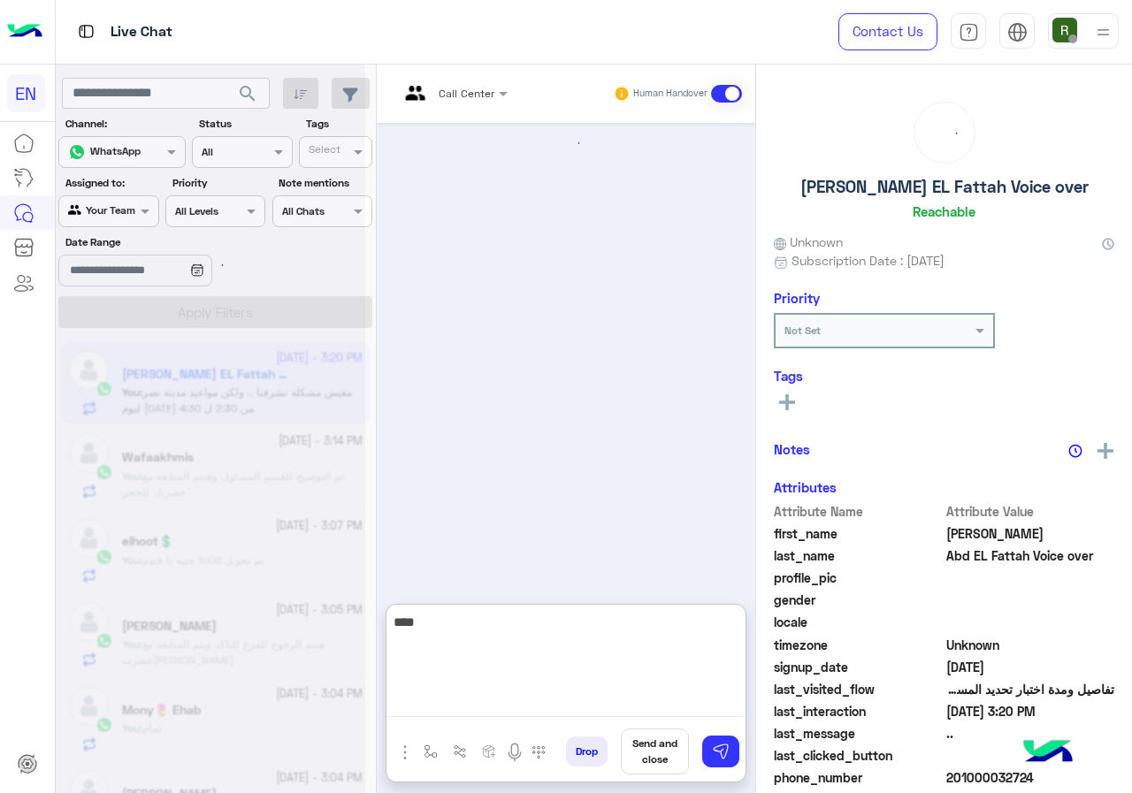
type textarea "*****"
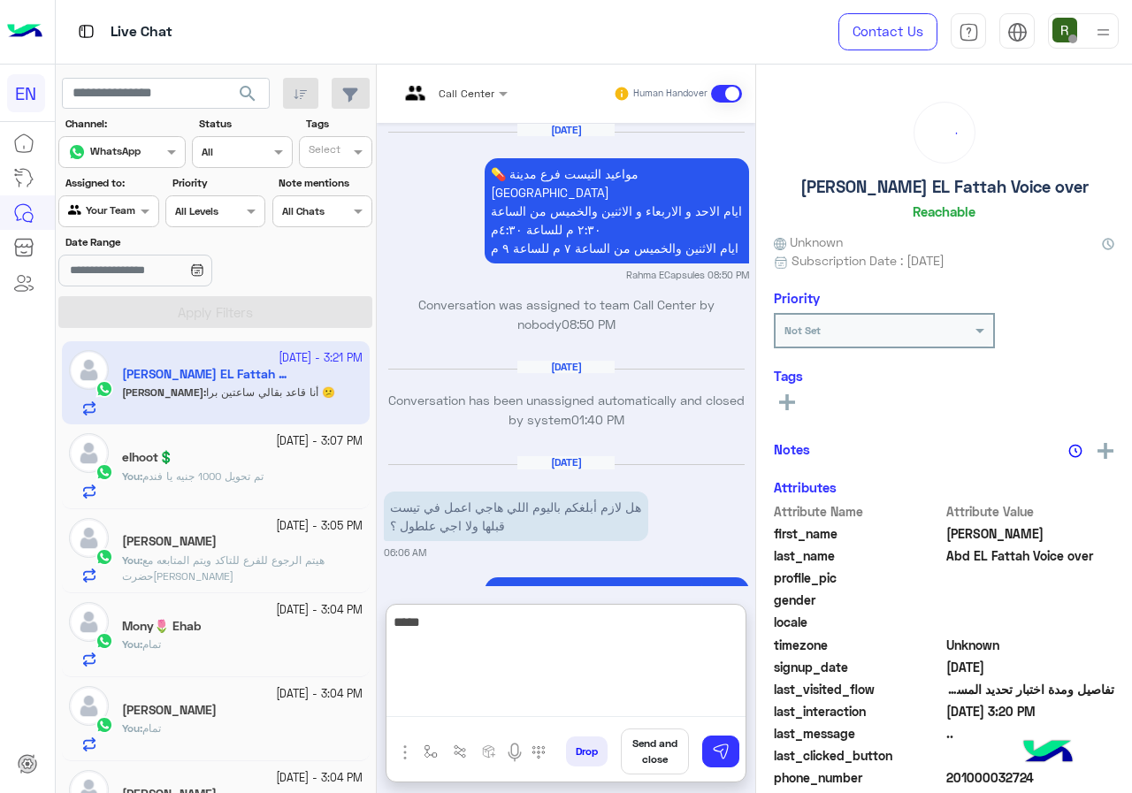
scroll to position [1761, 0]
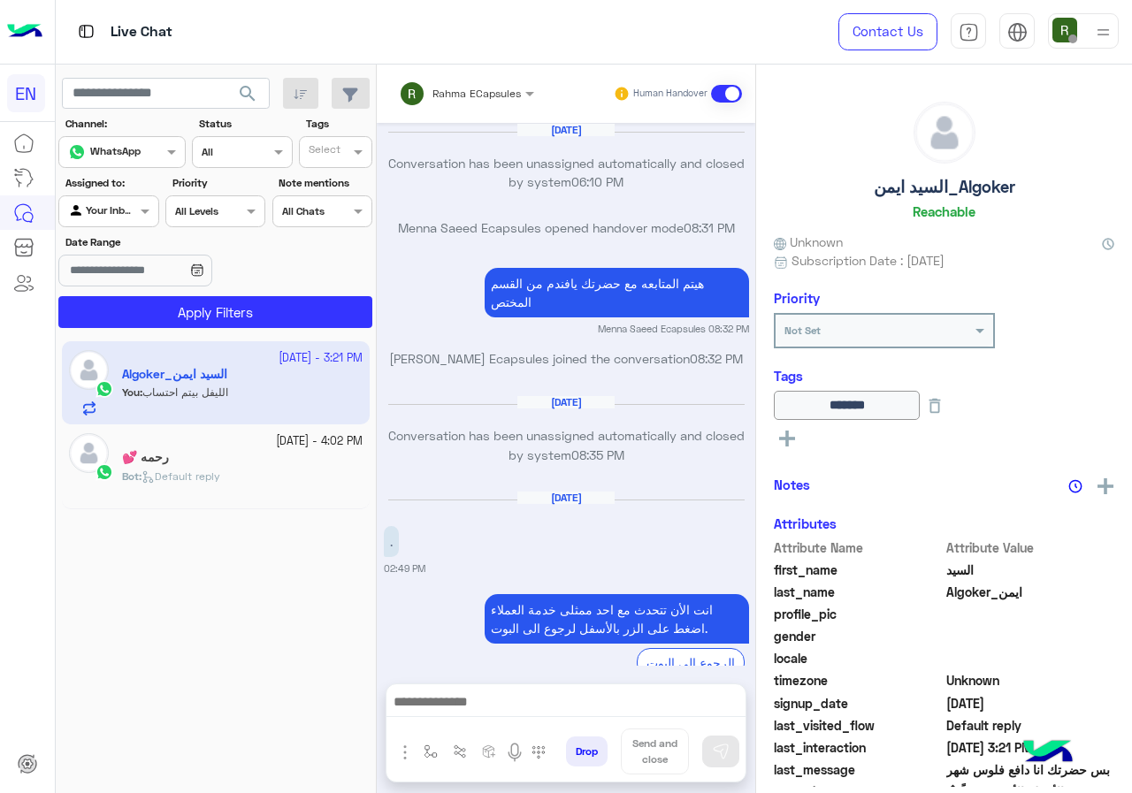
scroll to position [1133, 0]
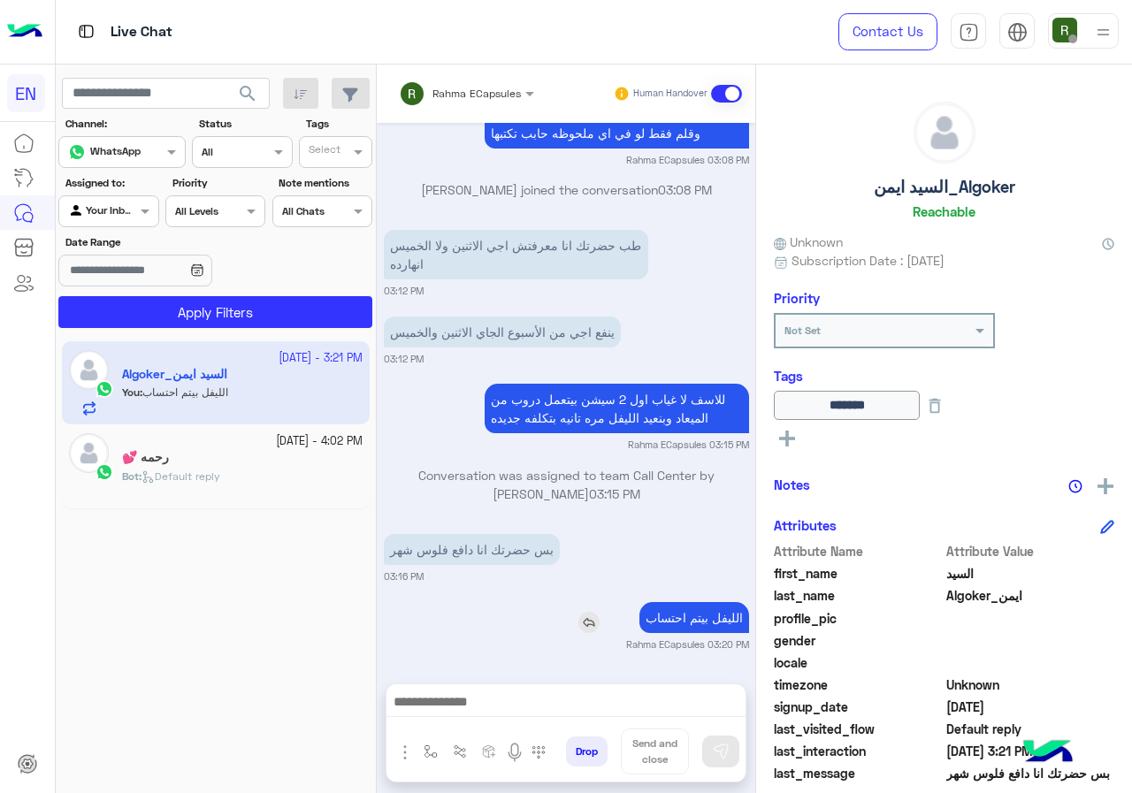
click at [674, 605] on p "الليفل بيتم احتساب" at bounding box center [694, 617] width 110 height 31
copy app-msgs-text
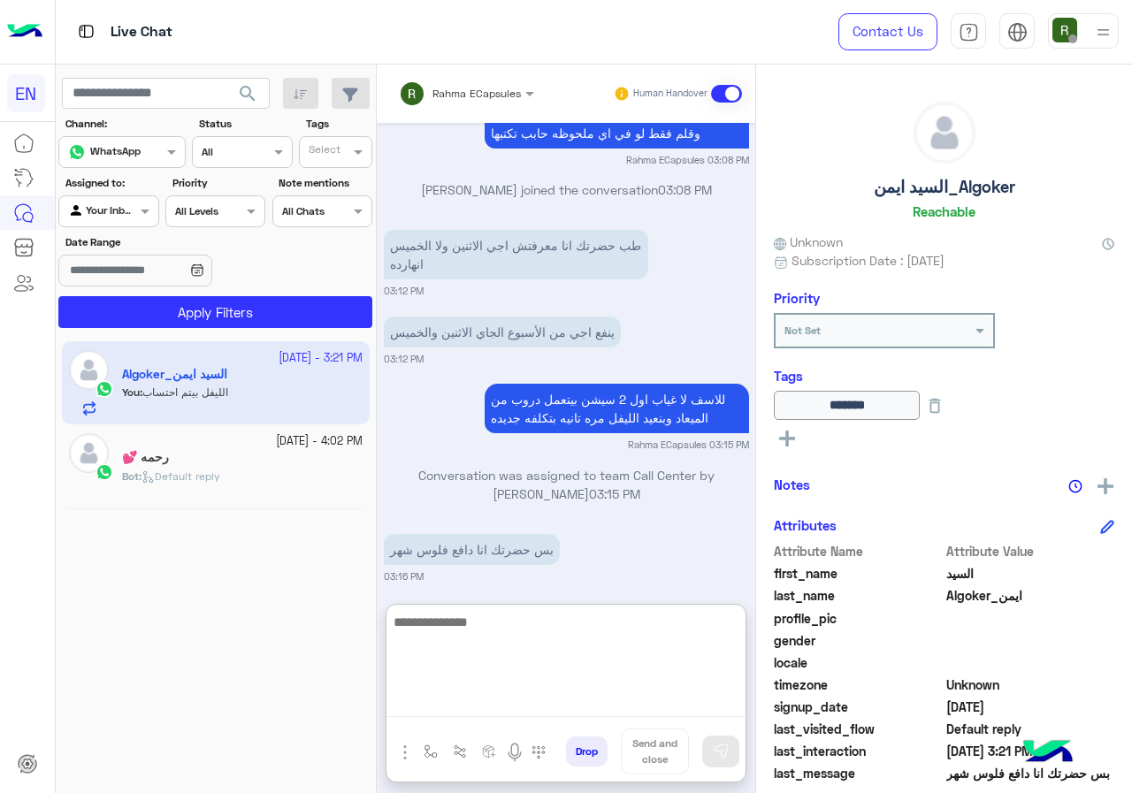
paste textarea "**********"
click at [630, 614] on textarea "**********" at bounding box center [565, 664] width 359 height 106
type textarea "**********"
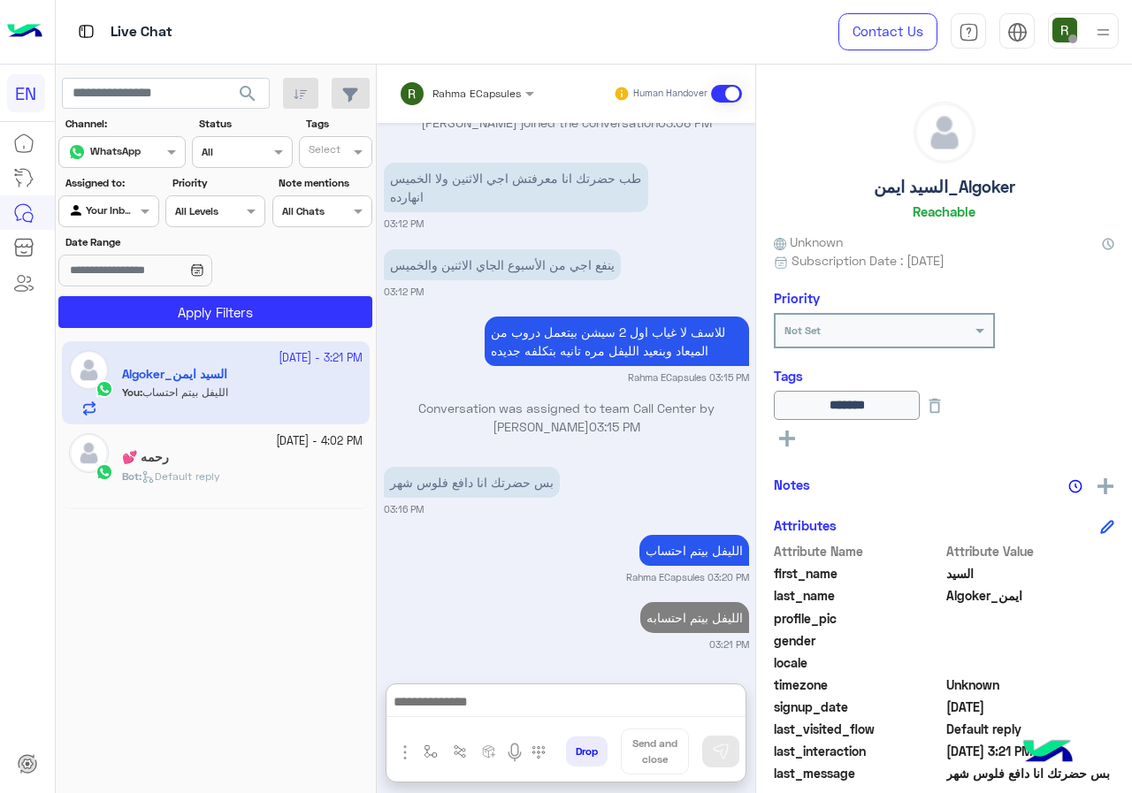
click at [454, 87] on input "text" at bounding box center [443, 91] width 89 height 16
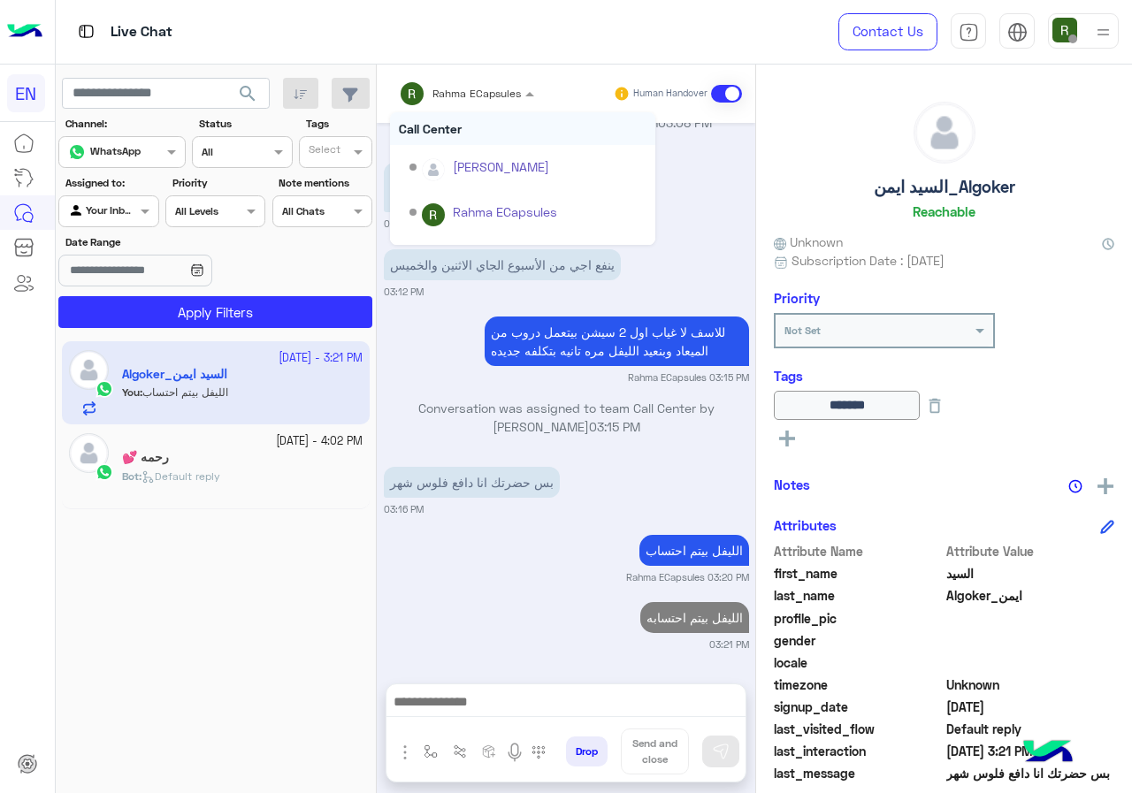
scroll to position [1200, 0]
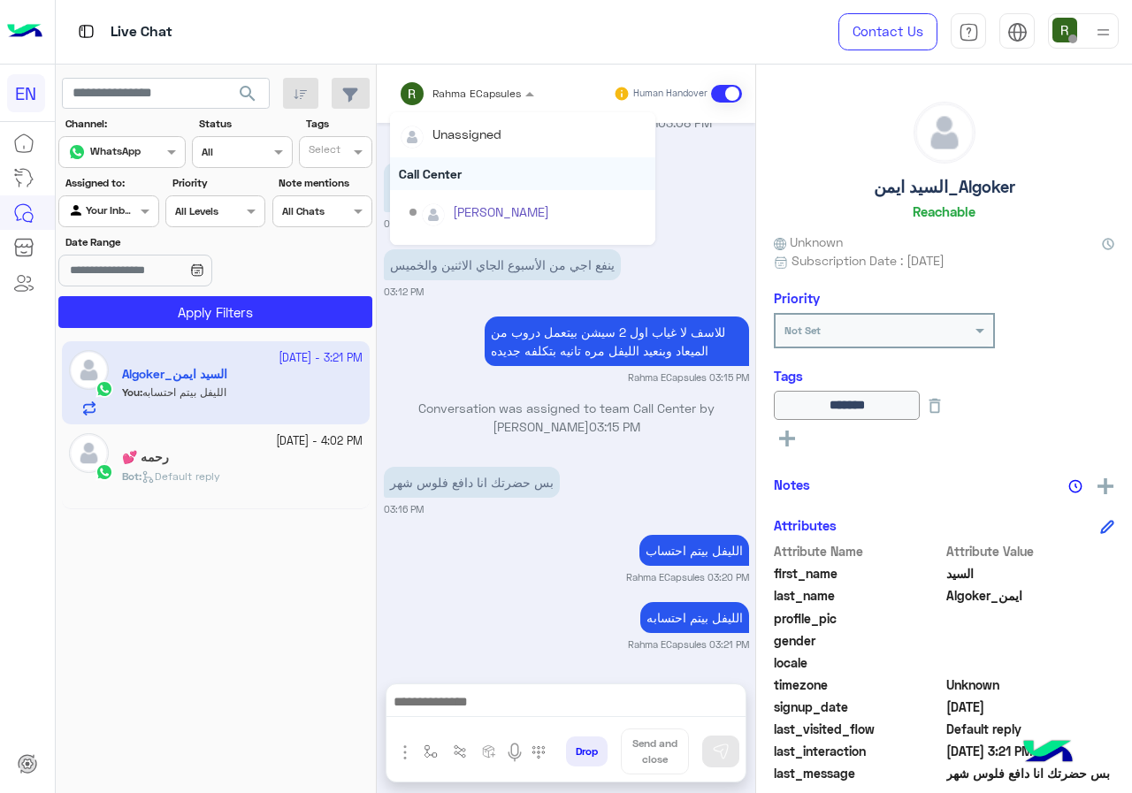
click at [454, 166] on div "Call Center" at bounding box center [522, 173] width 265 height 33
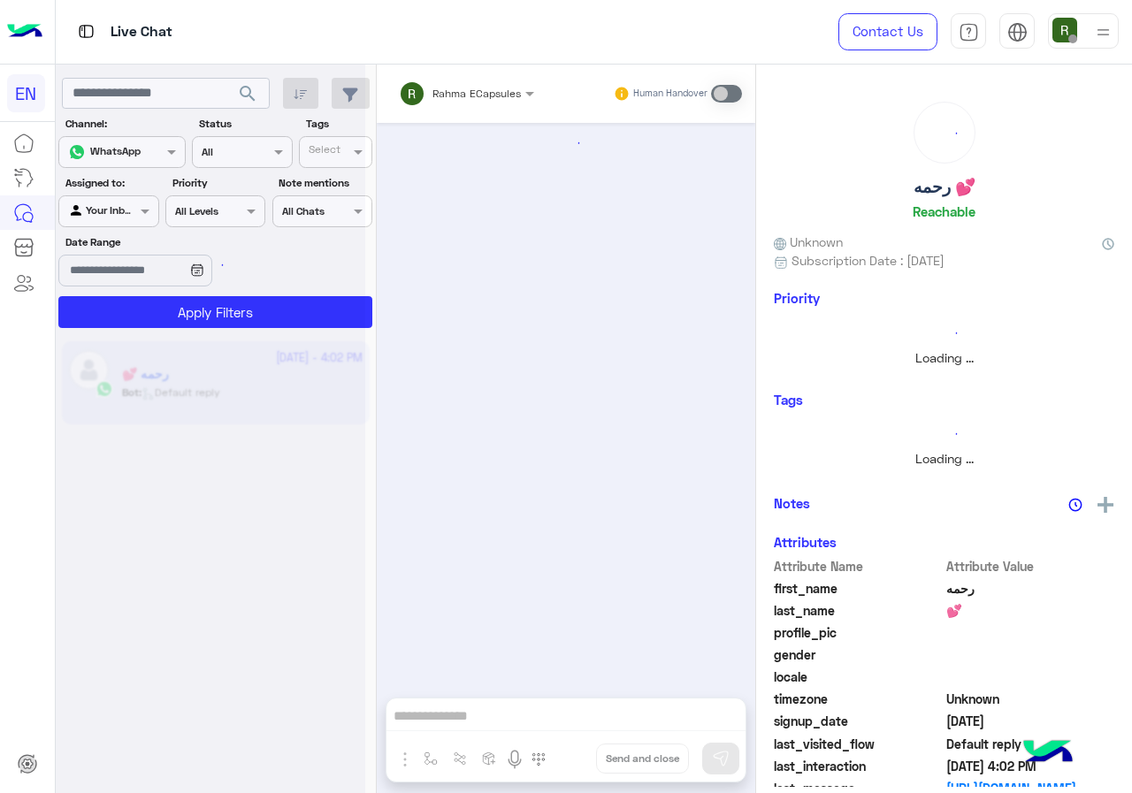
click at [118, 215] on div at bounding box center [210, 403] width 309 height 793
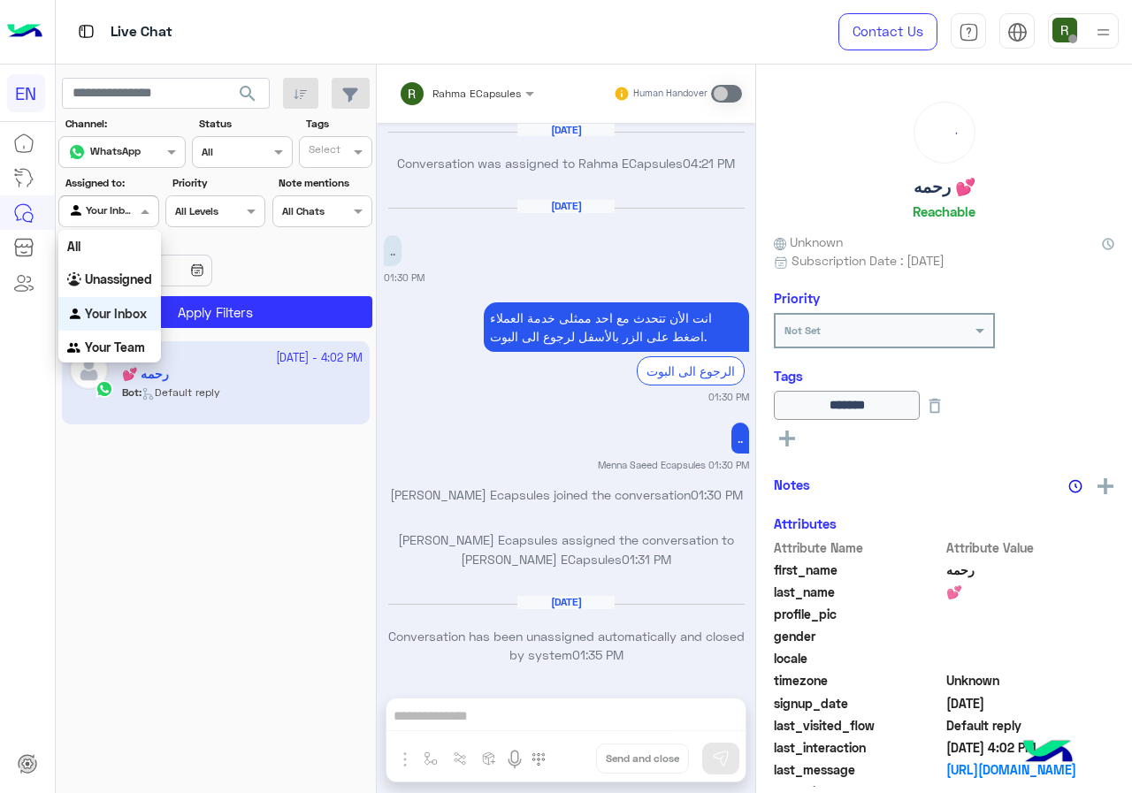
click at [132, 213] on div at bounding box center [108, 209] width 98 height 17
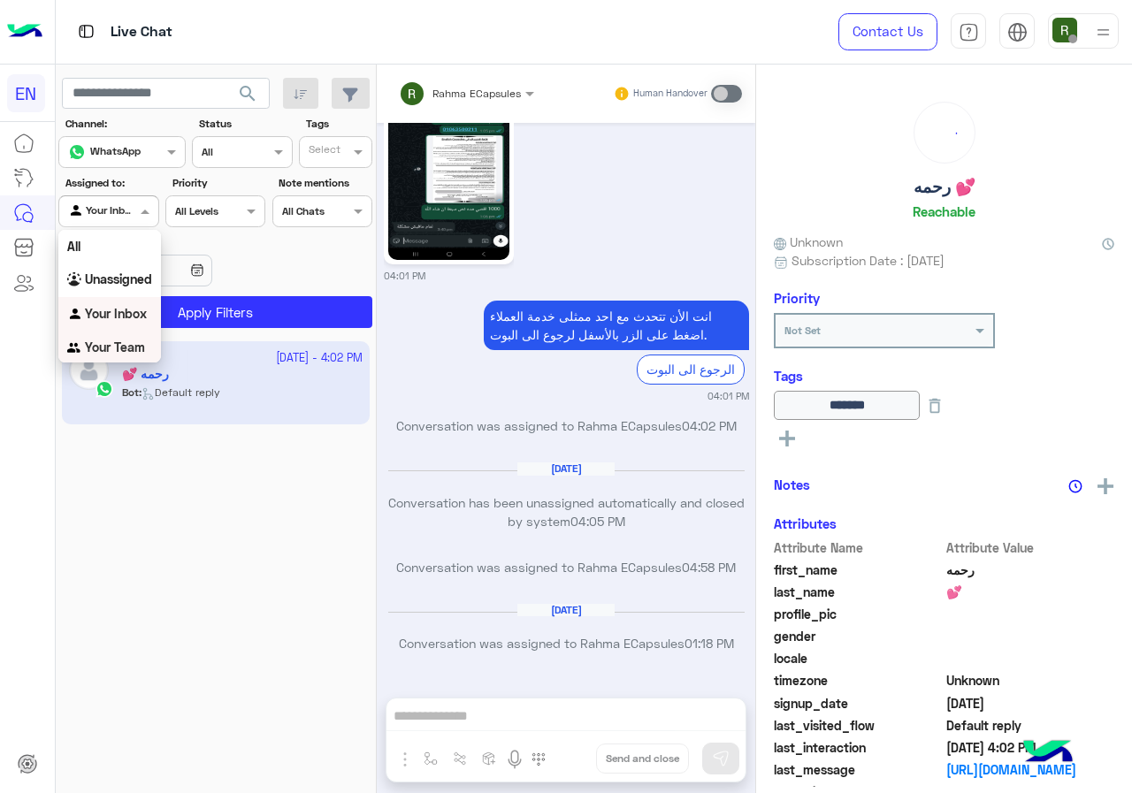
click at [118, 351] on b "Your Team" at bounding box center [115, 346] width 60 height 15
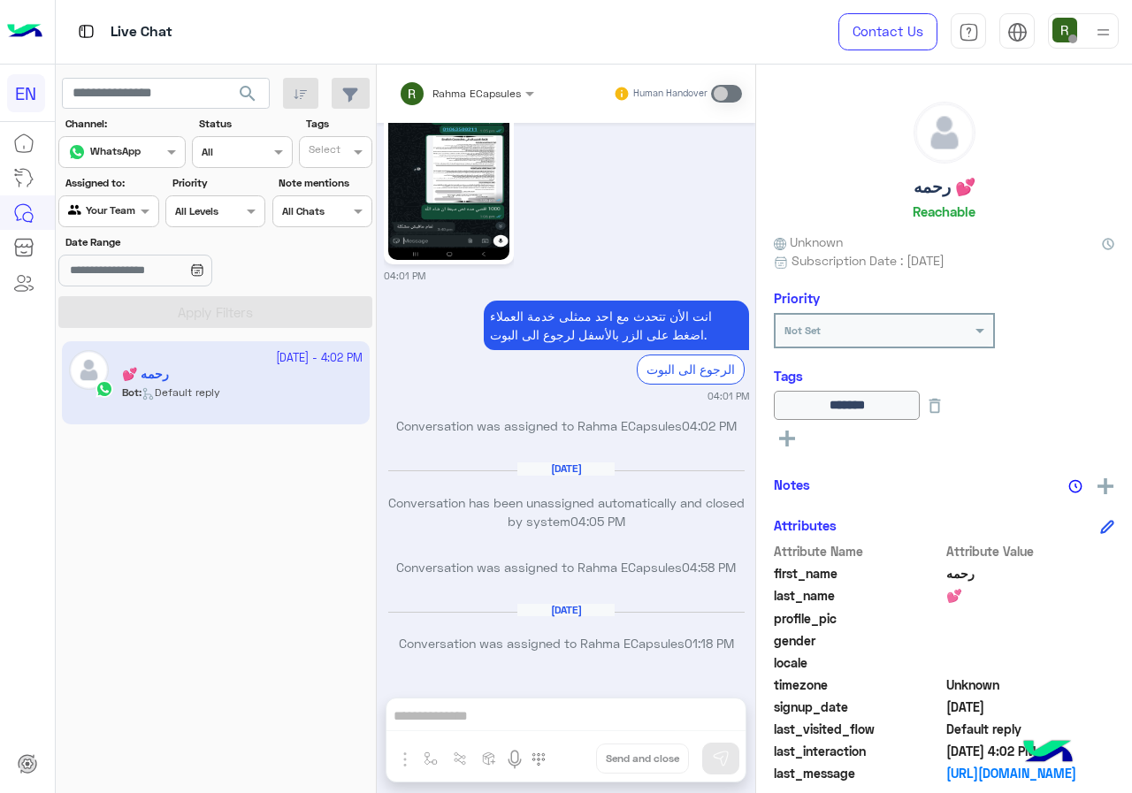
click at [234, 95] on button "search" at bounding box center [247, 97] width 43 height 38
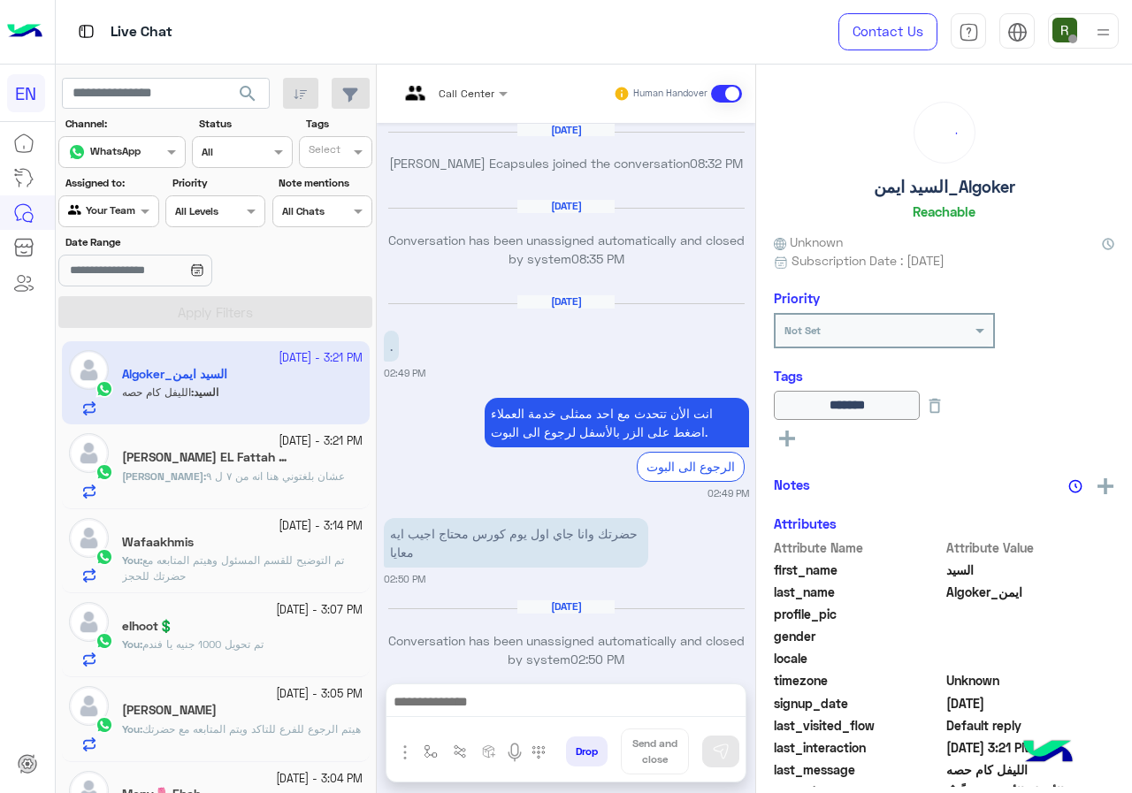
scroll to position [1135, 0]
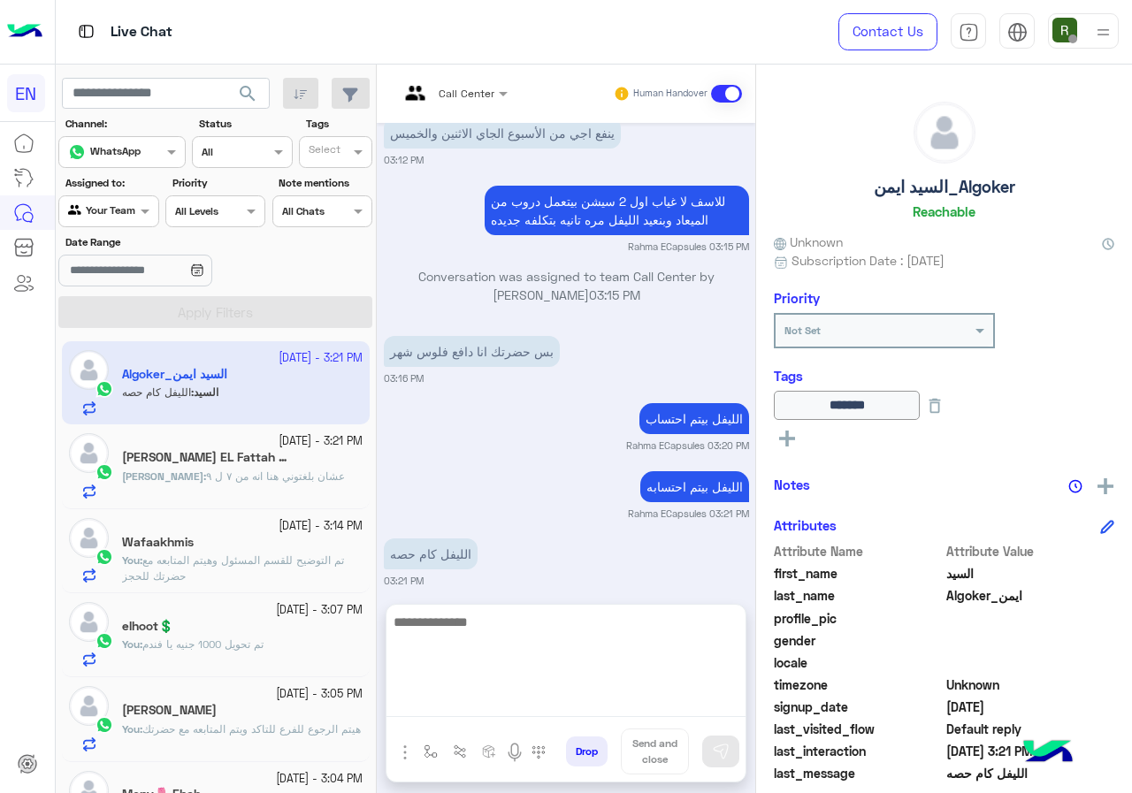
click at [490, 712] on textarea at bounding box center [565, 664] width 359 height 106
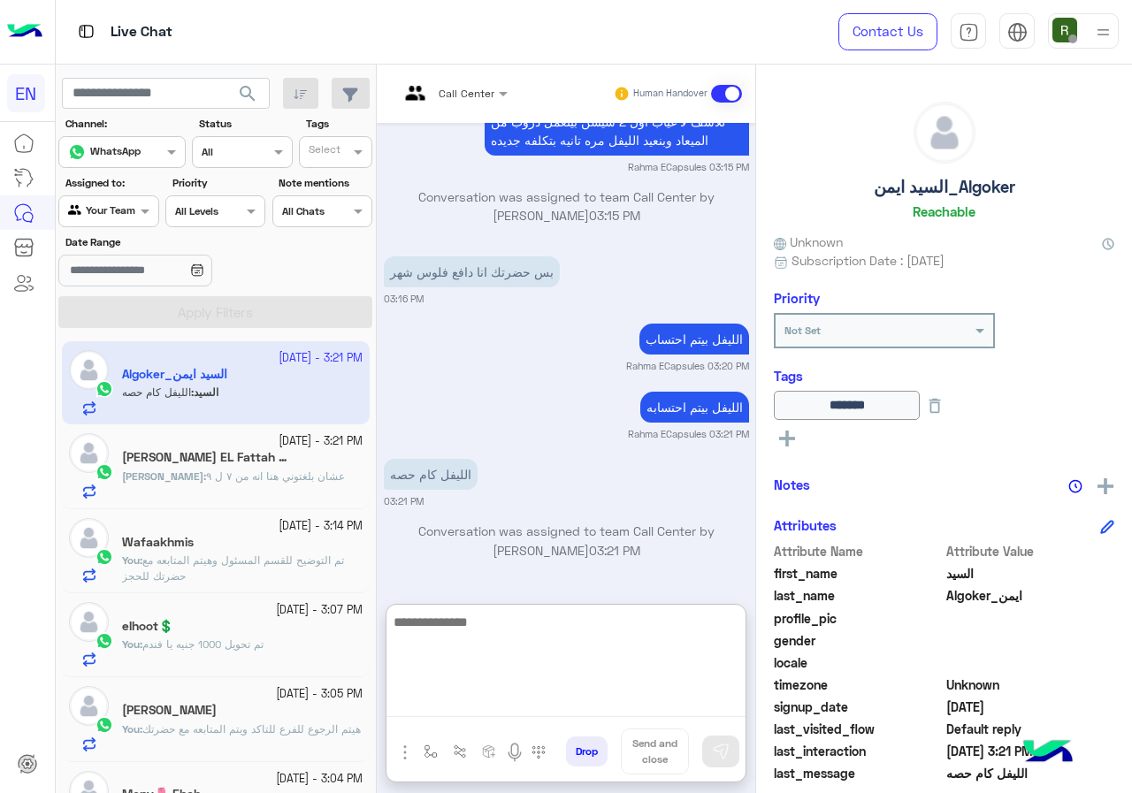
type textarea "*"
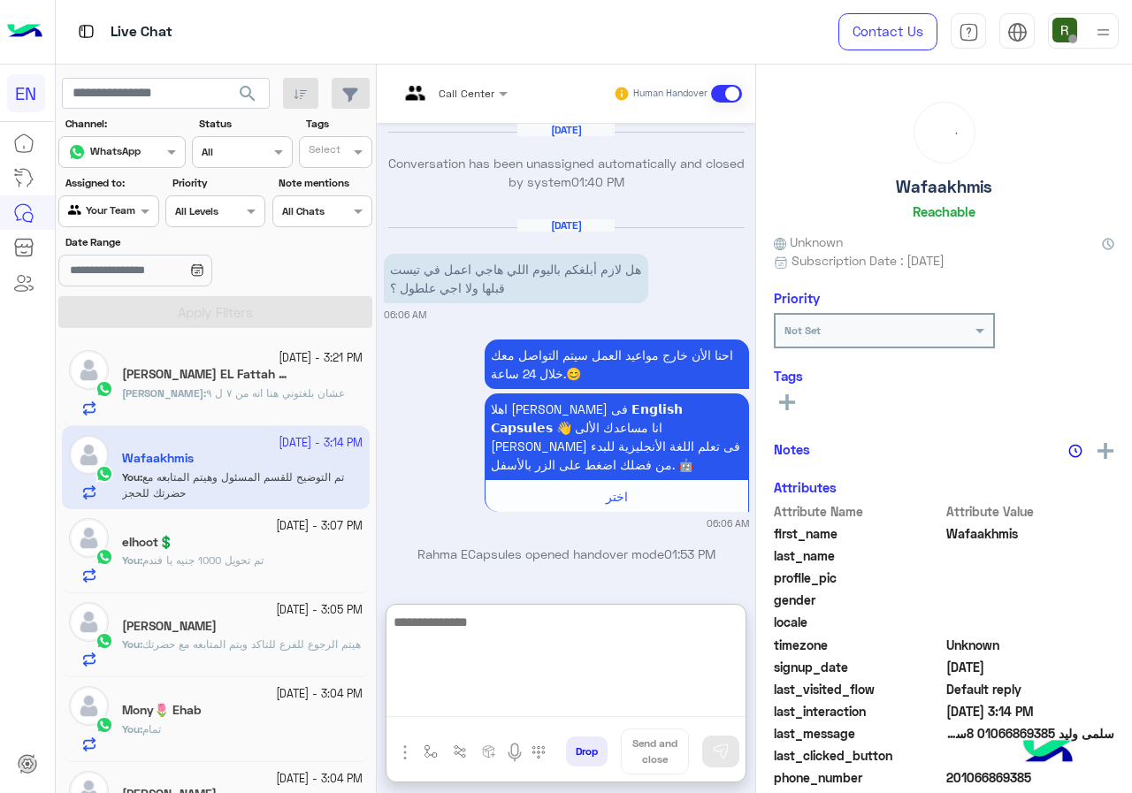
scroll to position [2816, 0]
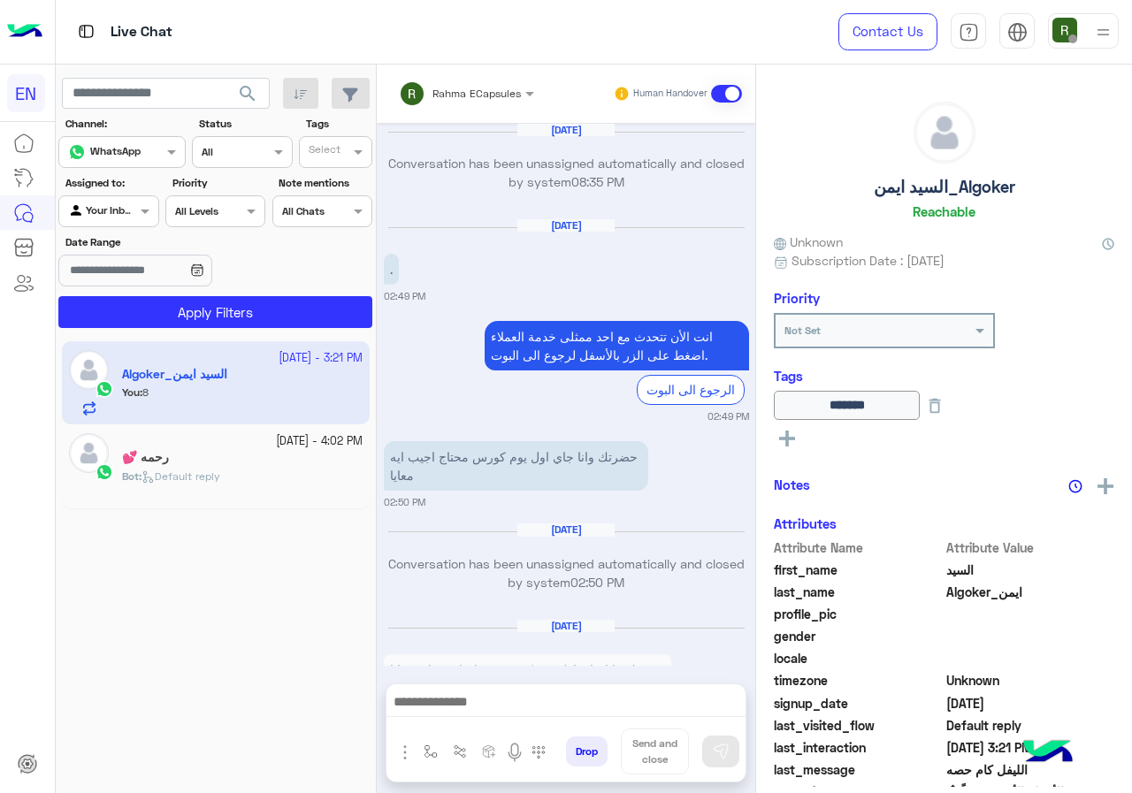
scroll to position [1126, 0]
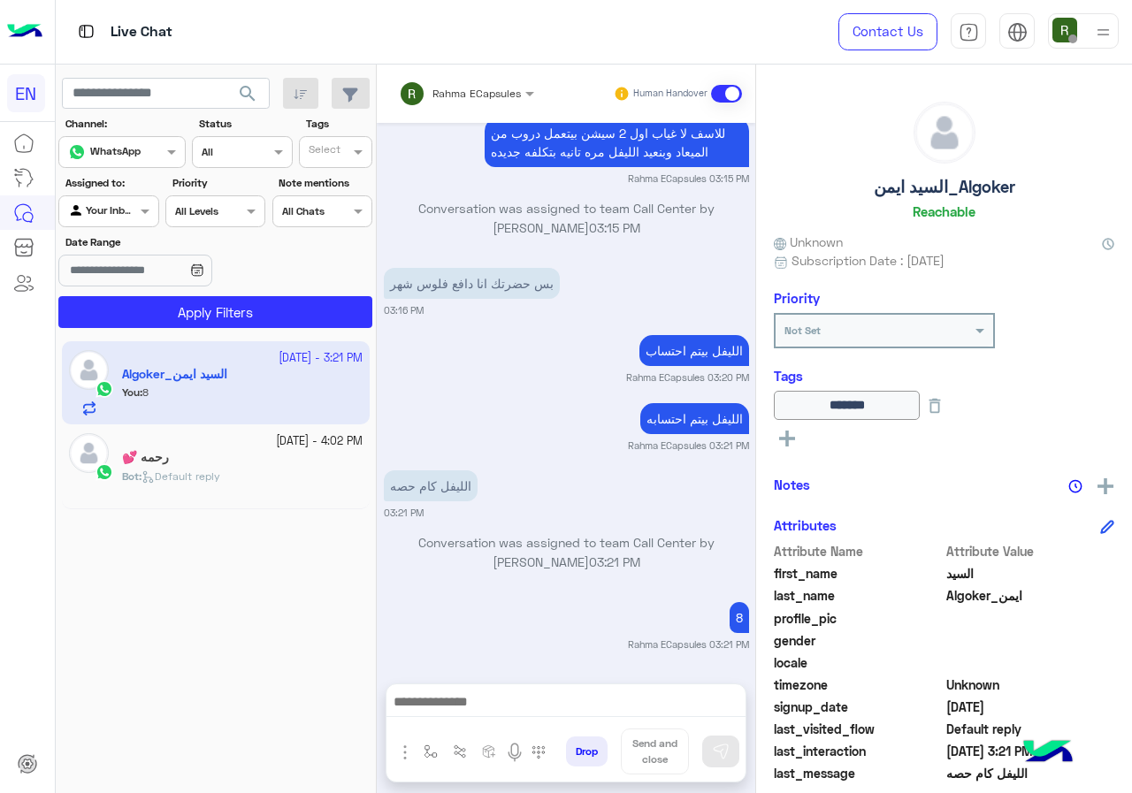
click at [452, 85] on input "text" at bounding box center [443, 91] width 89 height 16
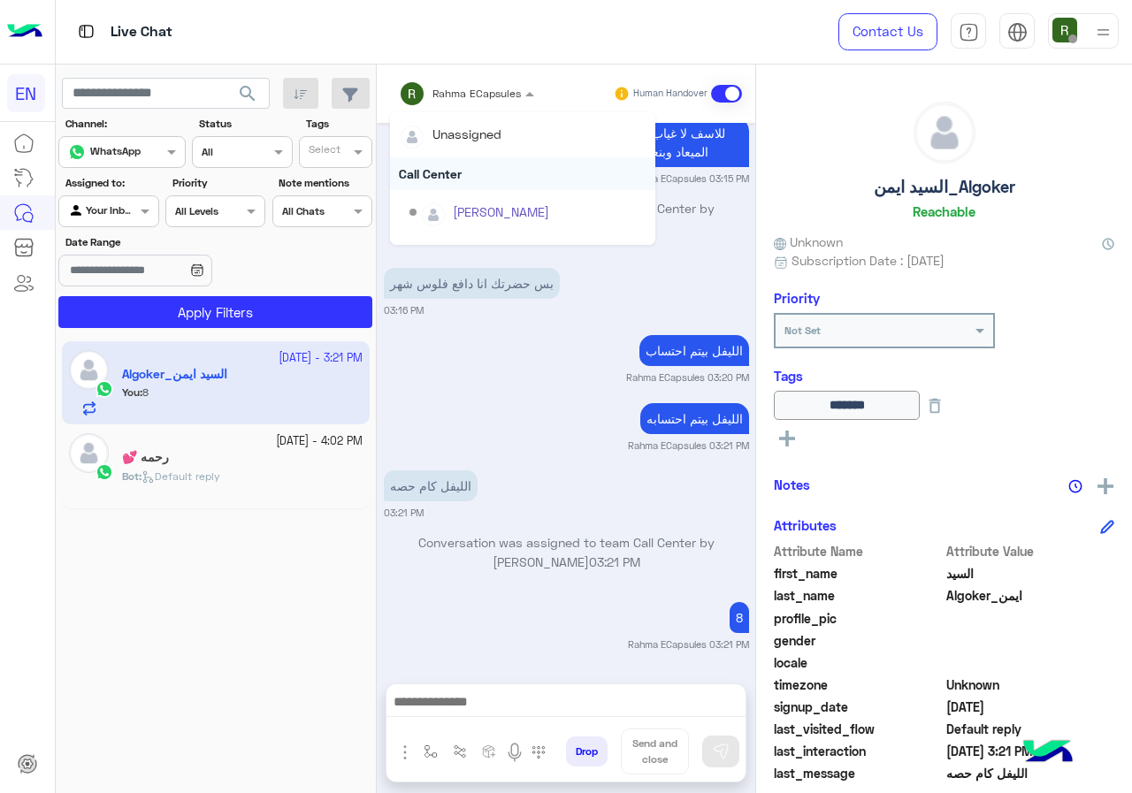
click at [461, 167] on div "Call Center" at bounding box center [522, 173] width 265 height 33
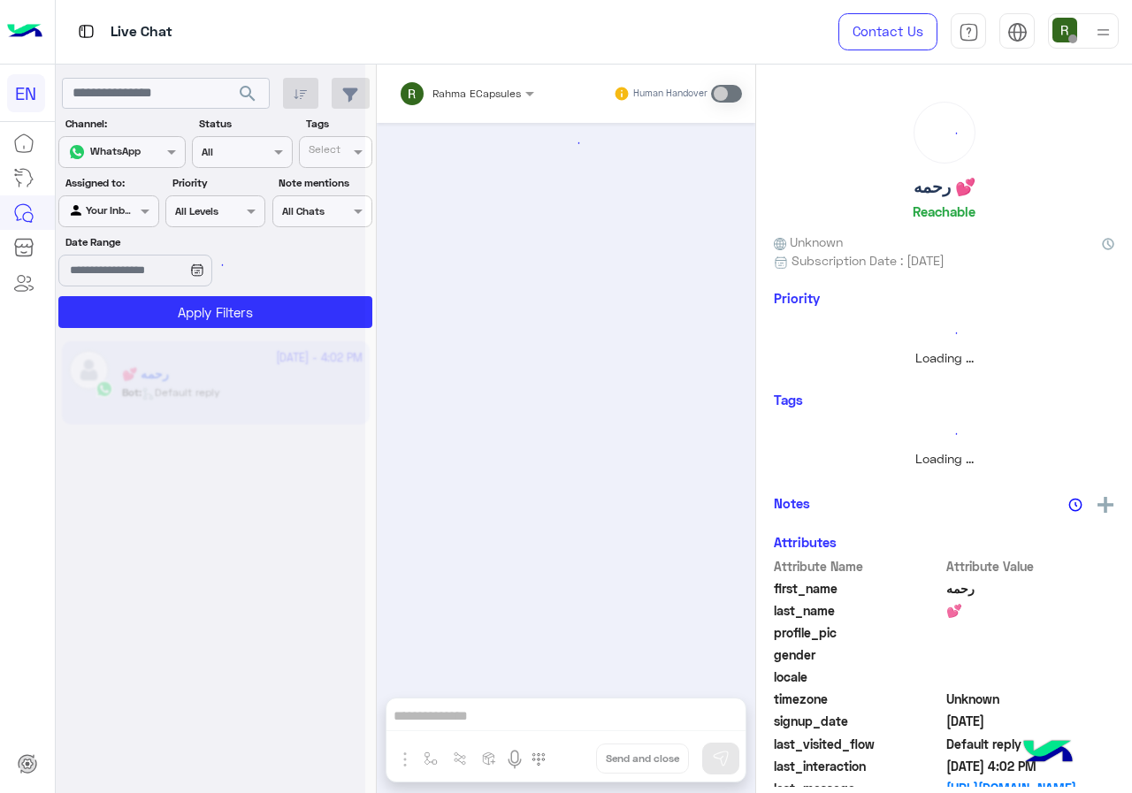
click at [120, 209] on div at bounding box center [108, 209] width 98 height 17
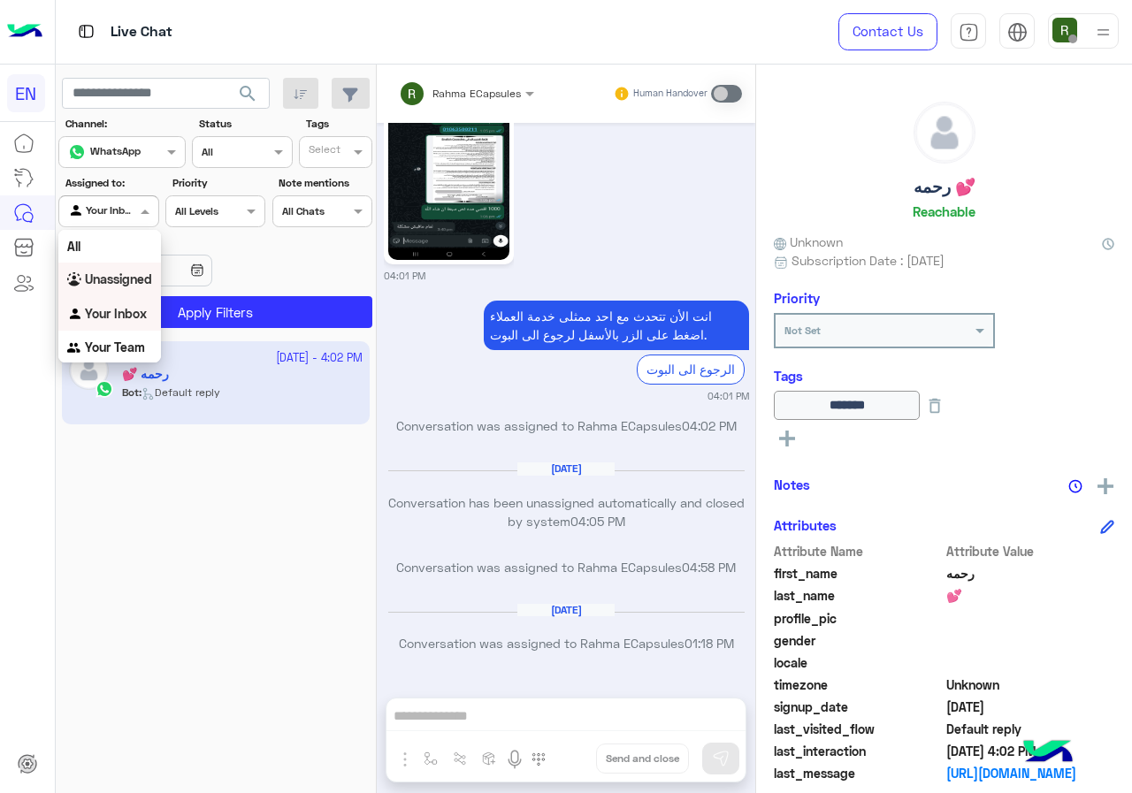
click at [202, 546] on div "[DATE] - 4:02 PM رحمه 💕 Bot : Default reply" at bounding box center [216, 567] width 321 height 465
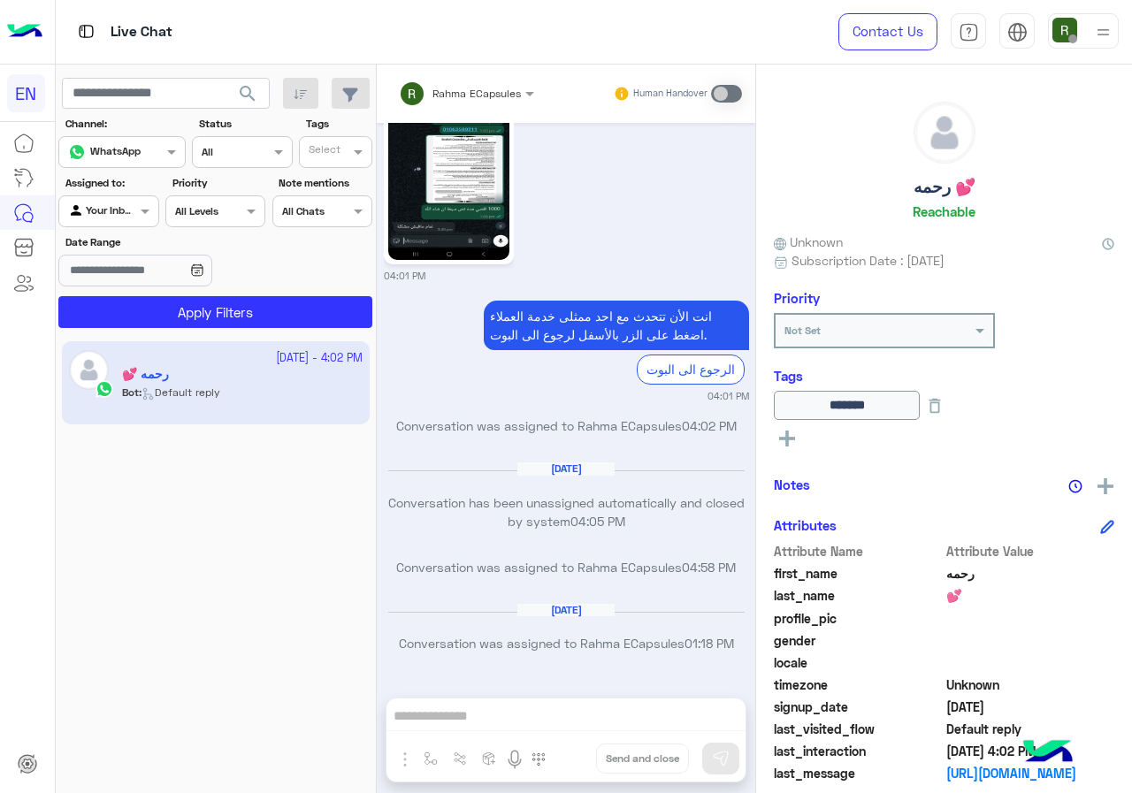
click at [258, 90] on span "search" at bounding box center [247, 93] width 21 height 21
click at [118, 213] on div at bounding box center [108, 209] width 98 height 17
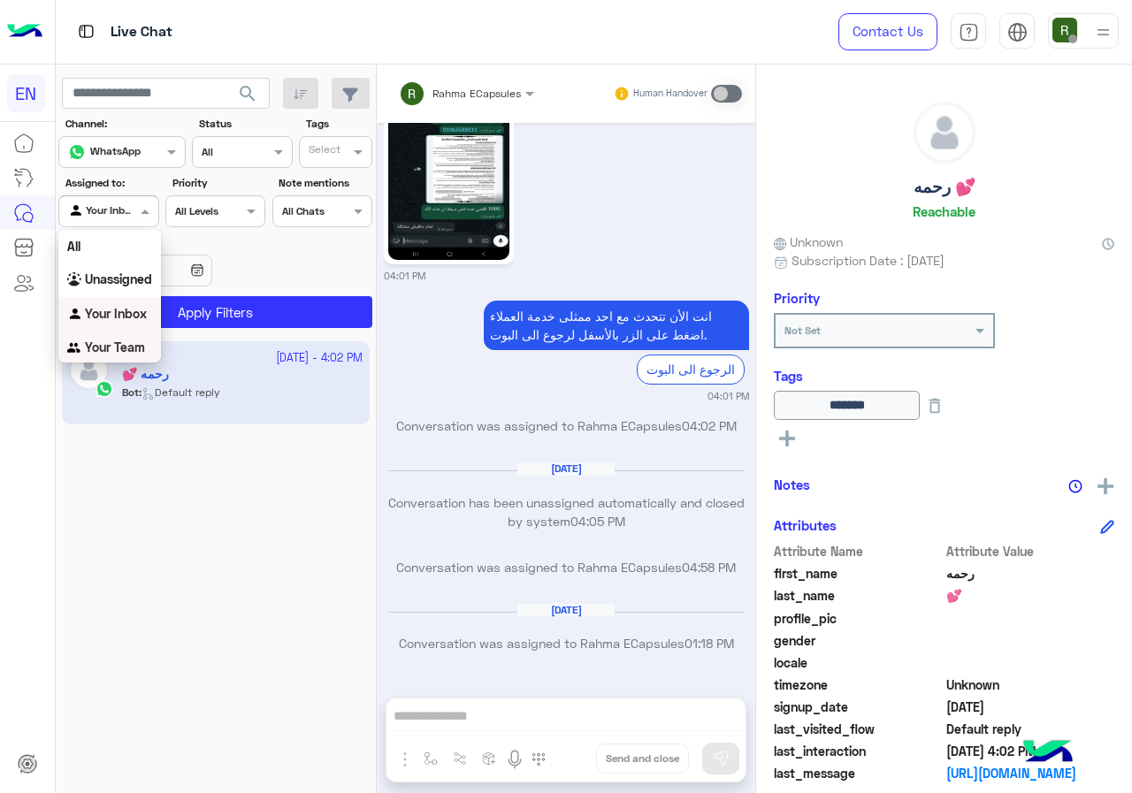
click at [118, 352] on b "Your Team" at bounding box center [115, 346] width 60 height 15
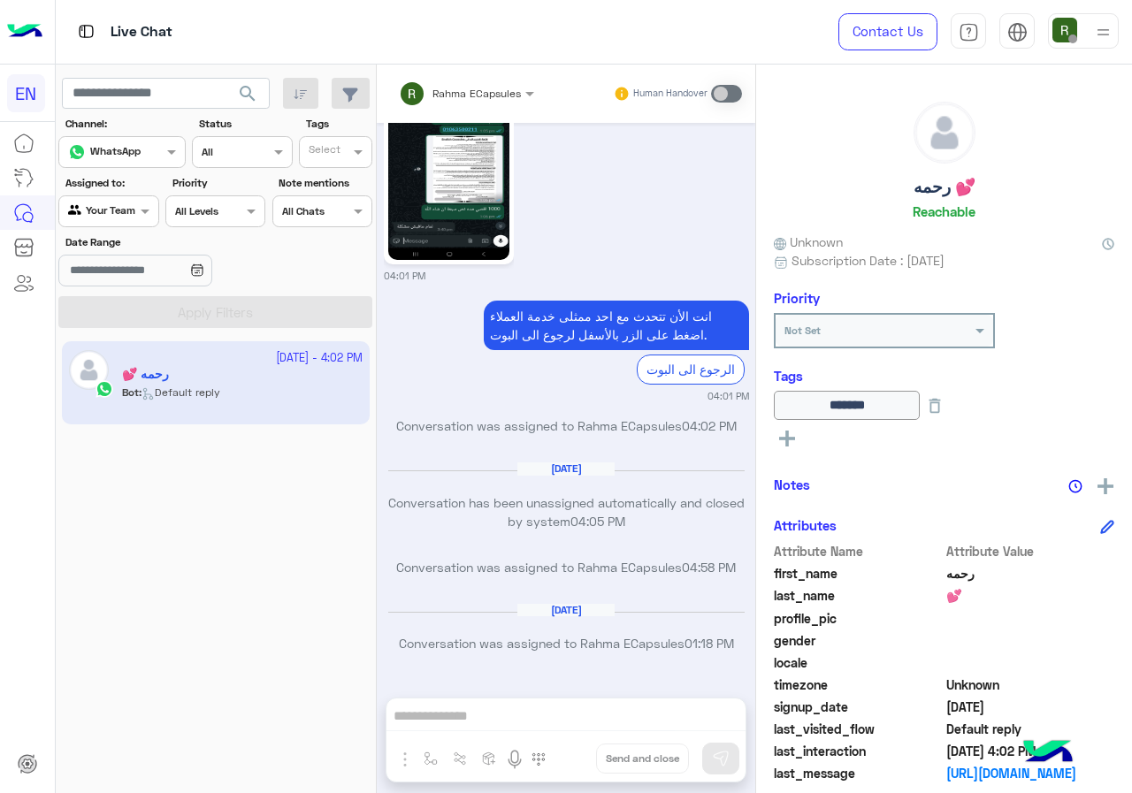
click at [237, 87] on span "search" at bounding box center [247, 93] width 21 height 21
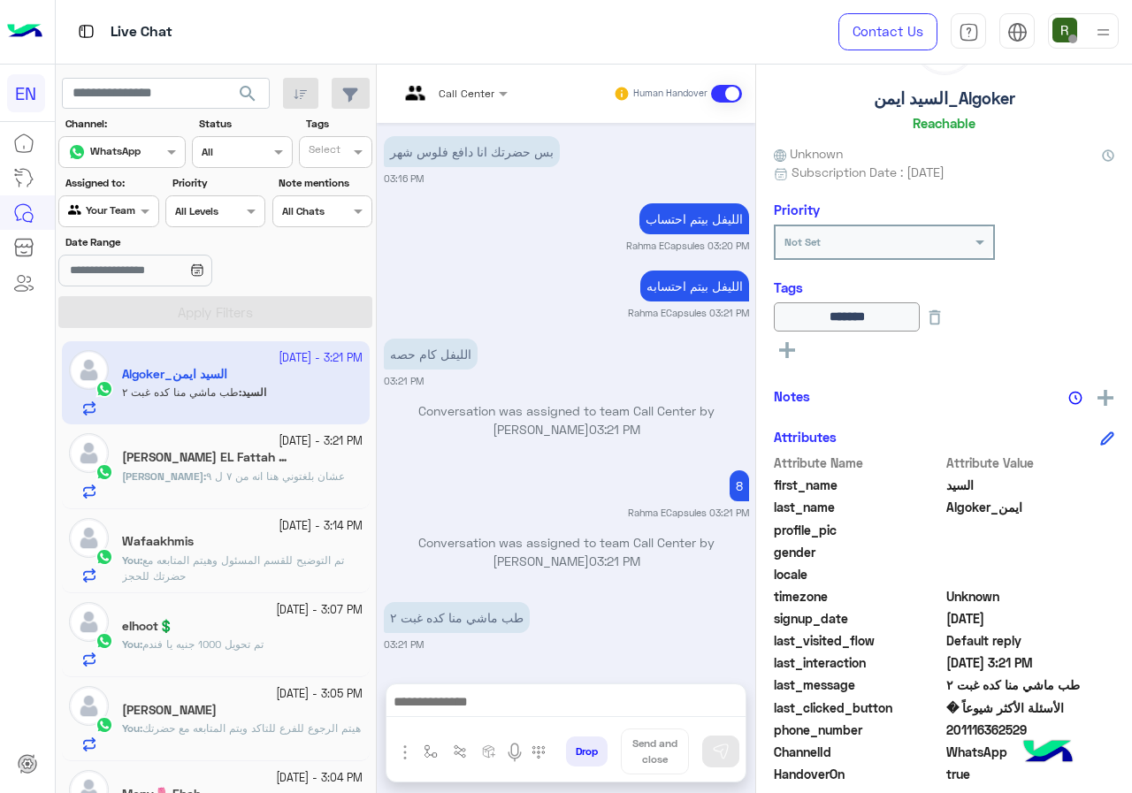
scroll to position [195, 0]
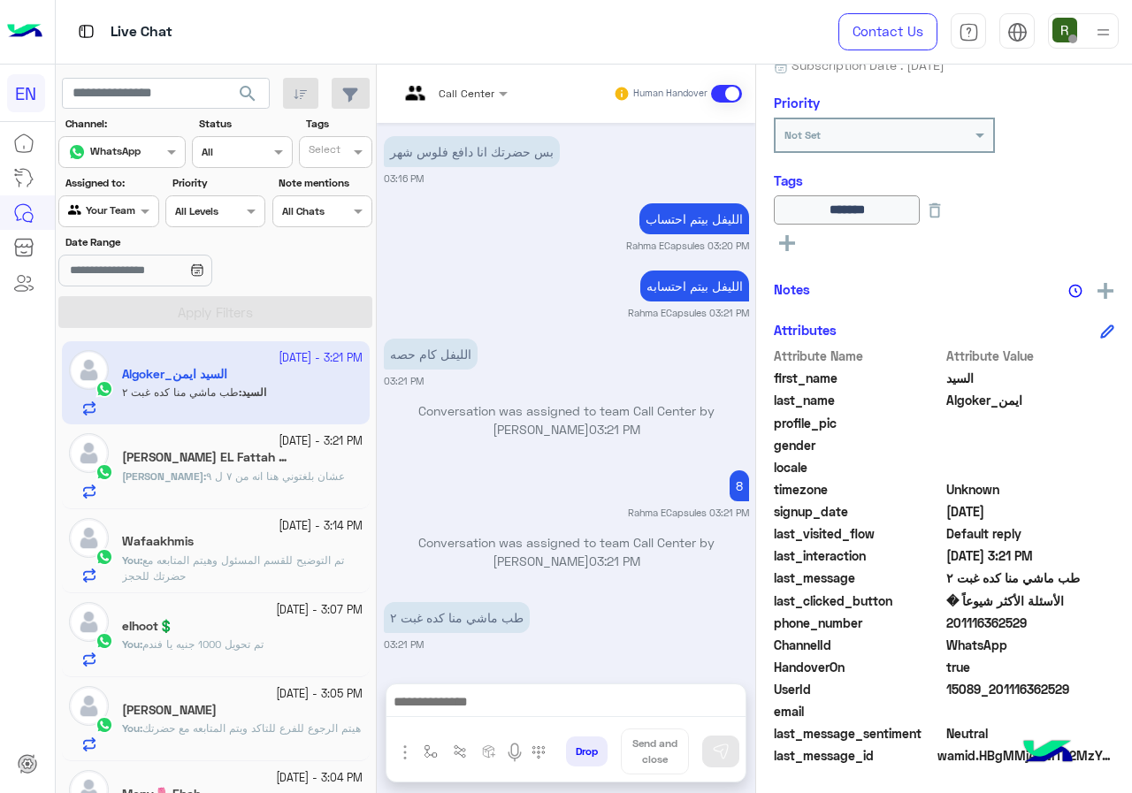
click at [515, 684] on div at bounding box center [565, 706] width 359 height 44
click at [508, 690] on div at bounding box center [565, 706] width 359 height 44
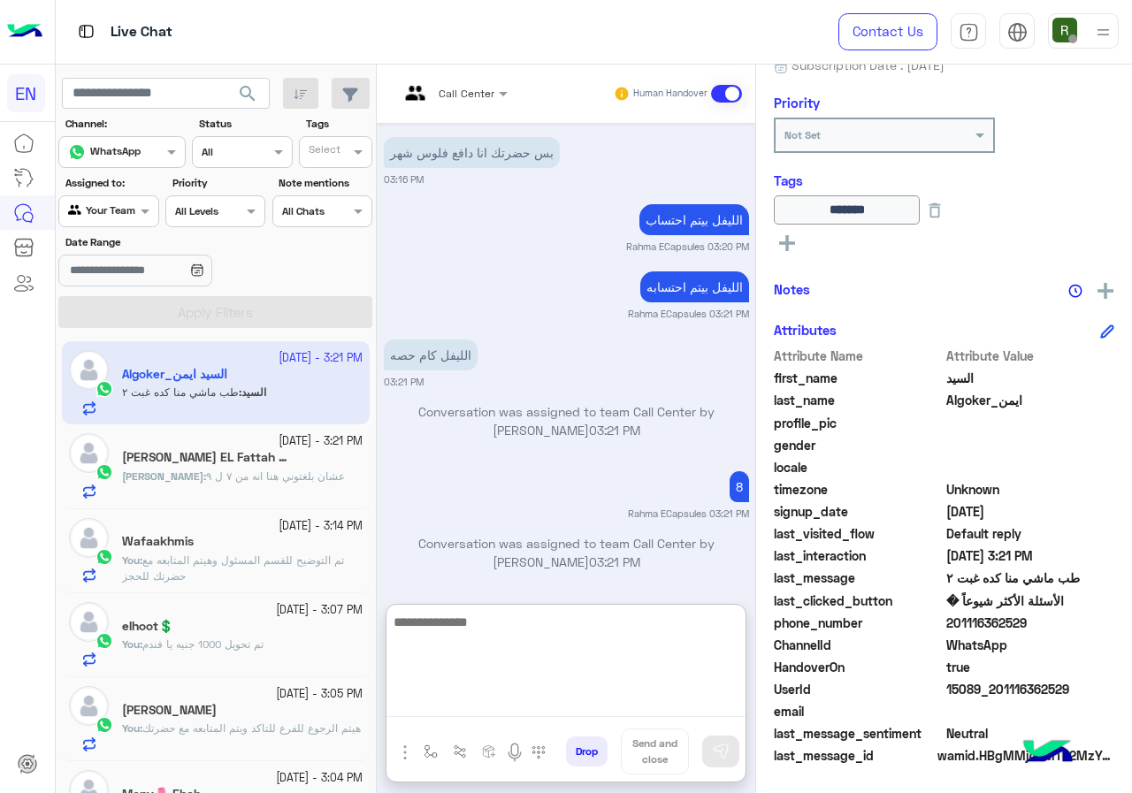
click at [507, 699] on textarea at bounding box center [565, 664] width 359 height 106
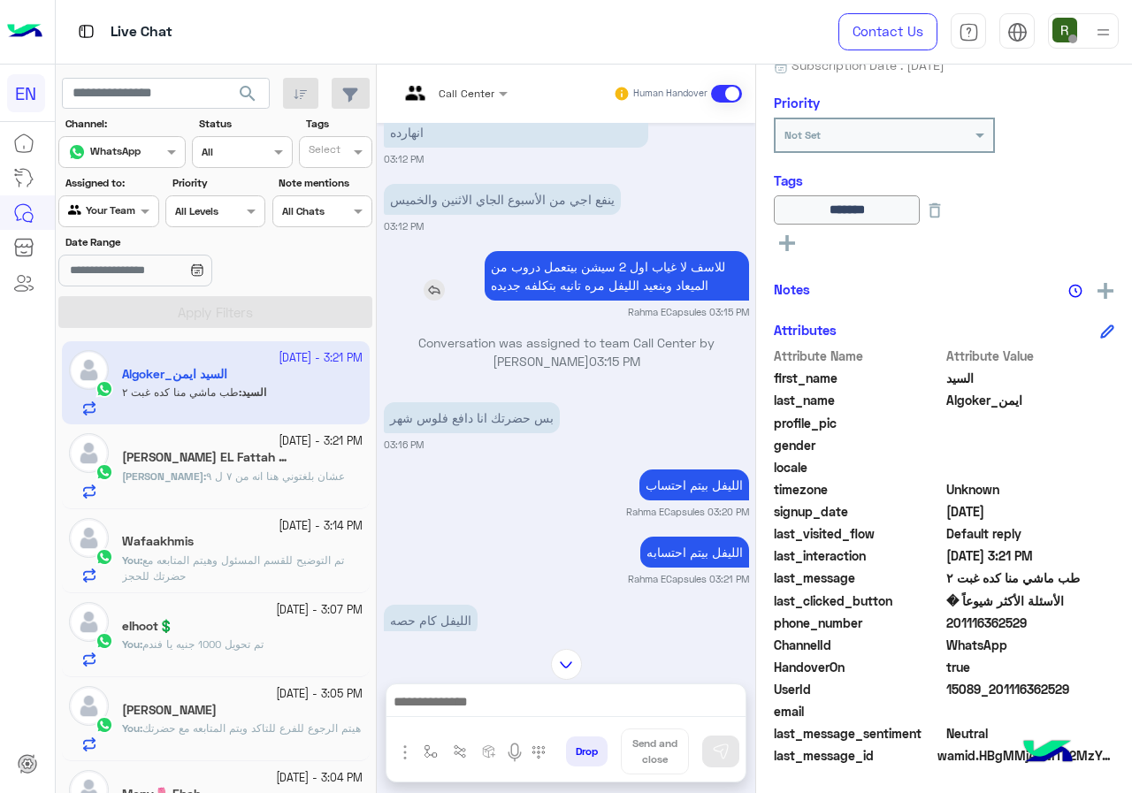
click at [693, 271] on p "للاسف لا غياب اول 2 سيشن بيتعمل دروب من الميعاد وبنعيد الليفل مره تانيه بتكلفه …" at bounding box center [616, 276] width 264 height 50
copy app-msgs-text
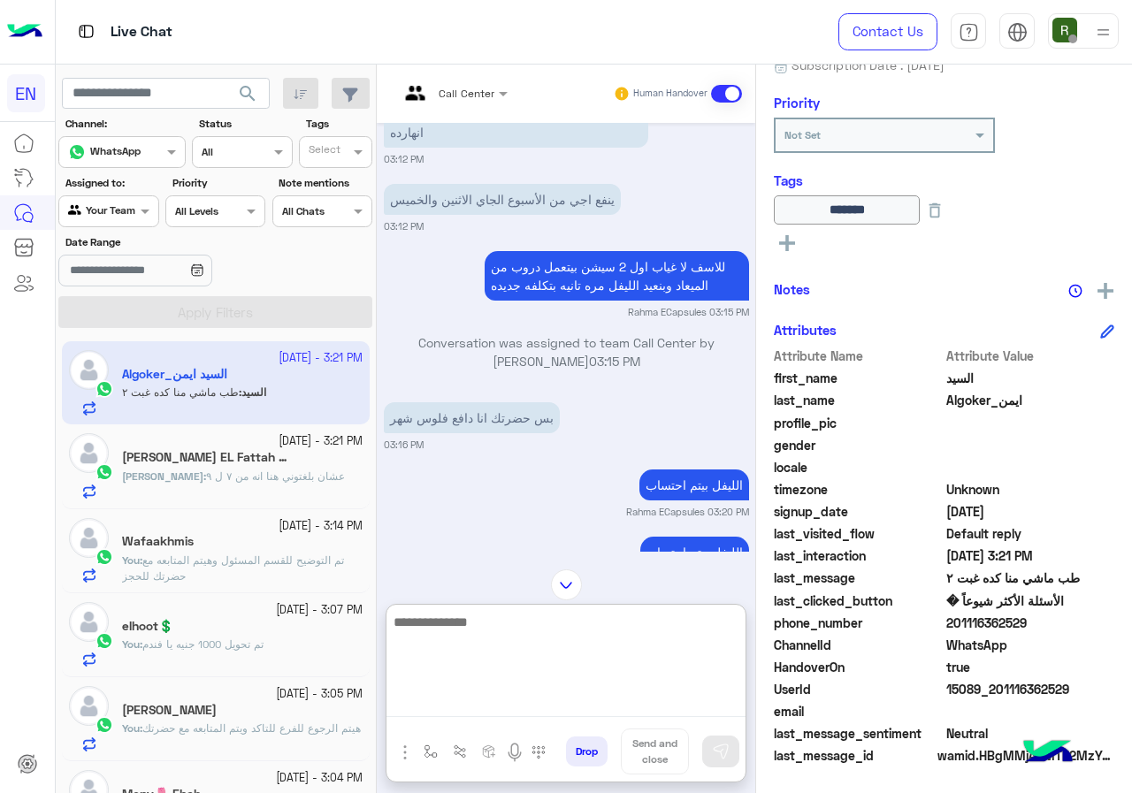
paste textarea "**********"
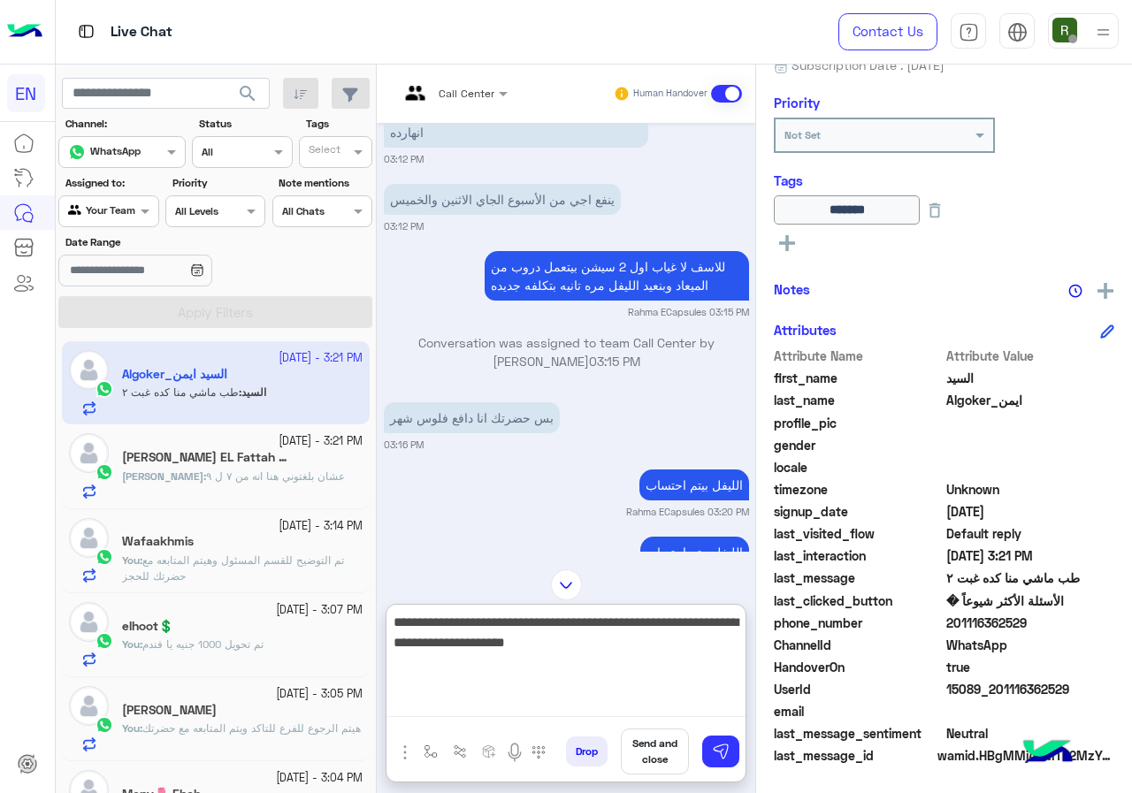
click at [709, 617] on textarea "**********" at bounding box center [565, 664] width 359 height 106
drag, startPoint x: 684, startPoint y: 625, endPoint x: 774, endPoint y: 625, distance: 90.2
click at [774, 625] on mat-drawer-container "Call Center Human Handover Sep 22, 2025 انت الأن تتحدث مع احد ممثلى خدمة العملا…" at bounding box center [754, 433] width 755 height 736
click at [614, 649] on textarea "**********" at bounding box center [565, 664] width 359 height 106
type textarea "**********"
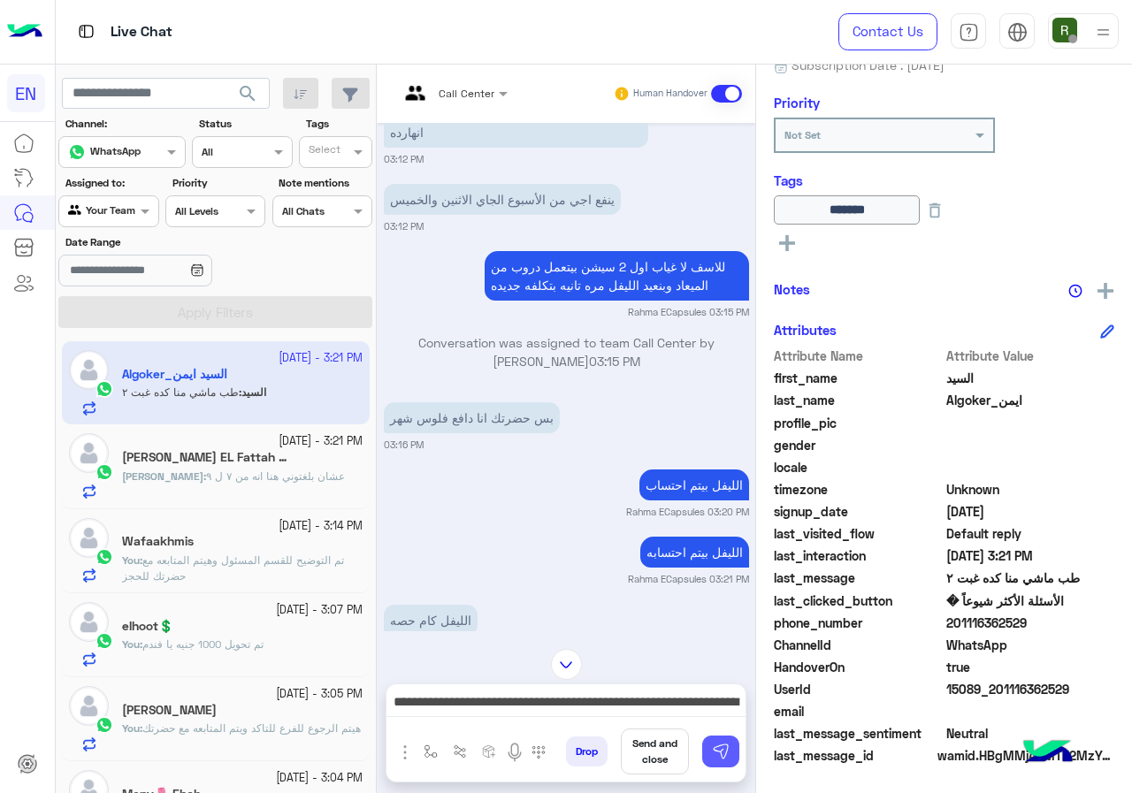
click at [726, 744] on img at bounding box center [721, 752] width 18 height 18
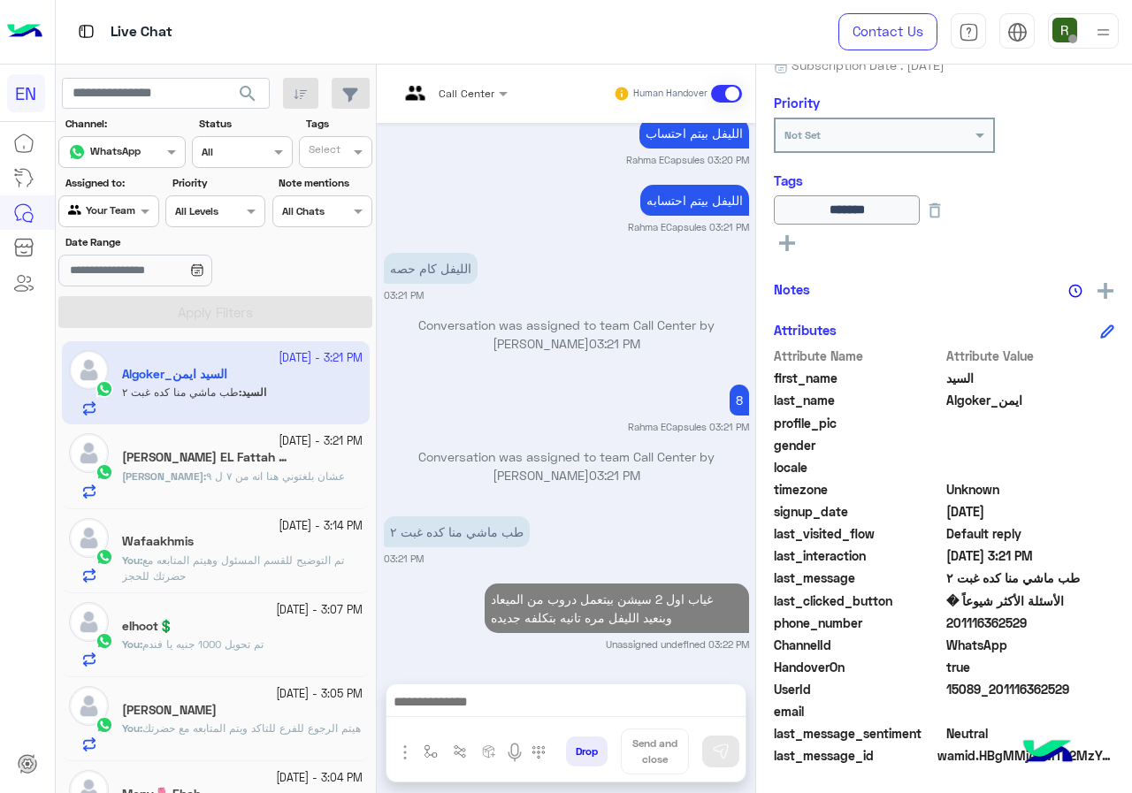
scroll to position [1181, 0]
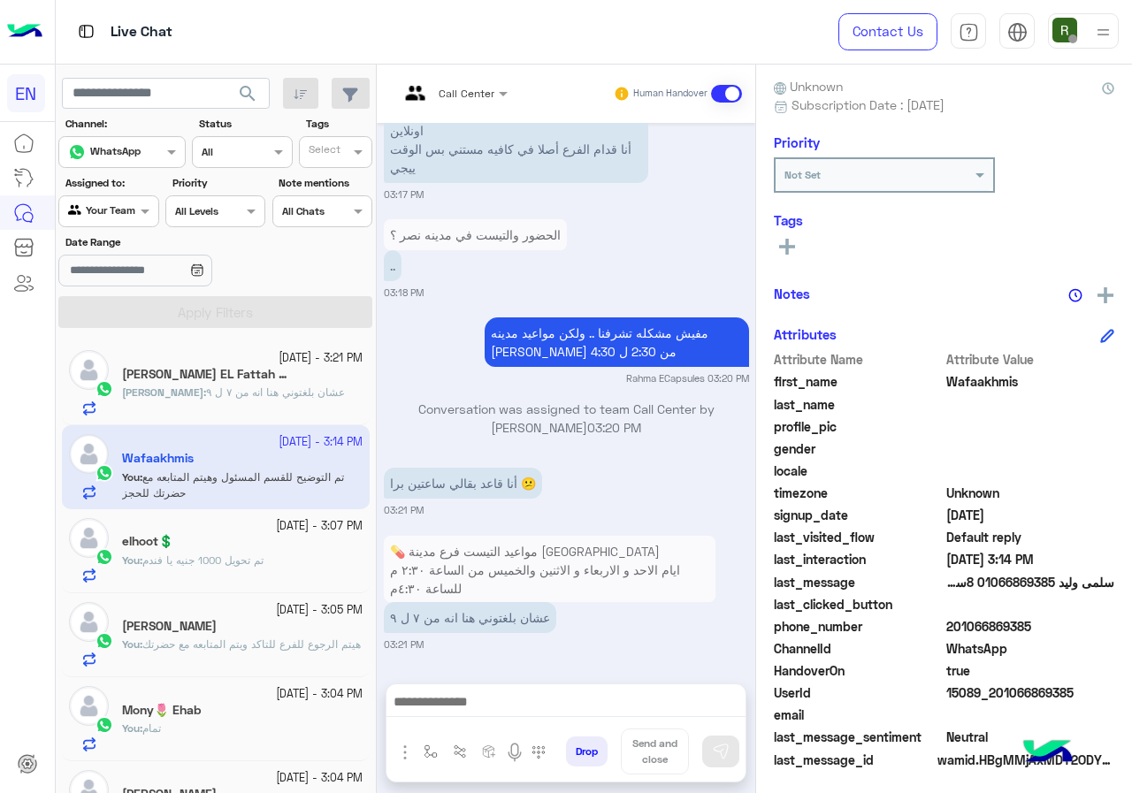
scroll to position [159, 0]
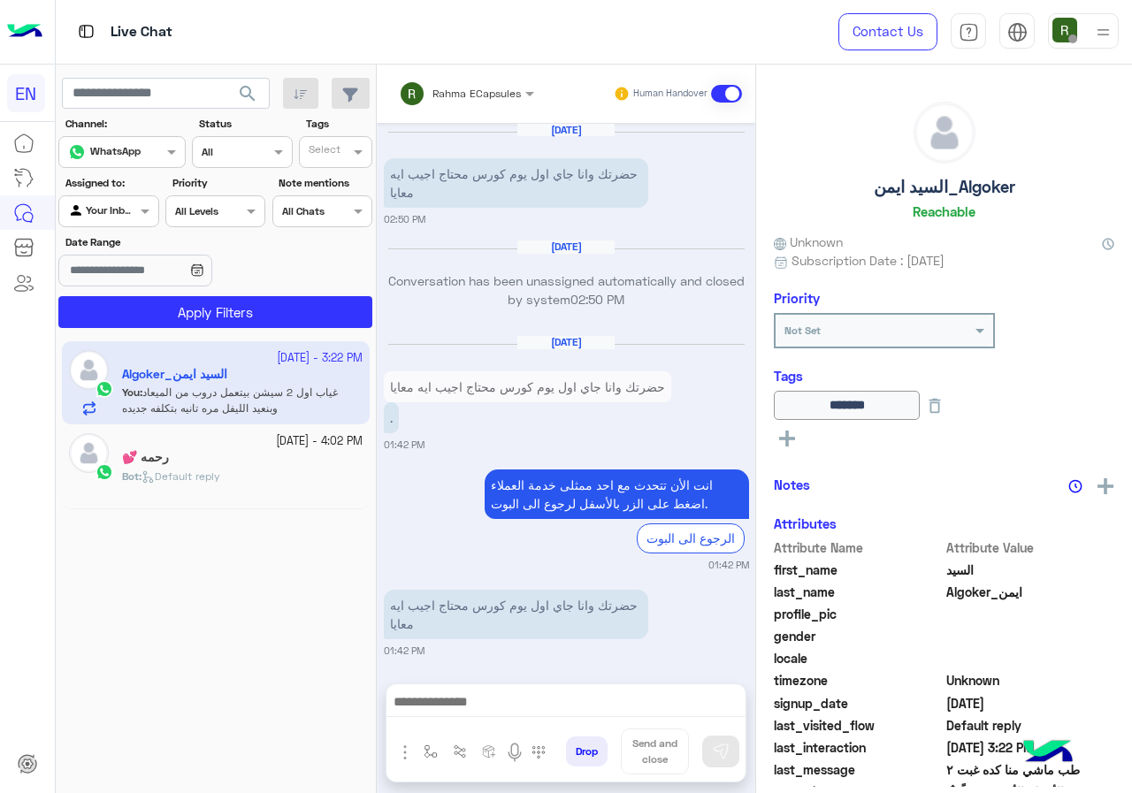
scroll to position [1061, 0]
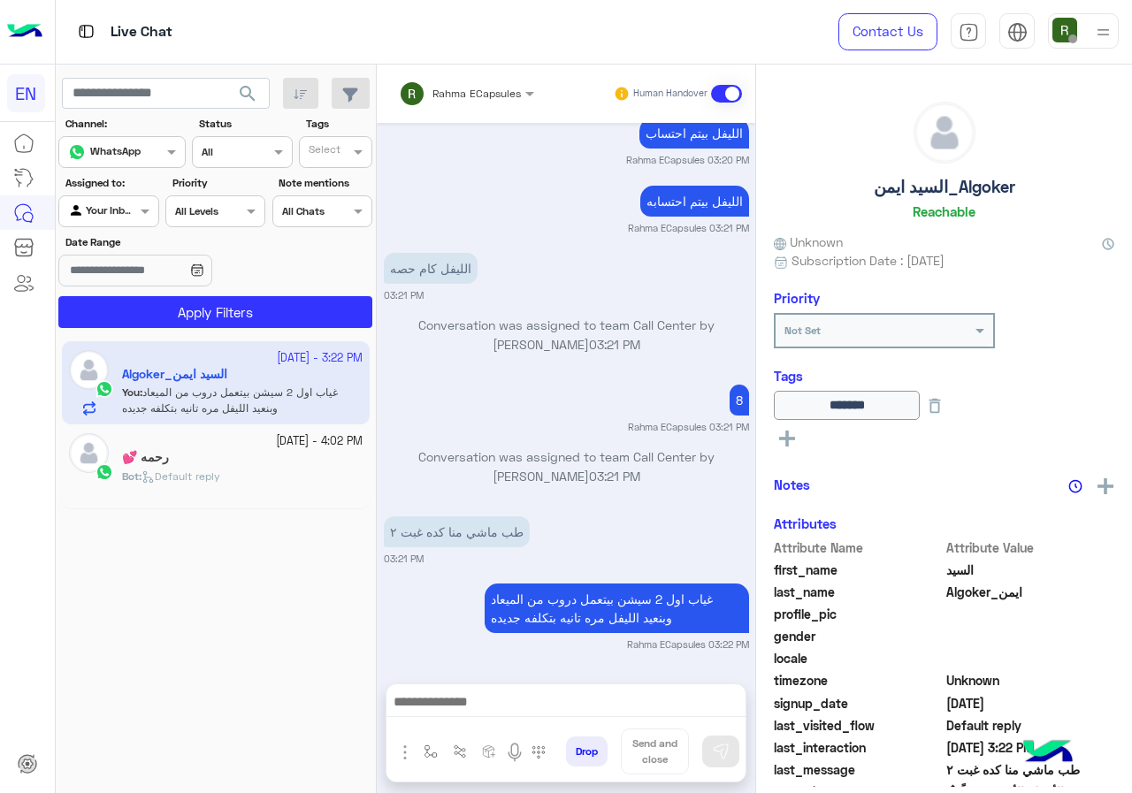
click at [458, 96] on input "text" at bounding box center [443, 91] width 89 height 16
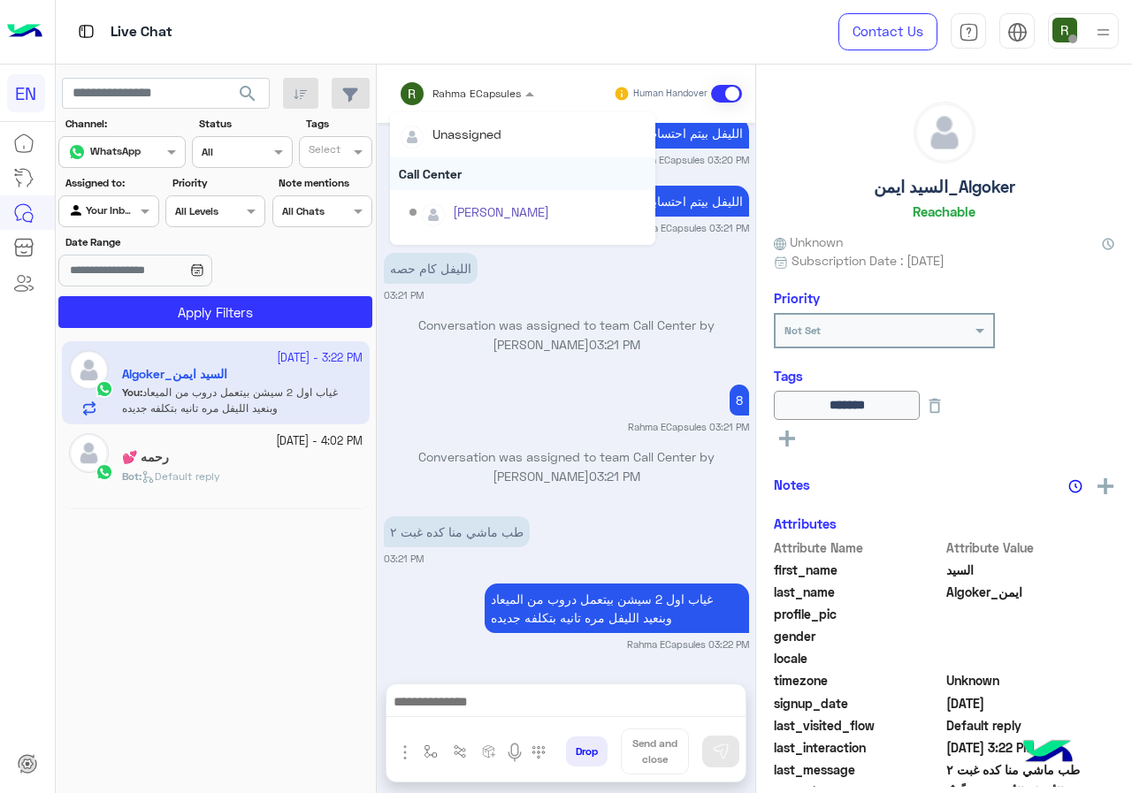
click at [463, 178] on div "Call Center" at bounding box center [522, 173] width 265 height 33
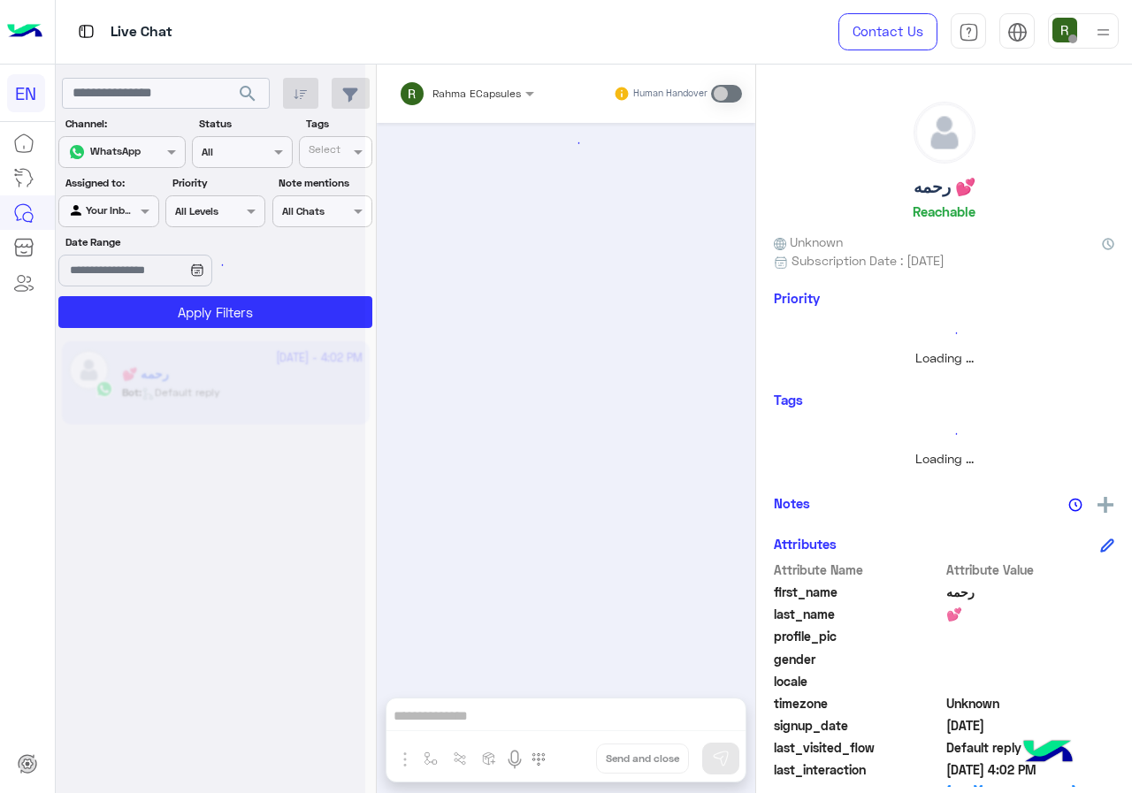
click at [109, 202] on input "text" at bounding box center [88, 210] width 41 height 16
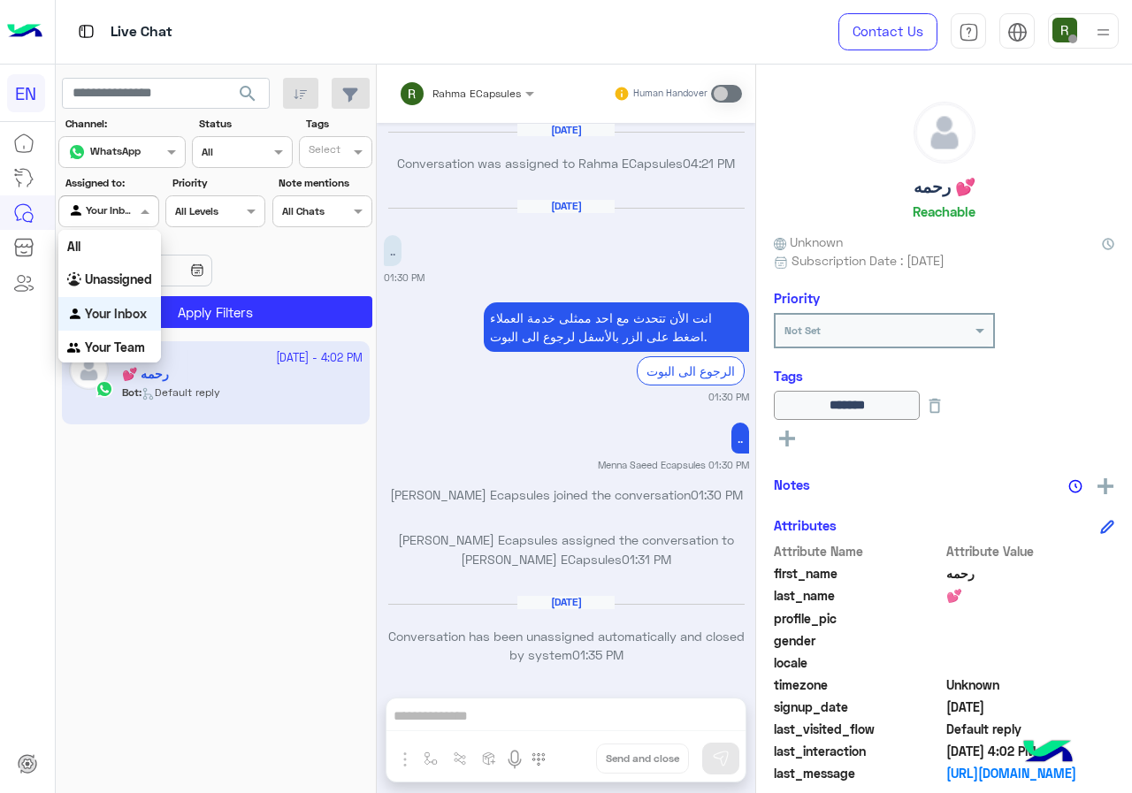
scroll to position [1126, 0]
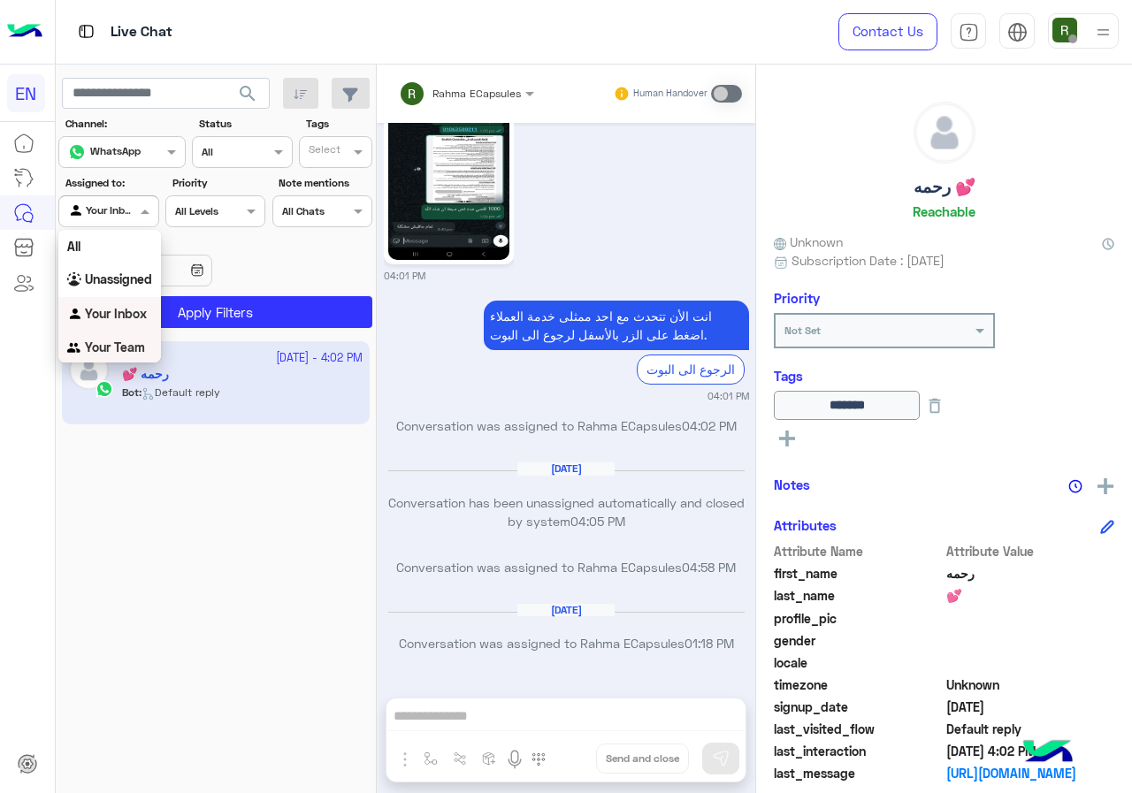
click at [100, 340] on b "Your Team" at bounding box center [115, 346] width 60 height 15
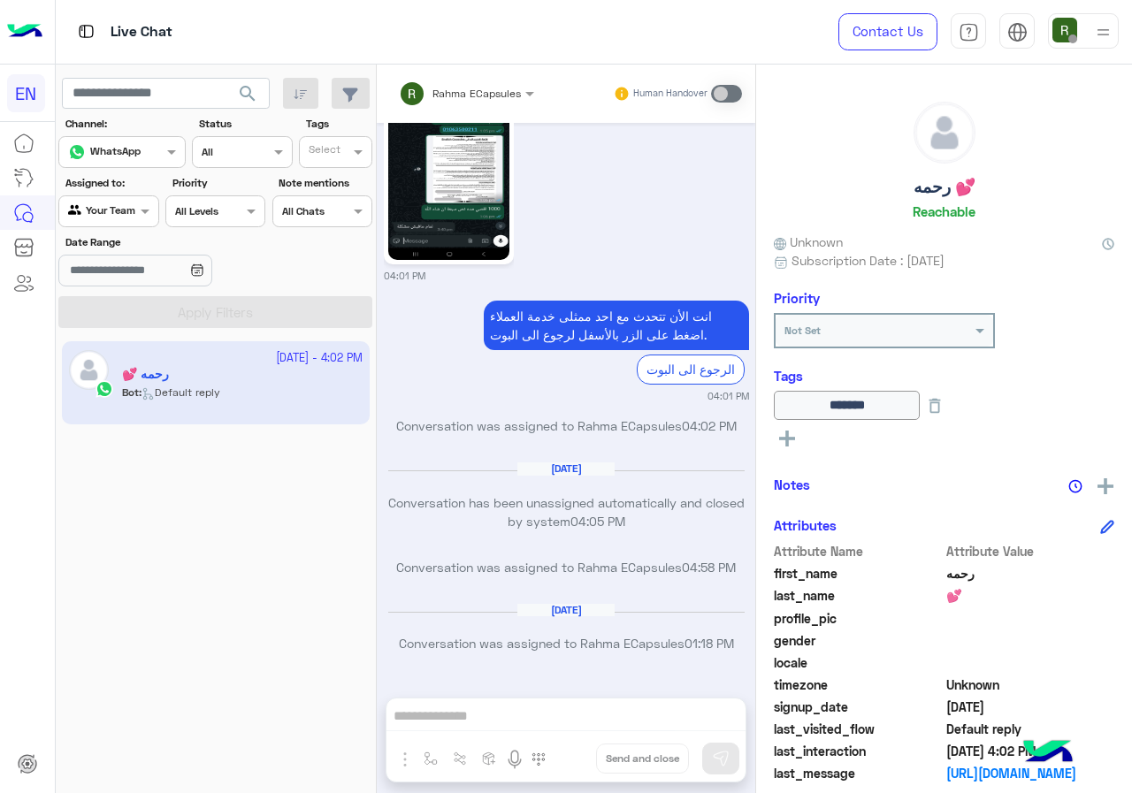
click at [230, 106] on button "search" at bounding box center [247, 97] width 43 height 38
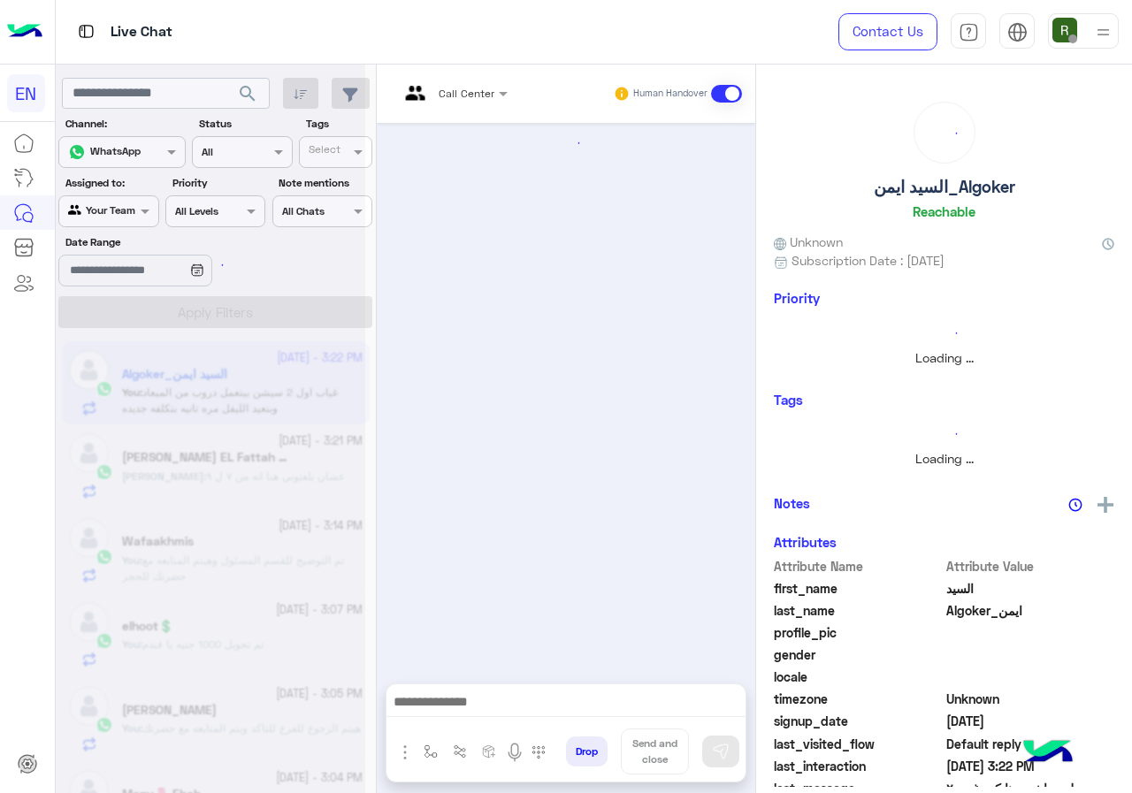
scroll to position [1008, 0]
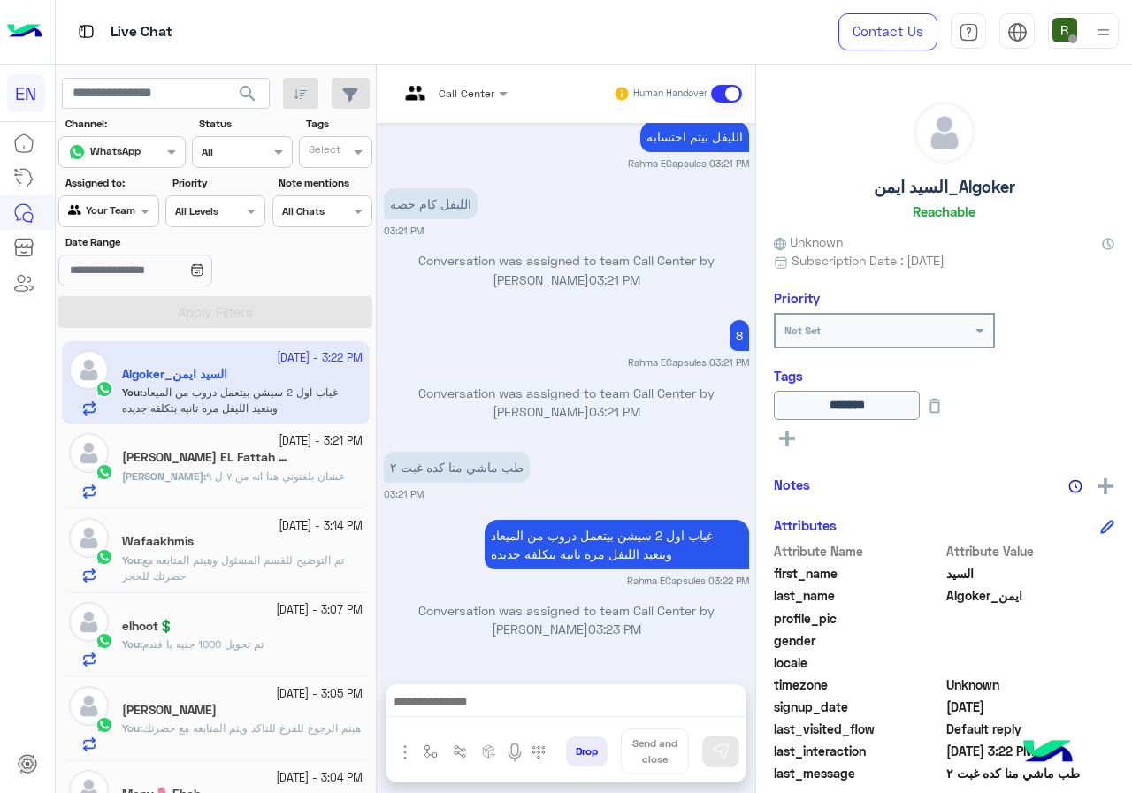
click at [202, 462] on h5 "[PERSON_NAME] EL Fattah Voice over" at bounding box center [206, 457] width 168 height 15
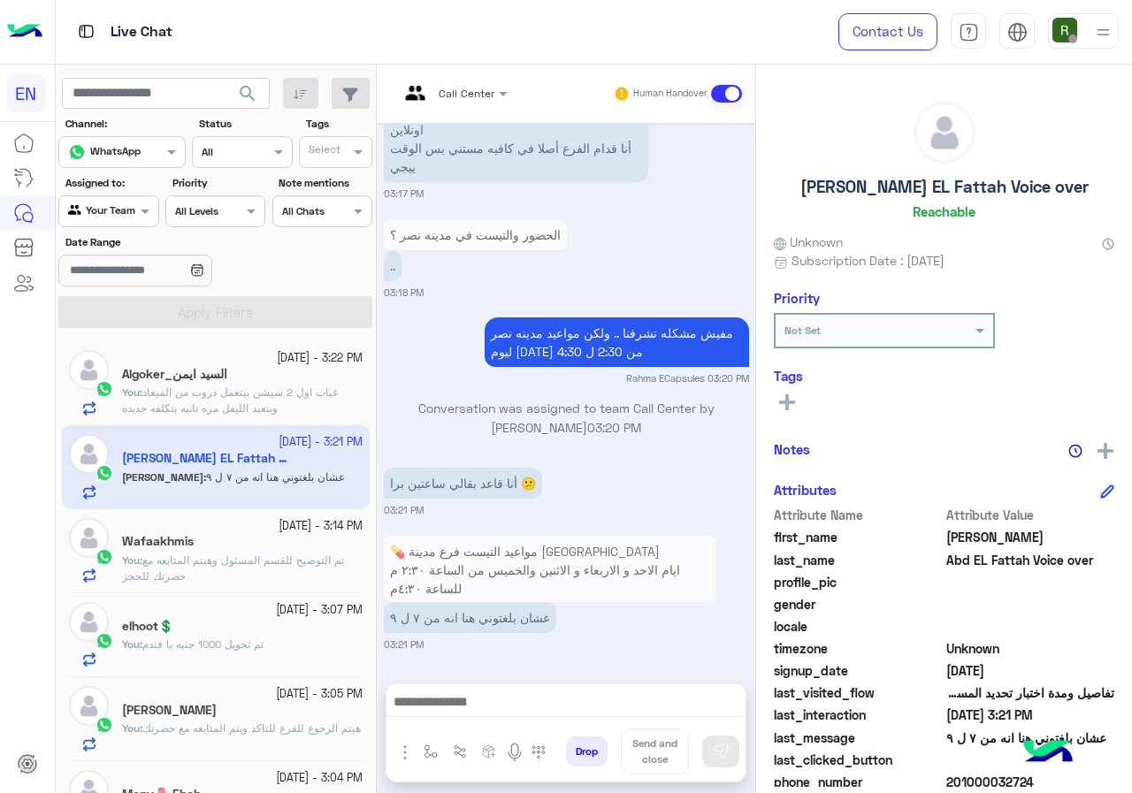
scroll to position [159, 0]
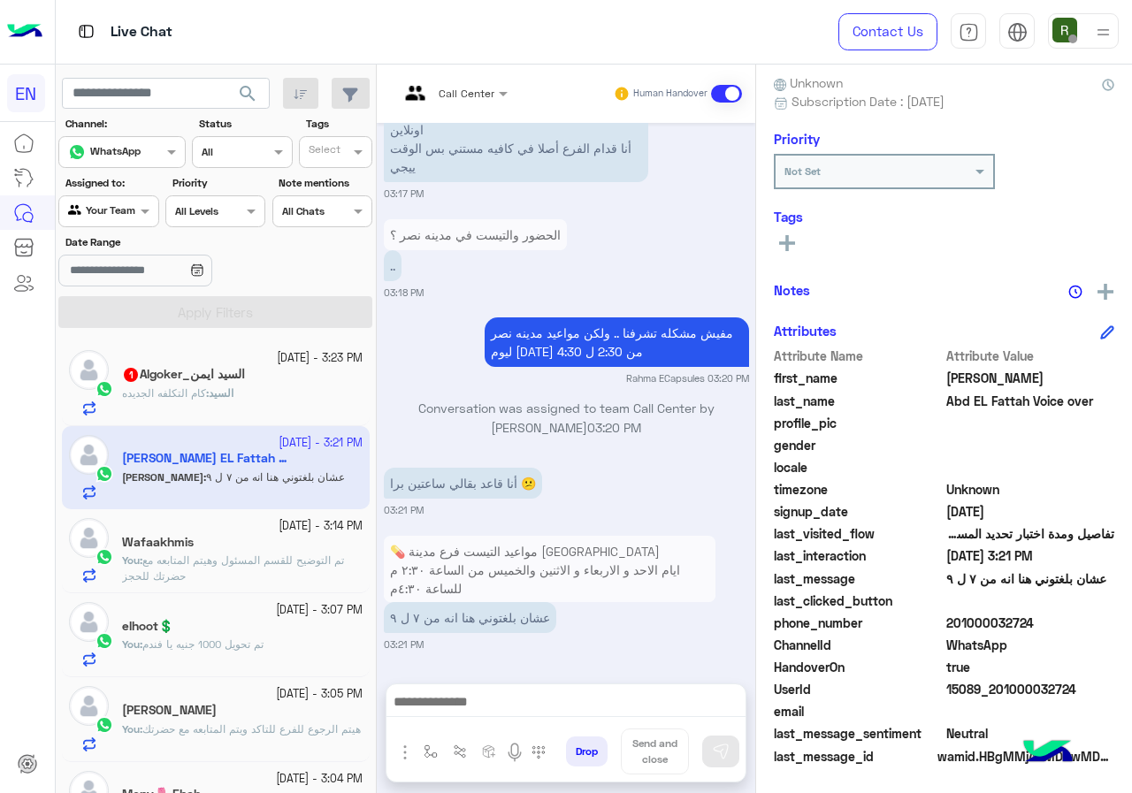
click at [439, 585] on p "💊 مواعيد التيست فرع مدينة نصر ايام [DATE] و [DATE] و [DATE] والخميس من الساعة ٢…" at bounding box center [550, 579] width 332 height 87
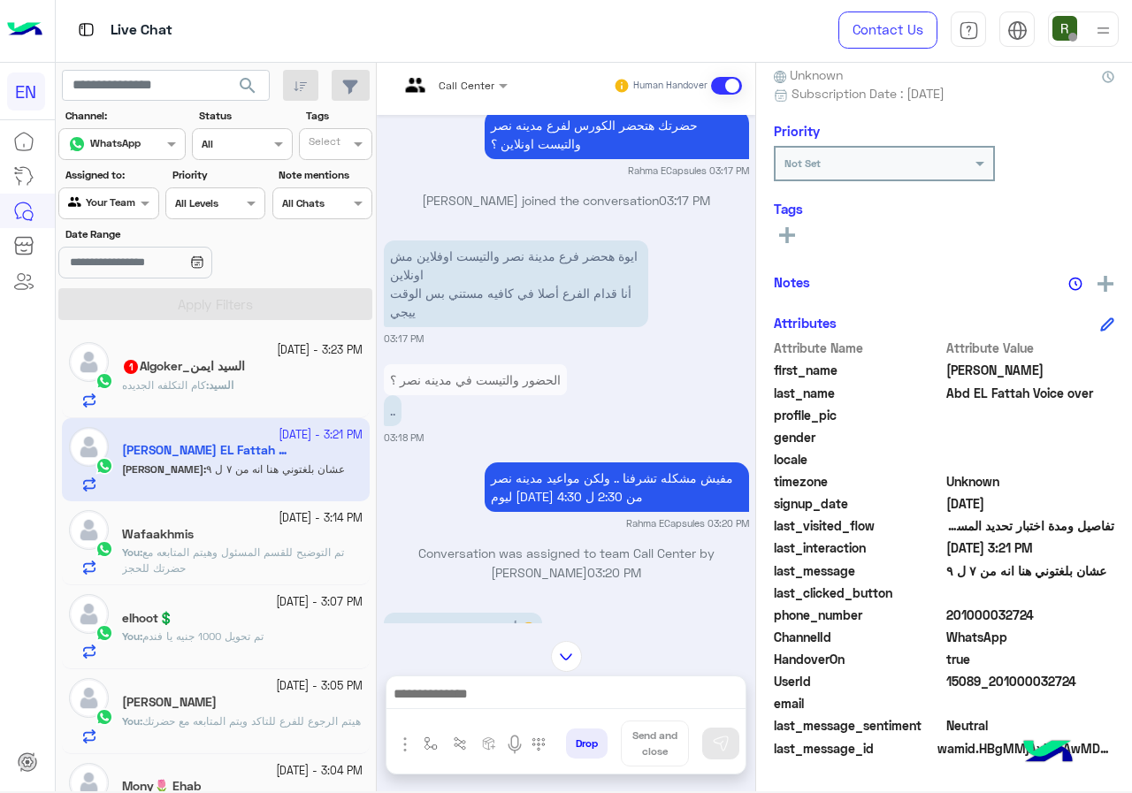
scroll to position [1577, 0]
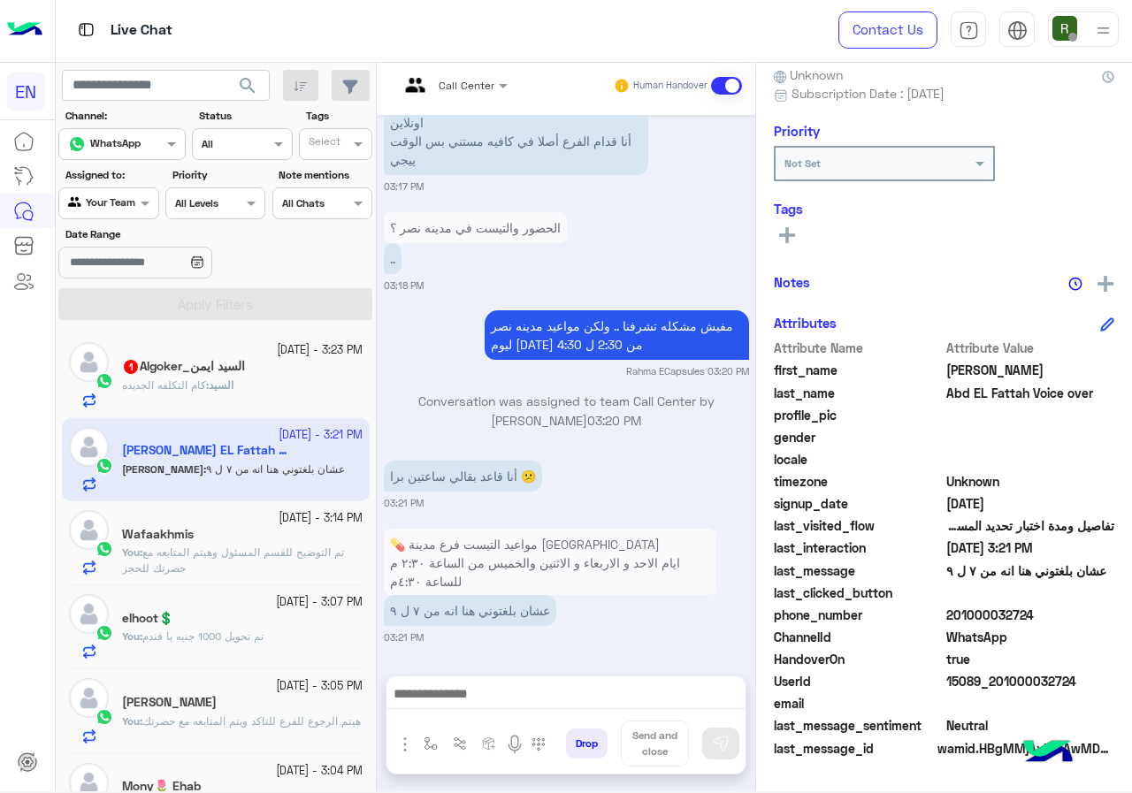
click at [507, 574] on p "💊 مواعيد التيست فرع مدينة نصر ايام [DATE] و [DATE] و [DATE] والخميس من الساعة ٢…" at bounding box center [550, 572] width 332 height 87
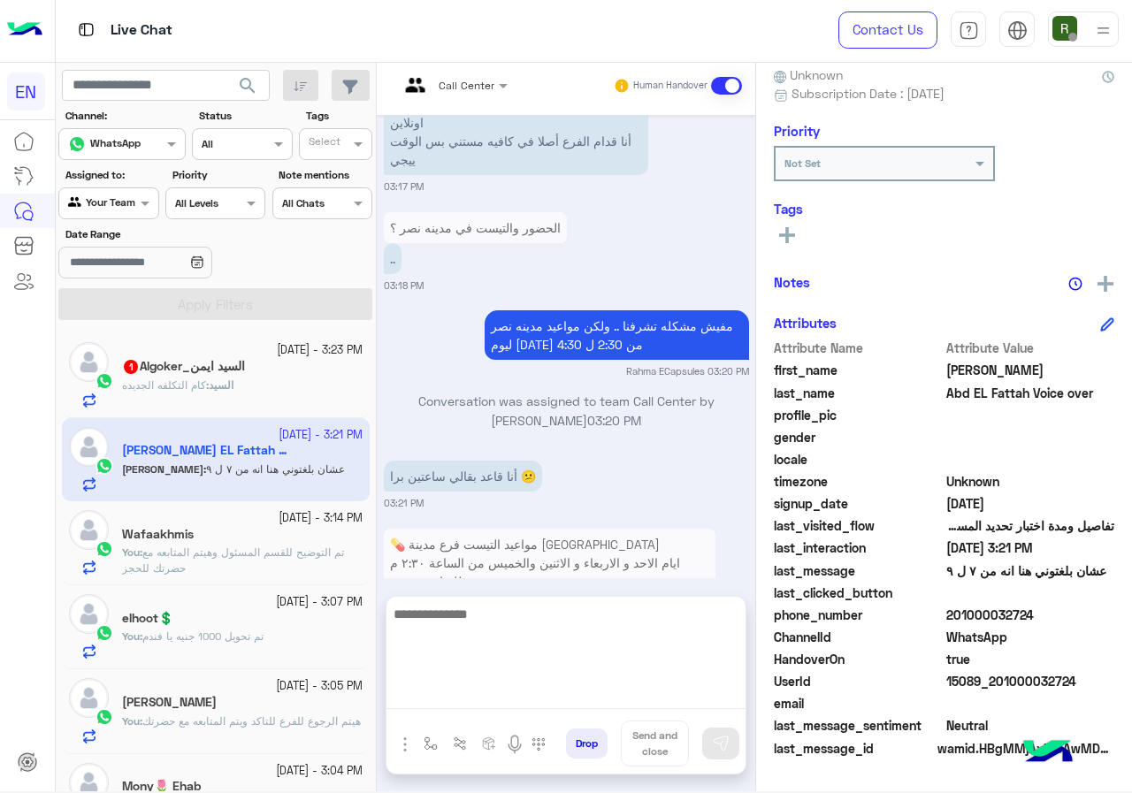
click at [485, 700] on textarea at bounding box center [565, 656] width 359 height 106
type textarea "*"
type textarea "**********"
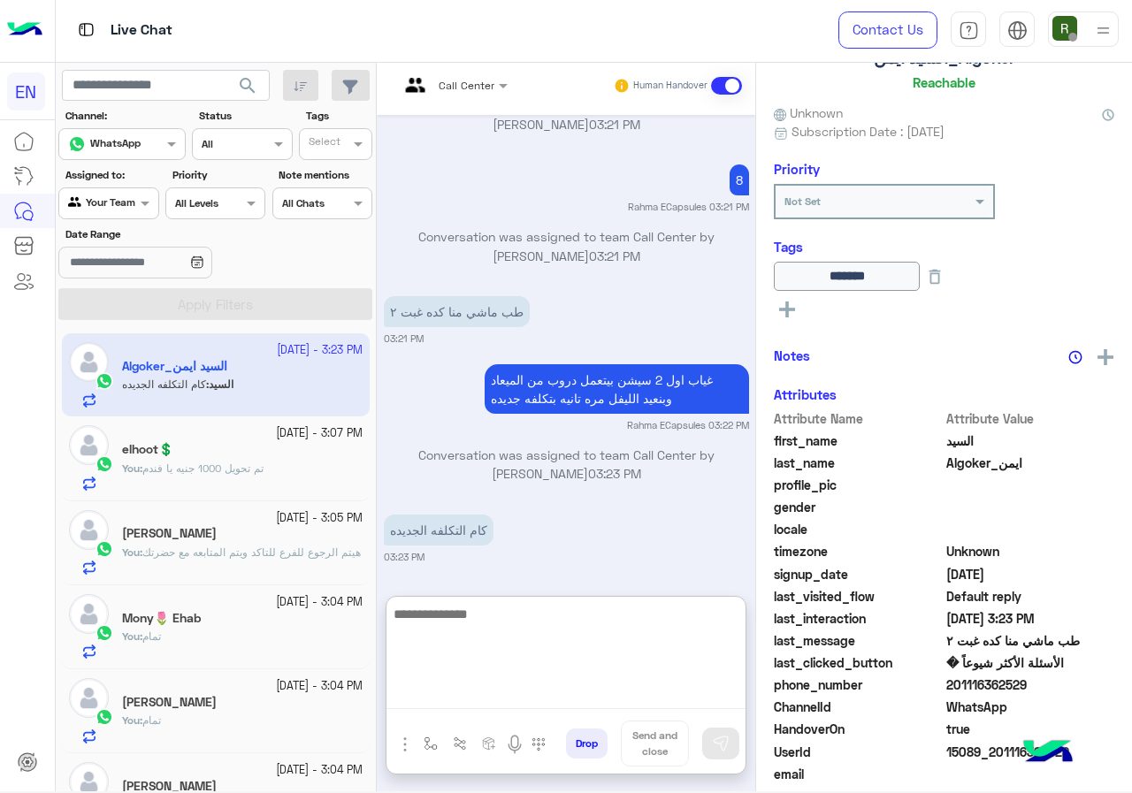
scroll to position [159, 0]
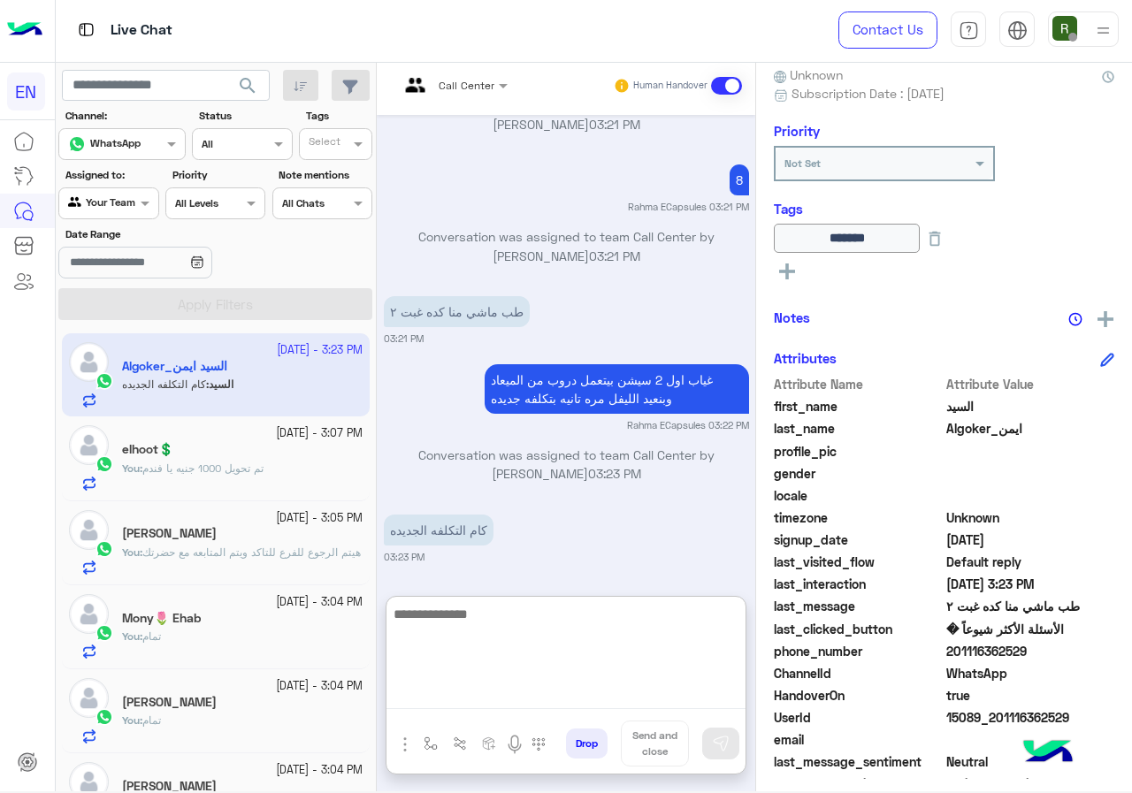
click at [471, 616] on textarea at bounding box center [565, 656] width 359 height 106
type textarea "**********"
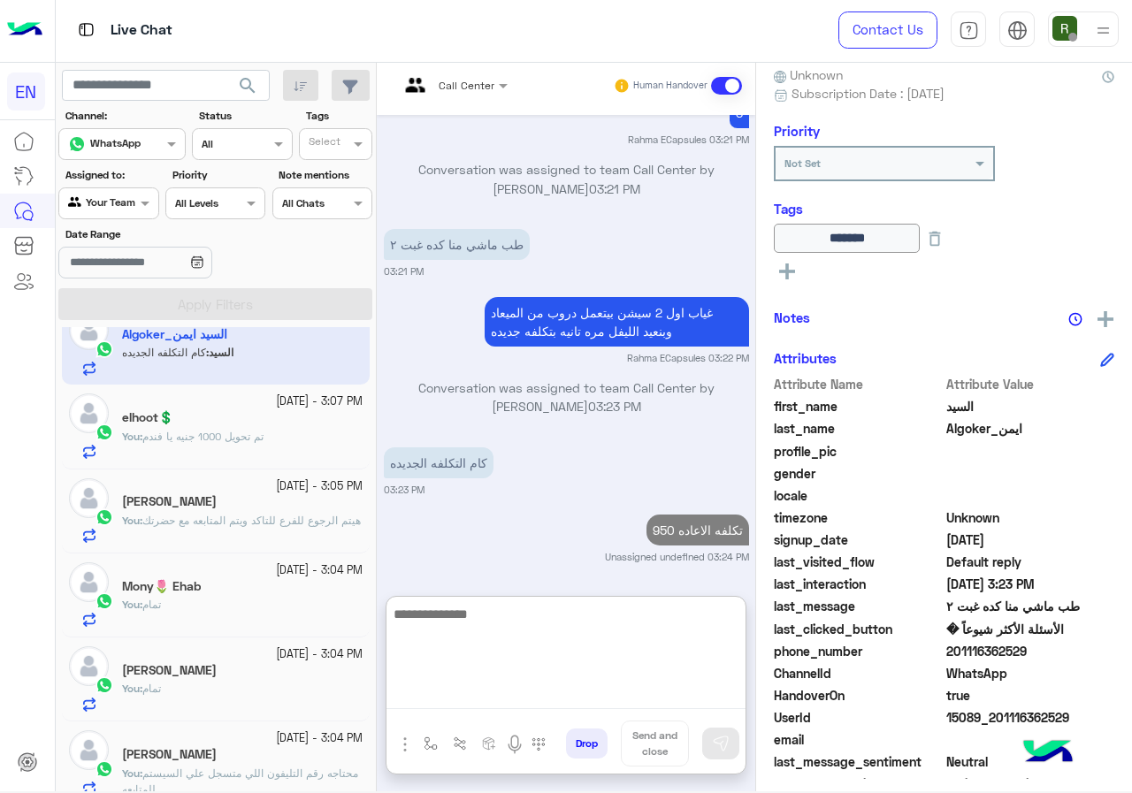
scroll to position [0, 0]
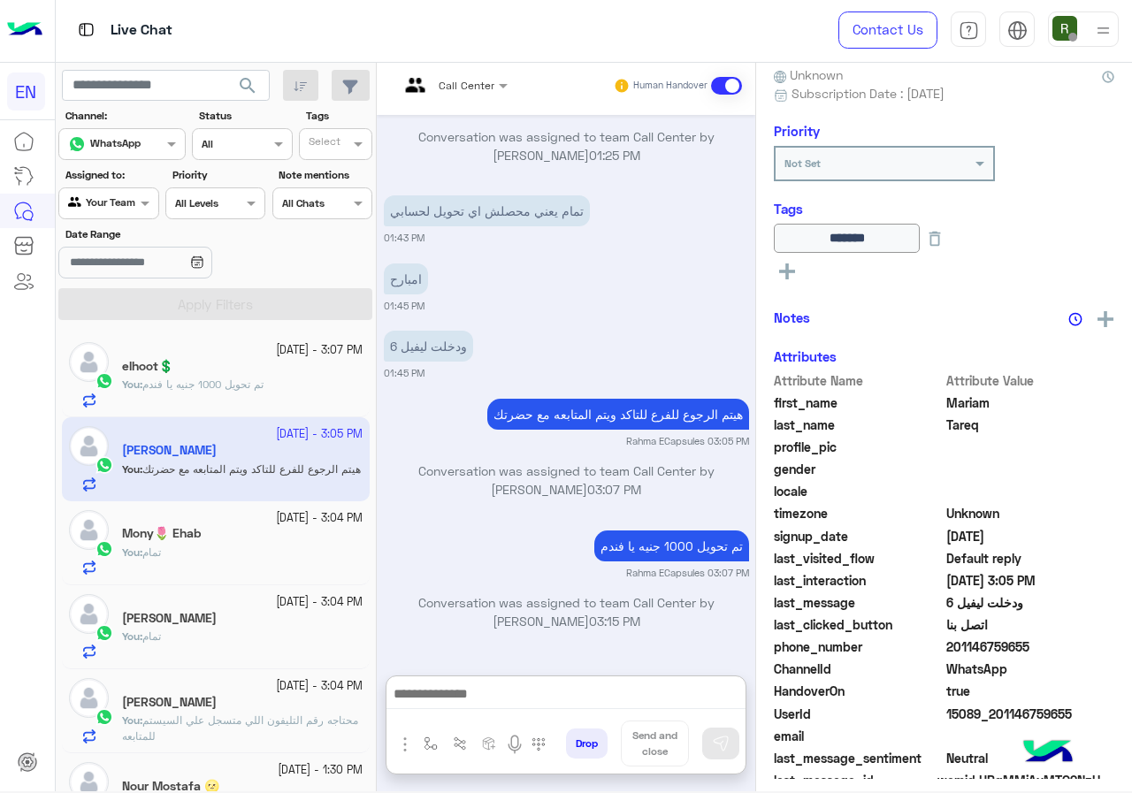
click at [115, 202] on div at bounding box center [108, 201] width 98 height 17
click at [115, 294] on div "Your Inbox" at bounding box center [109, 305] width 103 height 34
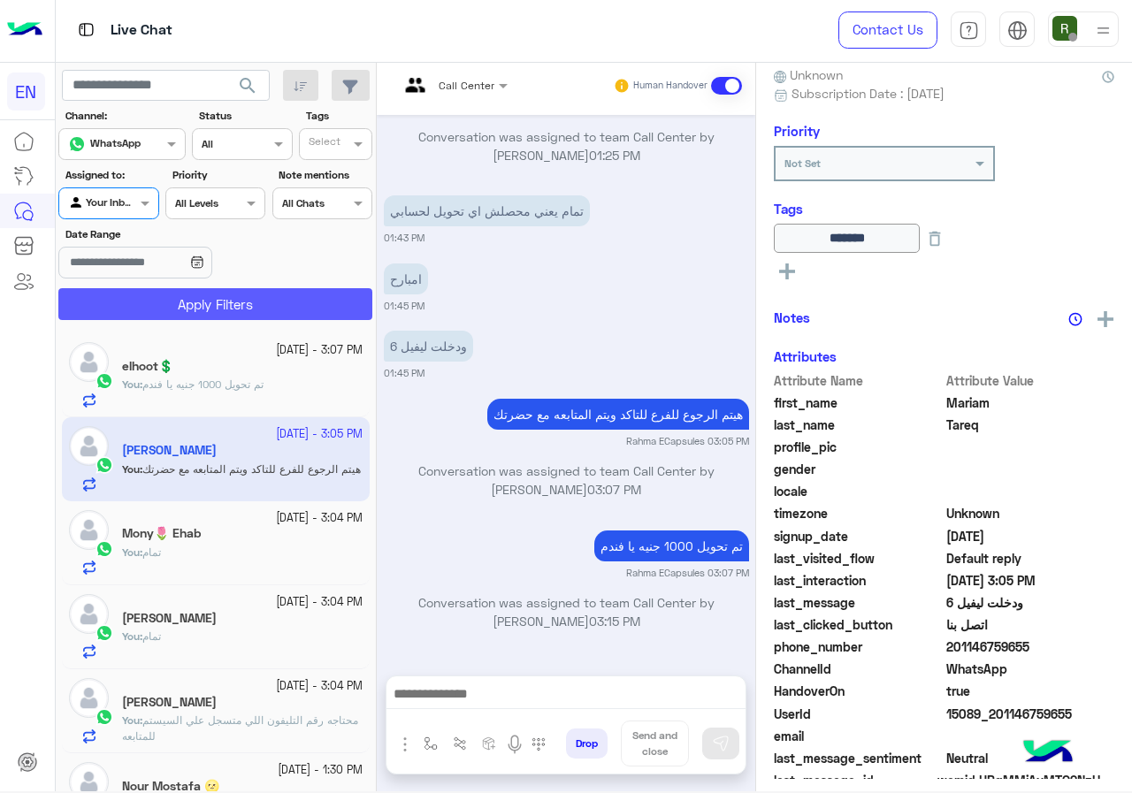
click at [158, 308] on button "Apply Filters" at bounding box center [215, 304] width 314 height 32
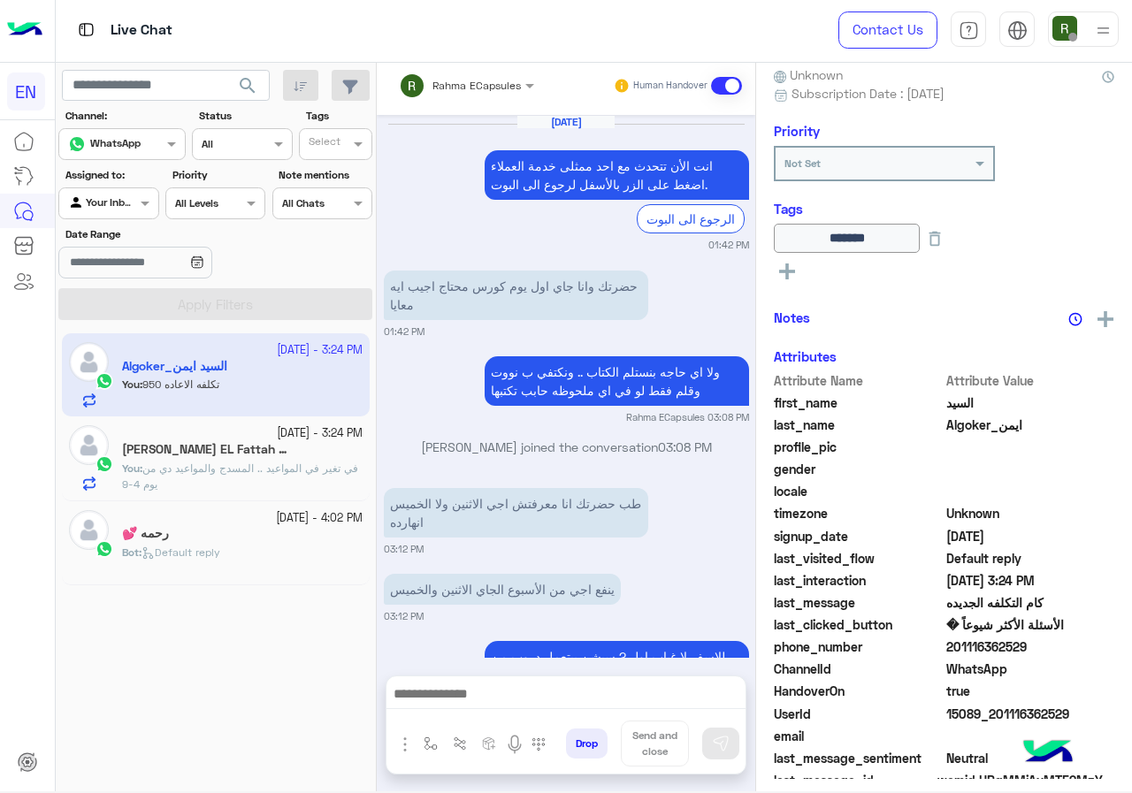
scroll to position [950, 0]
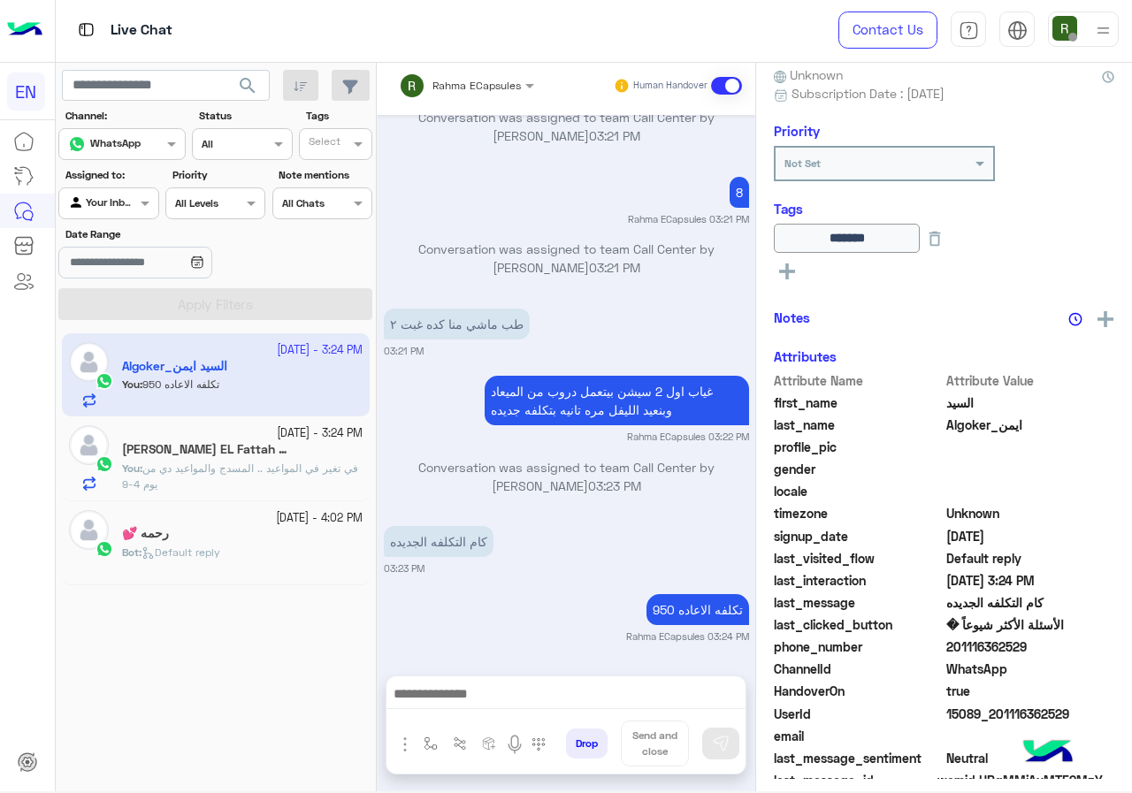
click at [449, 95] on div "Rahma ECapsules" at bounding box center [460, 85] width 122 height 35
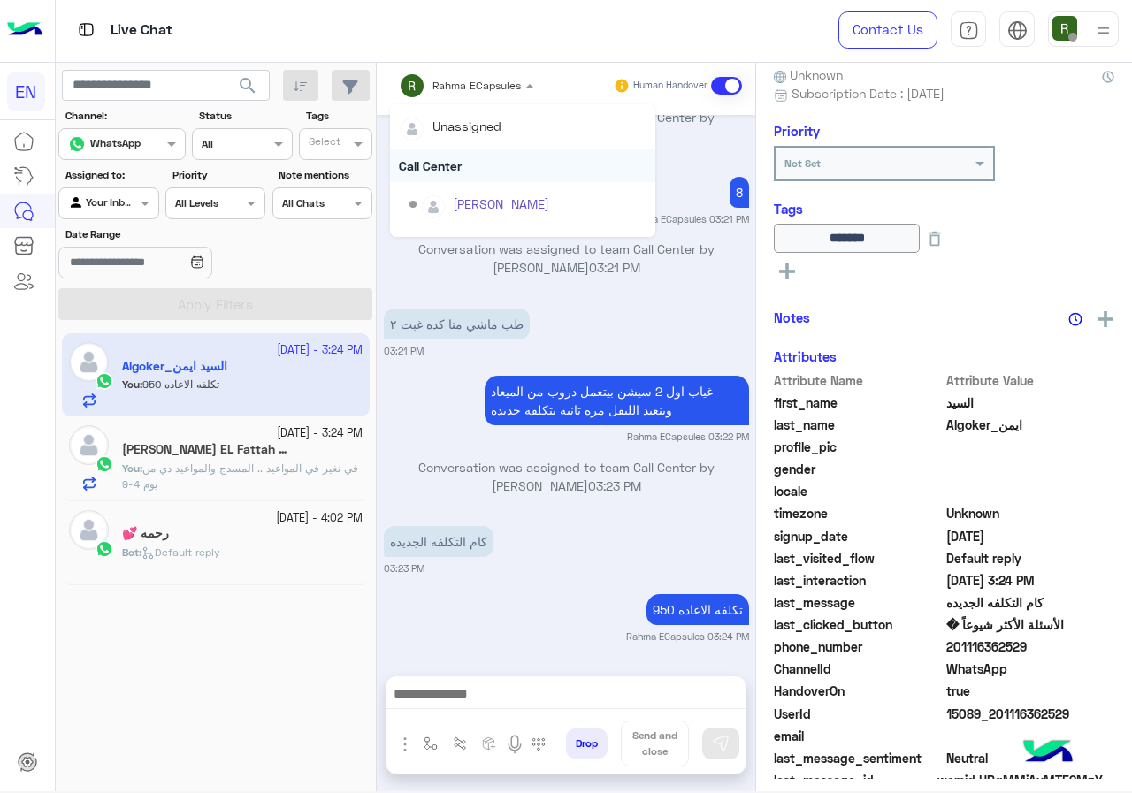
click at [452, 155] on div "Call Center" at bounding box center [522, 165] width 265 height 33
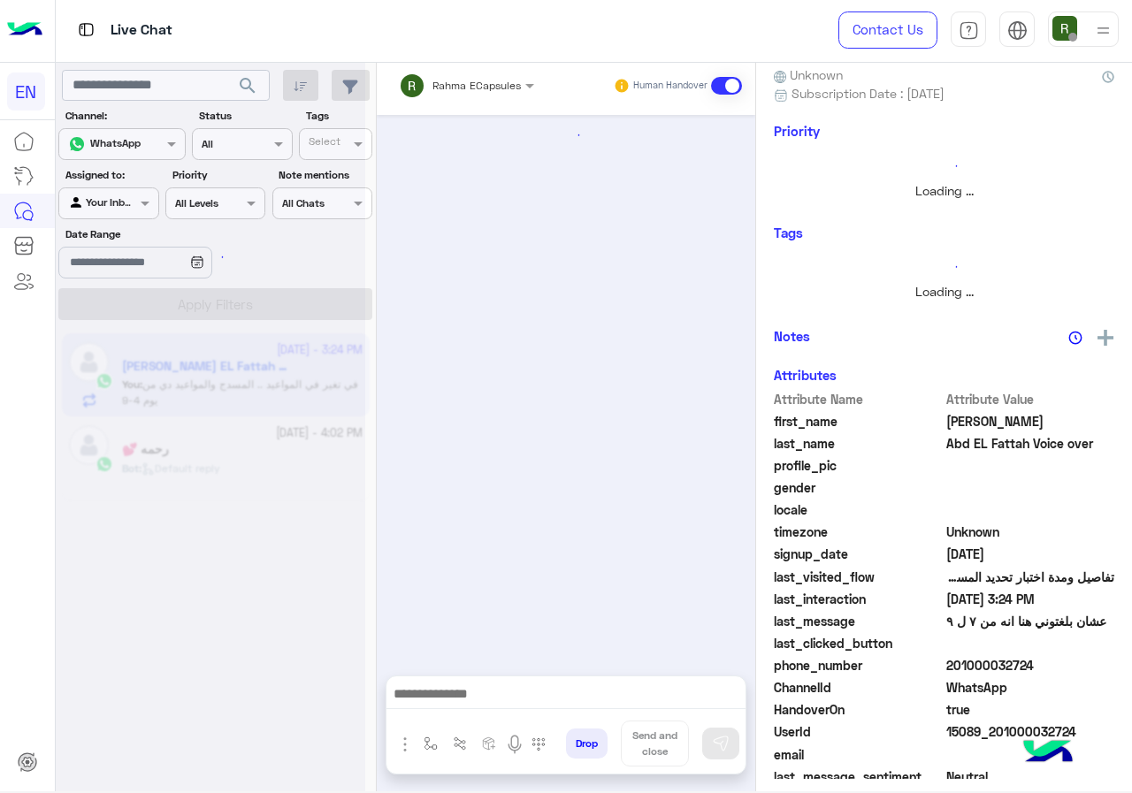
click at [453, 81] on input "text" at bounding box center [443, 83] width 89 height 16
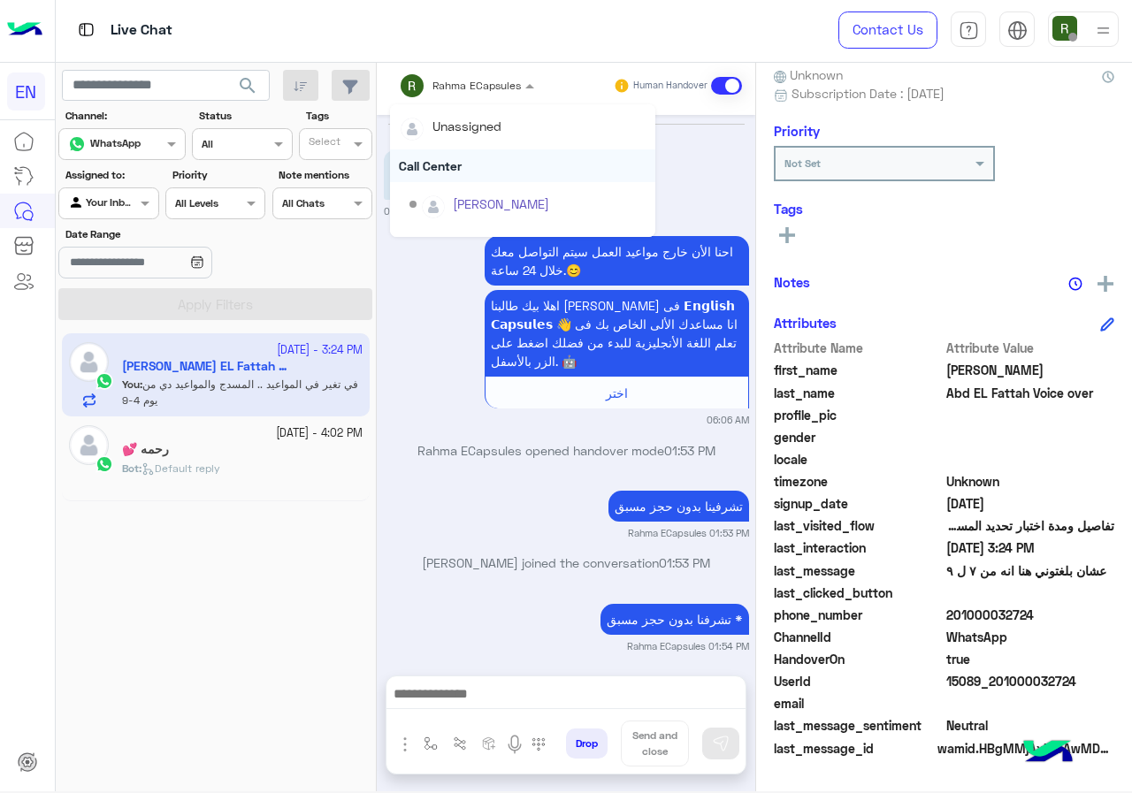
scroll to position [1568, 0]
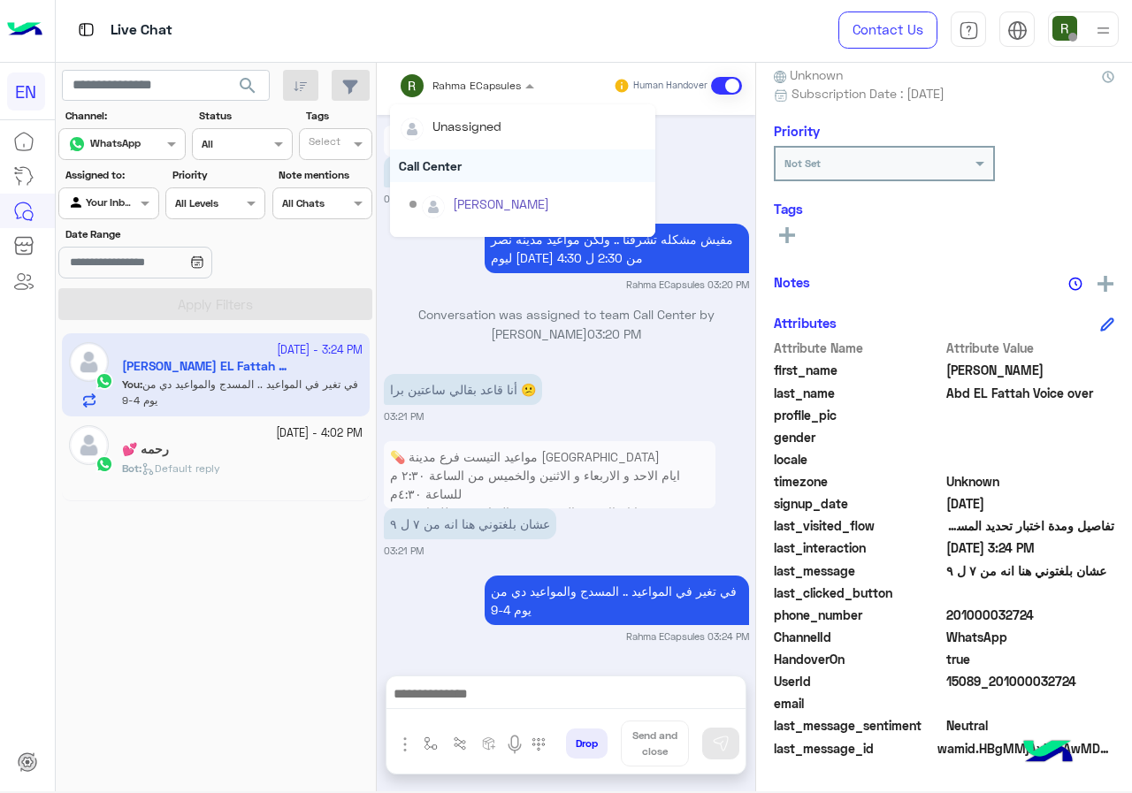
click at [438, 167] on div "Call Center" at bounding box center [522, 165] width 265 height 33
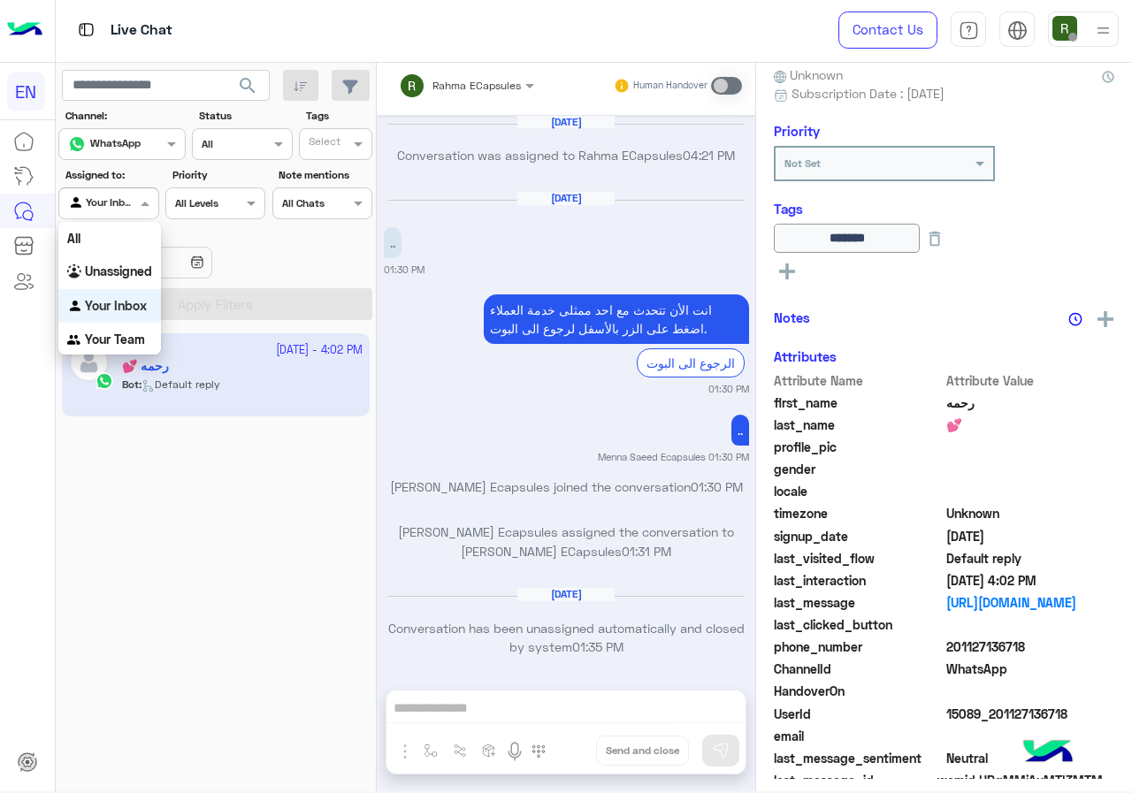
click at [136, 202] on span at bounding box center [147, 203] width 22 height 19
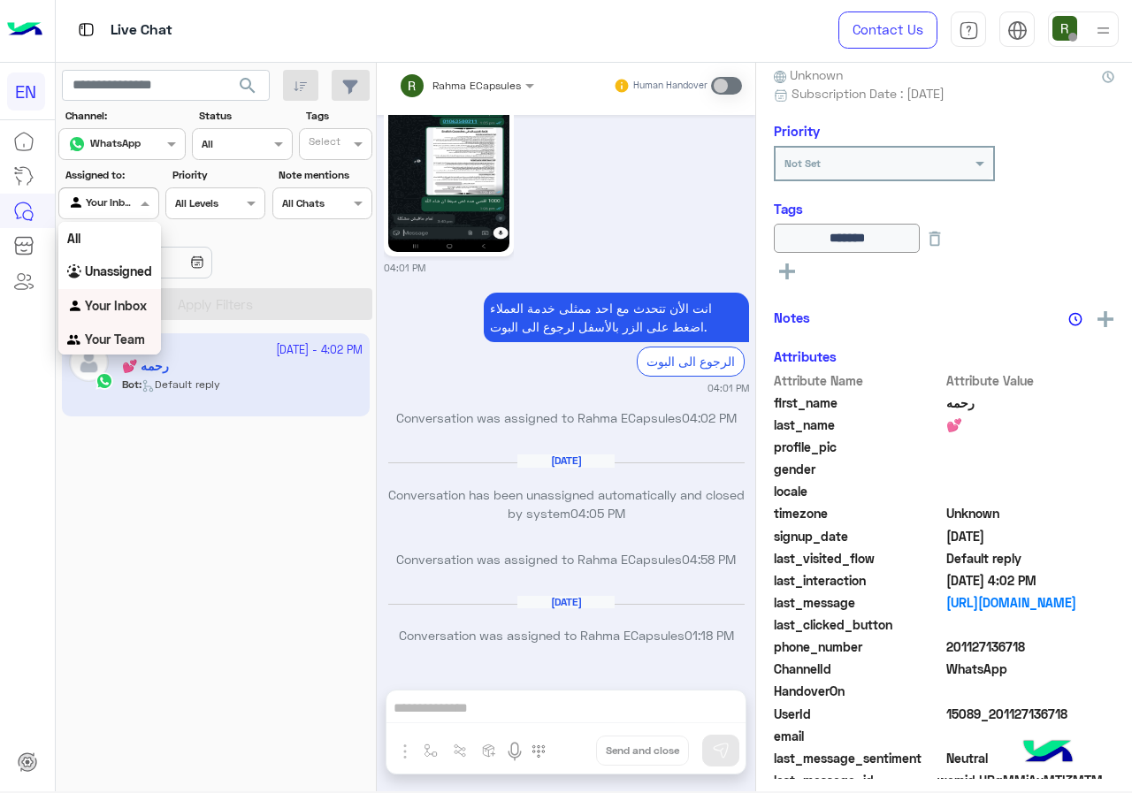
click at [112, 348] on div "Your Team" at bounding box center [109, 340] width 103 height 34
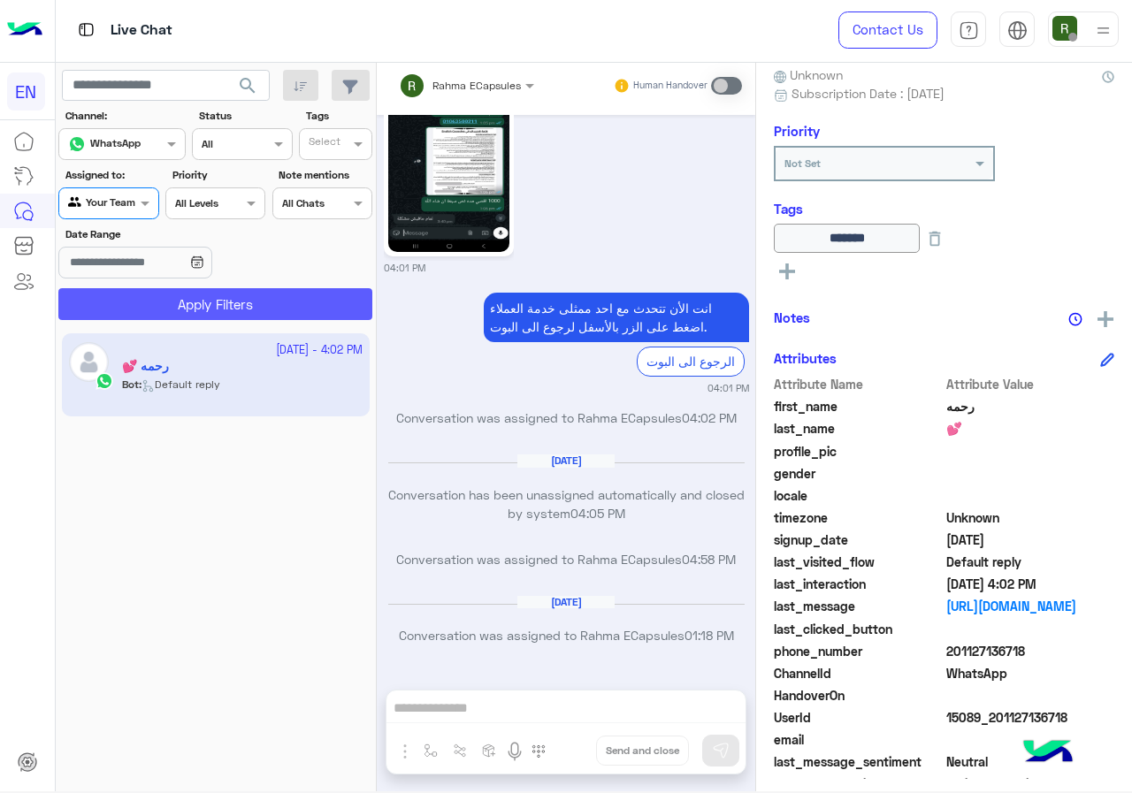
click at [145, 310] on button "Apply Filters" at bounding box center [215, 304] width 314 height 32
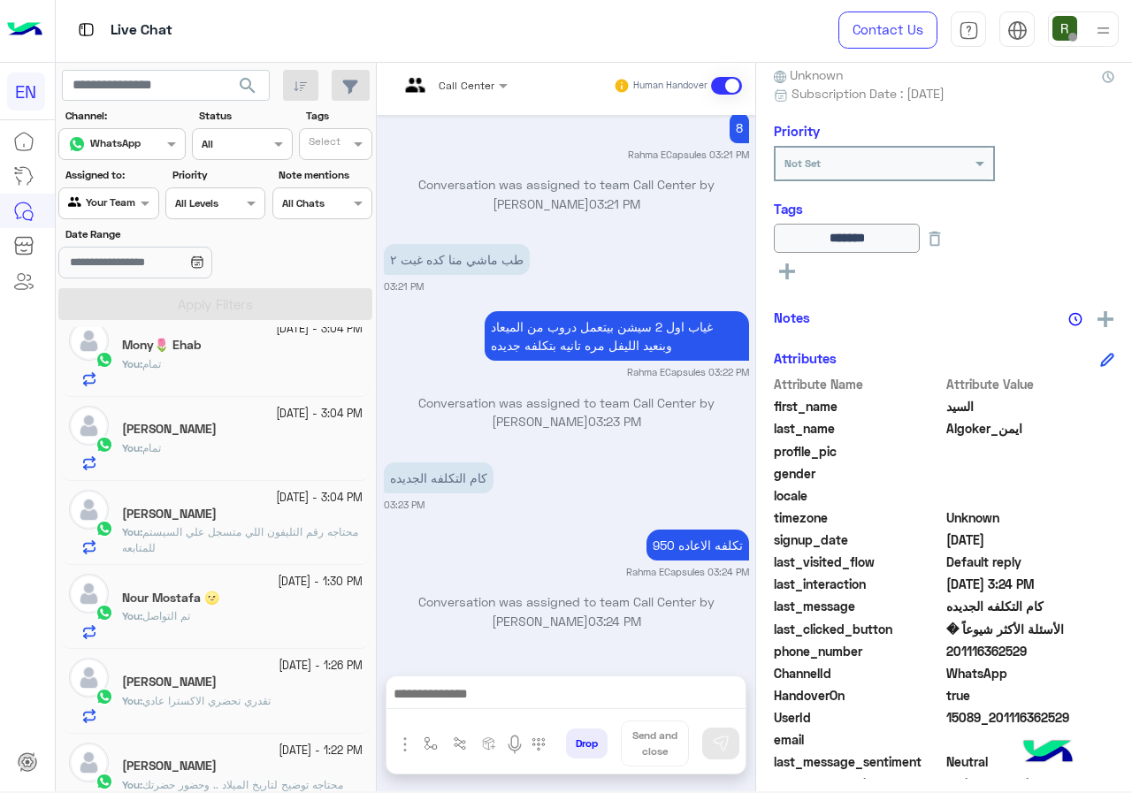
scroll to position [442, 0]
click at [137, 202] on span at bounding box center [147, 203] width 22 height 19
click at [133, 270] on b "Unassigned" at bounding box center [118, 270] width 67 height 15
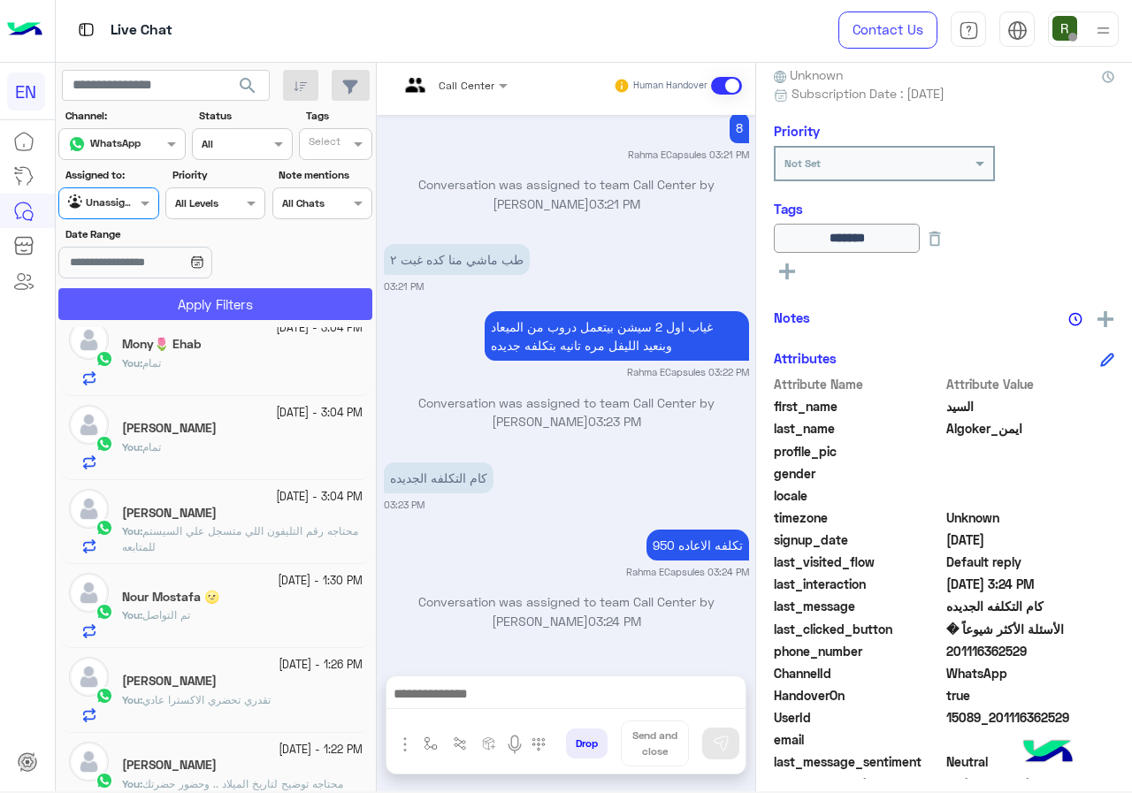
click at [155, 291] on button "Apply Filters" at bounding box center [215, 304] width 314 height 32
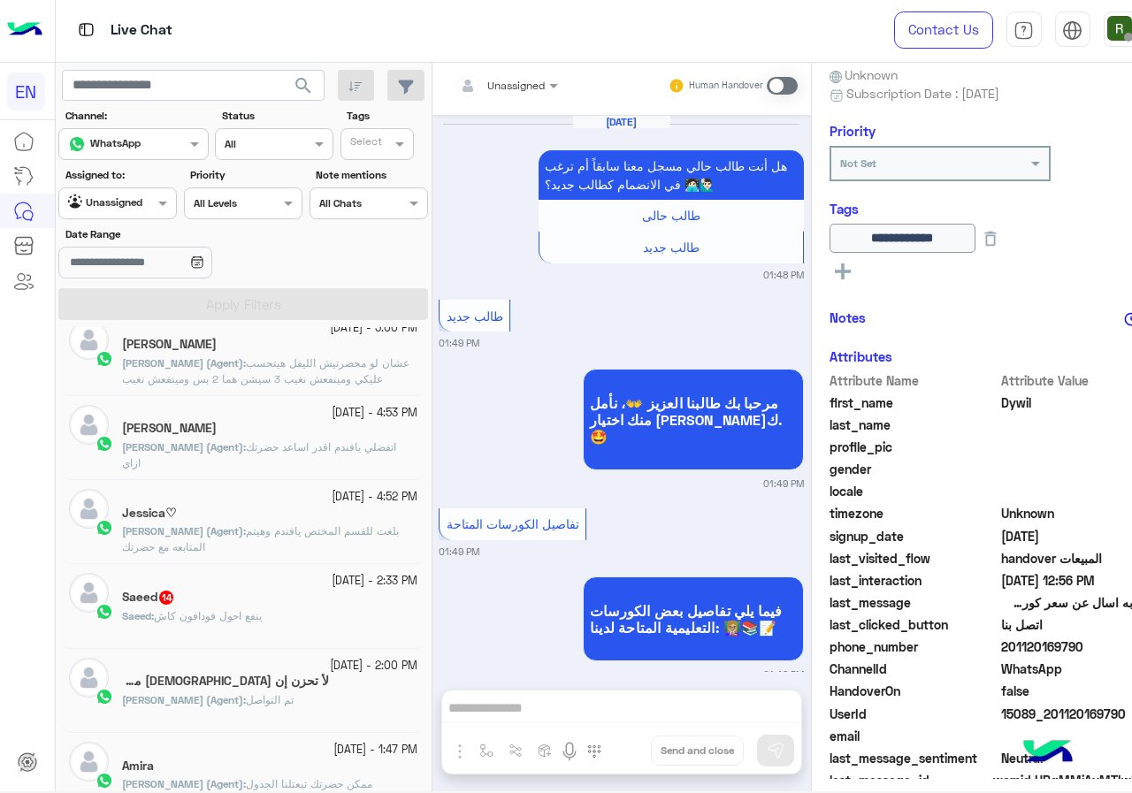
scroll to position [3110, 0]
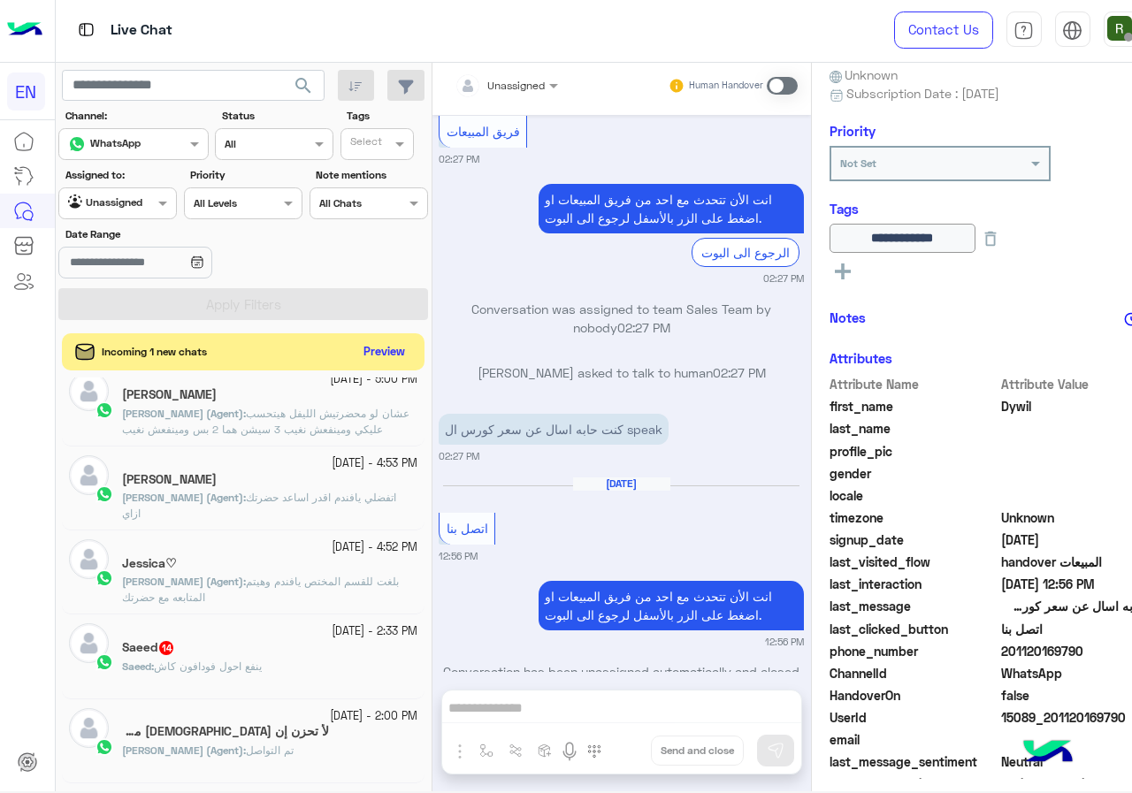
click at [356, 358] on button "Preview" at bounding box center [383, 352] width 55 height 24
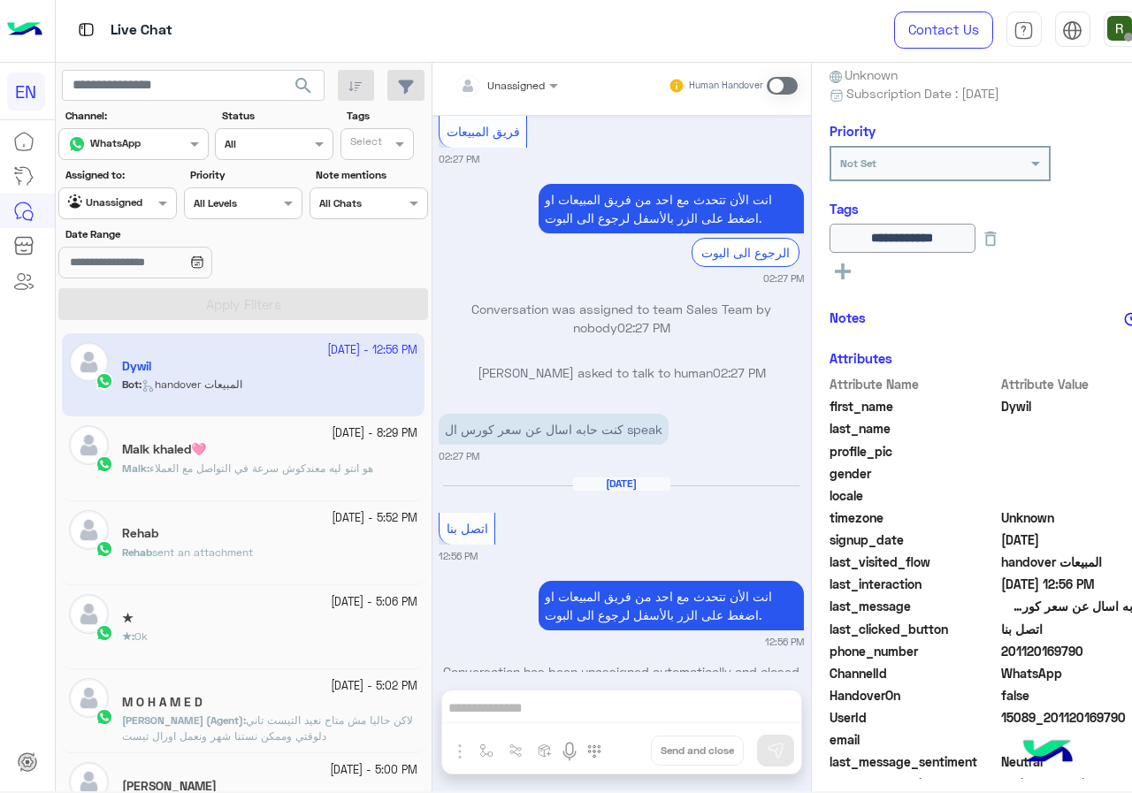
scroll to position [195, 0]
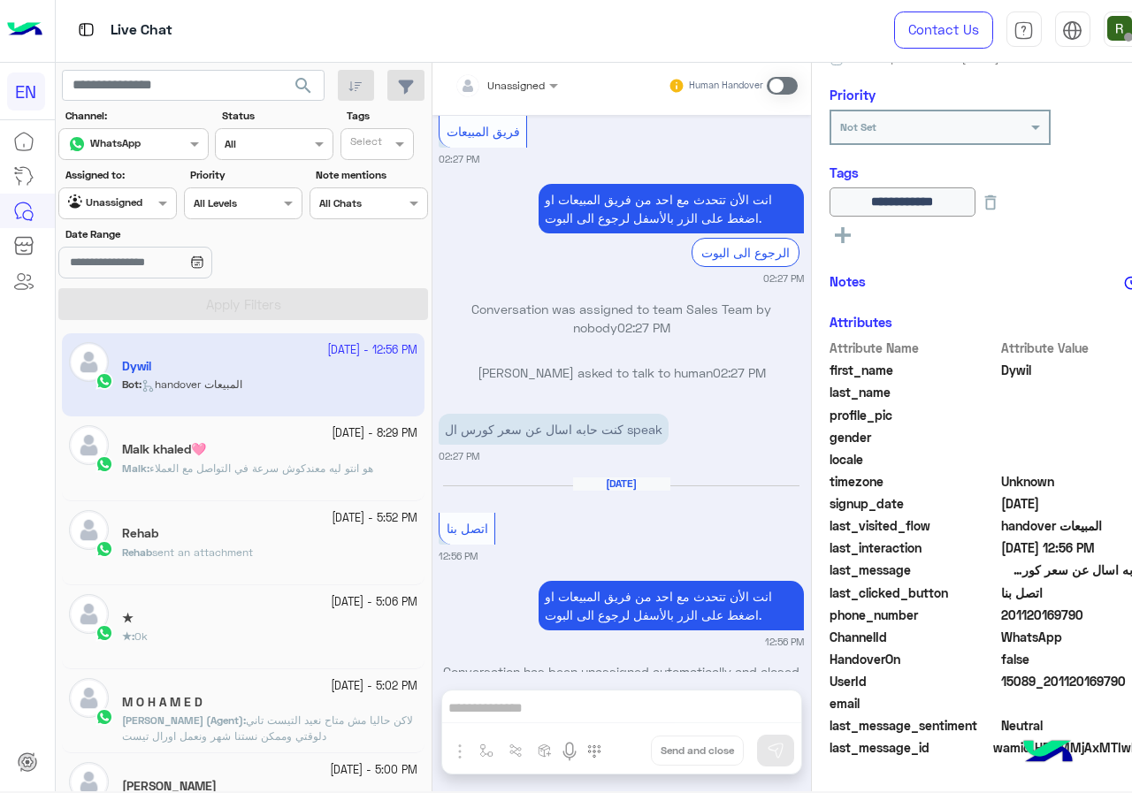
drag, startPoint x: 950, startPoint y: 616, endPoint x: 1021, endPoint y: 615, distance: 71.6
click at [1021, 615] on span "201120169790" at bounding box center [1085, 615] width 169 height 19
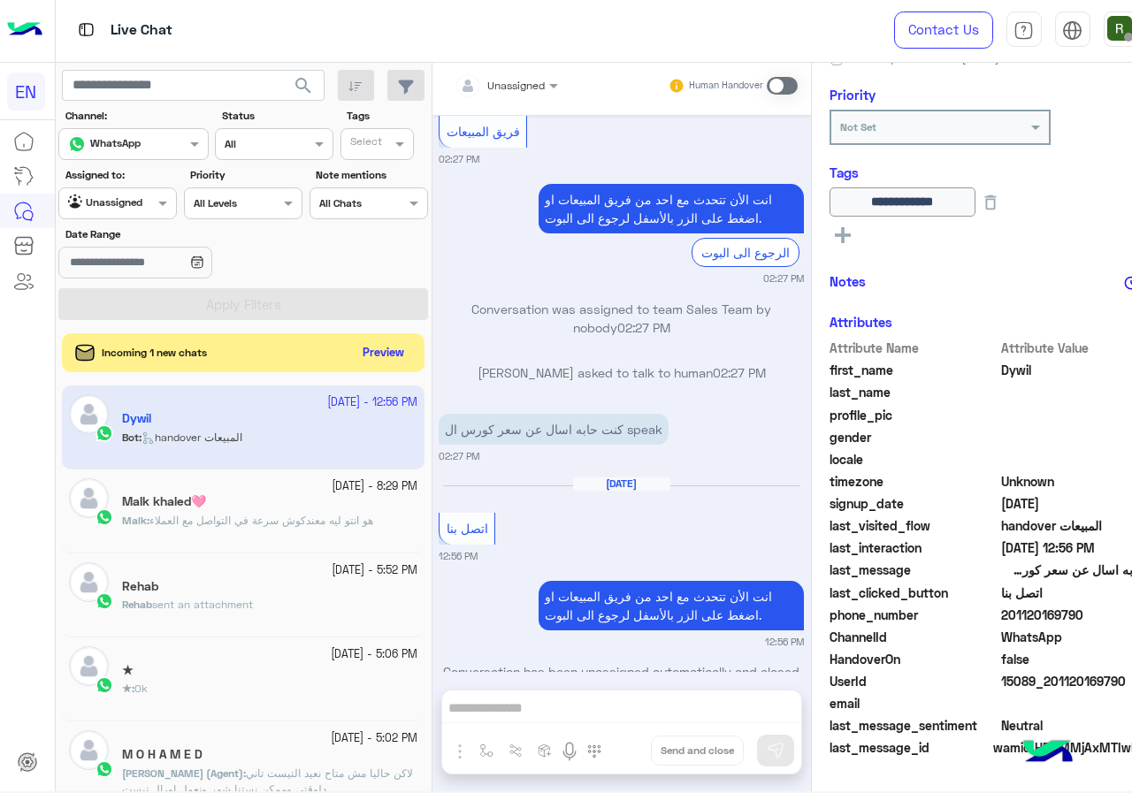
drag, startPoint x: 976, startPoint y: 623, endPoint x: 984, endPoint y: 611, distance: 14.7
copy span "01120169790"
click at [356, 343] on button "Preview" at bounding box center [383, 352] width 55 height 24
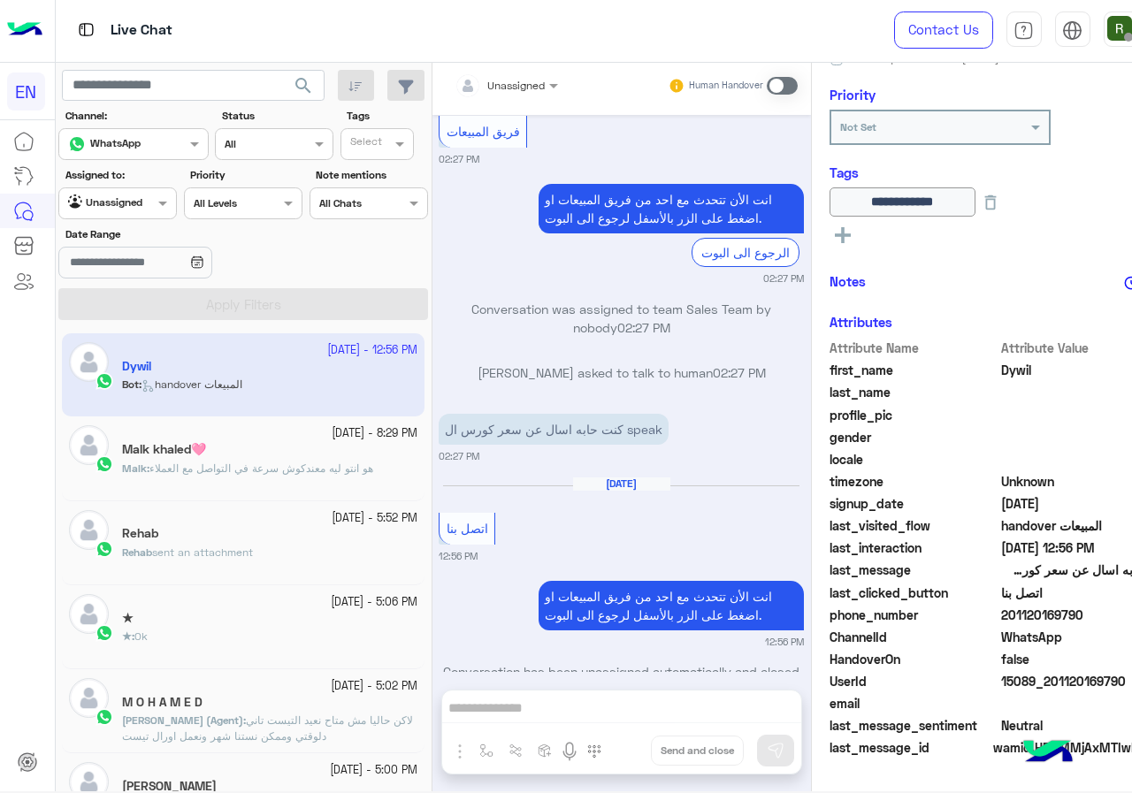
scroll to position [2757, 0]
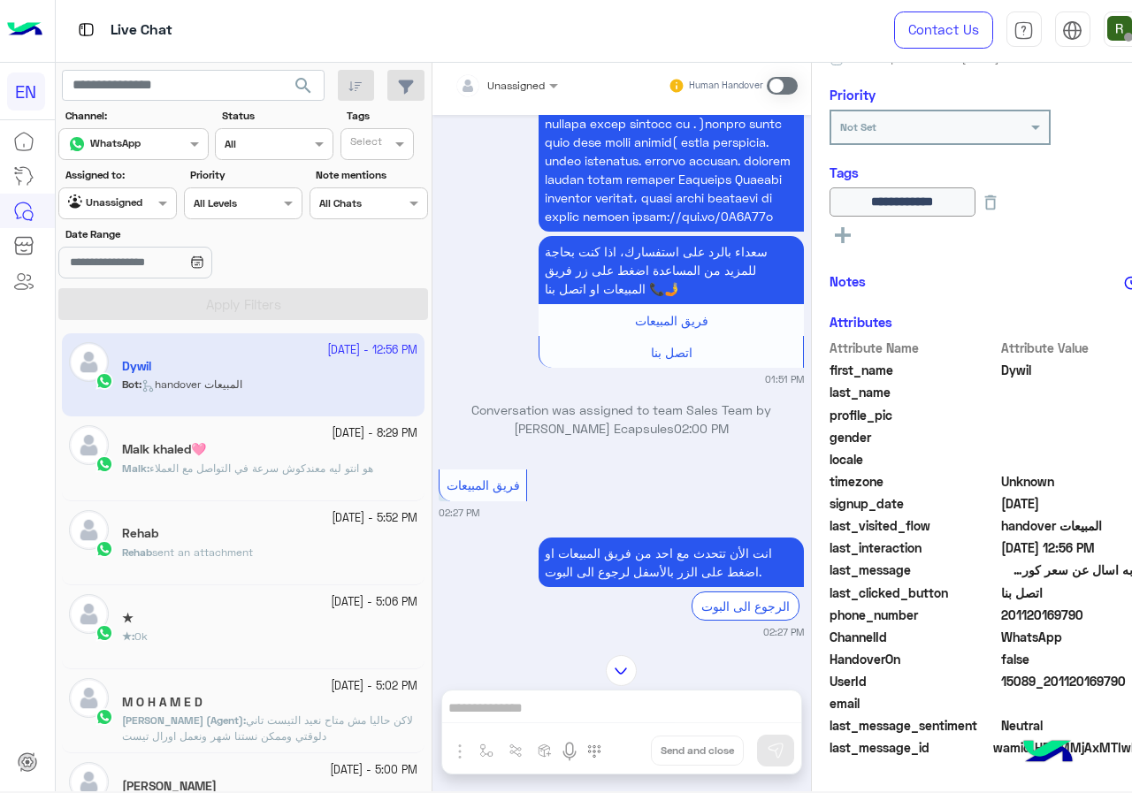
click at [454, 90] on app-image at bounding box center [467, 85] width 27 height 27
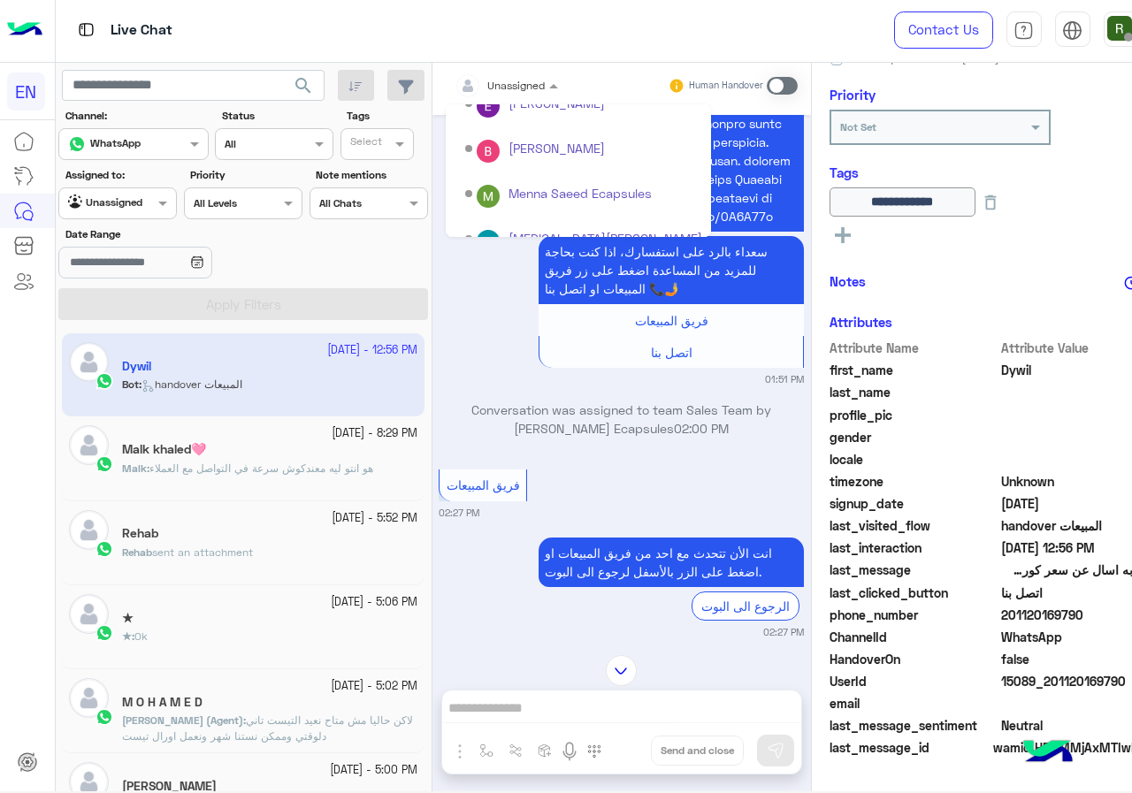
scroll to position [0, 0]
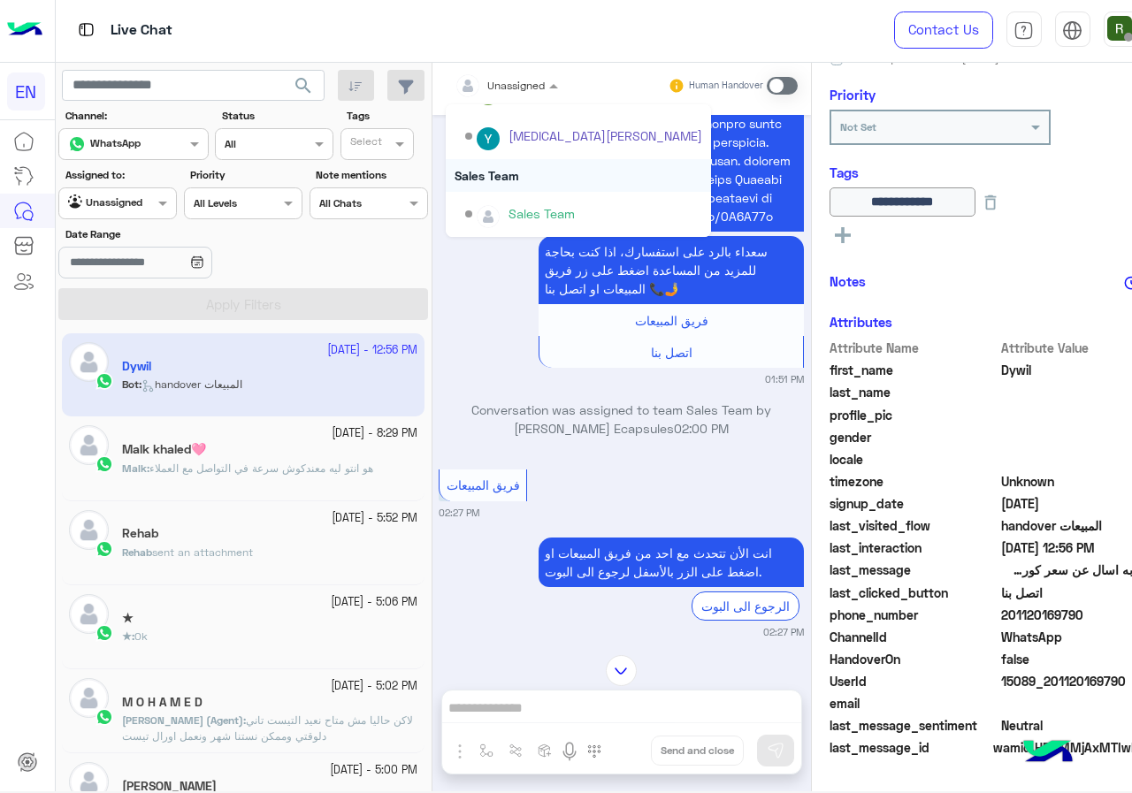
click at [488, 172] on div "Sales Team" at bounding box center [578, 175] width 265 height 33
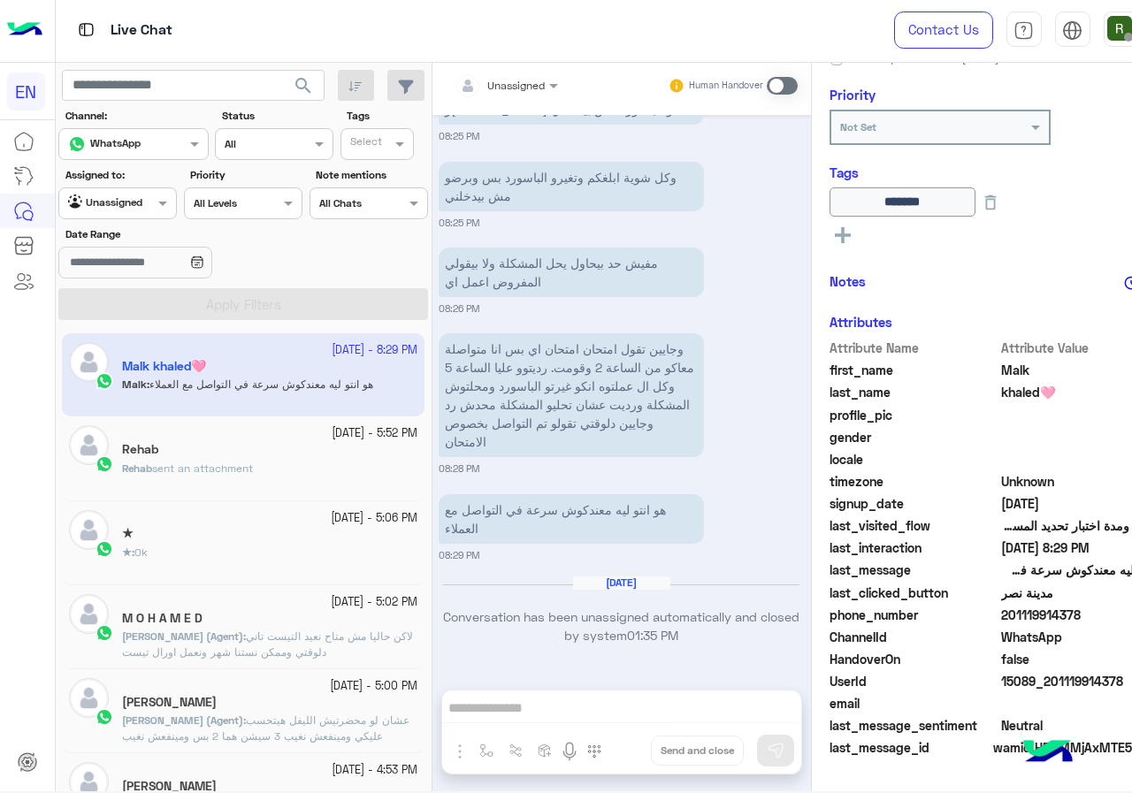
drag, startPoint x: 954, startPoint y: 614, endPoint x: 1030, endPoint y: 608, distance: 76.2
click at [1030, 608] on span "201119914378" at bounding box center [1085, 615] width 169 height 19
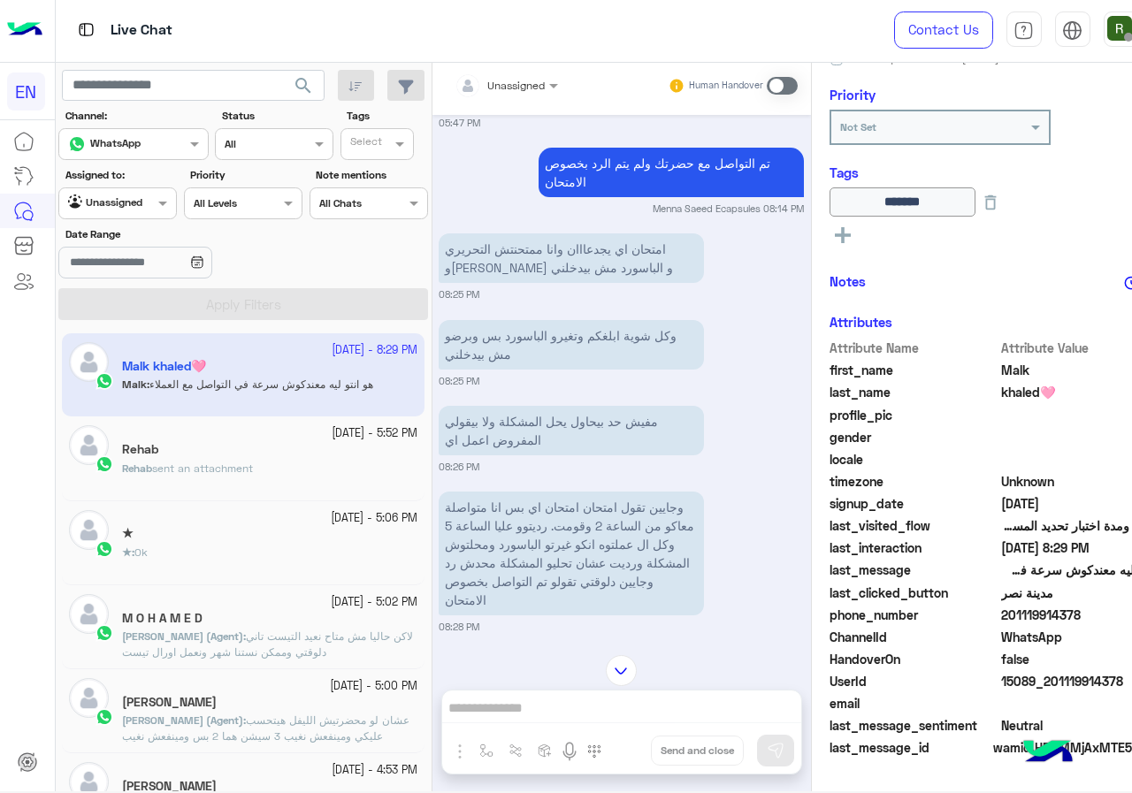
scroll to position [1532, 0]
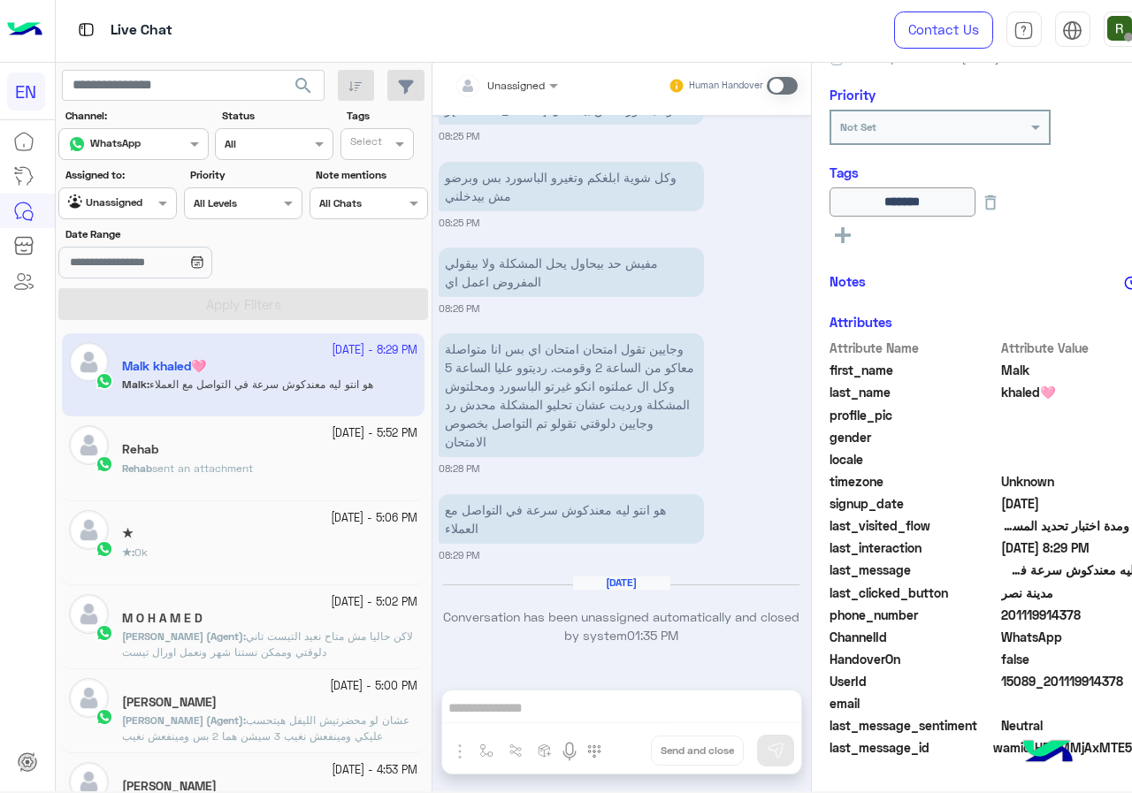
click at [767, 88] on span at bounding box center [782, 86] width 31 height 18
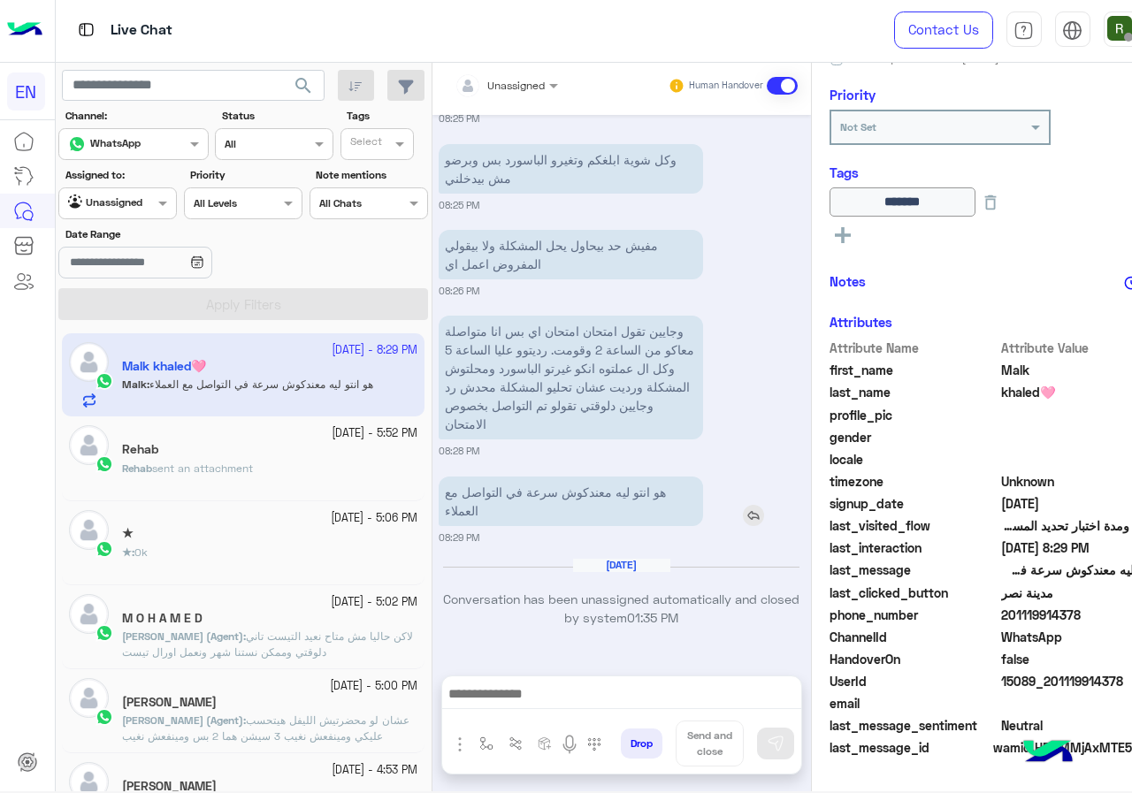
scroll to position [1578, 0]
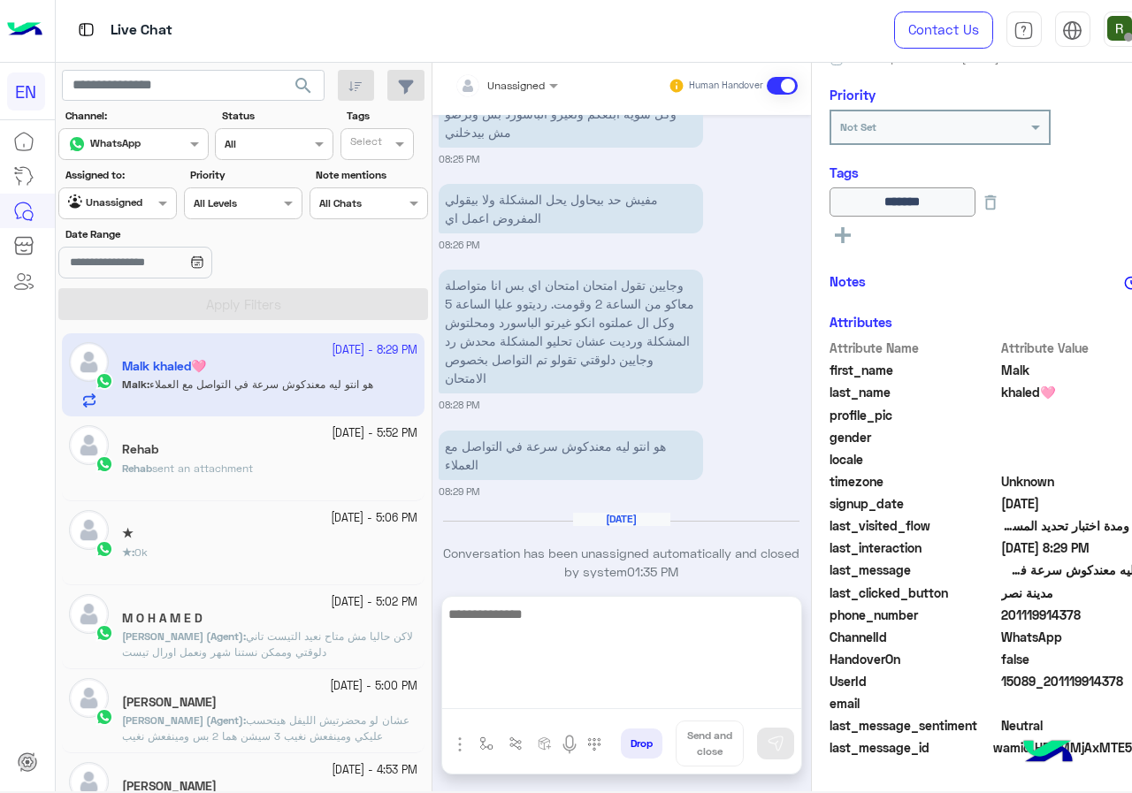
click at [515, 690] on textarea at bounding box center [621, 656] width 359 height 106
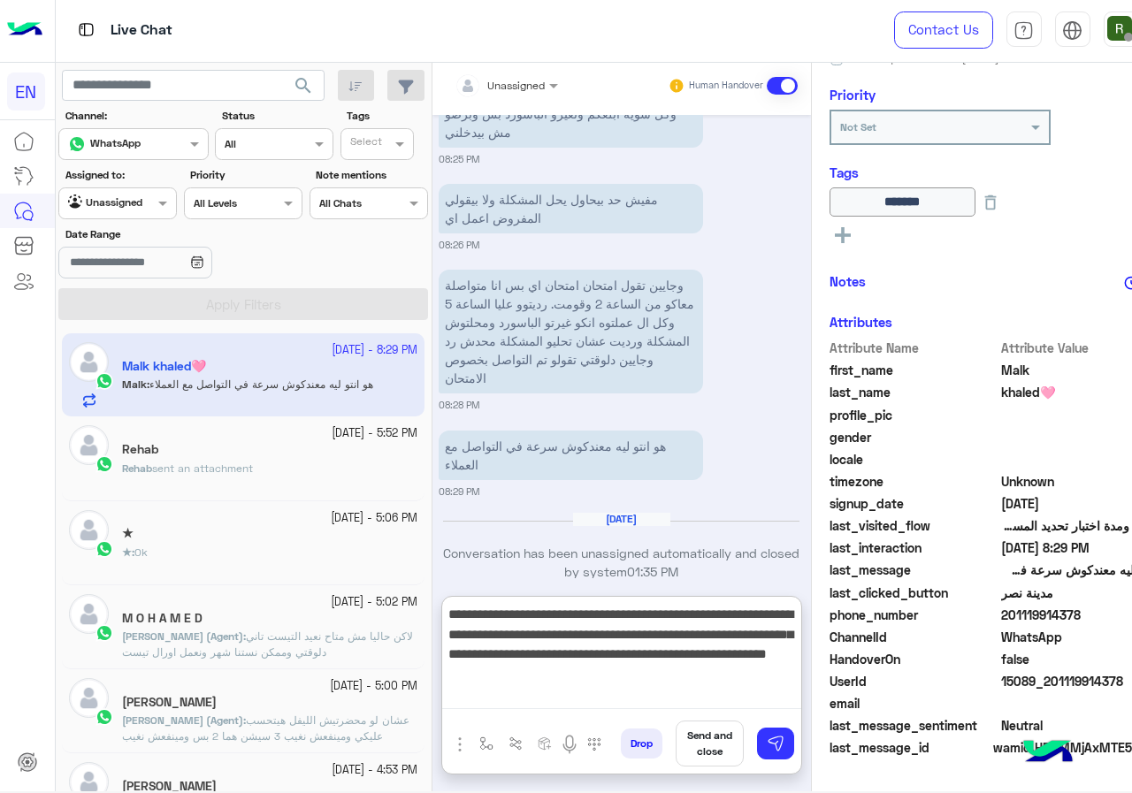
paste textarea "**********"
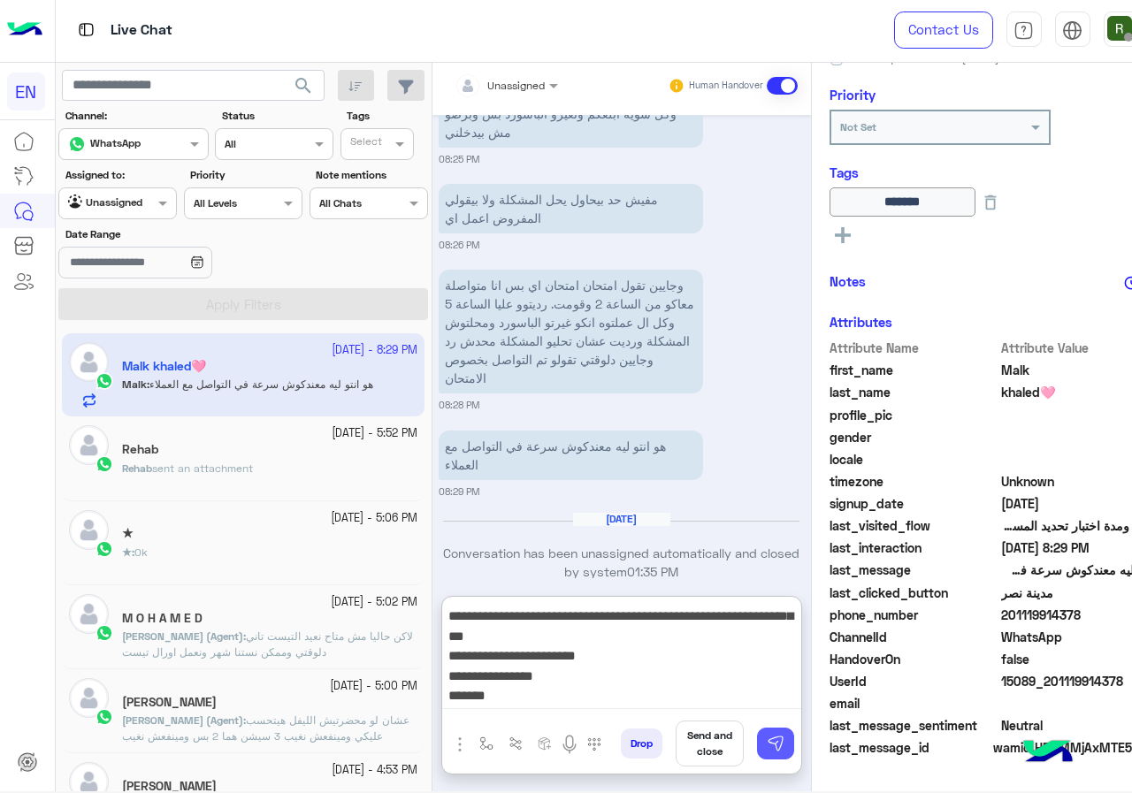
type textarea "**********"
click at [757, 737] on button at bounding box center [775, 744] width 37 height 32
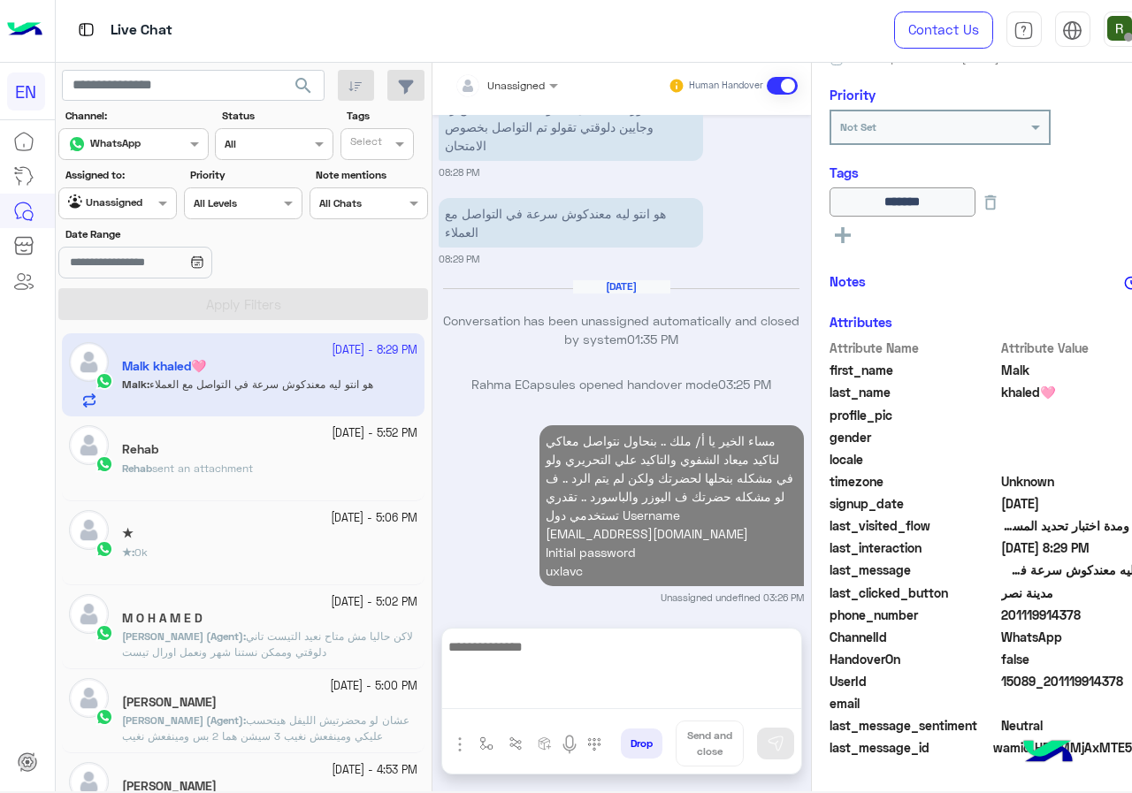
scroll to position [1790, 0]
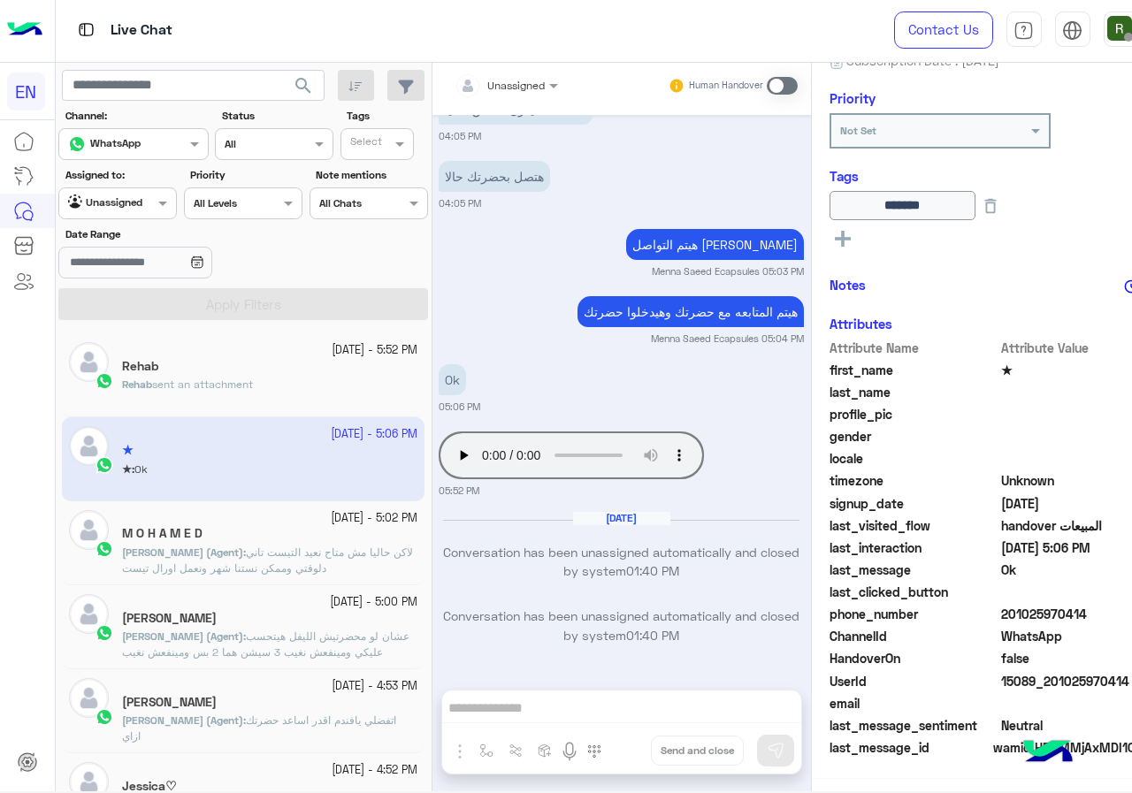
scroll to position [195, 0]
click at [244, 397] on div "Rehab sent an attachment" at bounding box center [269, 392] width 295 height 31
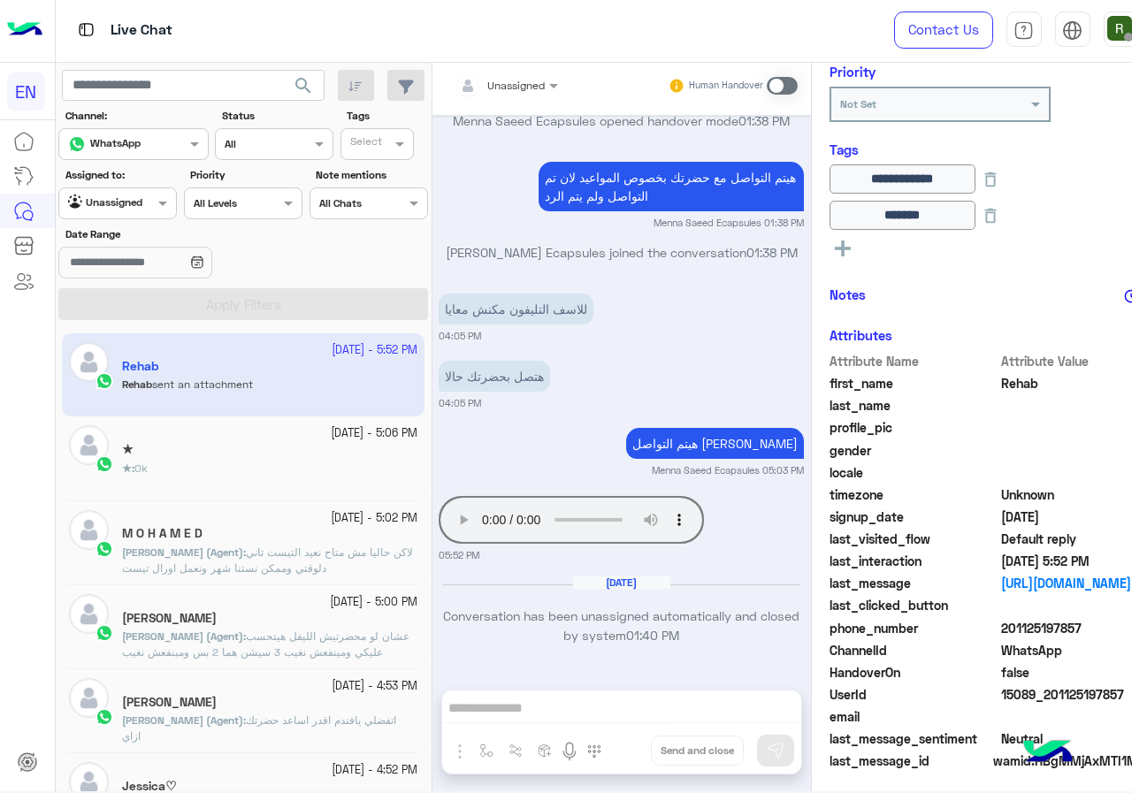
scroll to position [231, 0]
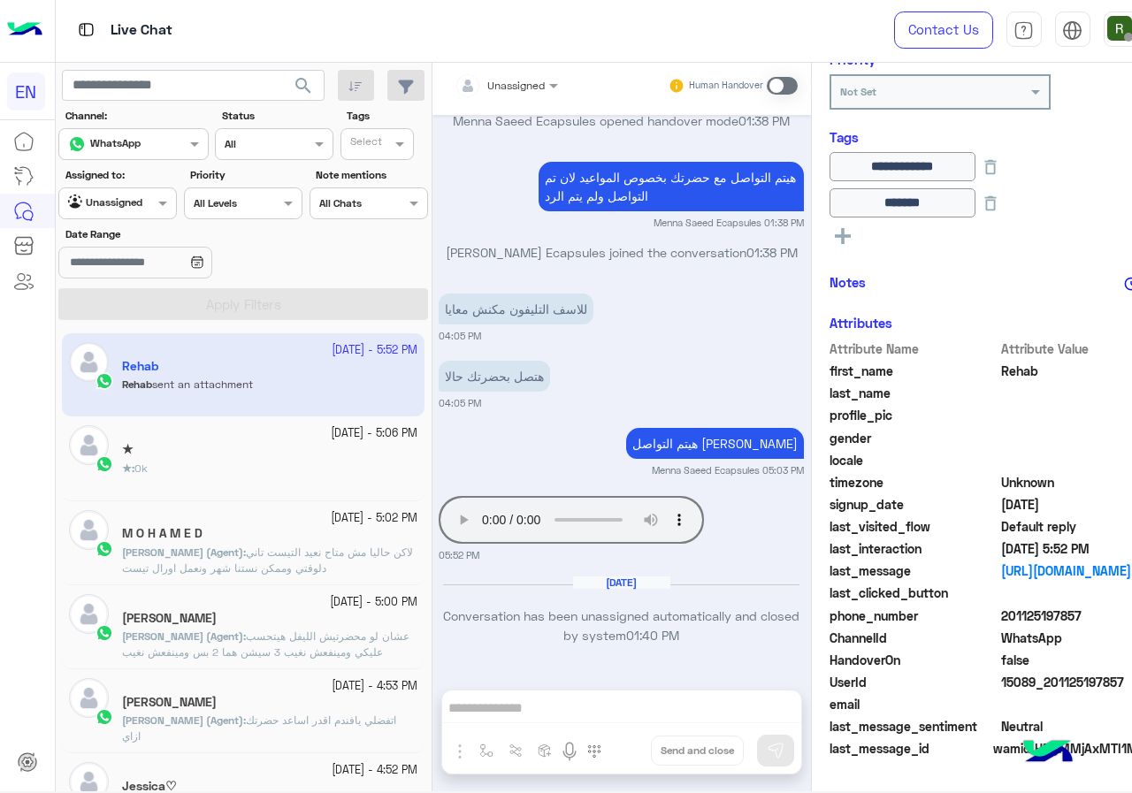
drag, startPoint x: 1023, startPoint y: 614, endPoint x: 1051, endPoint y: 613, distance: 28.3
click at [1051, 613] on span "201125197857" at bounding box center [1085, 615] width 169 height 19
copy span "01125197857"
click at [479, 75] on div at bounding box center [507, 82] width 122 height 17
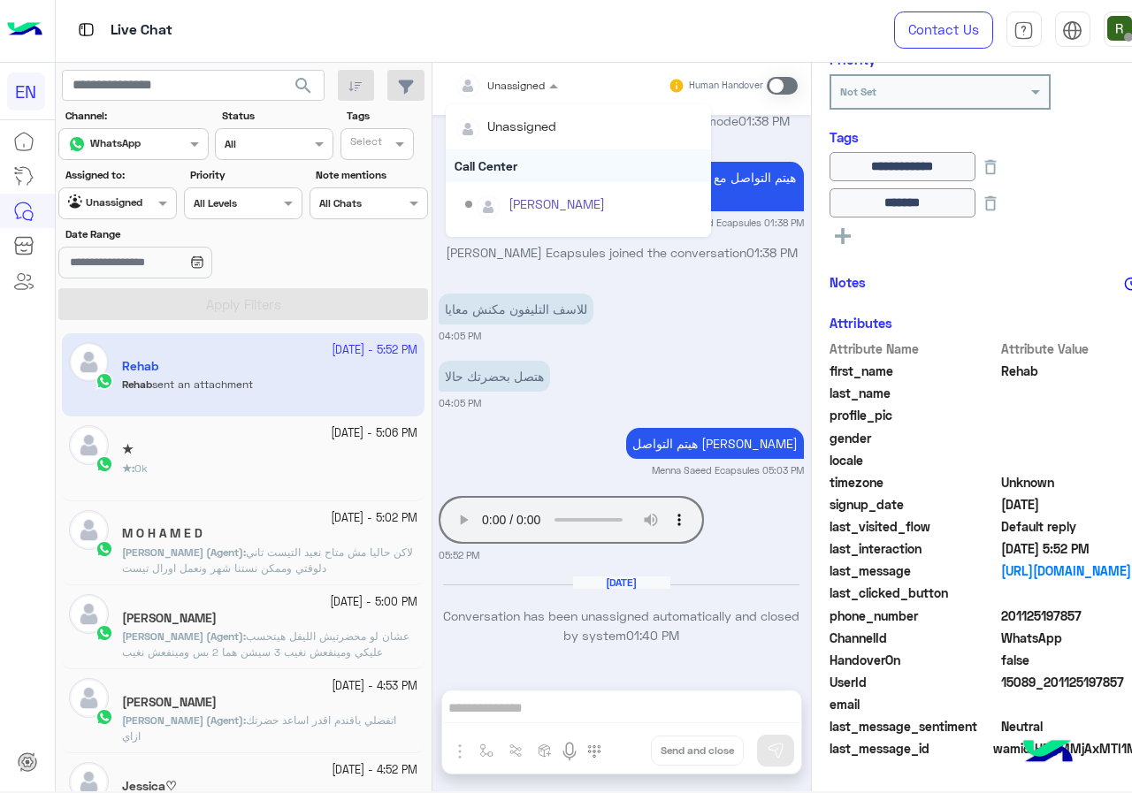
click at [458, 153] on div "Call Center" at bounding box center [578, 165] width 265 height 33
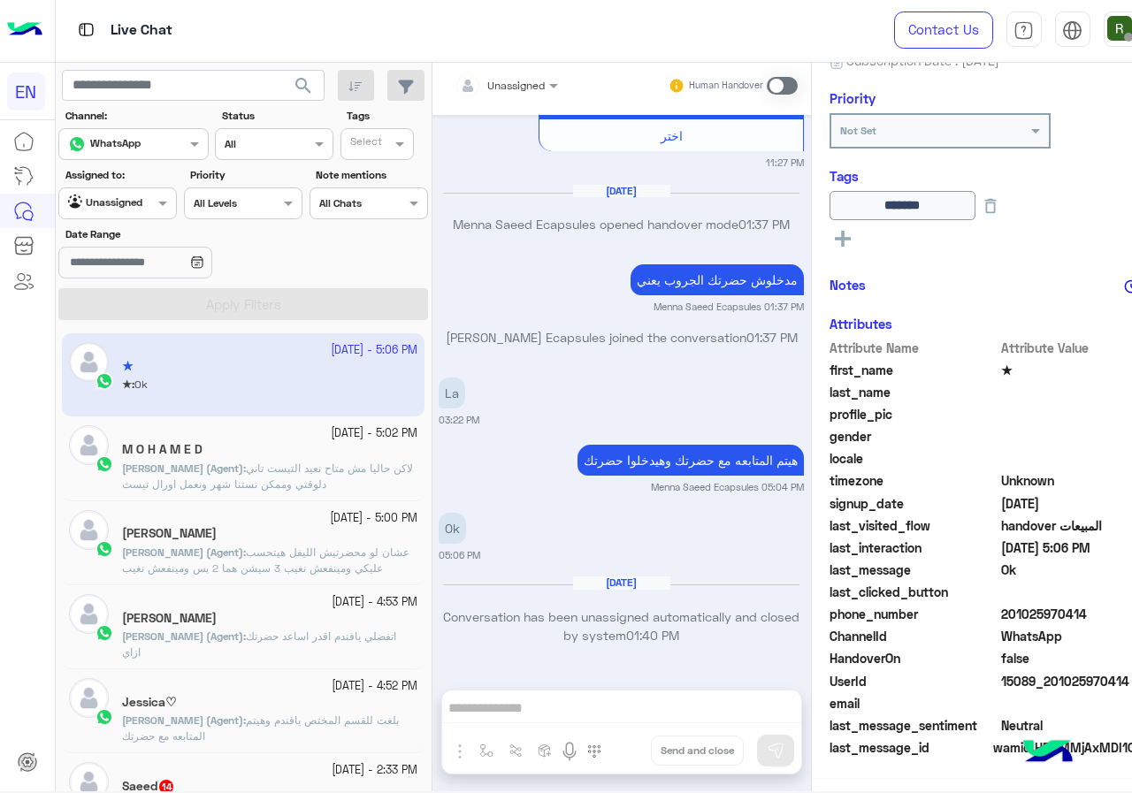
scroll to position [191, 0]
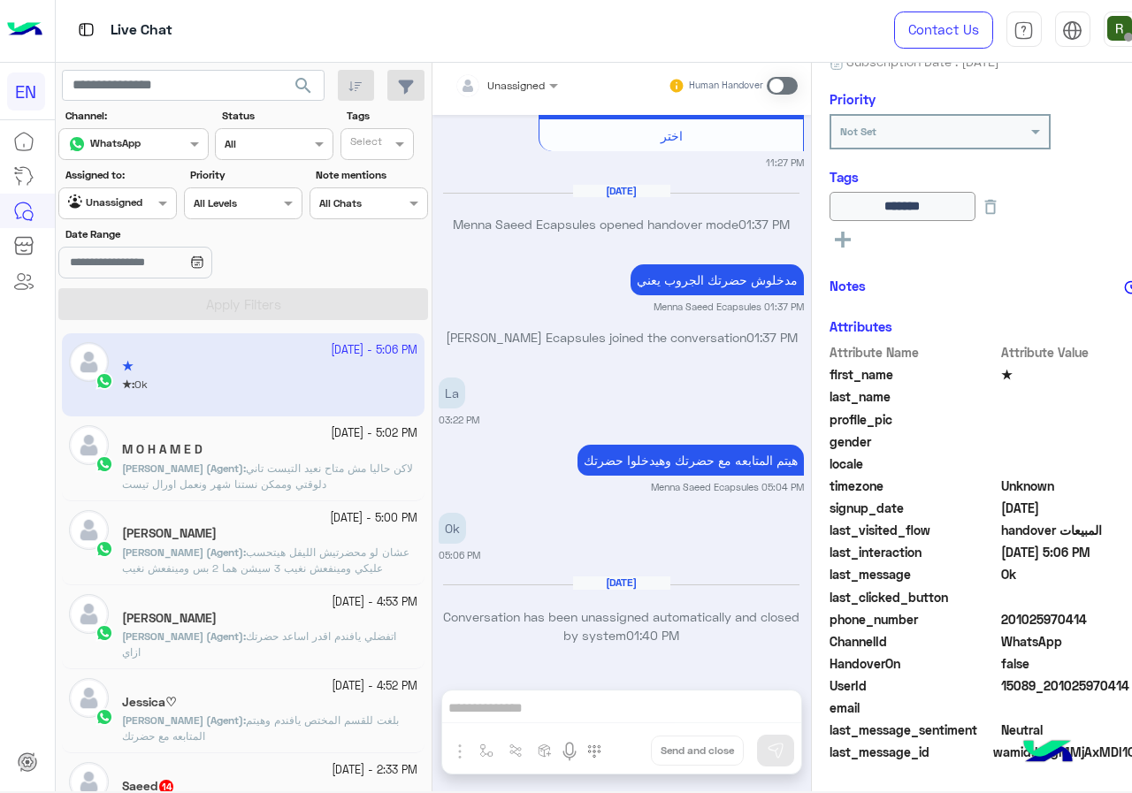
drag, startPoint x: 950, startPoint y: 628, endPoint x: 1065, endPoint y: 625, distance: 115.8
click at [1065, 625] on span "201025970414" at bounding box center [1085, 619] width 169 height 19
drag, startPoint x: 1003, startPoint y: 628, endPoint x: 572, endPoint y: 440, distance: 470.4
click at [591, 446] on p "هيتم المتابعه مع حضرتك وهيدخلوا حضرتك" at bounding box center [690, 460] width 226 height 31
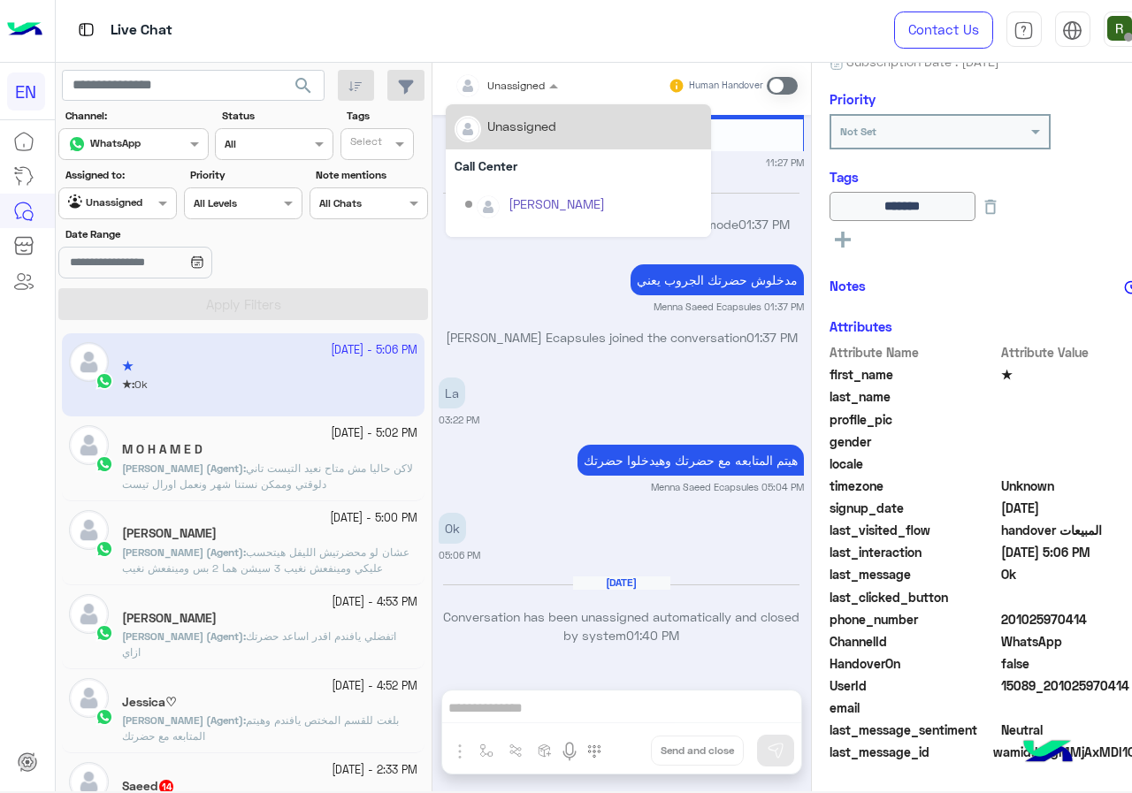
click at [454, 98] on div "Unassigned" at bounding box center [499, 85] width 91 height 35
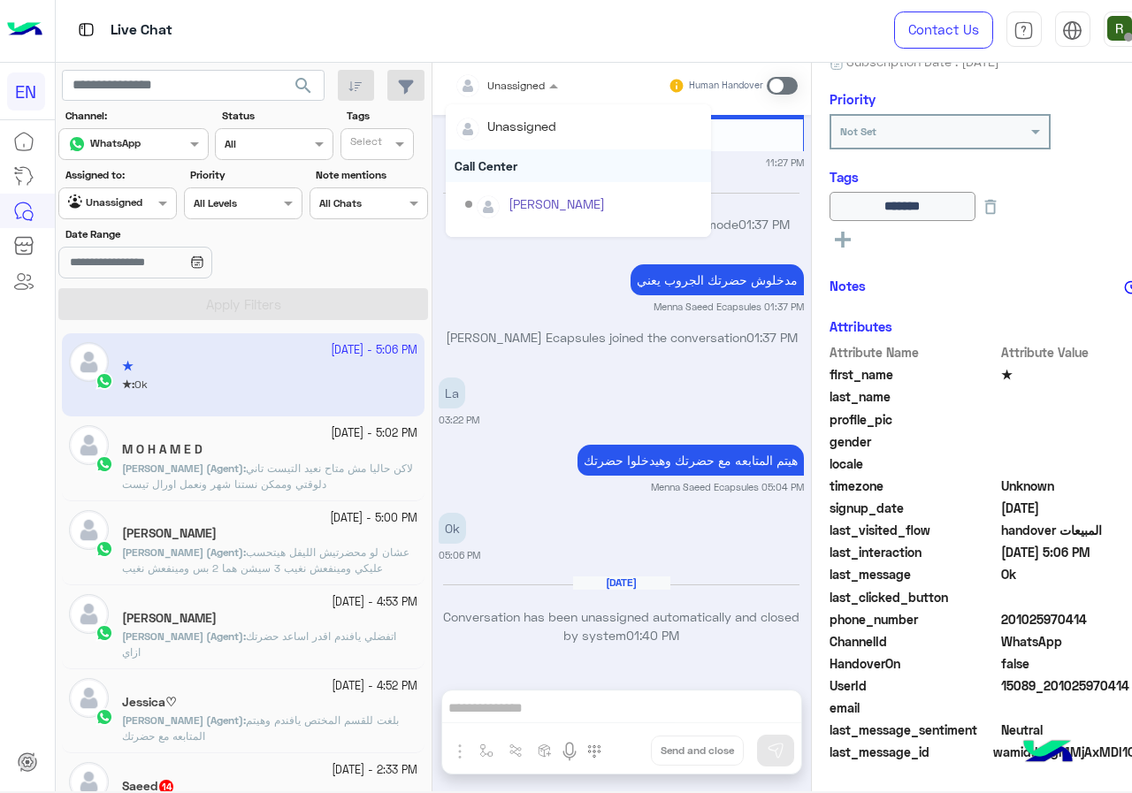
click at [449, 156] on div "Call Center" at bounding box center [578, 165] width 265 height 33
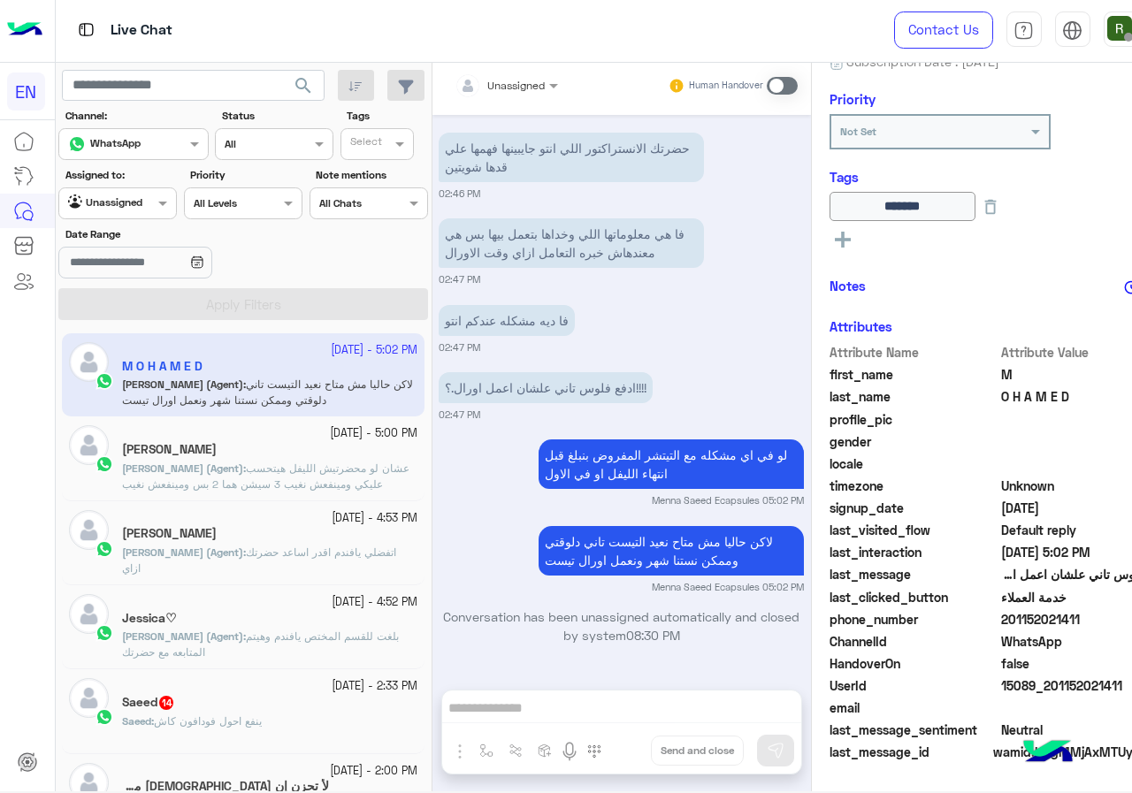
click at [232, 696] on div "Saeed 14" at bounding box center [269, 704] width 295 height 19
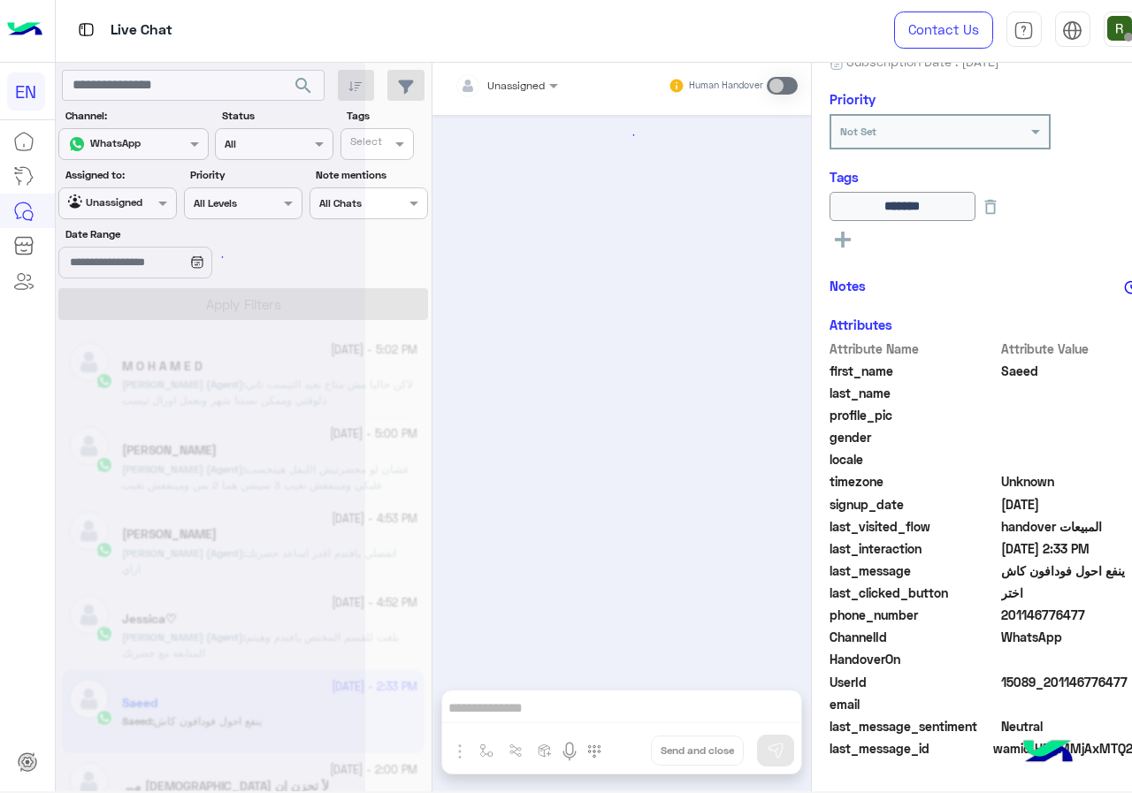
scroll to position [2238, 0]
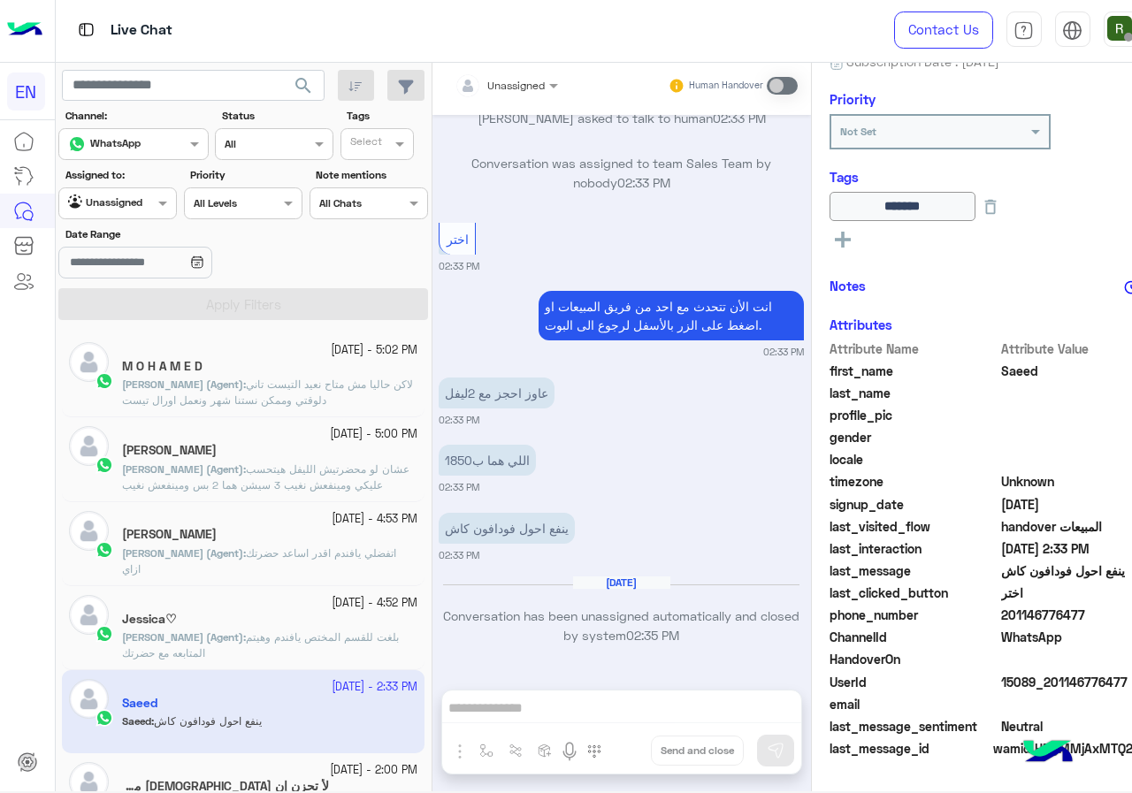
click at [454, 86] on input "text" at bounding box center [485, 83] width 62 height 16
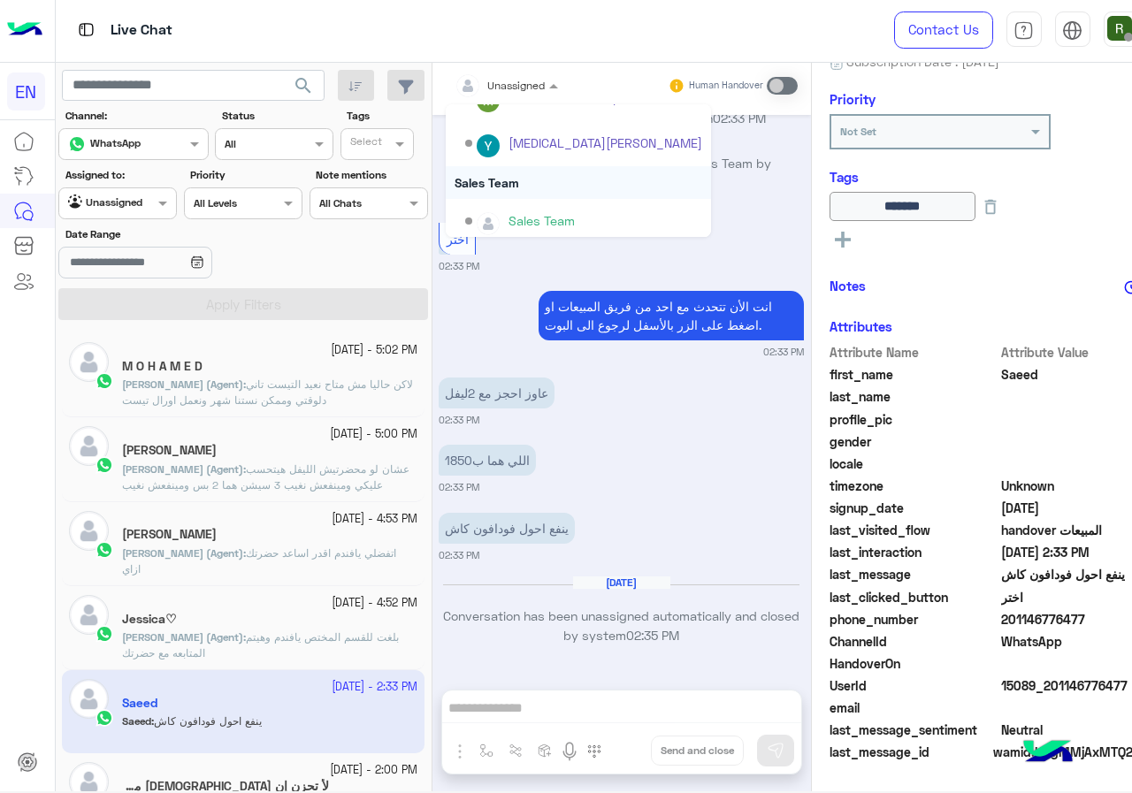
scroll to position [294, 0]
click at [463, 173] on div "Sales Team" at bounding box center [578, 175] width 265 height 33
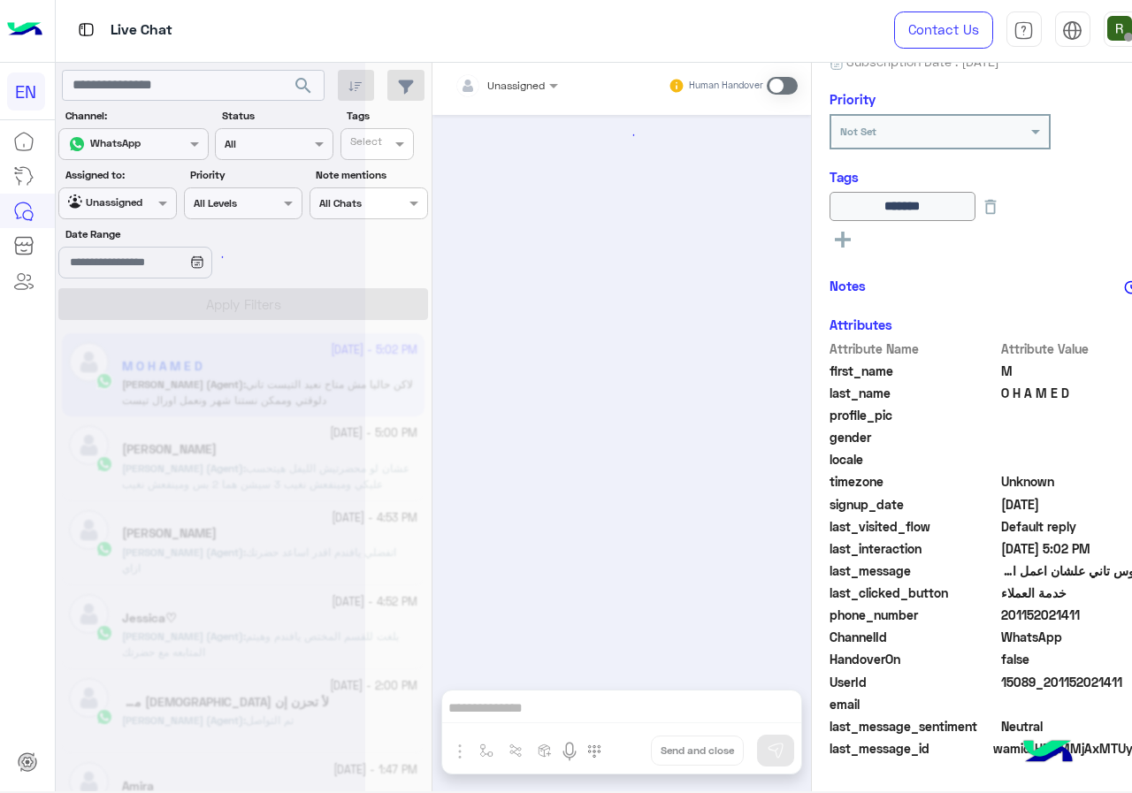
scroll to position [1021, 0]
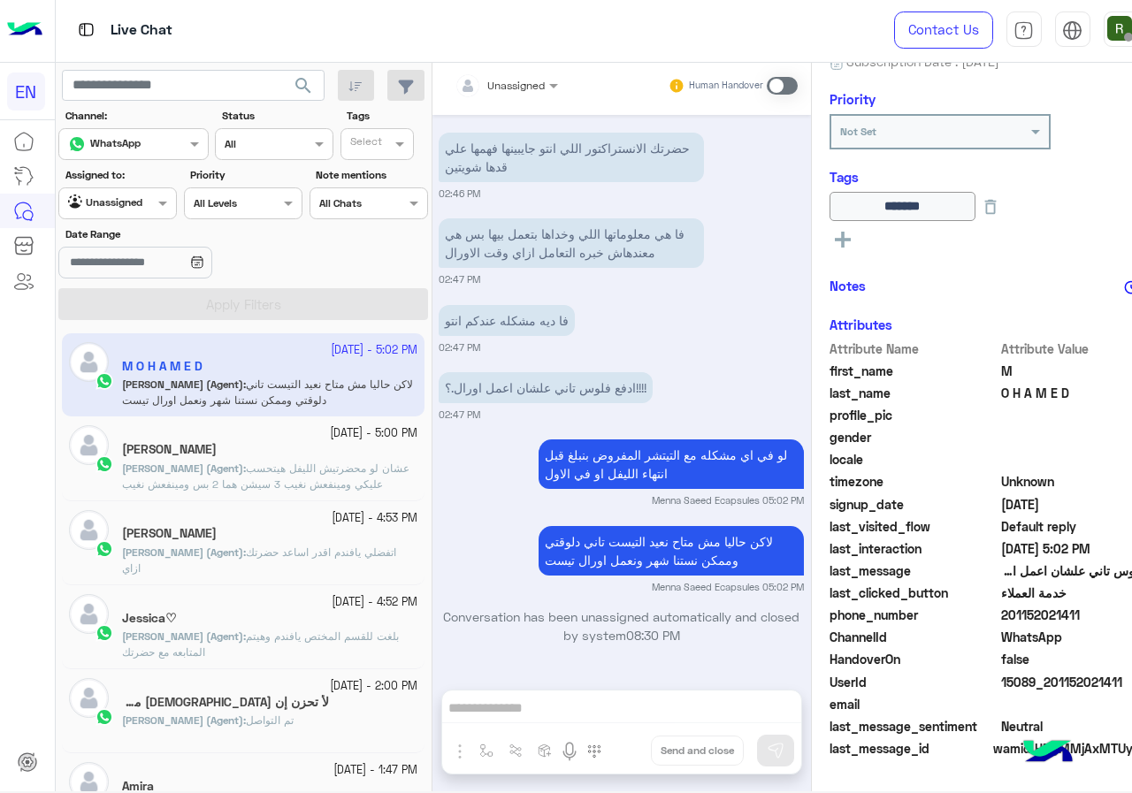
click at [129, 172] on label "Assigned to:" at bounding box center [120, 175] width 110 height 16
click at [122, 194] on div at bounding box center [117, 201] width 117 height 17
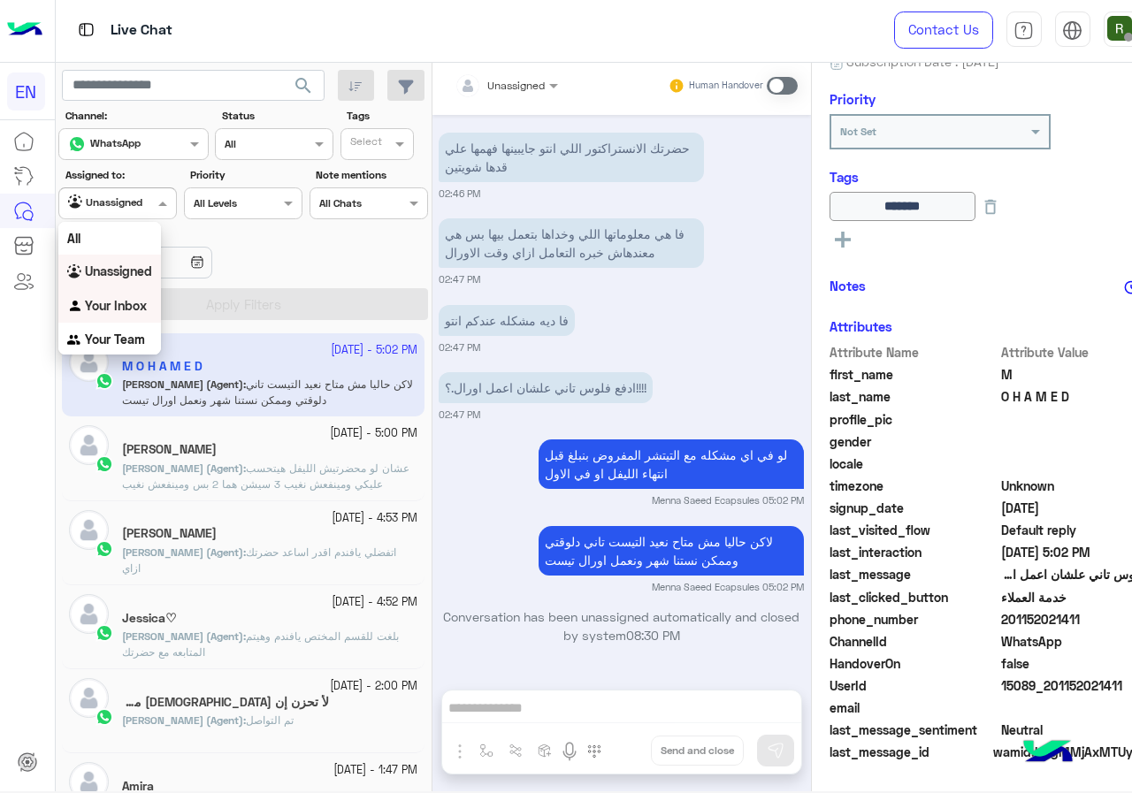
click at [115, 309] on b "Your Inbox" at bounding box center [116, 305] width 62 height 15
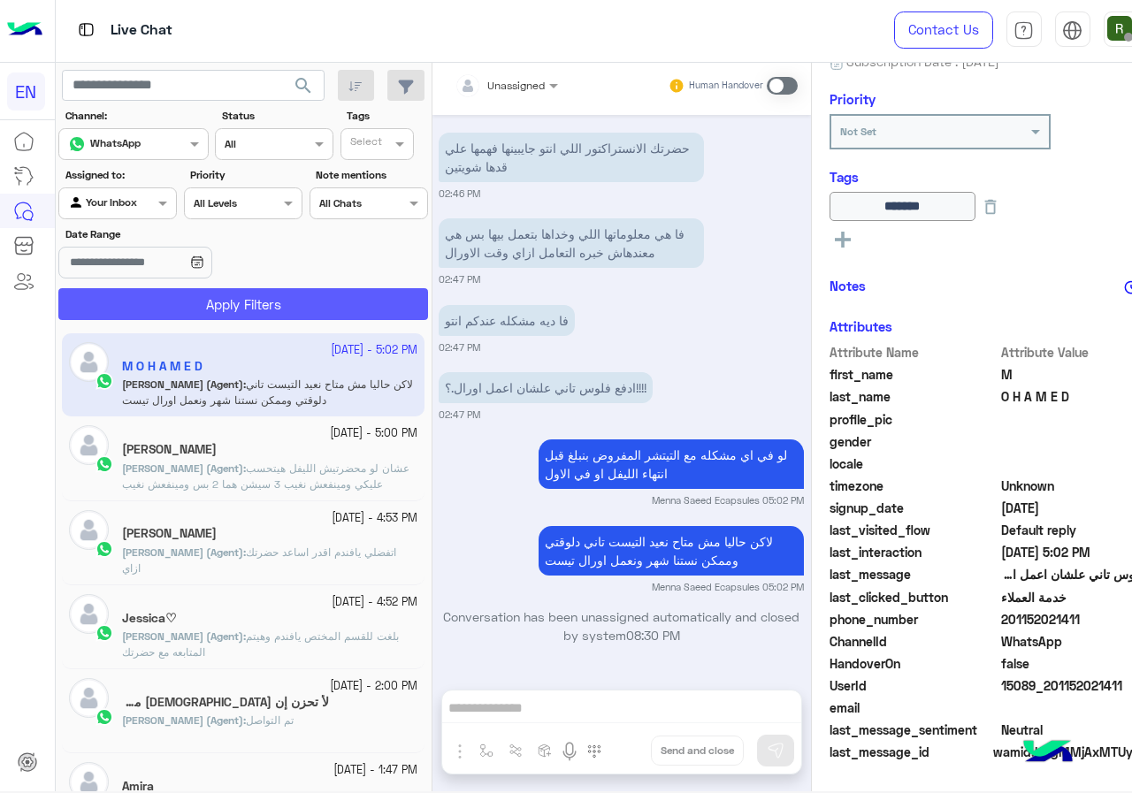
click at [120, 316] on button "Apply Filters" at bounding box center [243, 304] width 370 height 32
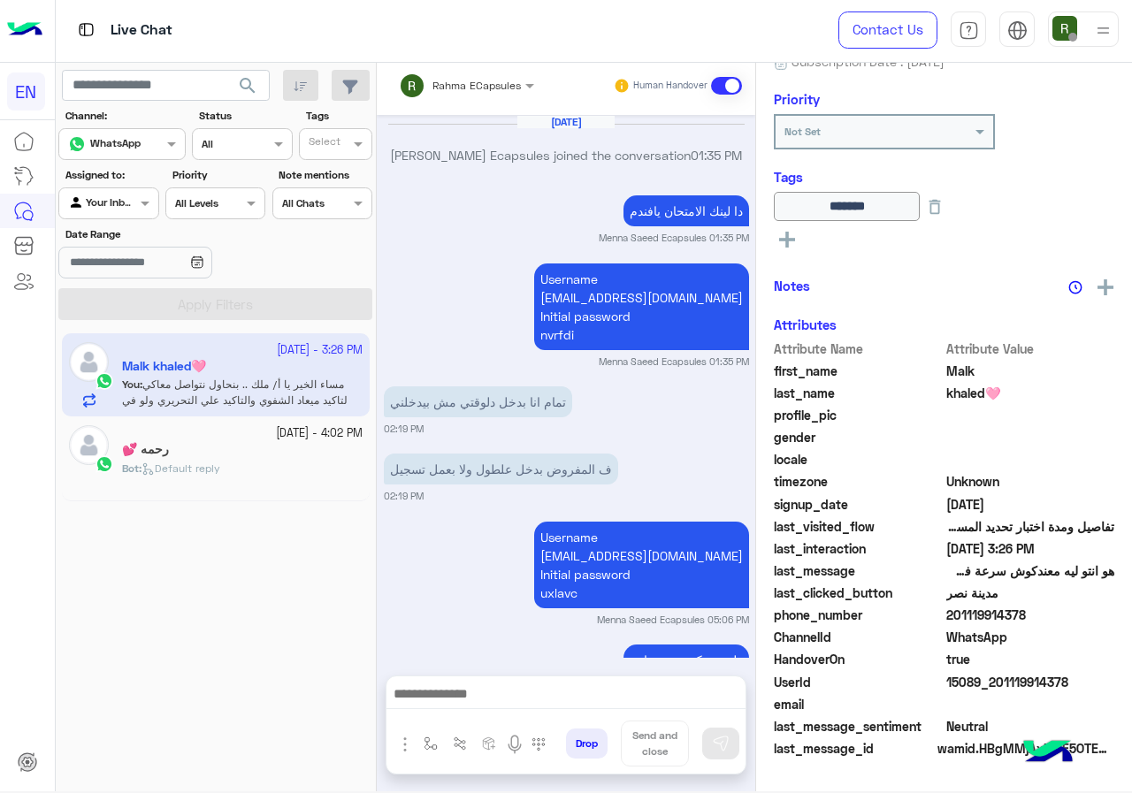
scroll to position [1227, 0]
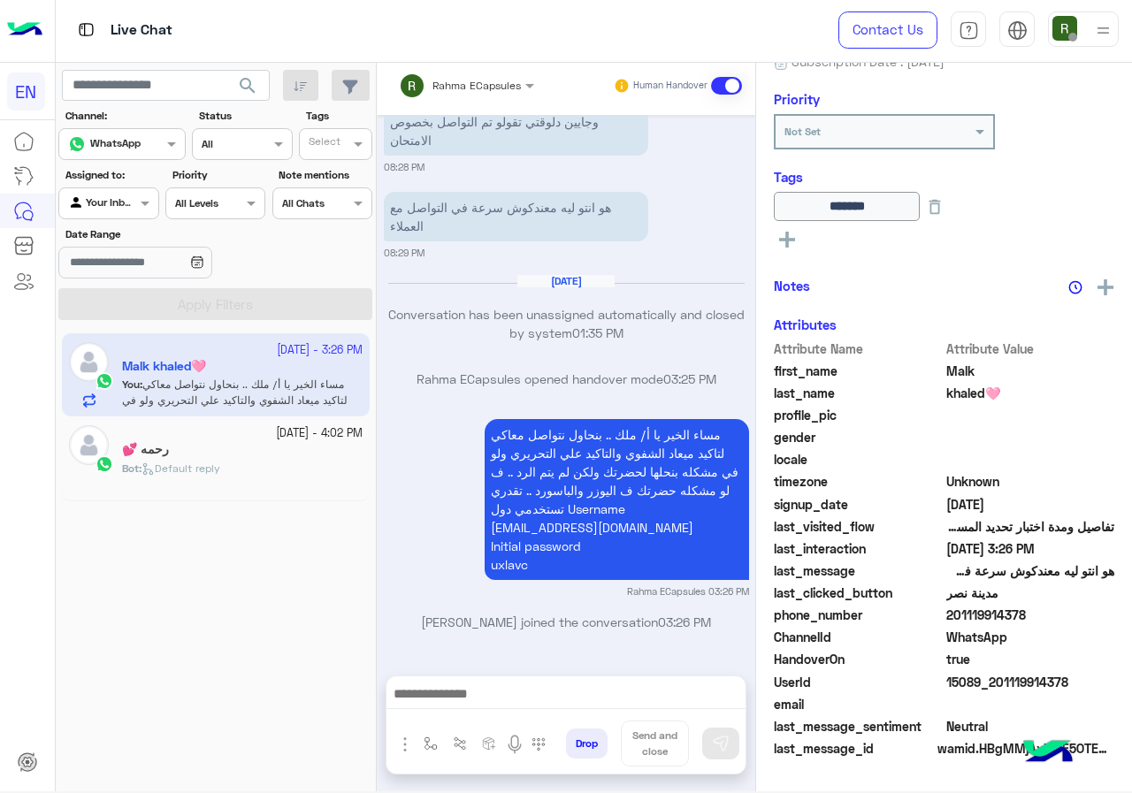
click at [466, 72] on div "Rahma ECapsules" at bounding box center [460, 85] width 122 height 35
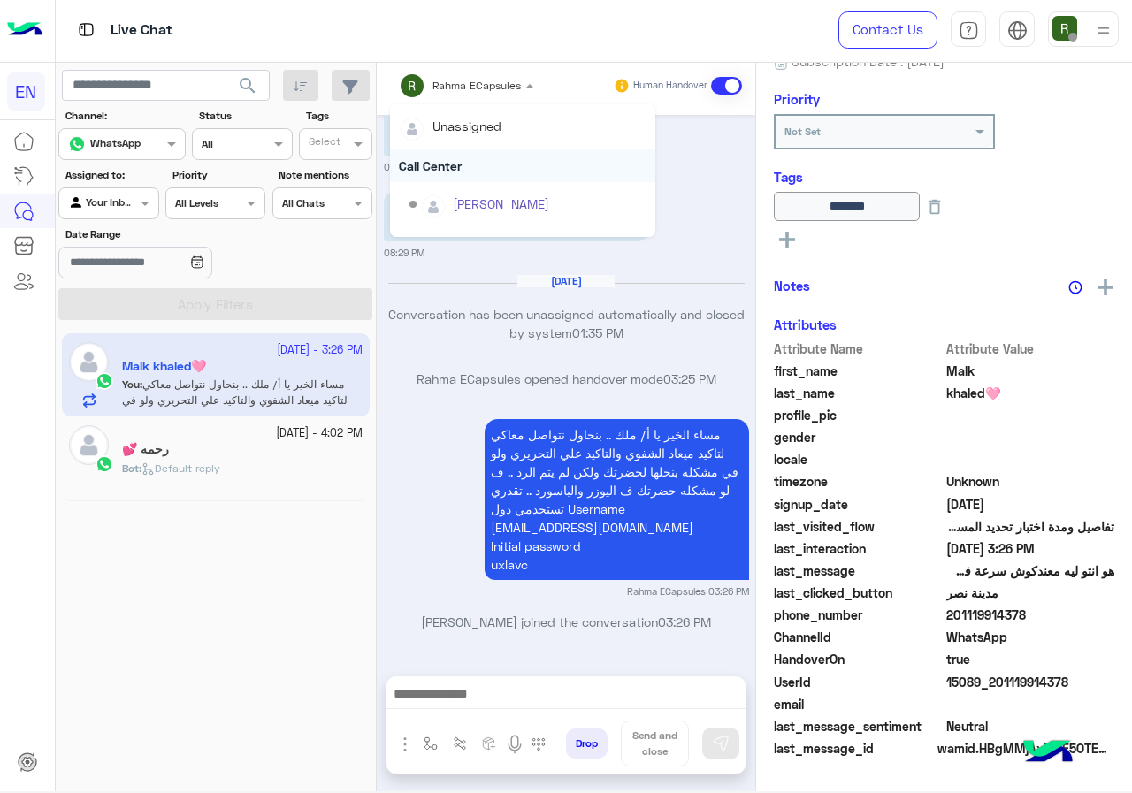
click at [453, 156] on div "Call Center" at bounding box center [522, 165] width 265 height 33
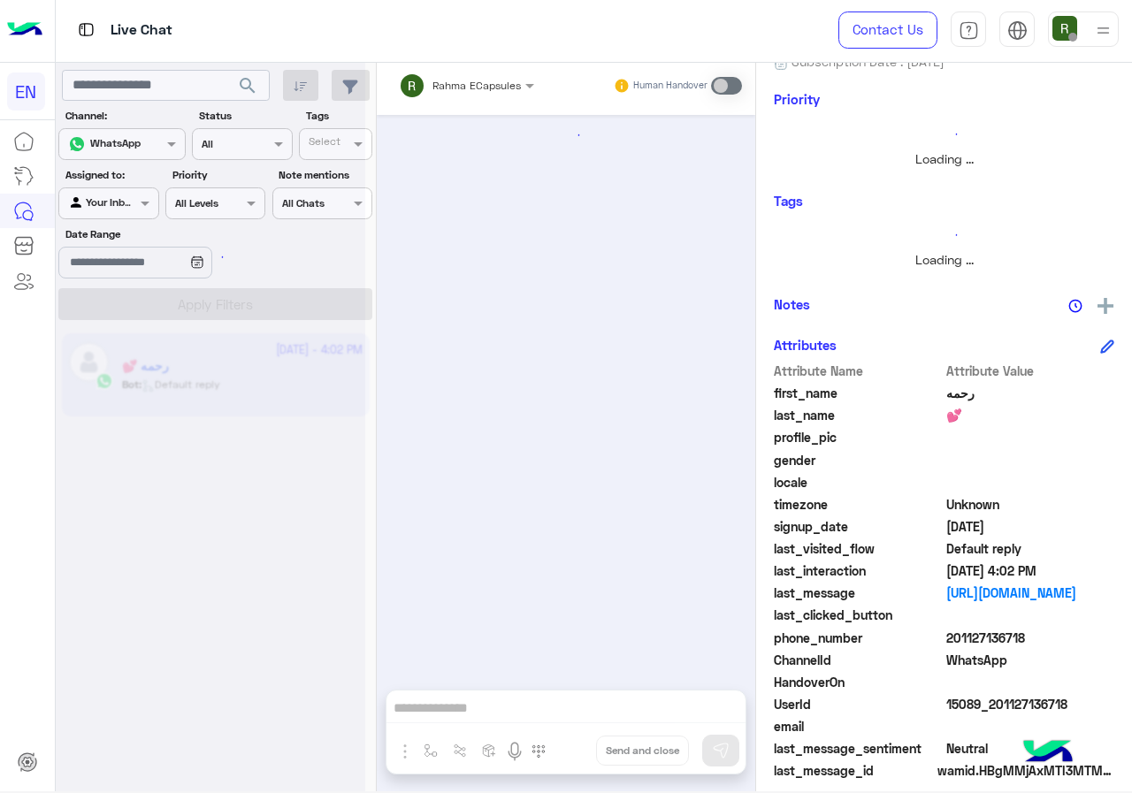
scroll to position [191, 0]
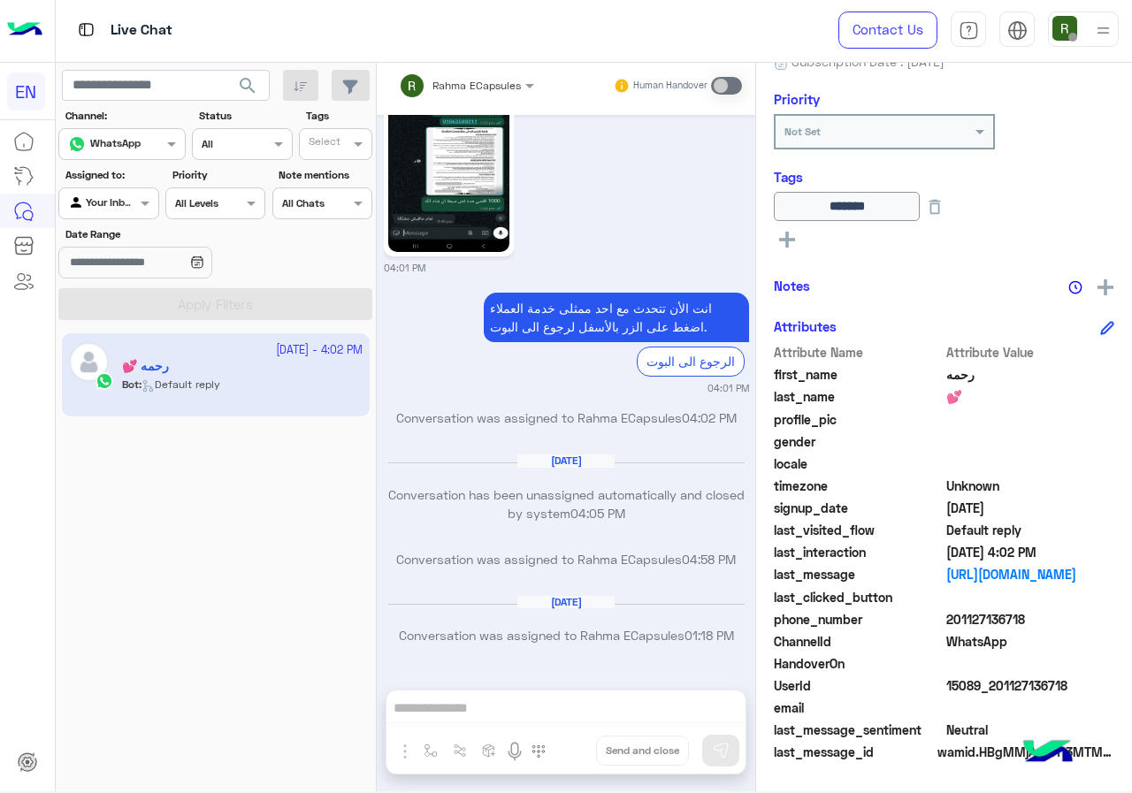
click at [123, 197] on div "Live Chat" at bounding box center [93, 210] width 77 height 28
click at [141, 207] on span at bounding box center [147, 203] width 22 height 19
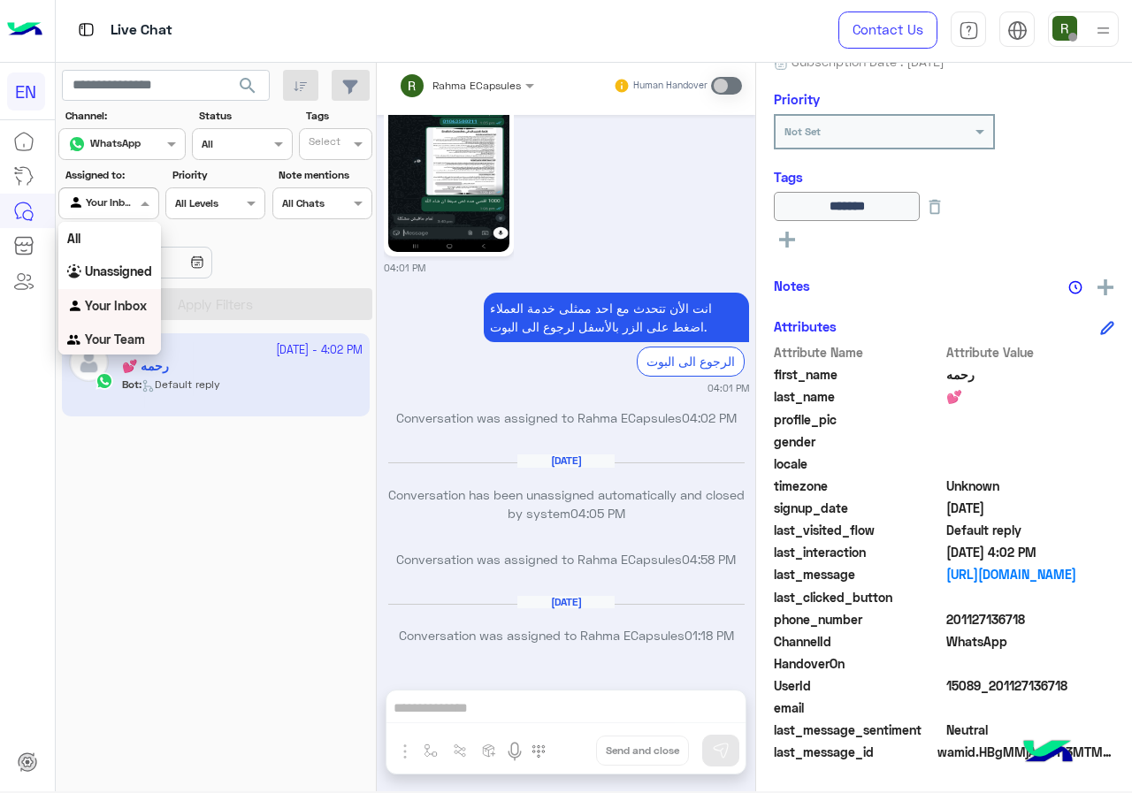
click at [107, 334] on b "Your Team" at bounding box center [115, 339] width 60 height 15
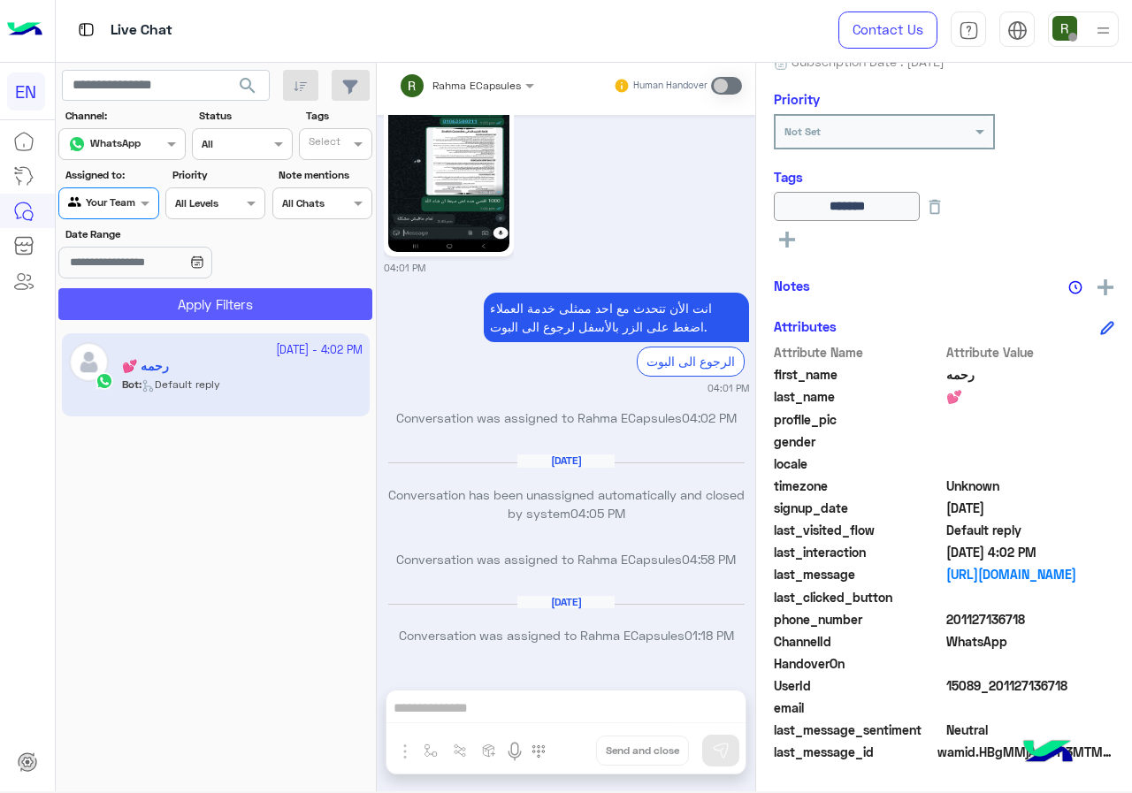
click at [172, 310] on button "Apply Filters" at bounding box center [215, 304] width 314 height 32
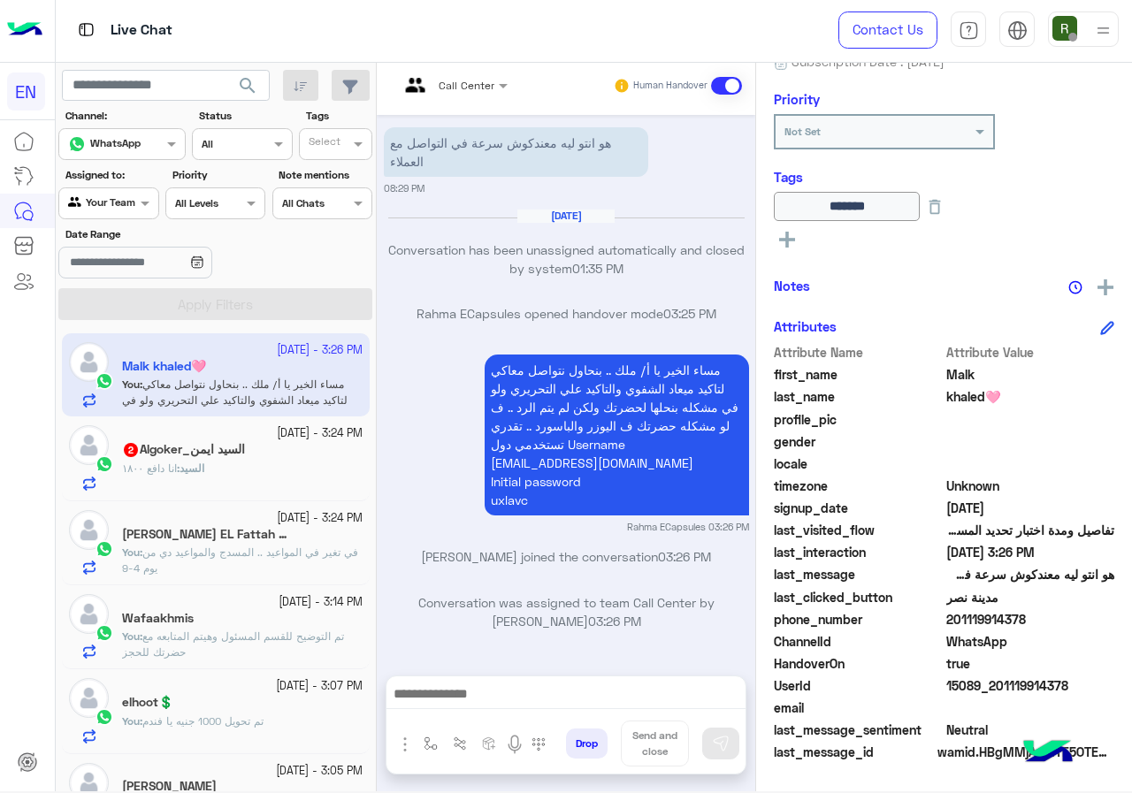
scroll to position [1246, 0]
click at [228, 469] on div "السيد : انا دافع ١٨٠٠" at bounding box center [242, 476] width 240 height 31
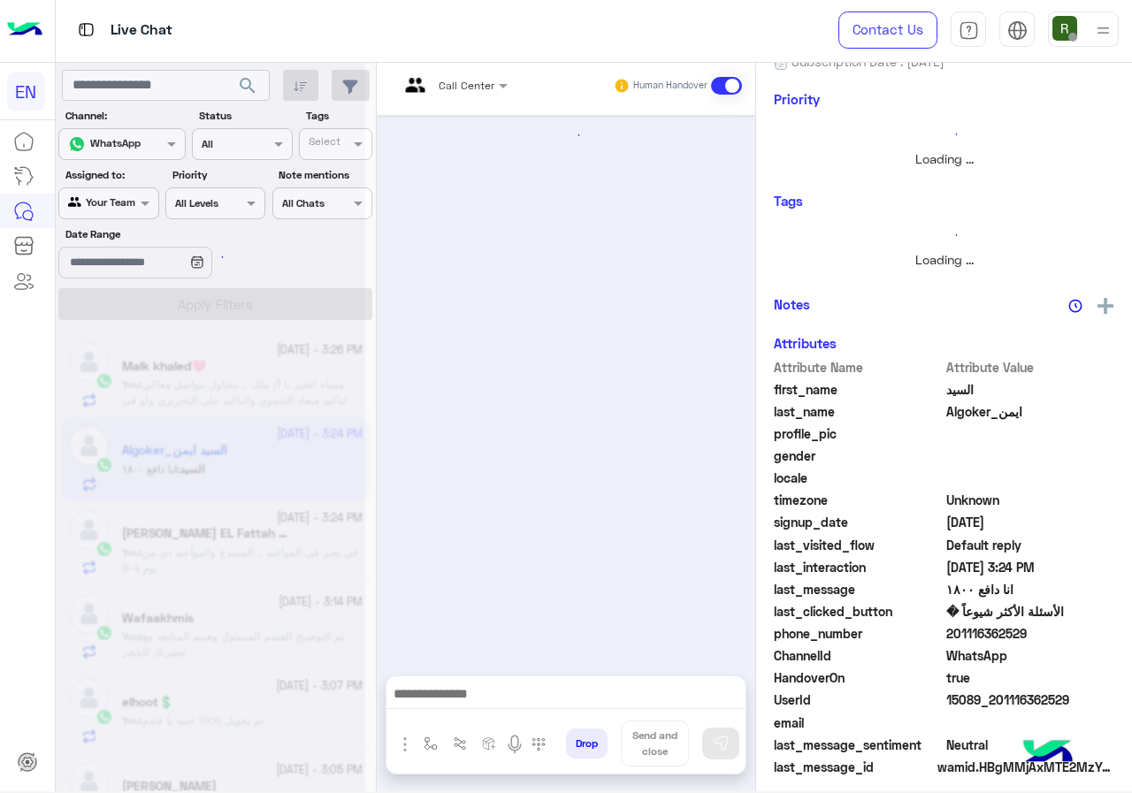
scroll to position [857, 0]
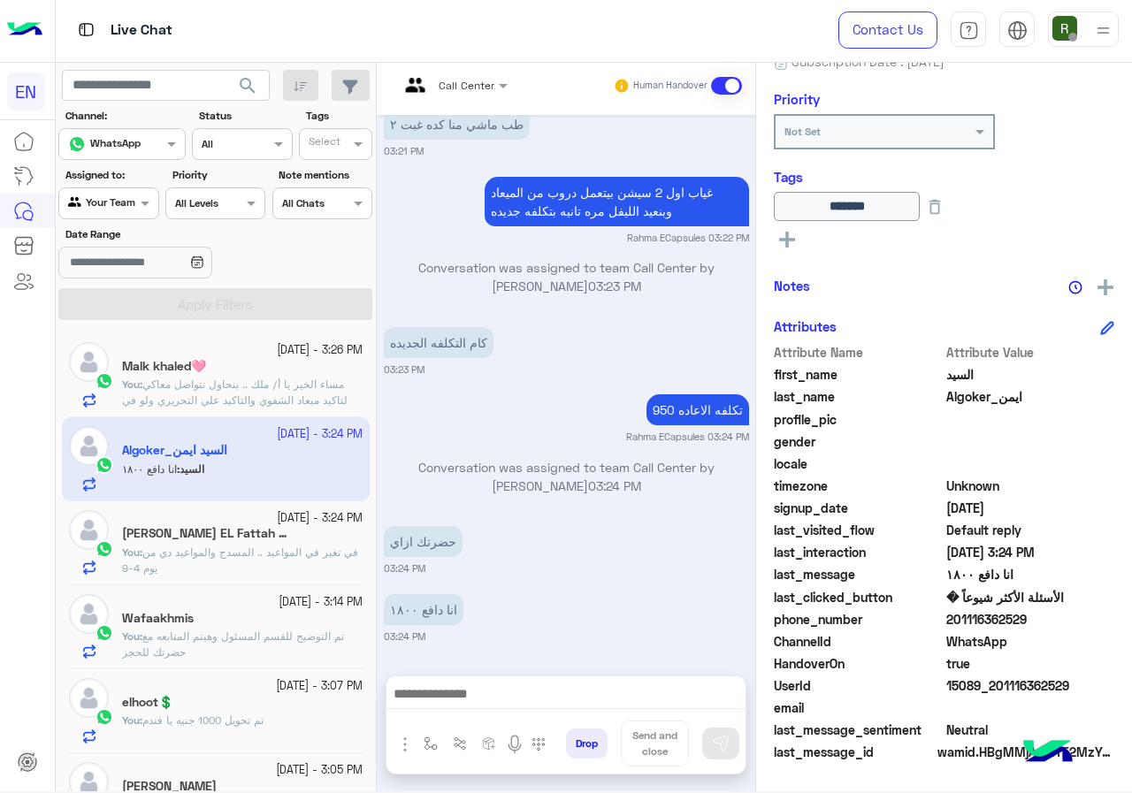
click at [491, 689] on textarea at bounding box center [565, 696] width 359 height 27
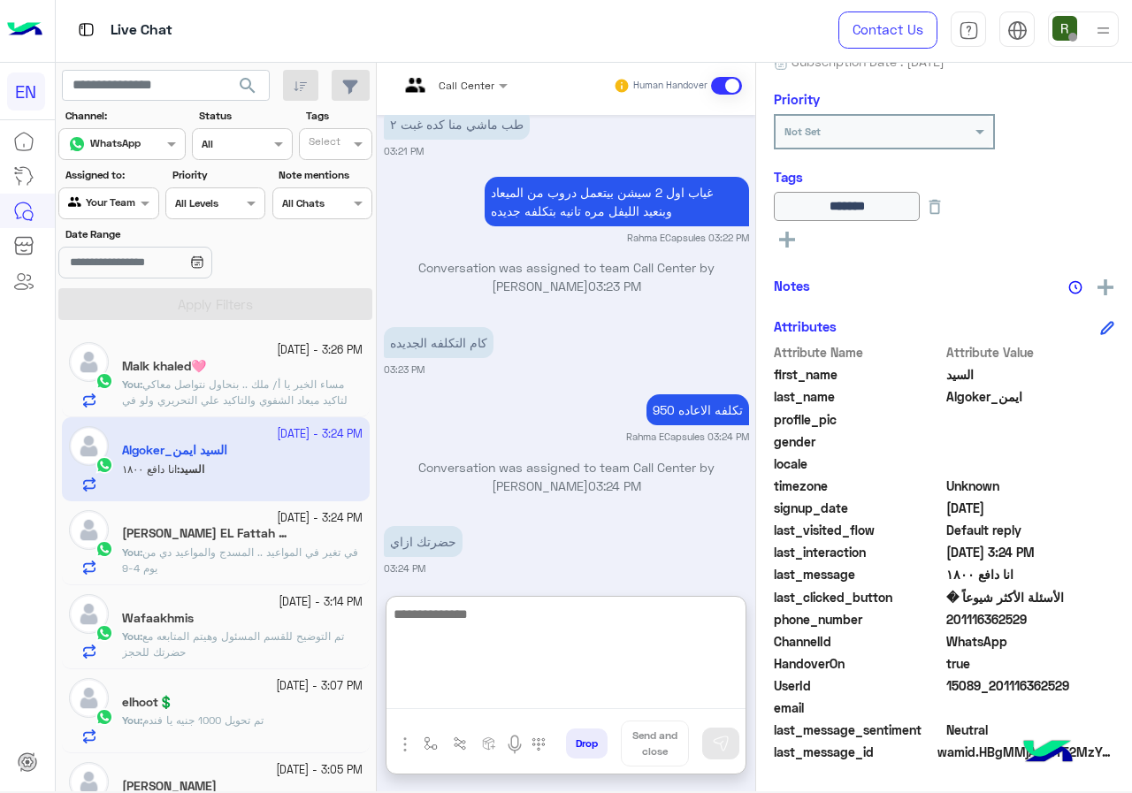
scroll to position [195, 0]
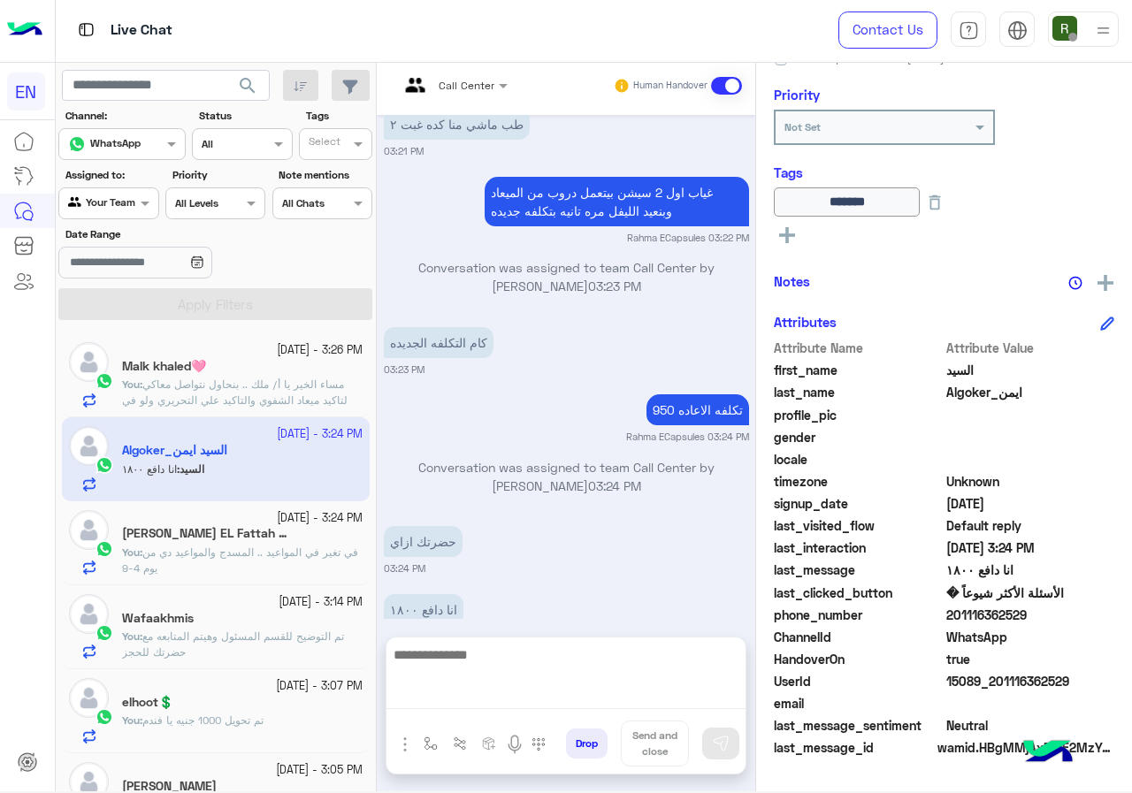
drag, startPoint x: 947, startPoint y: 614, endPoint x: 1058, endPoint y: 613, distance: 111.4
click at [1058, 613] on span "201116362529" at bounding box center [1030, 615] width 169 height 19
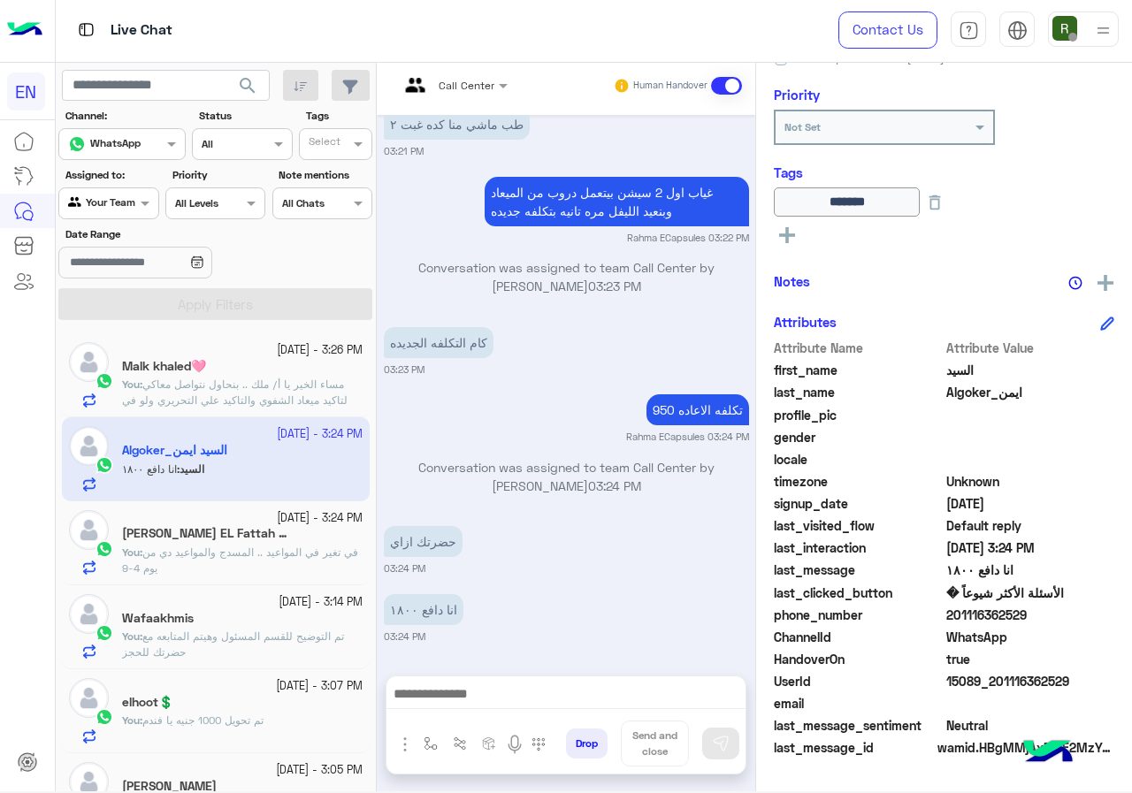
copy span "01116362529"
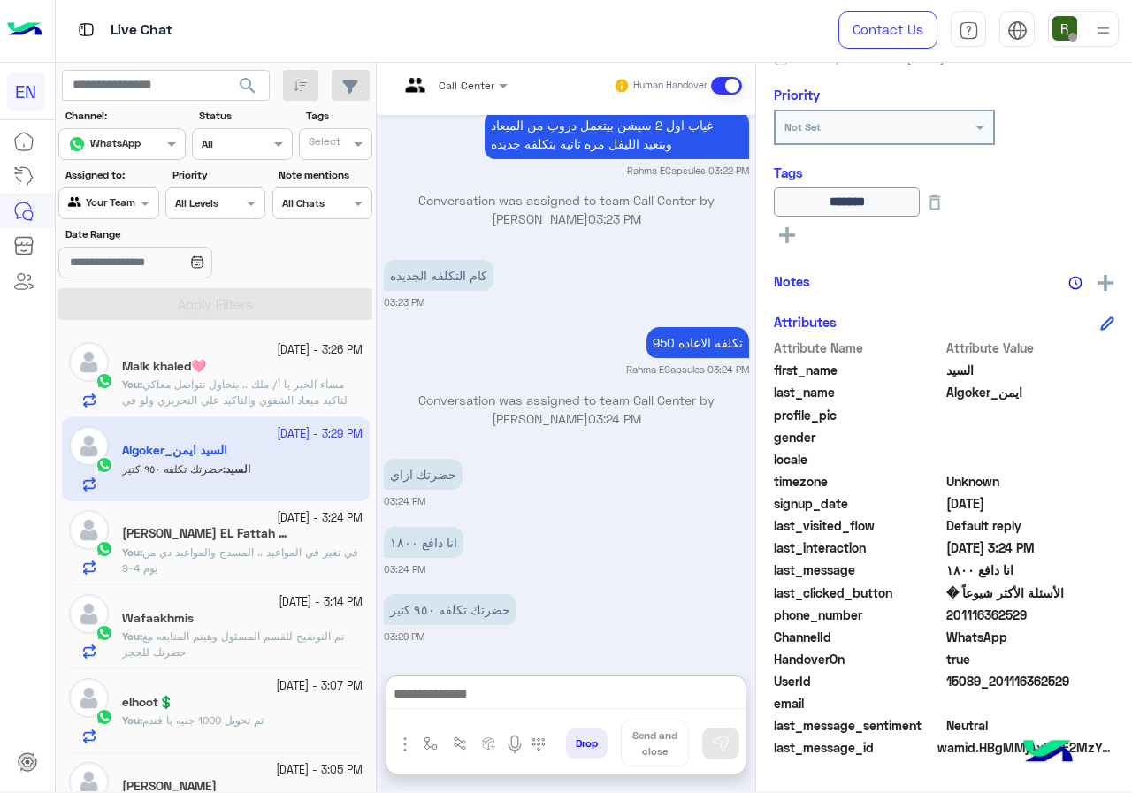
click at [507, 683] on textarea at bounding box center [565, 696] width 359 height 27
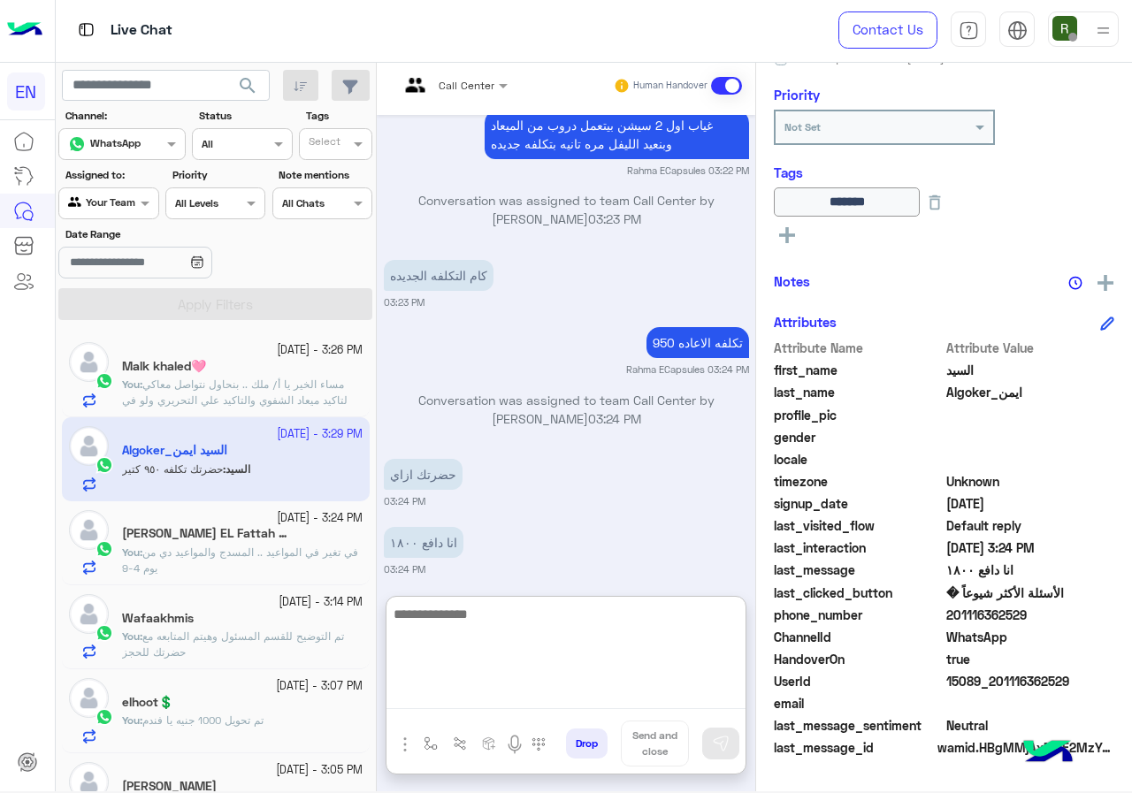
scroll to position [1003, 0]
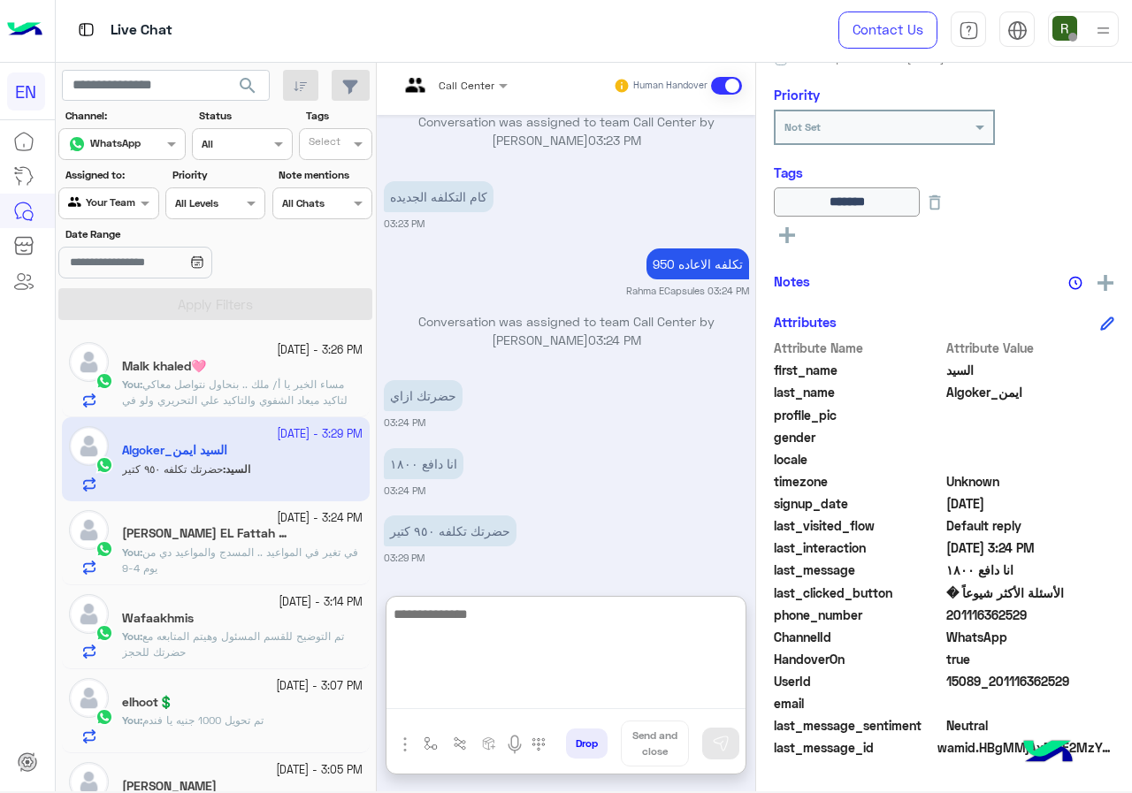
type textarea "*"
type textarea "**********"
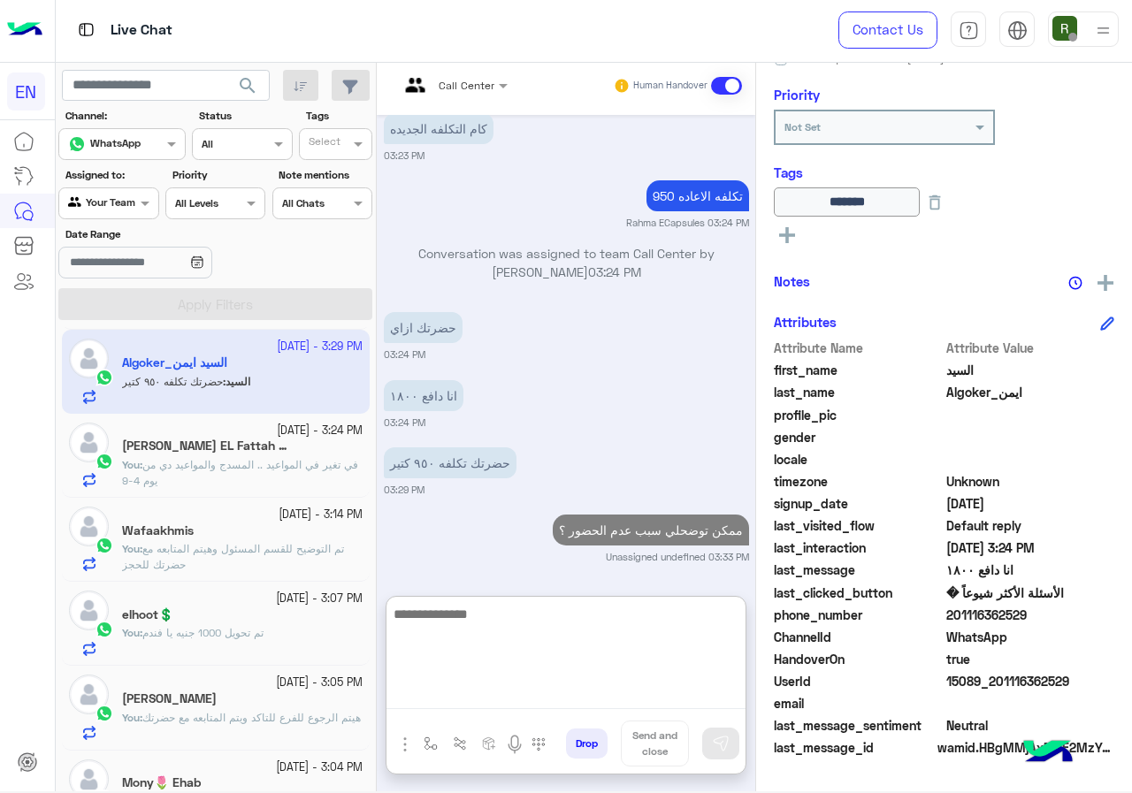
scroll to position [0, 0]
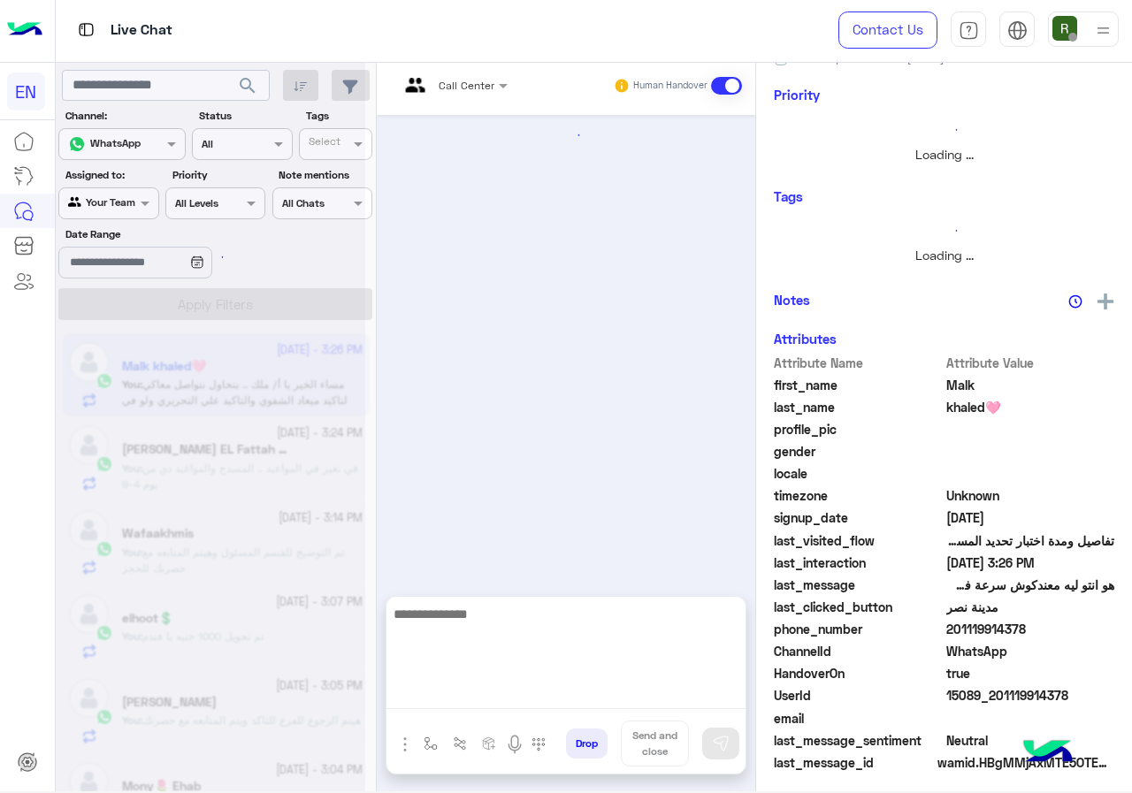
click at [115, 187] on div at bounding box center [210, 395] width 309 height 793
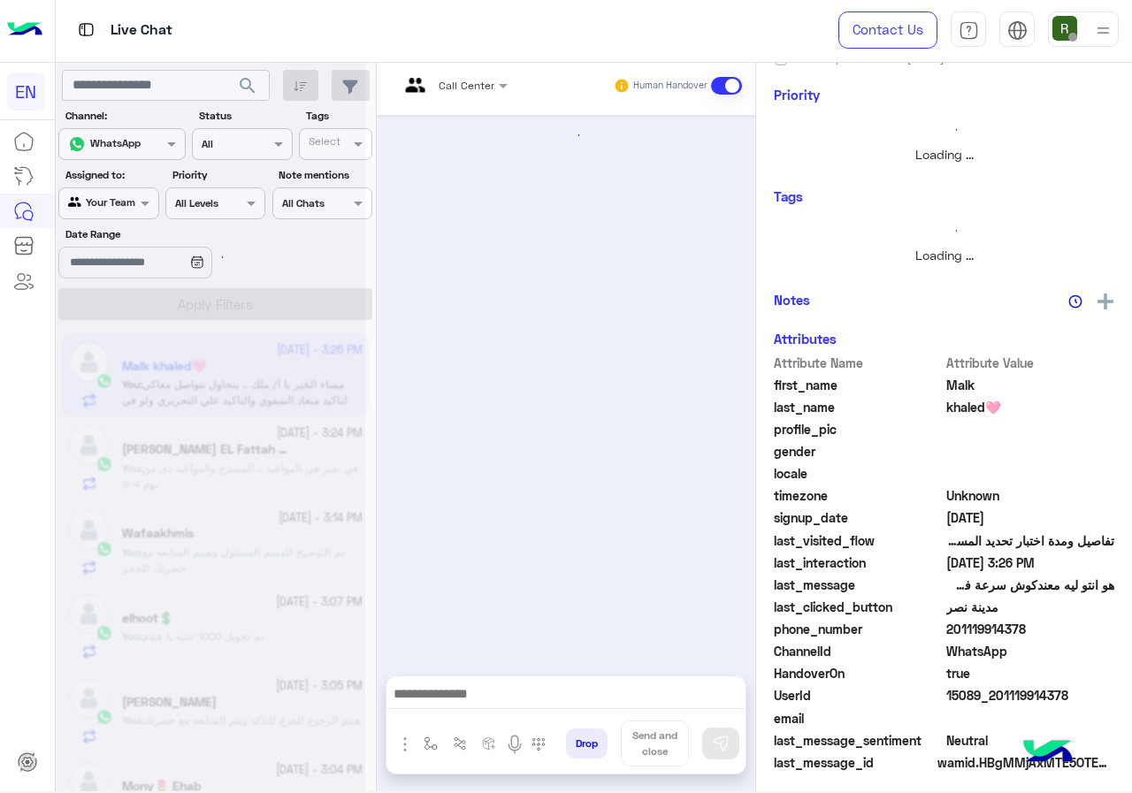
click at [115, 204] on div at bounding box center [210, 395] width 309 height 793
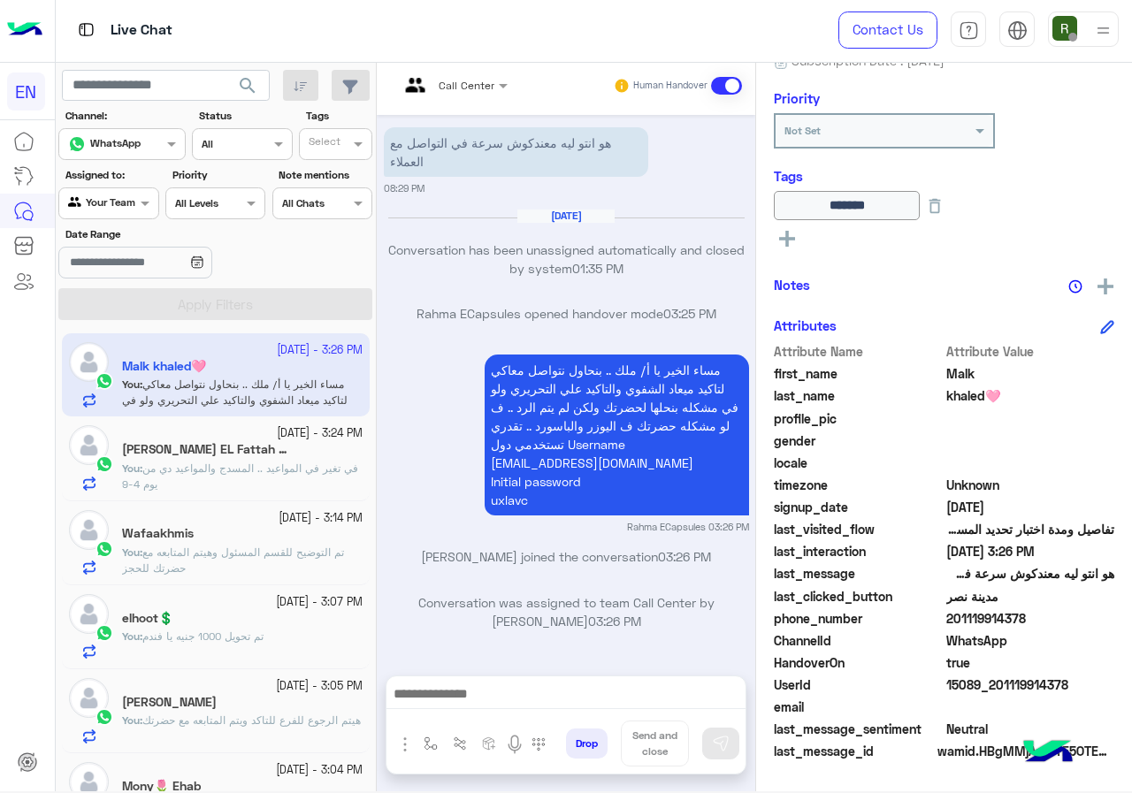
scroll to position [195, 0]
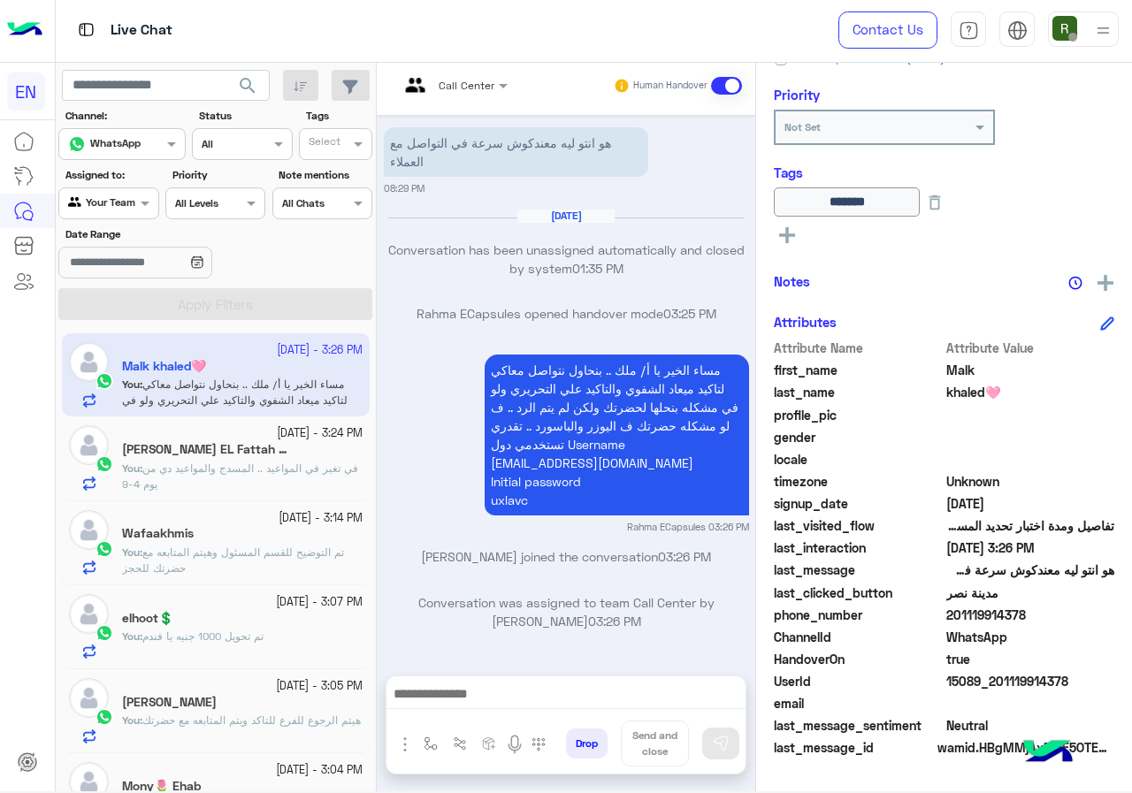
click at [134, 209] on div "Your Team" at bounding box center [101, 204] width 67 height 18
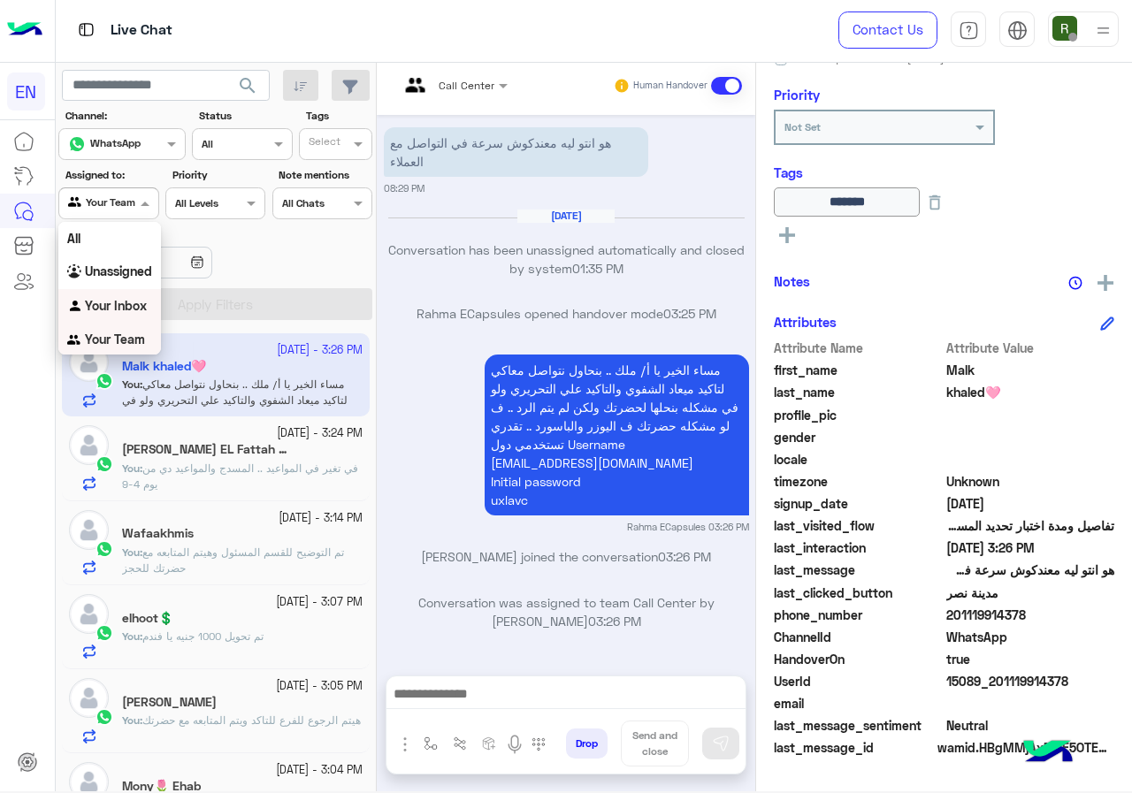
scroll to position [1, 0]
click at [125, 316] on div "Your Inbox" at bounding box center [109, 305] width 103 height 34
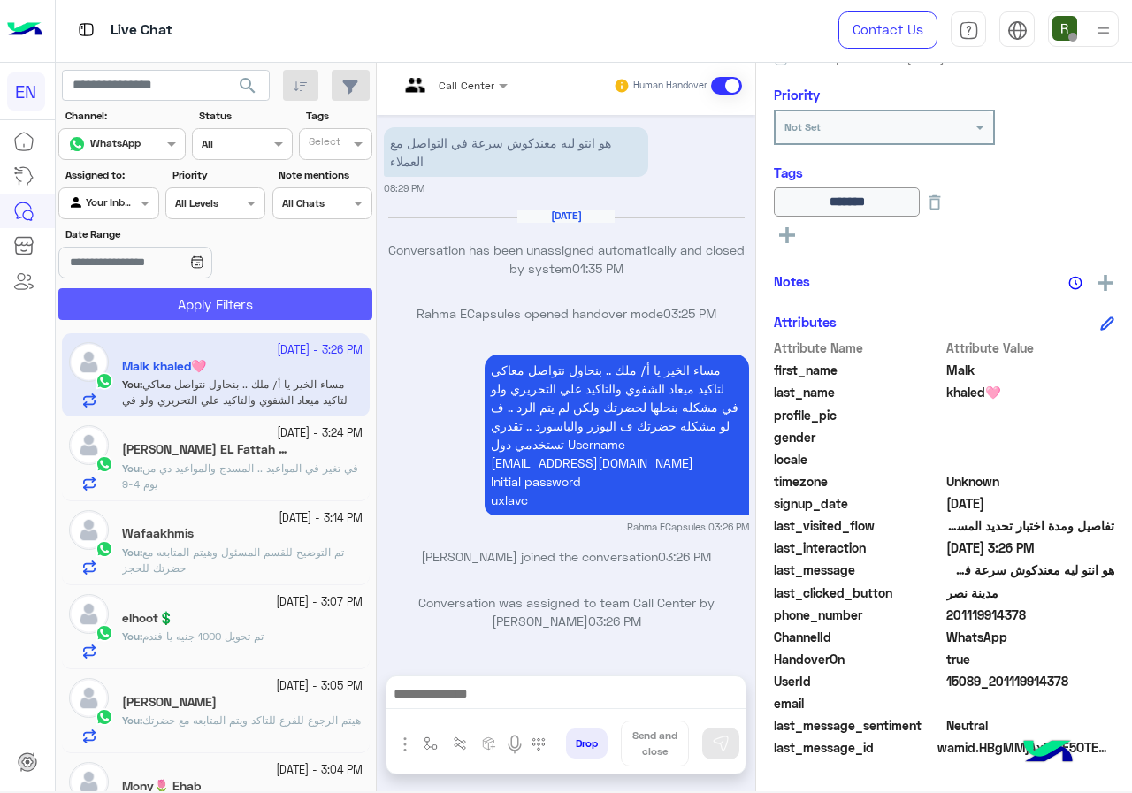
click at [177, 302] on button "Apply Filters" at bounding box center [215, 304] width 314 height 32
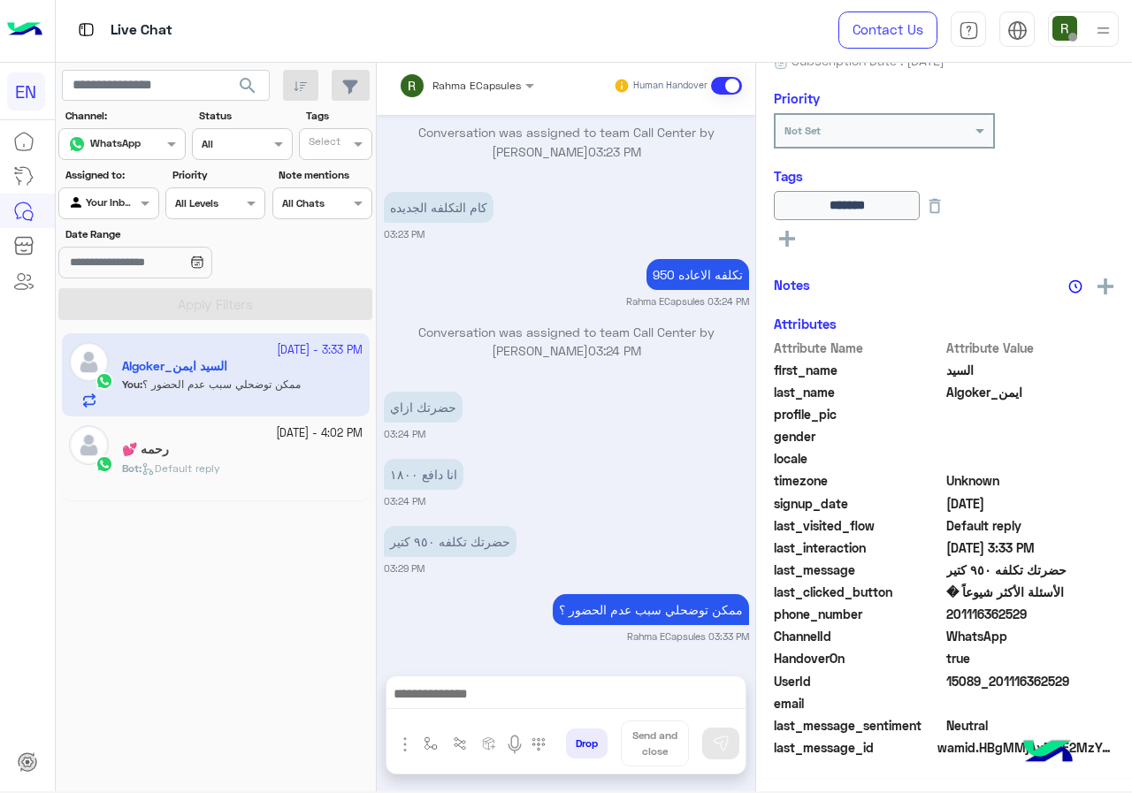
scroll to position [192, 0]
click at [450, 92] on div "Rahma ECapsules" at bounding box center [476, 86] width 88 height 16
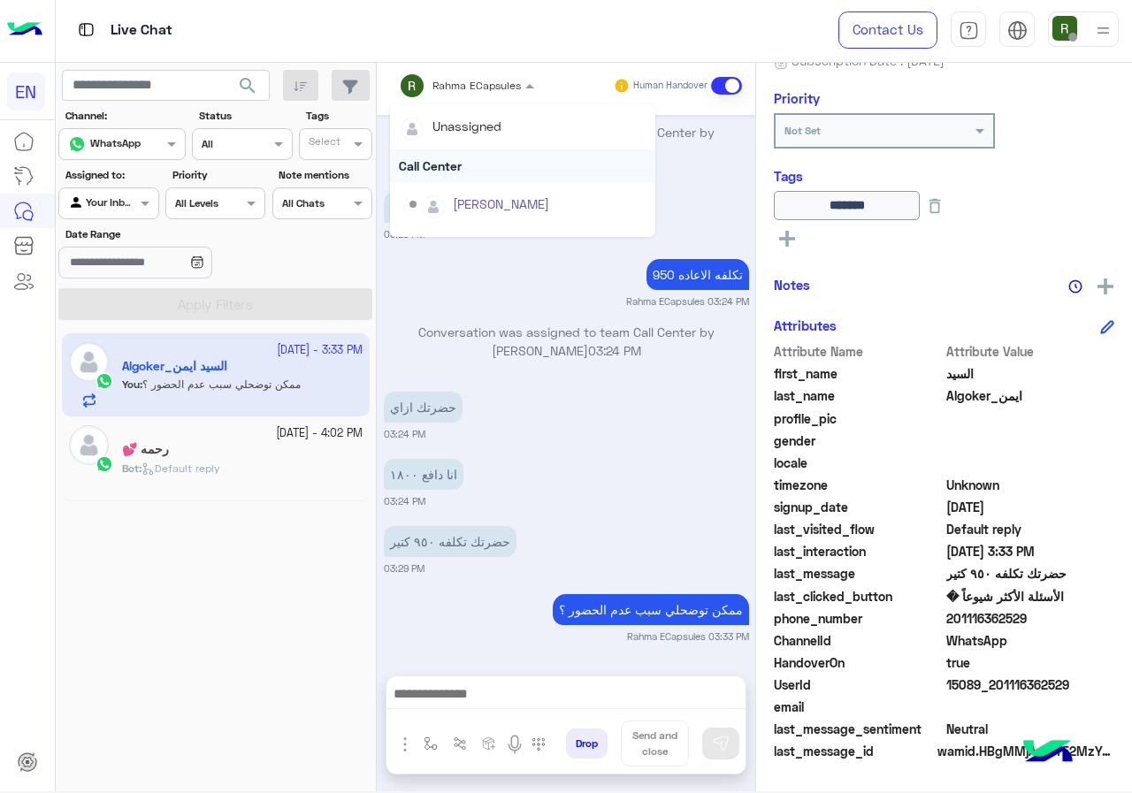
scroll to position [195, 0]
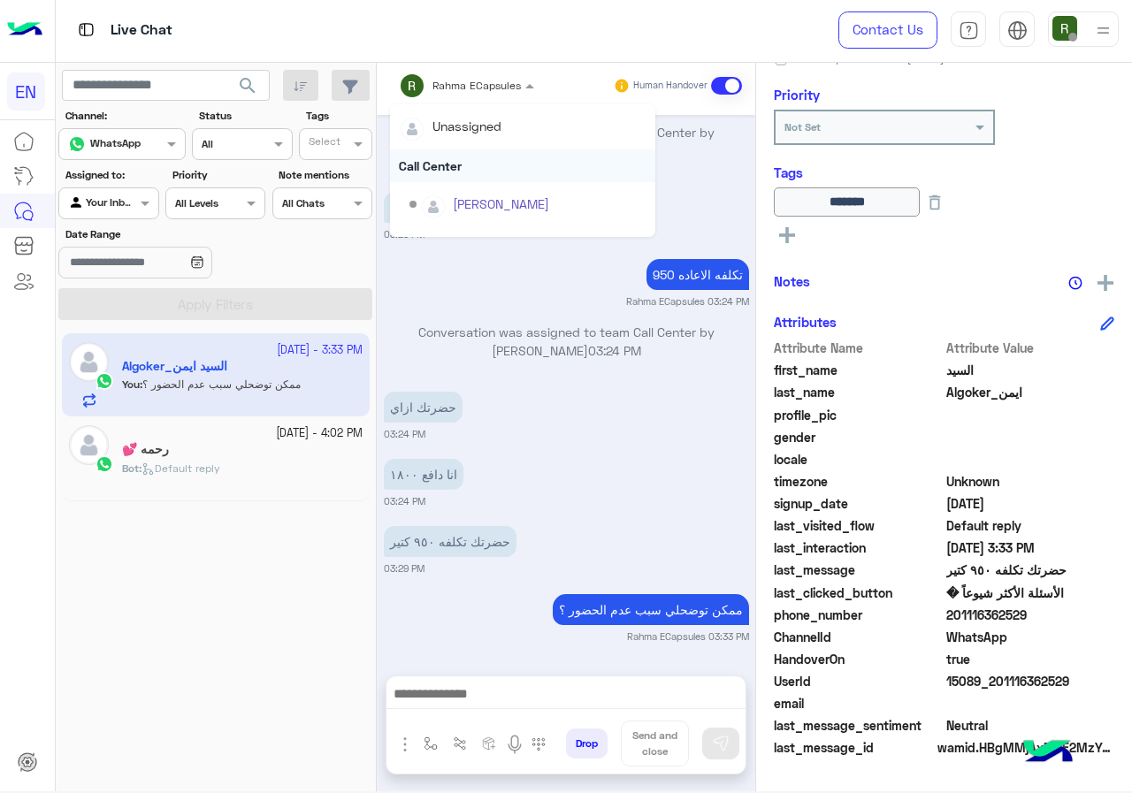
click at [453, 158] on div "Call Center" at bounding box center [522, 165] width 265 height 33
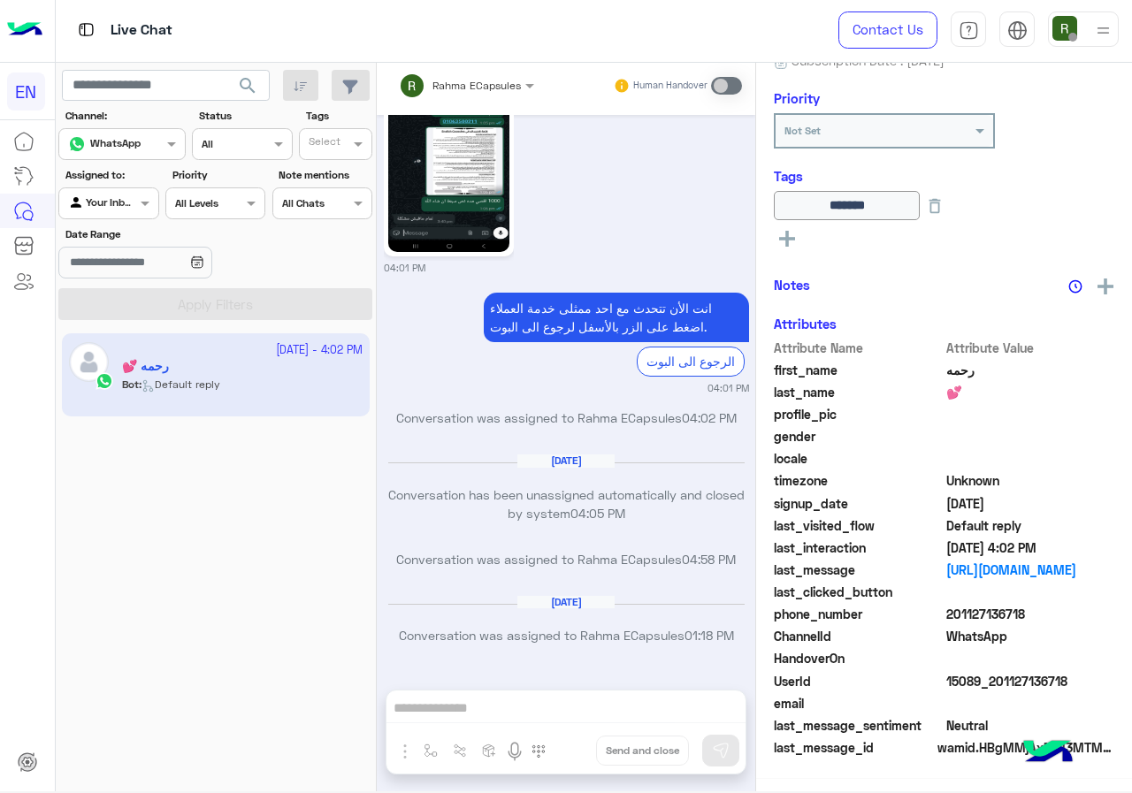
scroll to position [192, 0]
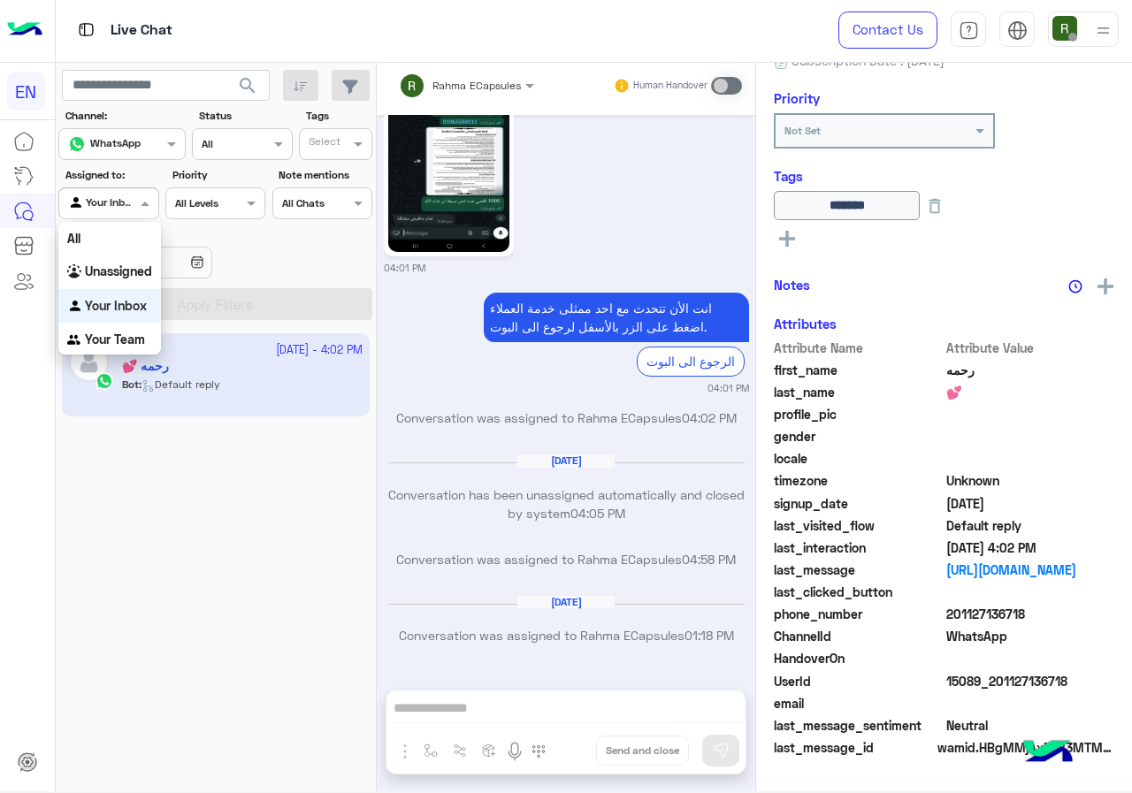
click at [123, 208] on div at bounding box center [108, 201] width 98 height 17
click at [125, 269] on b "Unassigned" at bounding box center [118, 270] width 67 height 15
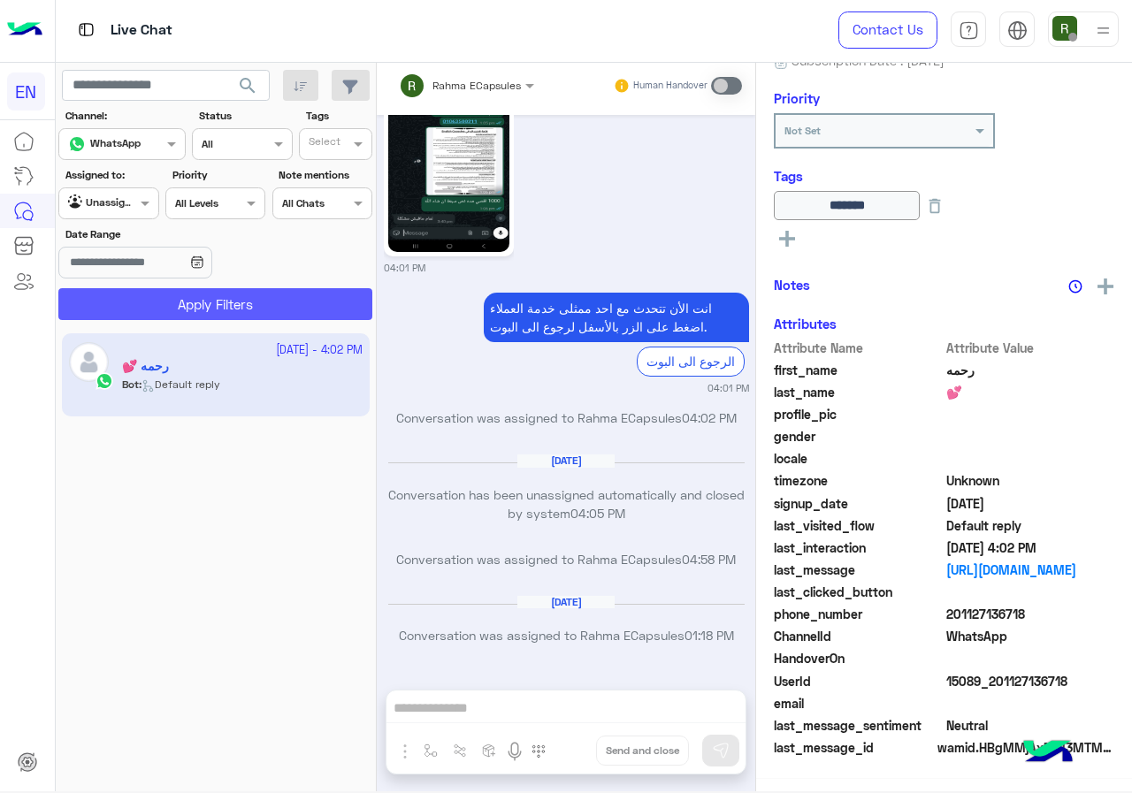
click at [152, 303] on button "Apply Filters" at bounding box center [215, 304] width 314 height 32
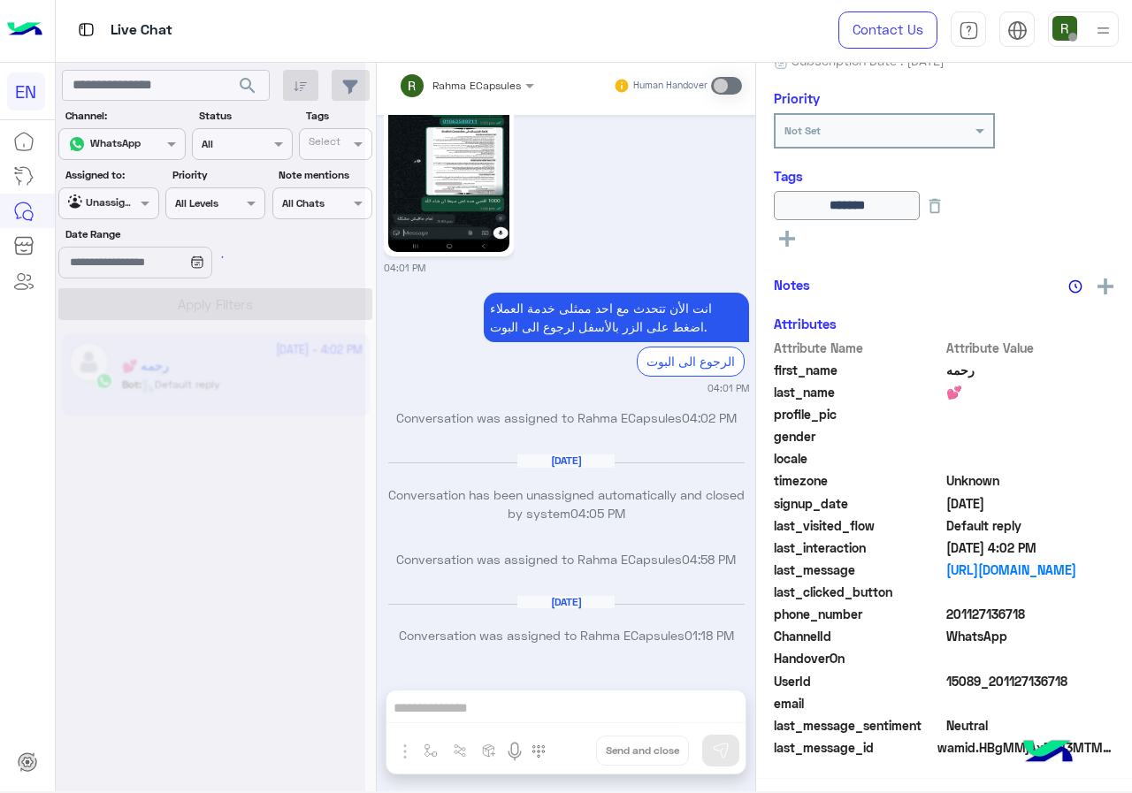
scroll to position [195, 0]
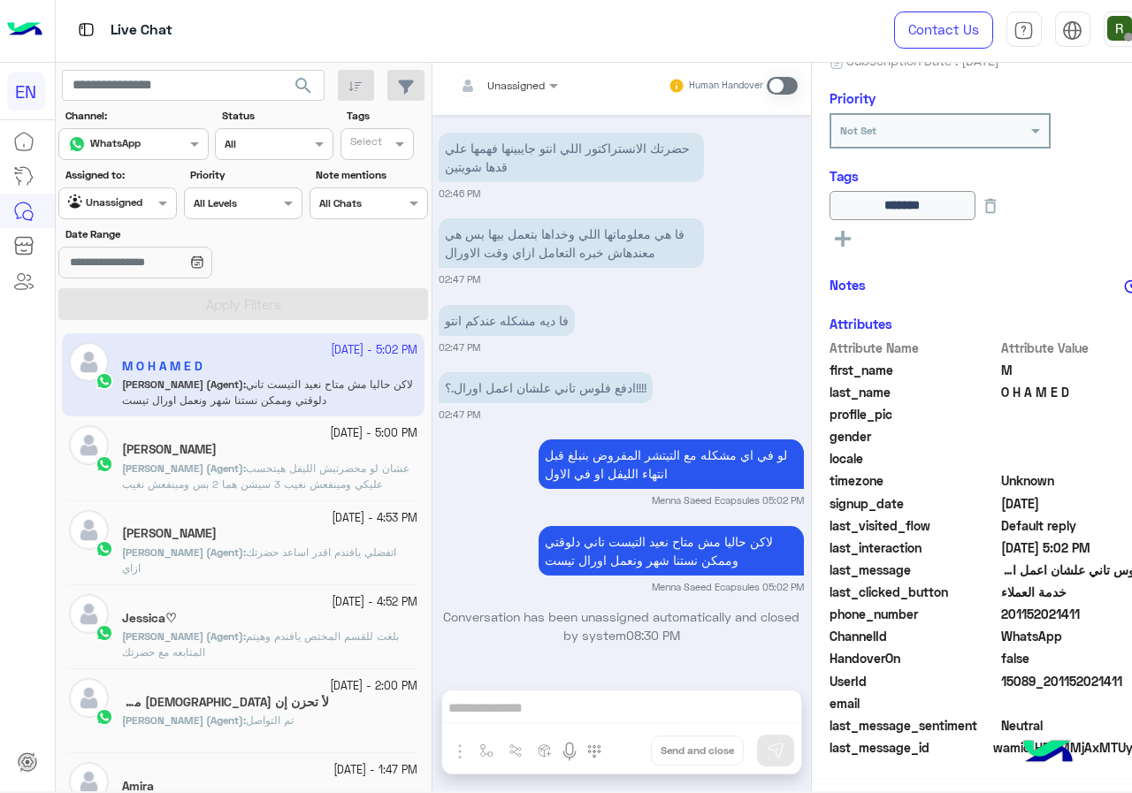
scroll to position [195, 0]
click at [127, 211] on div "Unassigned" at bounding box center [105, 204] width 74 height 18
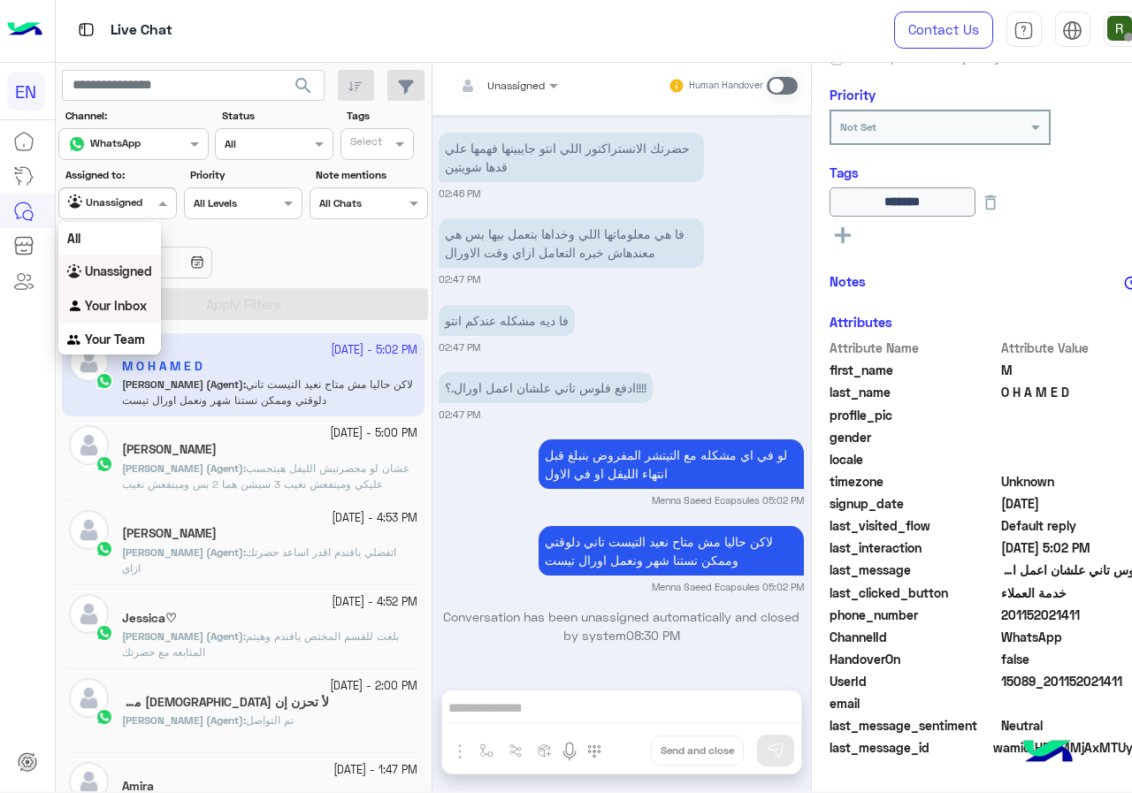
click at [139, 306] on b "Your Inbox" at bounding box center [116, 305] width 62 height 15
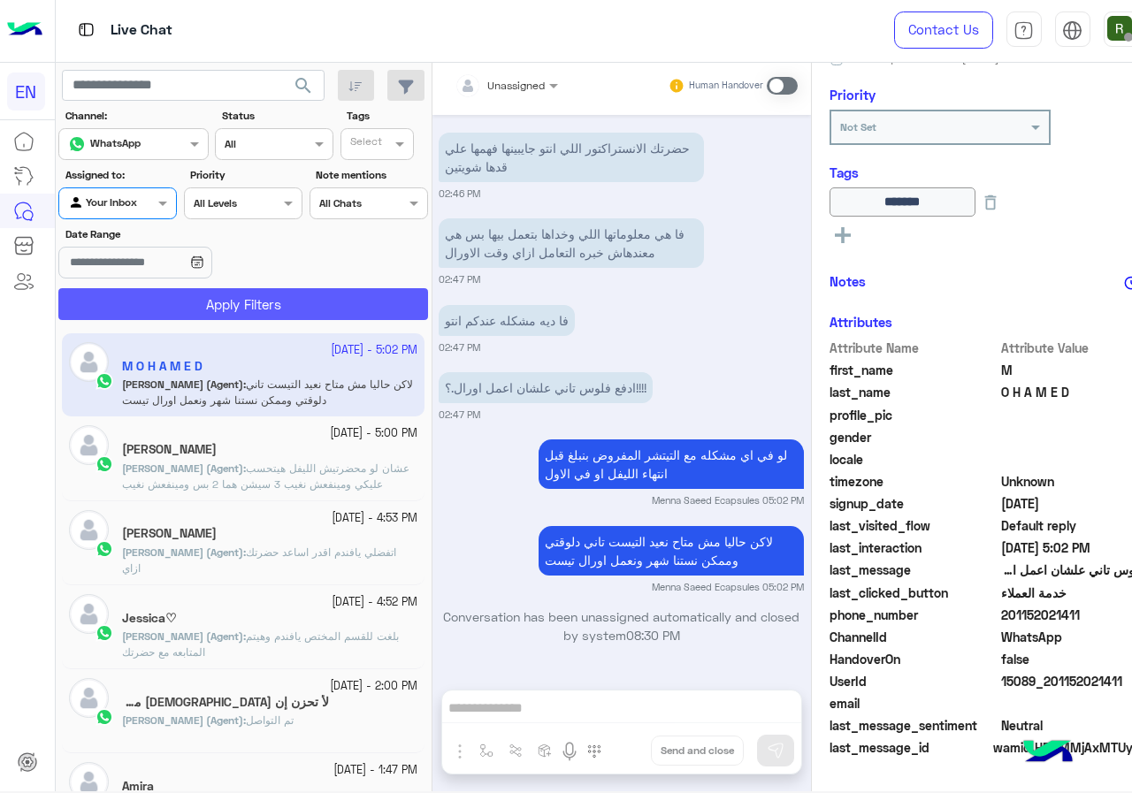
click at [168, 294] on button "Apply Filters" at bounding box center [243, 304] width 370 height 32
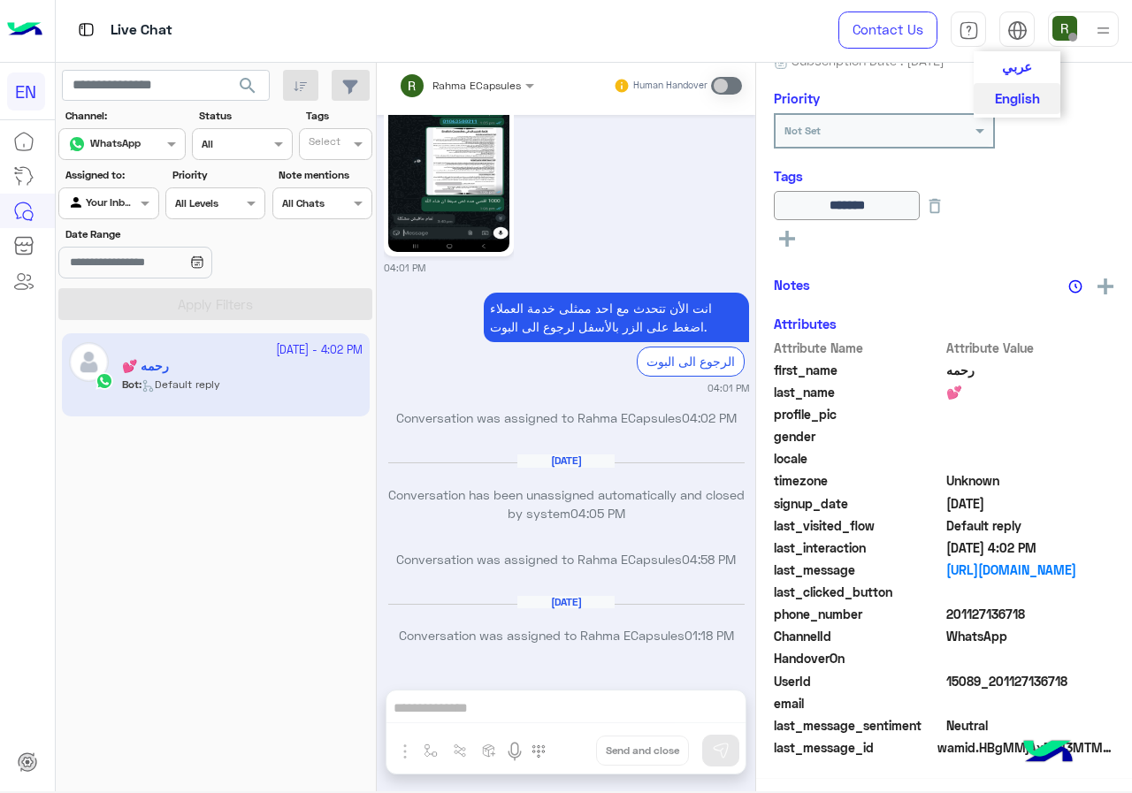
scroll to position [195, 0]
click at [138, 198] on span at bounding box center [147, 203] width 22 height 19
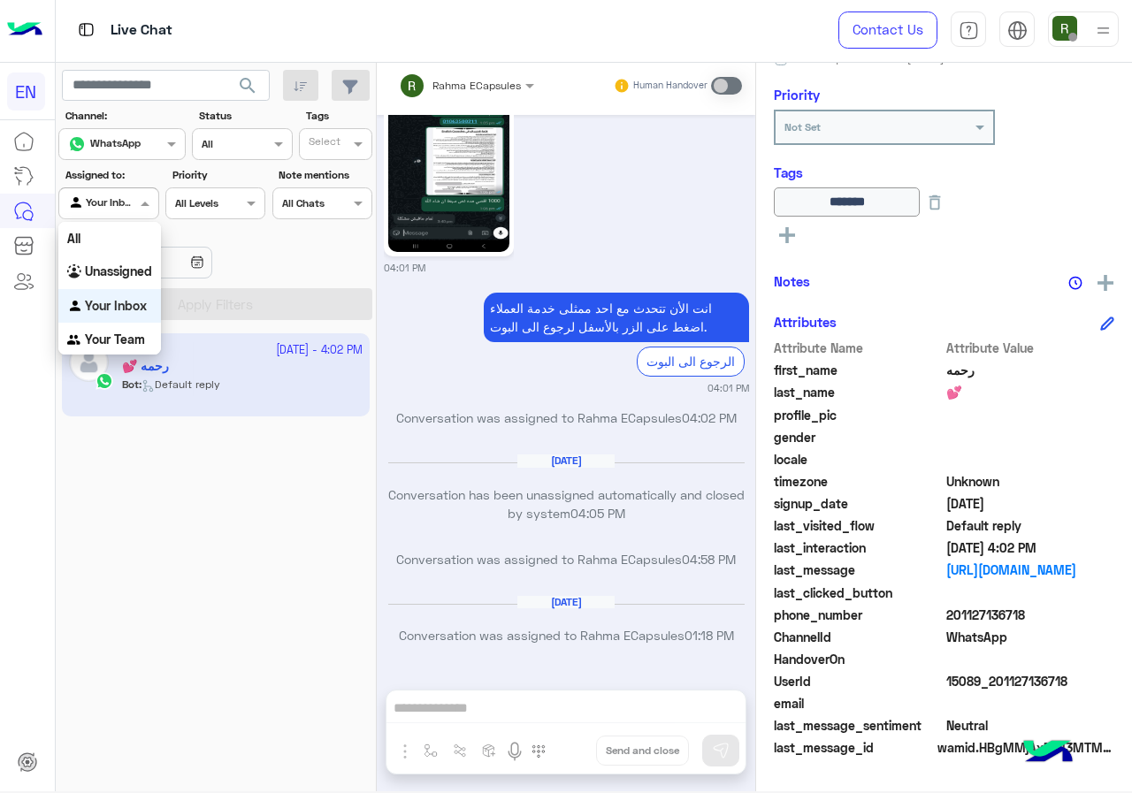
click at [128, 283] on div "Unassigned" at bounding box center [109, 272] width 103 height 34
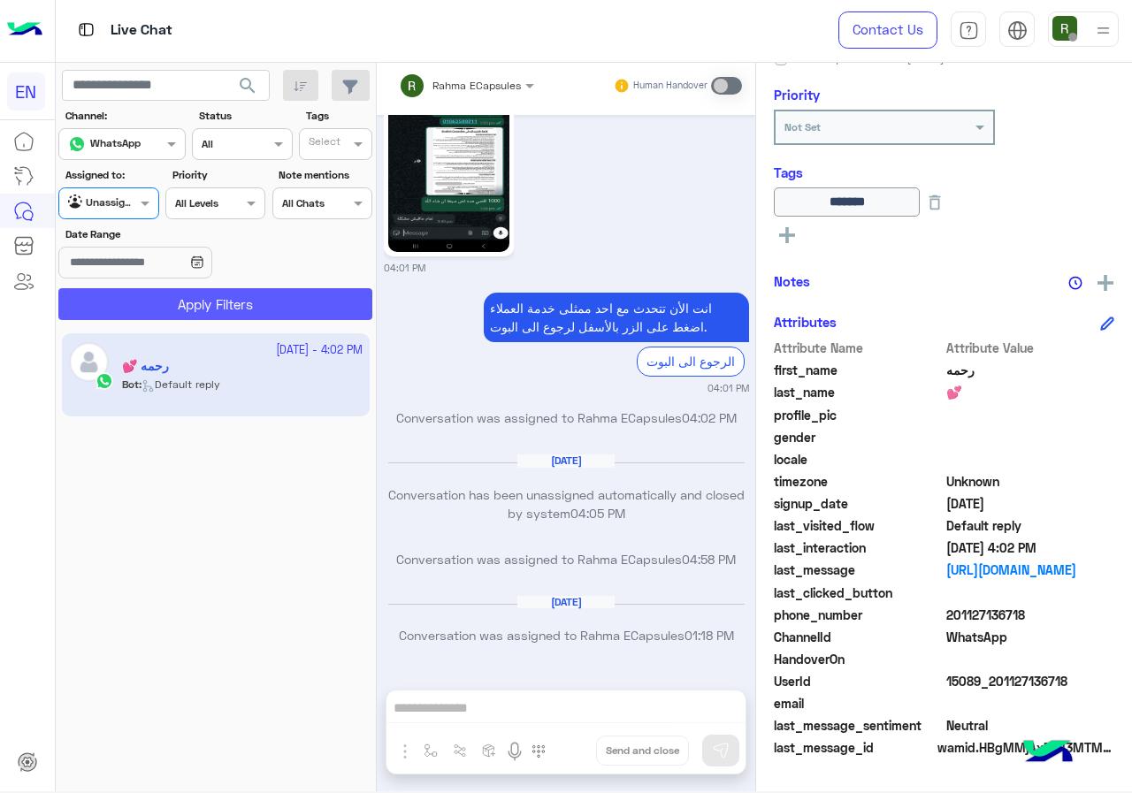
click at [128, 301] on button "Apply Filters" at bounding box center [215, 304] width 314 height 32
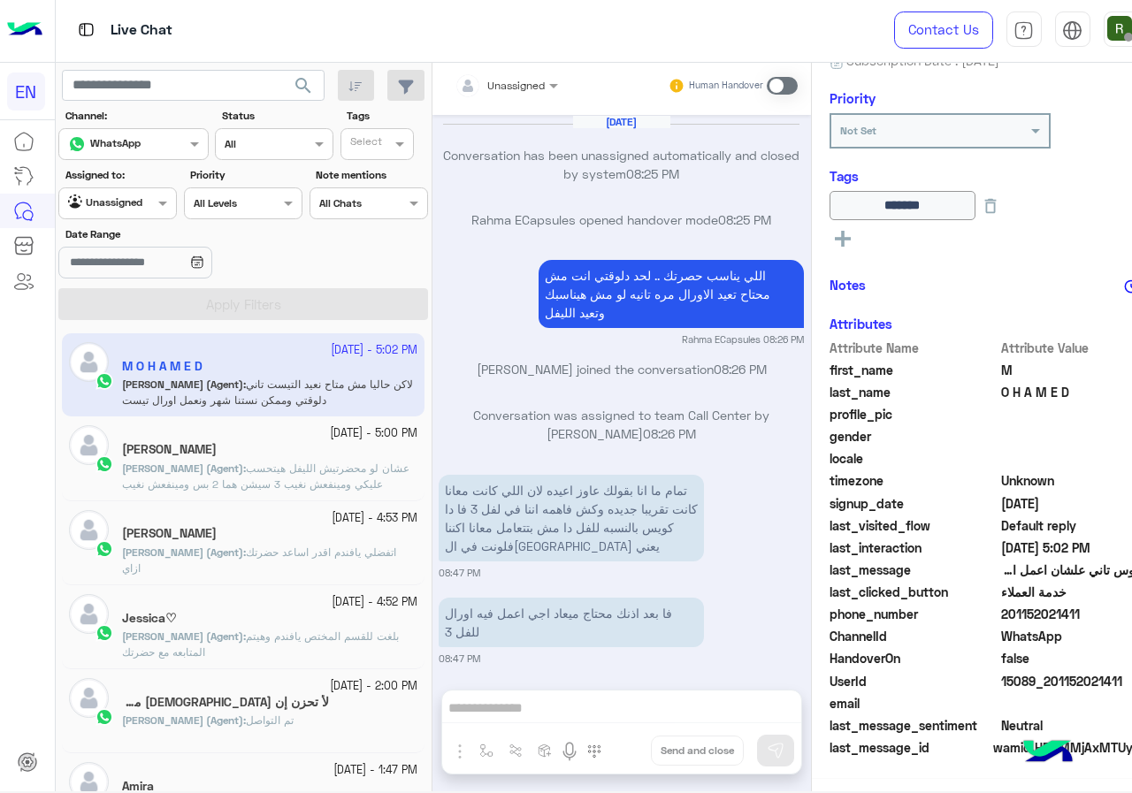
scroll to position [1021, 0]
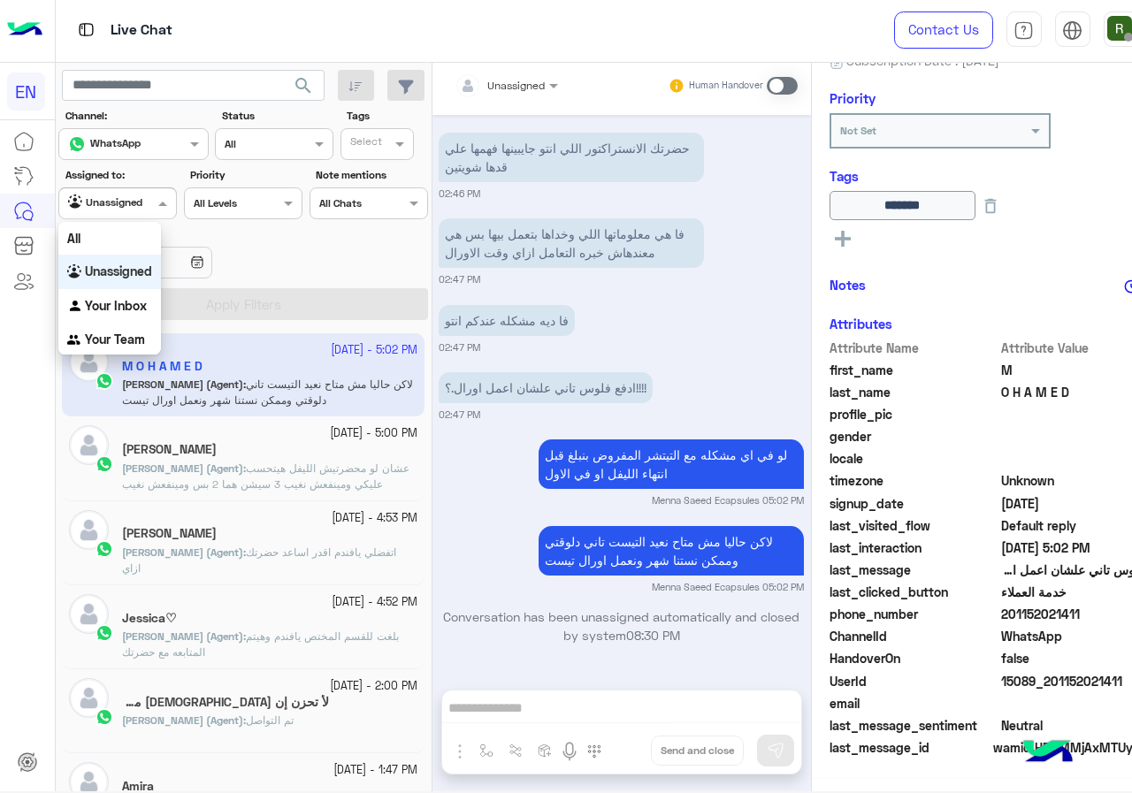
click at [108, 210] on div "Unassigned" at bounding box center [105, 204] width 74 height 18
click at [116, 351] on div "Your Team" at bounding box center [109, 340] width 103 height 34
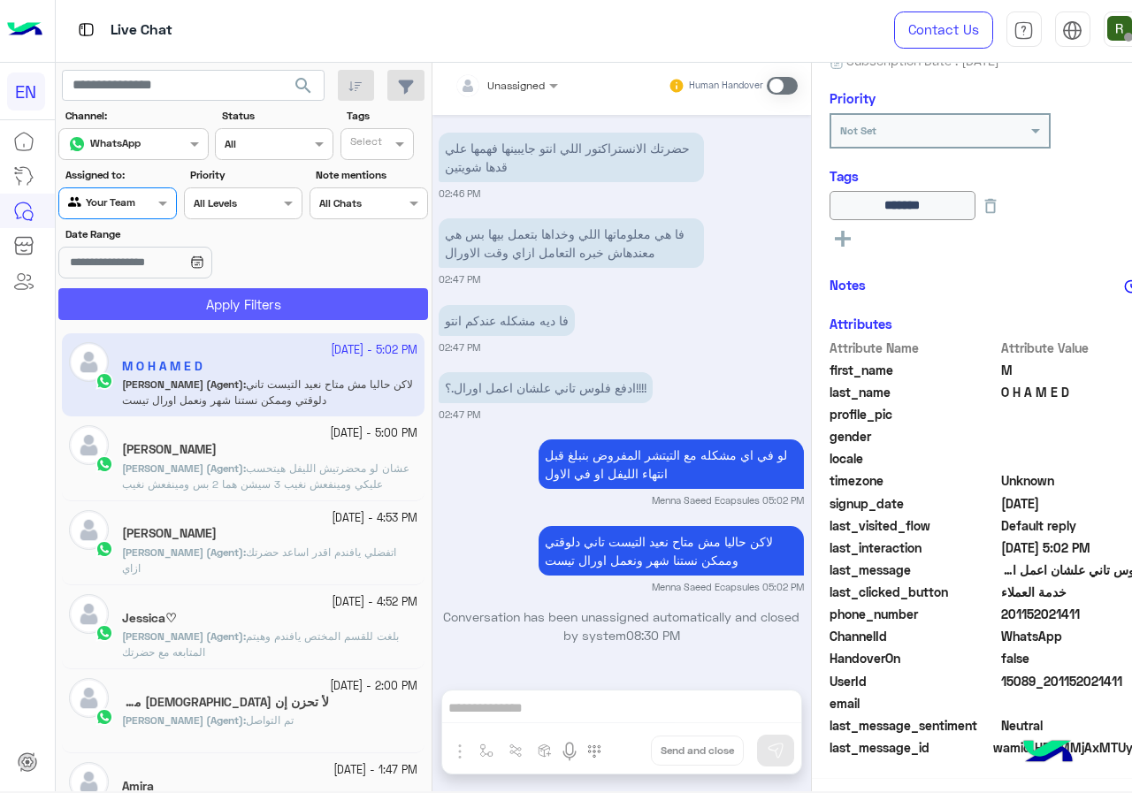
click at [130, 318] on button "Apply Filters" at bounding box center [243, 304] width 370 height 32
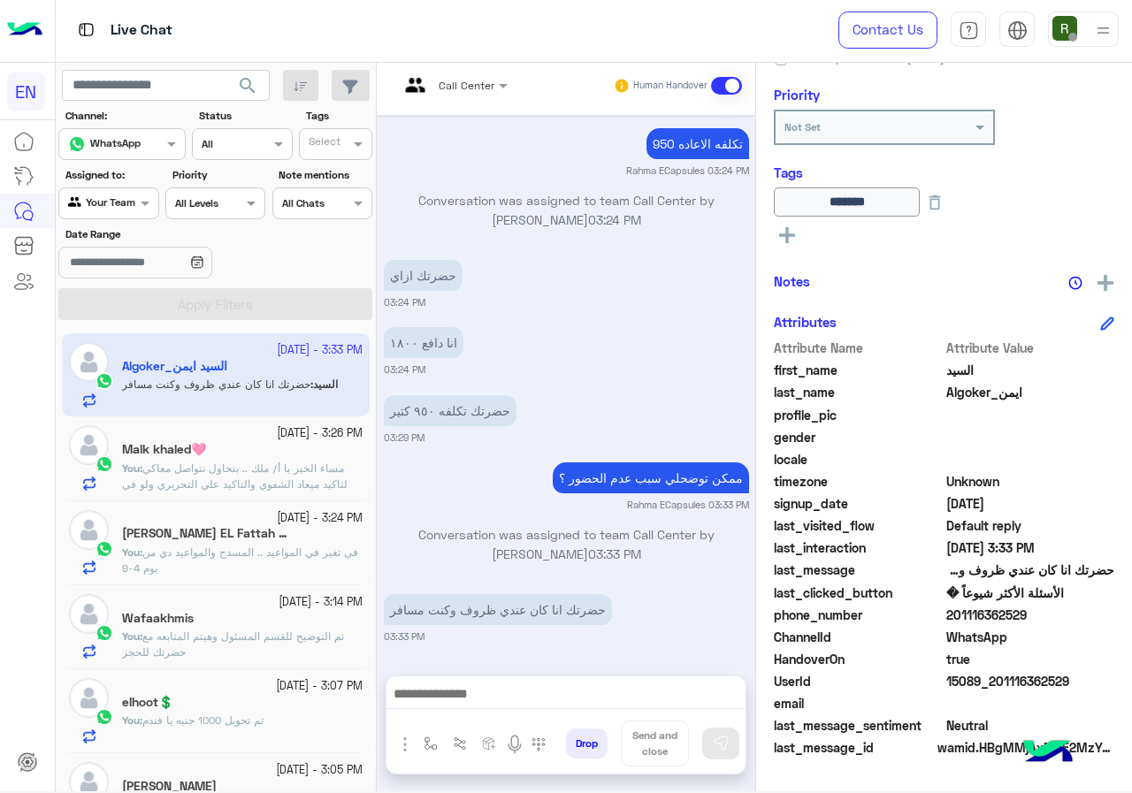
click at [484, 693] on textarea at bounding box center [565, 696] width 359 height 27
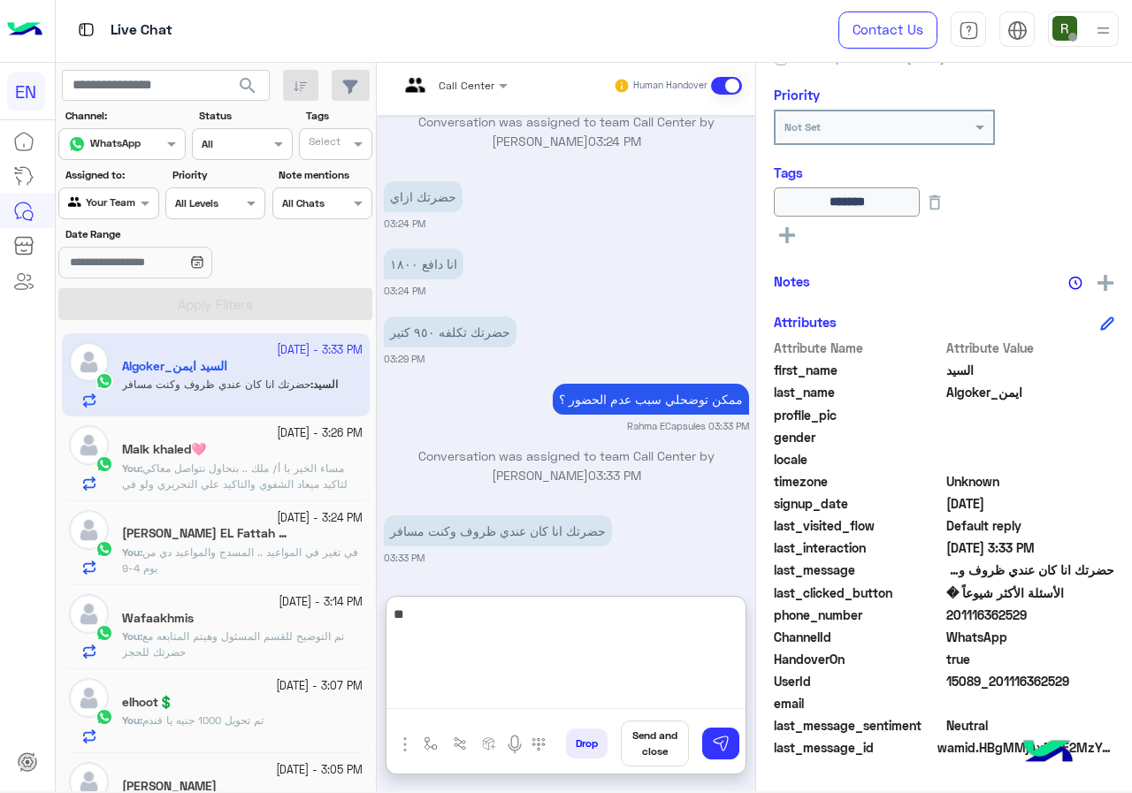
type textarea "*"
type textarea "**********"
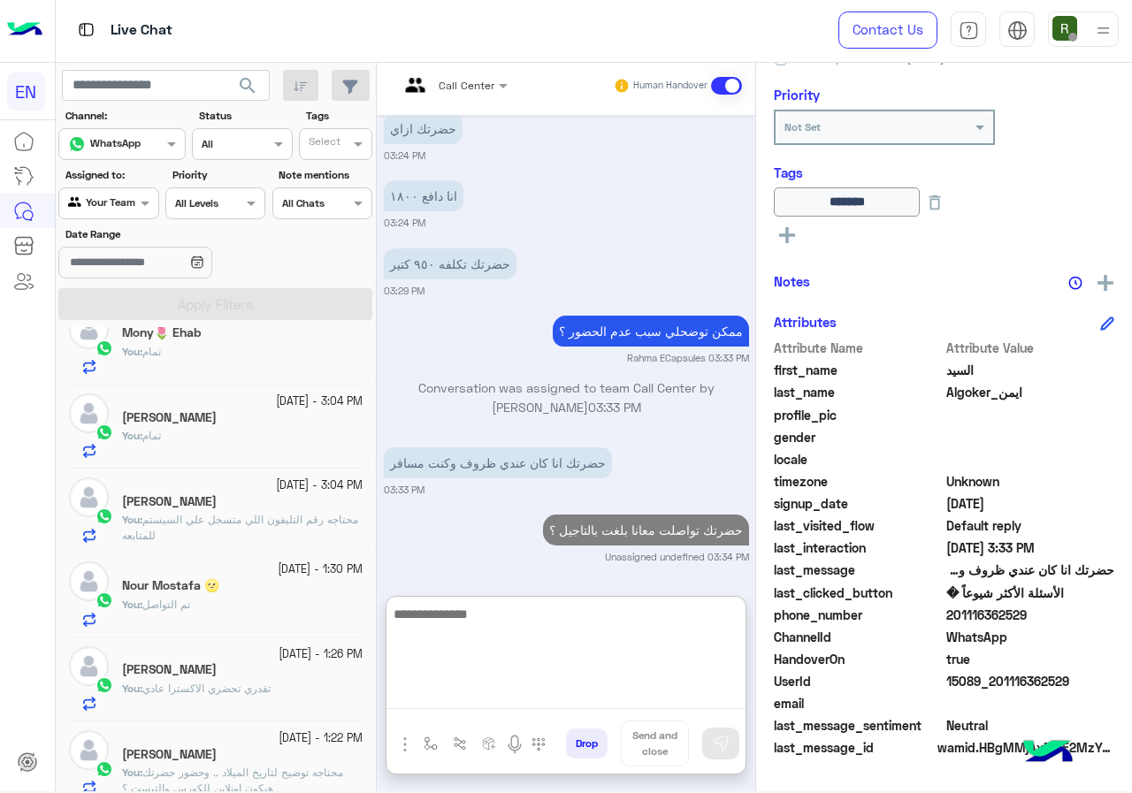
scroll to position [619, 0]
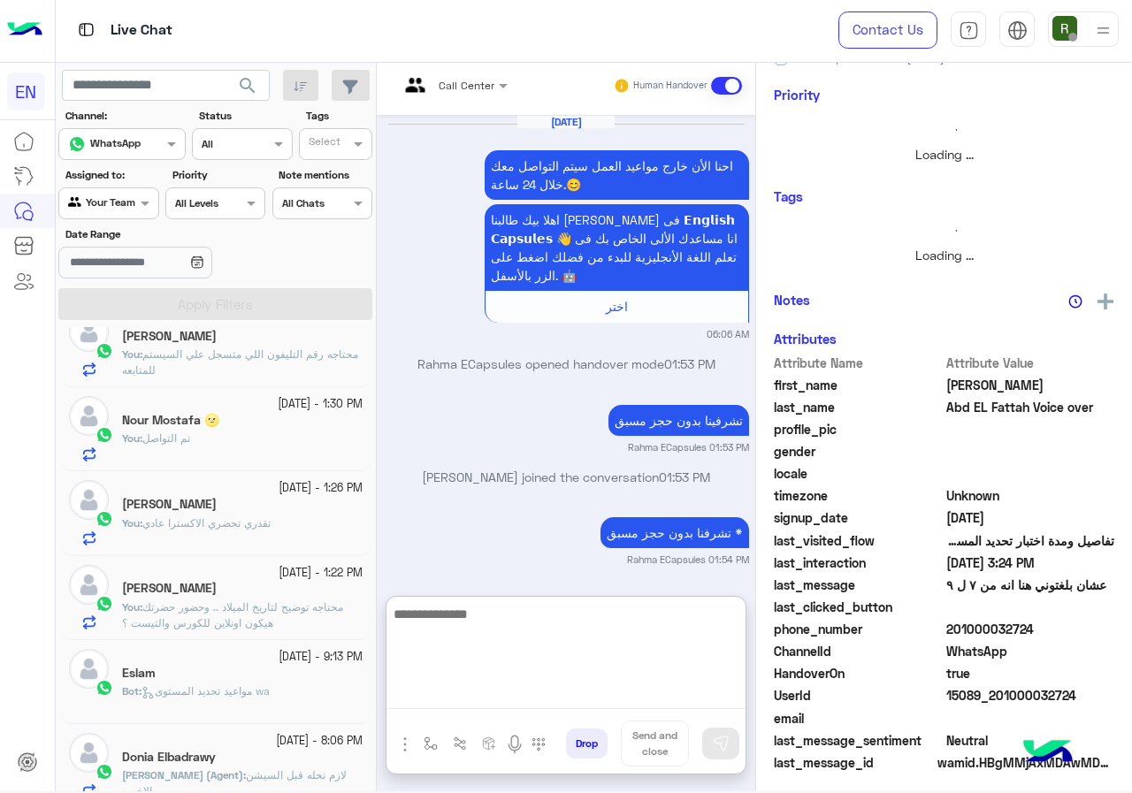
scroll to position [1627, 0]
